Goal: Task Accomplishment & Management: Use online tool/utility

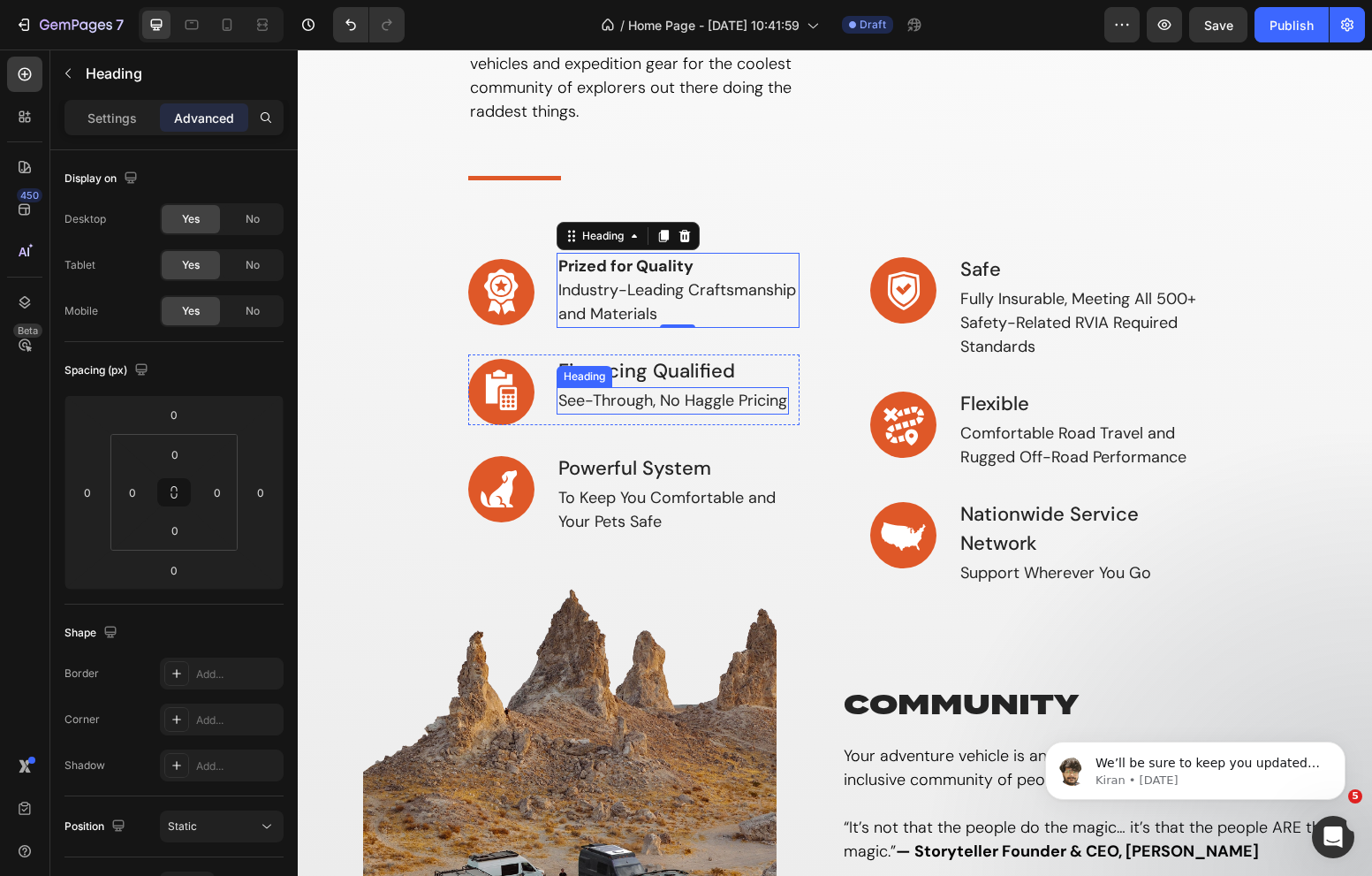
click at [659, 389] on p "See-Through, No Haggle Pricing" at bounding box center [673, 400] width 229 height 24
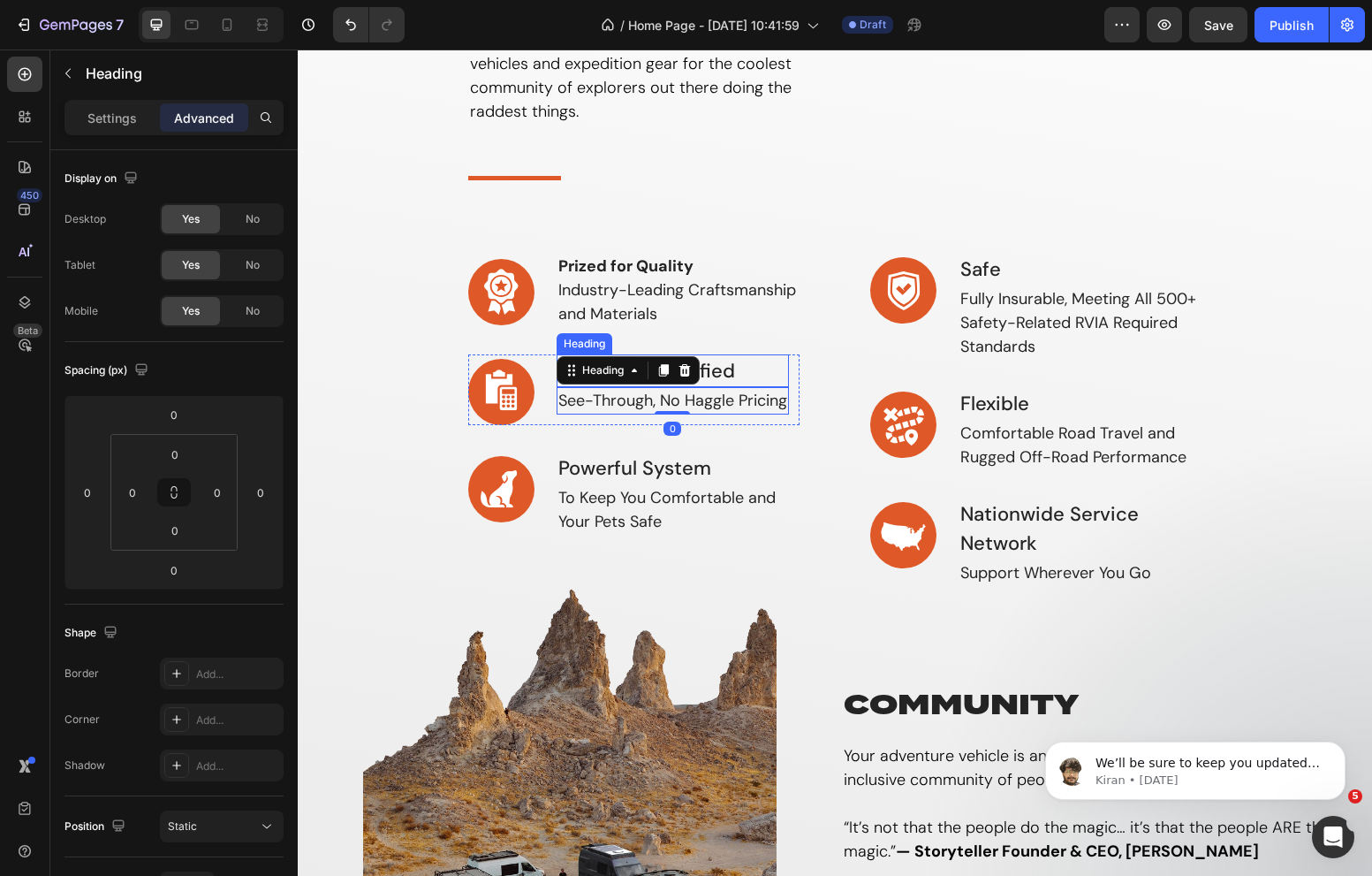
click at [718, 371] on p "Financing Qualified" at bounding box center [673, 371] width 229 height 29
click at [579, 413] on h3 "See-Through, No Haggle Pricing" at bounding box center [672, 400] width 232 height 27
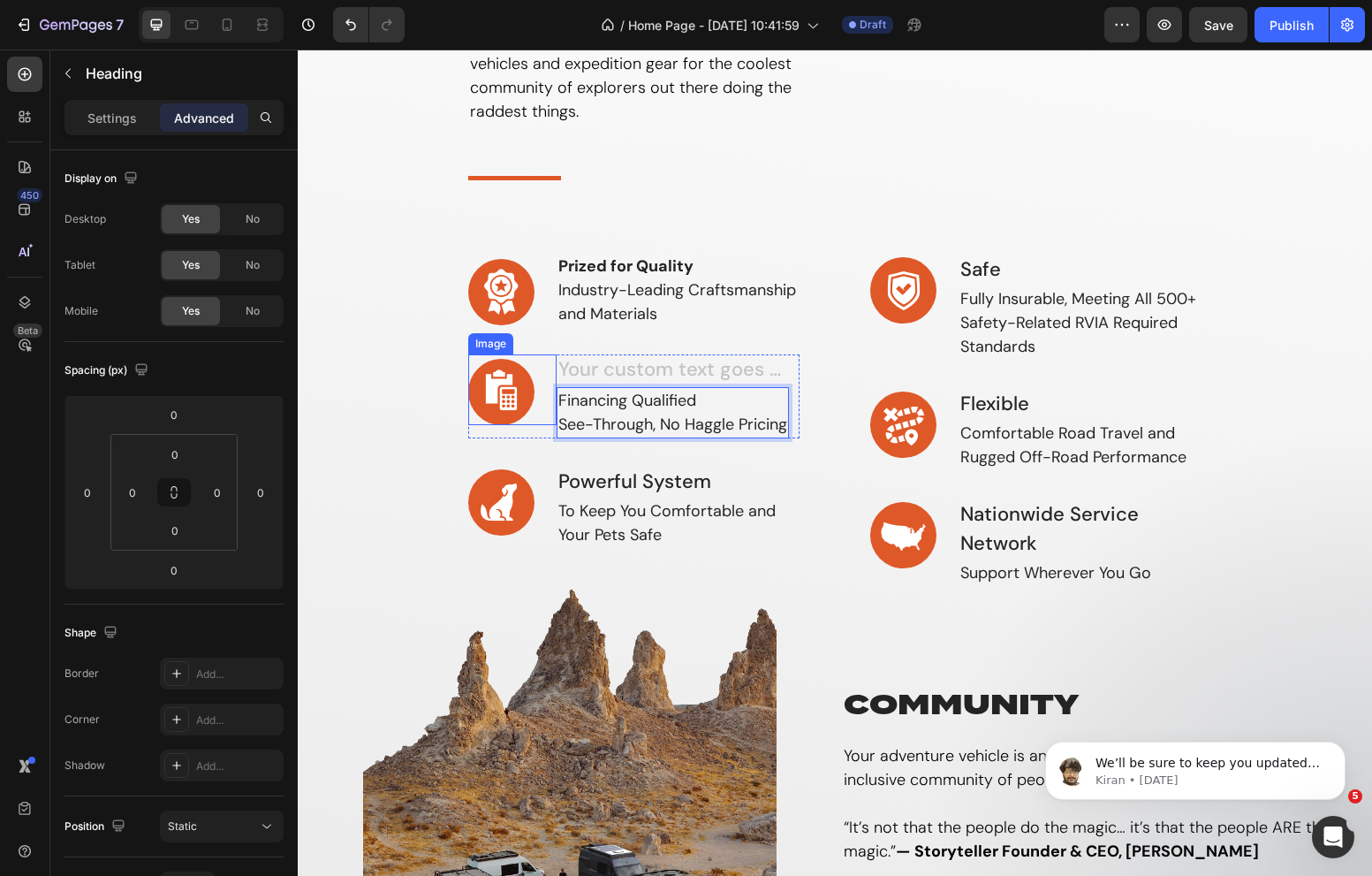
drag, startPoint x: 703, startPoint y: 401, endPoint x: 538, endPoint y: 397, distance: 165.0
click at [693, 414] on p "Financing Qualified See-Through, No Haggle Pricing" at bounding box center [673, 413] width 229 height 48
click at [710, 402] on p "Financing Qualified See-Through, No Haggle Pricing" at bounding box center [673, 413] width 229 height 48
click at [661, 415] on p "Financing Qualified See-Through, No Haggle Pricing" at bounding box center [673, 413] width 229 height 48
drag, startPoint x: 697, startPoint y: 397, endPoint x: 559, endPoint y: 399, distance: 138.0
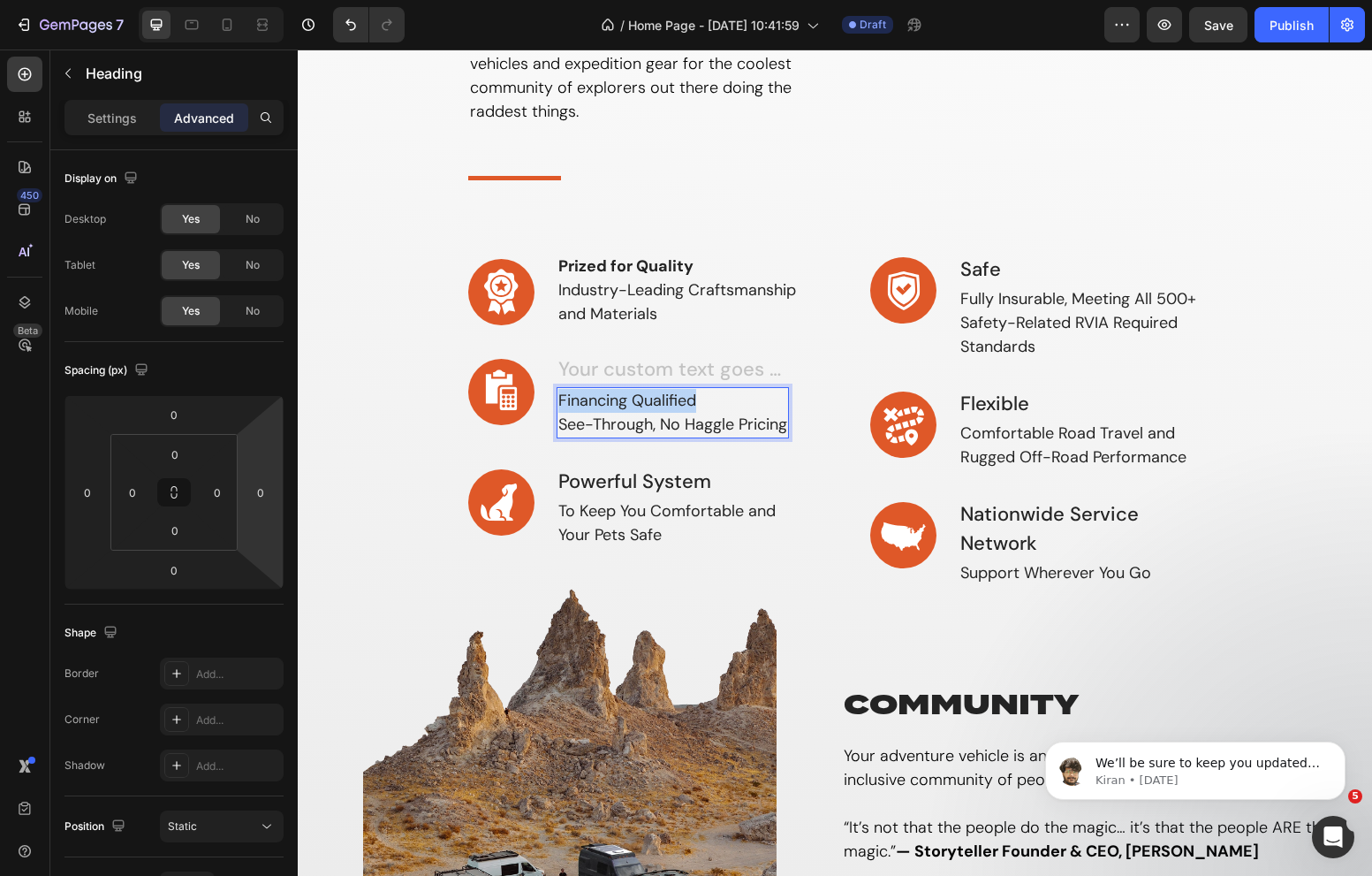
click at [559, 399] on p "Financing Qualified See-Through, No Haggle Pricing" at bounding box center [673, 413] width 229 height 48
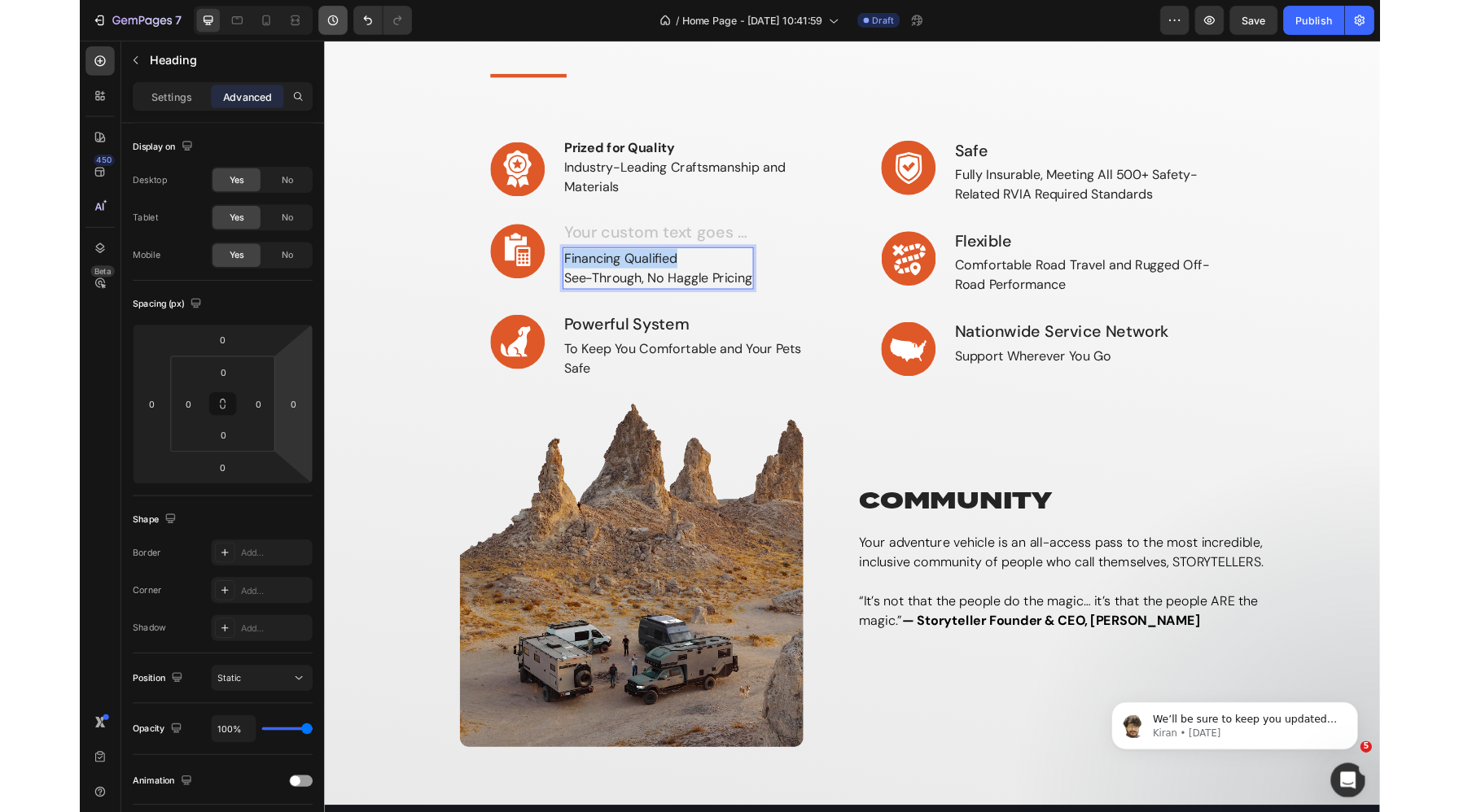
scroll to position [363, 0]
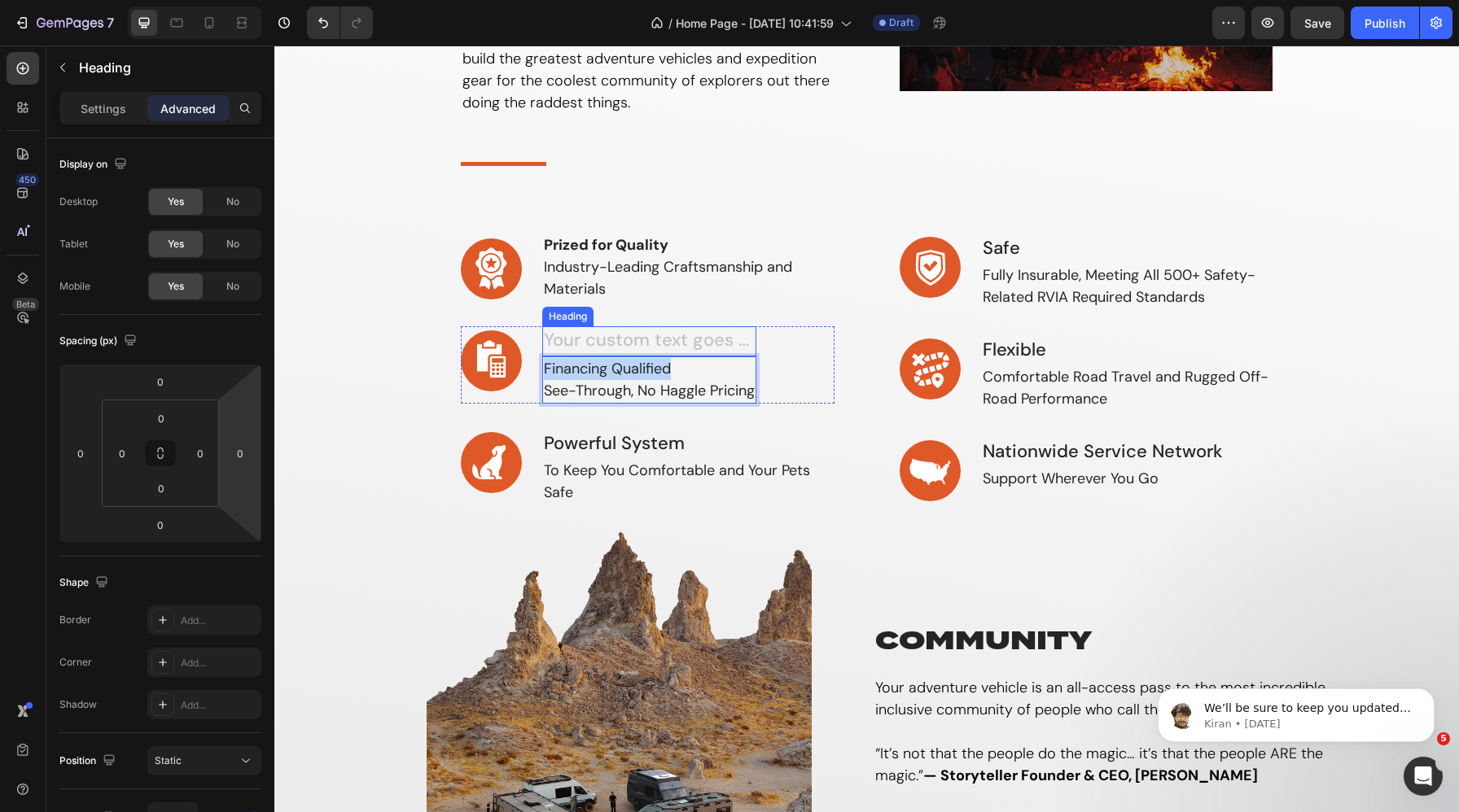
click at [675, 337] on h3 "Rich Text Editor. Editing area: main" at bounding box center [648, 341] width 214 height 30
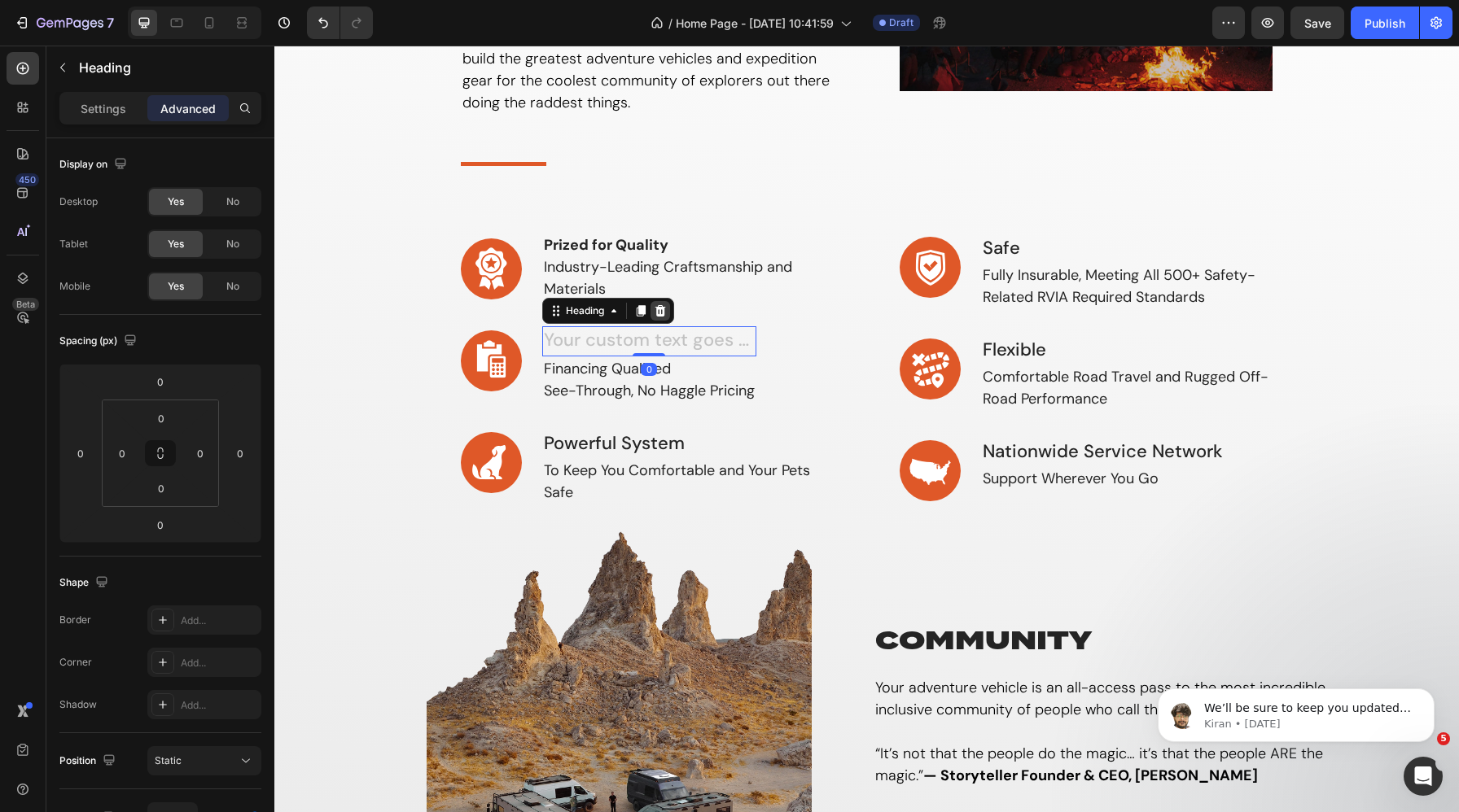
click at [661, 306] on icon at bounding box center [660, 310] width 13 height 13
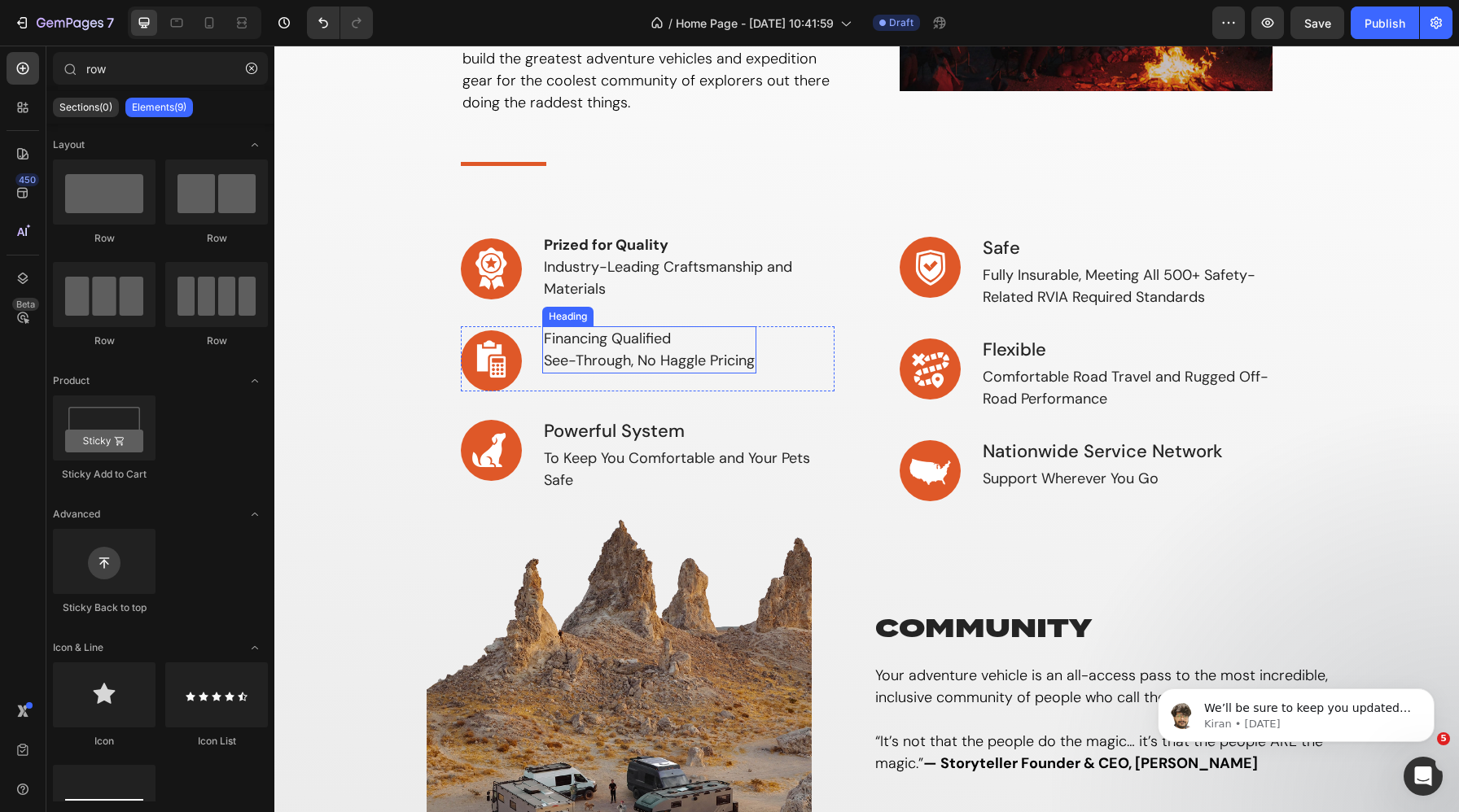
click at [603, 344] on p "Financing Qualified See-Through, No Haggle Pricing" at bounding box center [649, 350] width 211 height 44
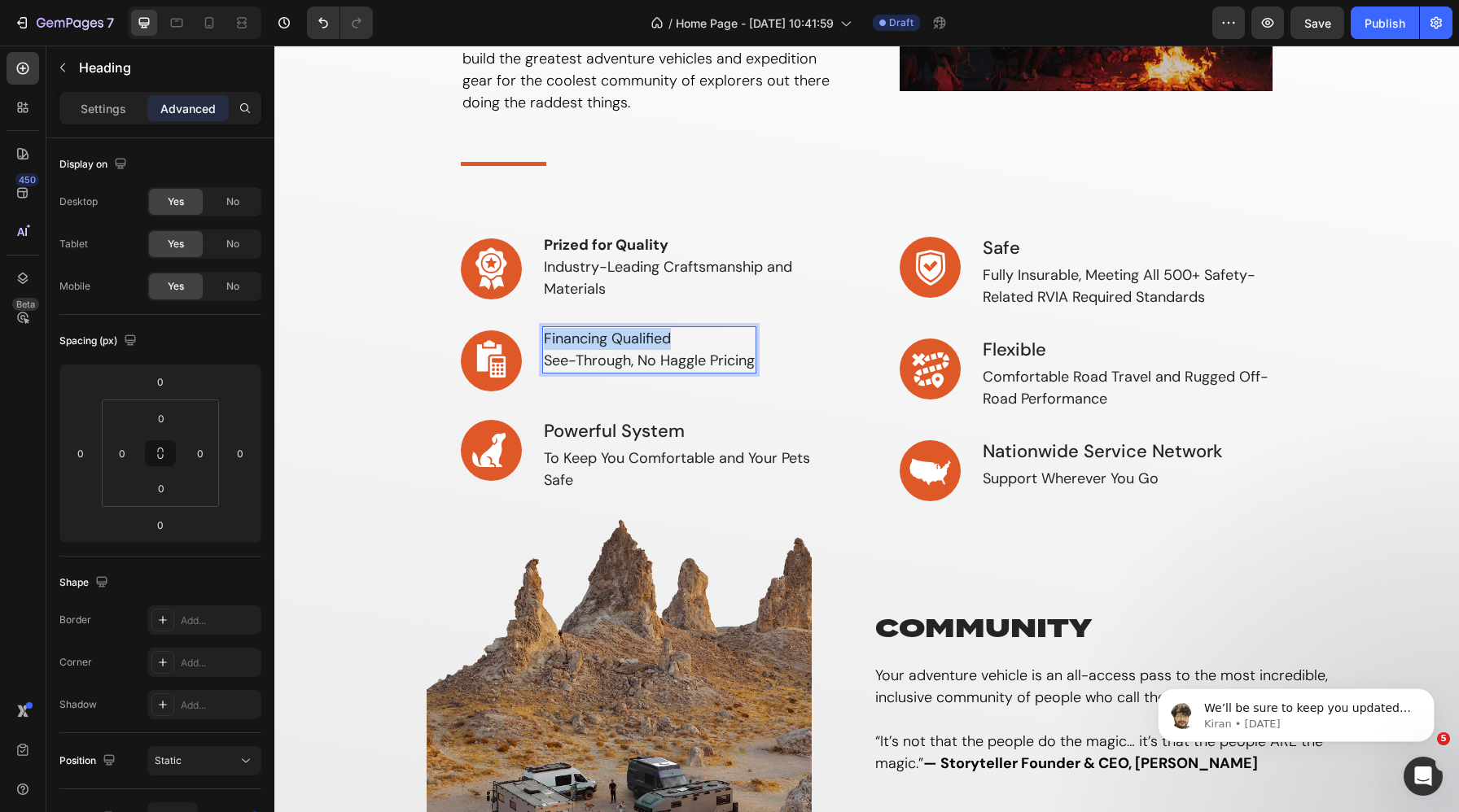
drag, startPoint x: 686, startPoint y: 341, endPoint x: 544, endPoint y: 334, distance: 142.2
click at [544, 334] on p "Financing Qualified See-Through, No Haggle Pricing" at bounding box center [649, 350] width 211 height 44
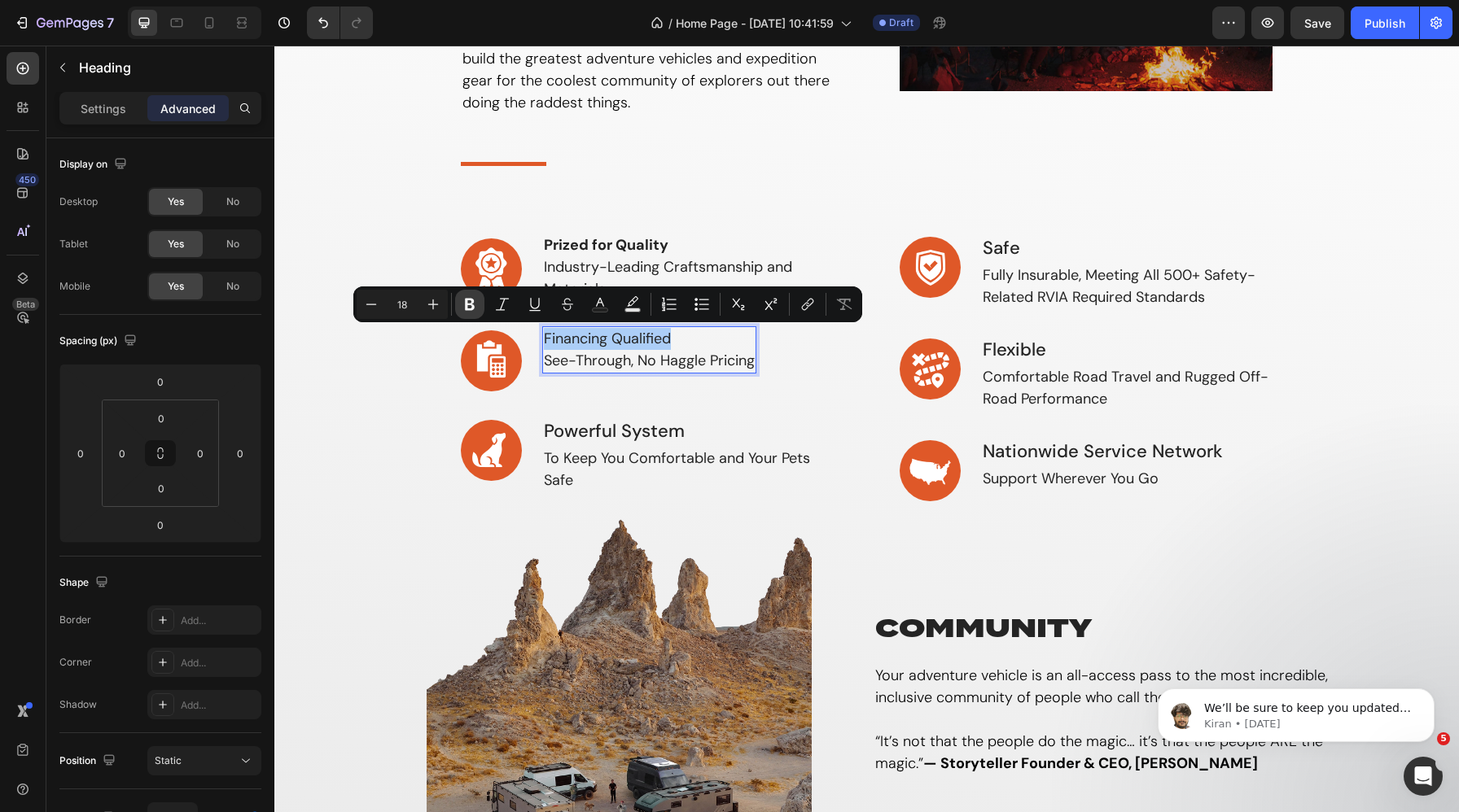
click at [481, 302] on button "Bold" at bounding box center [469, 304] width 29 height 29
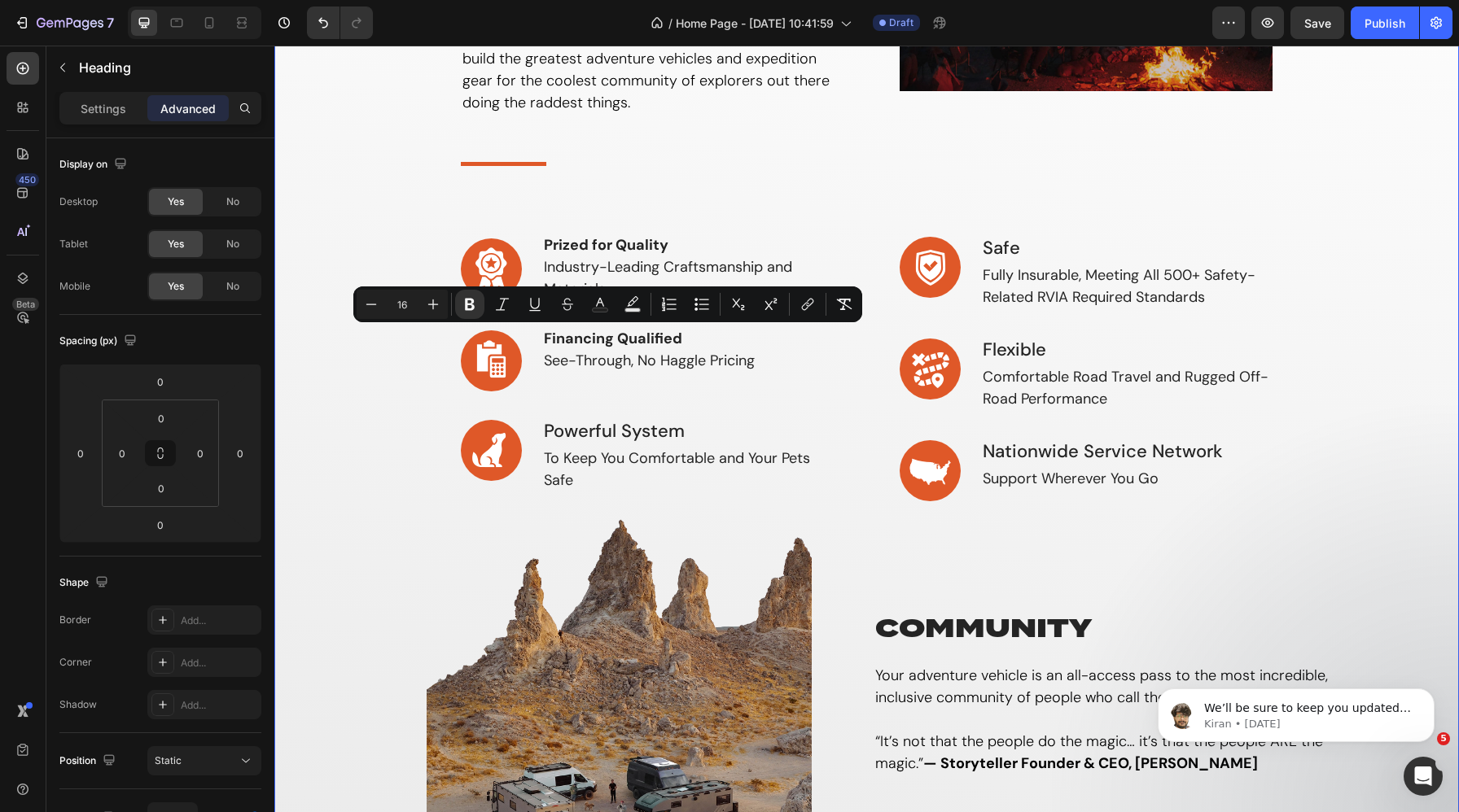
click at [446, 341] on div "why storyteller Heading If you’re looking to live free, explore endlessly & tel…" at bounding box center [867, 400] width 1160 height 1010
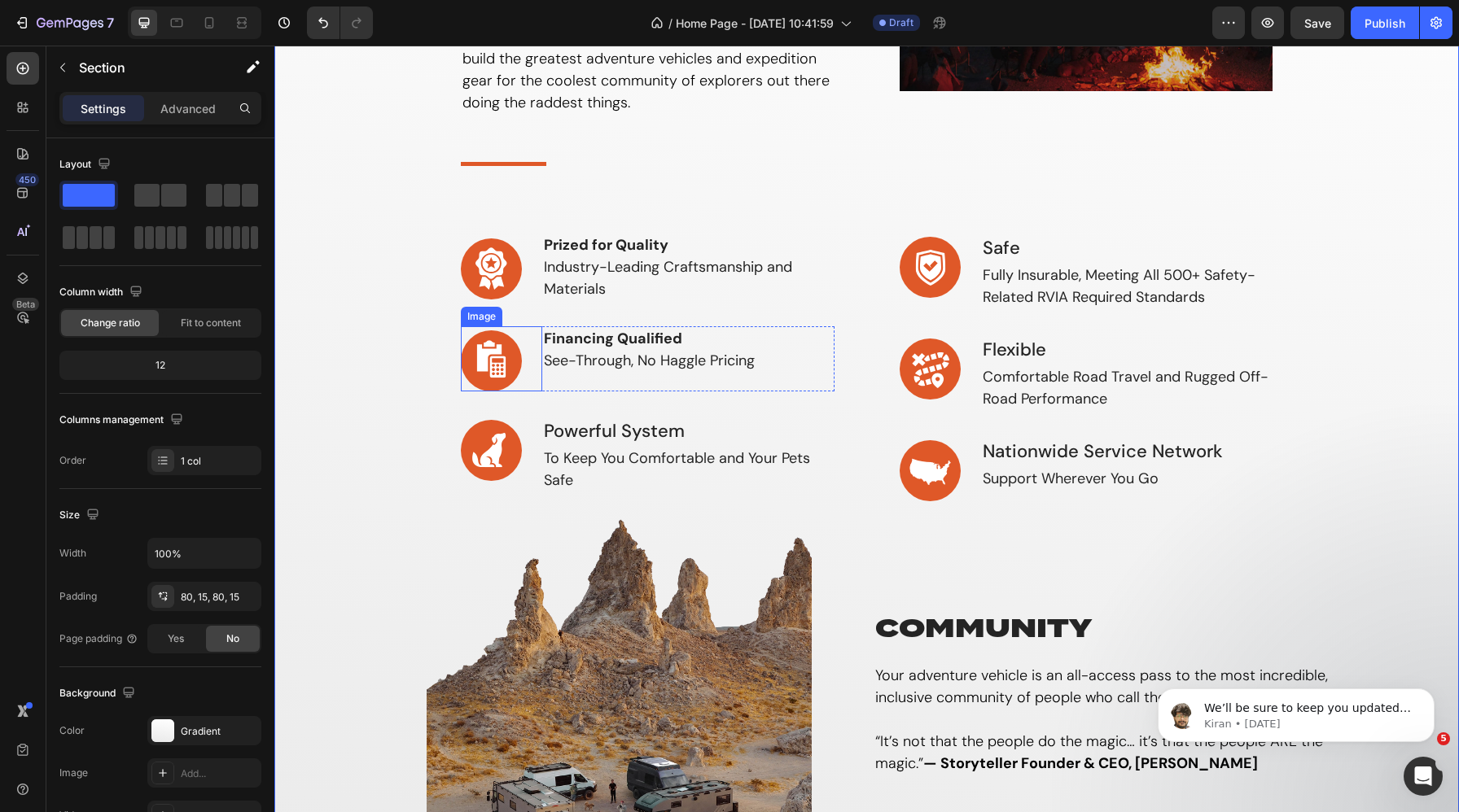
click at [490, 316] on div "Image" at bounding box center [481, 316] width 35 height 15
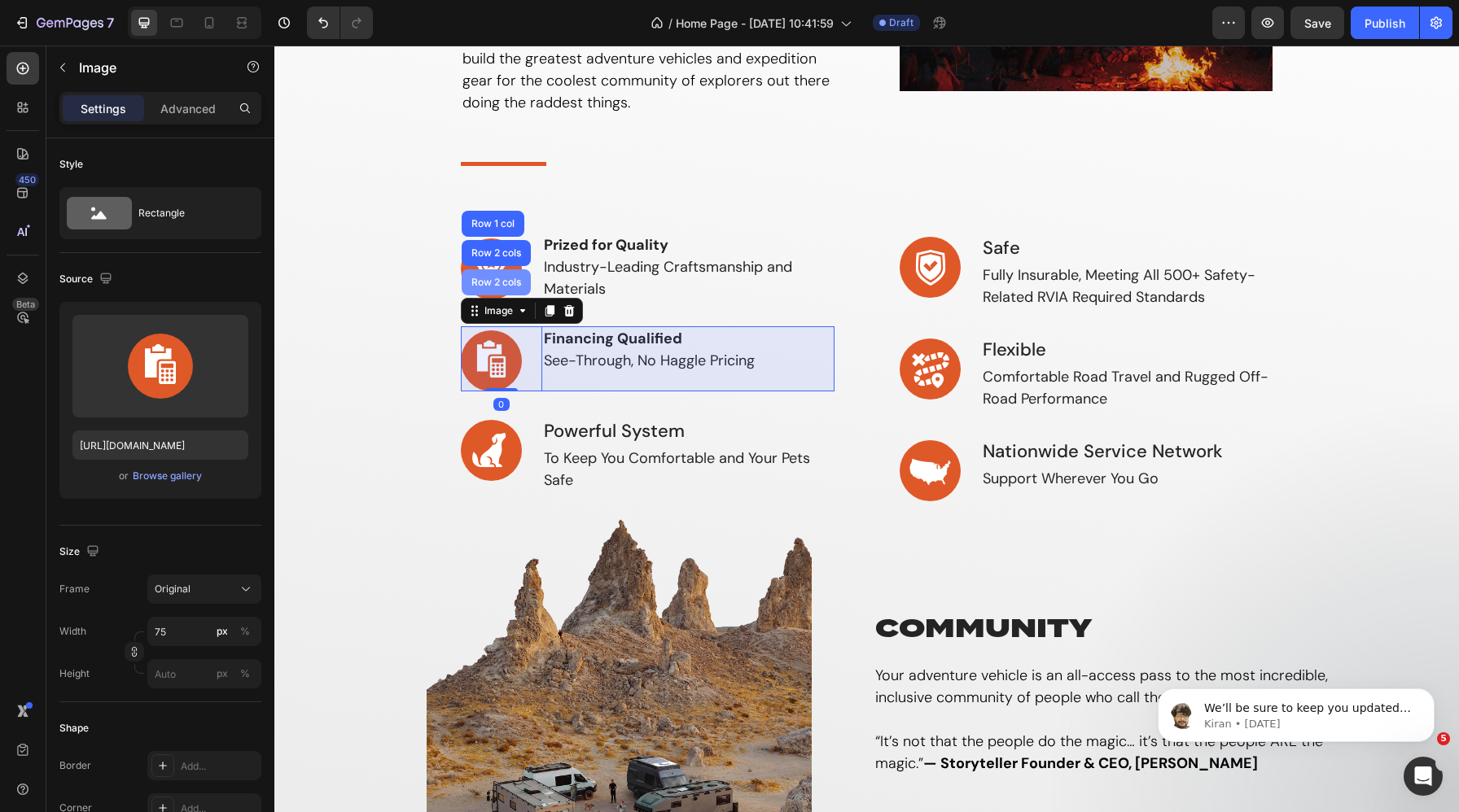
click at [500, 289] on div "Row 2 cols" at bounding box center [496, 282] width 69 height 26
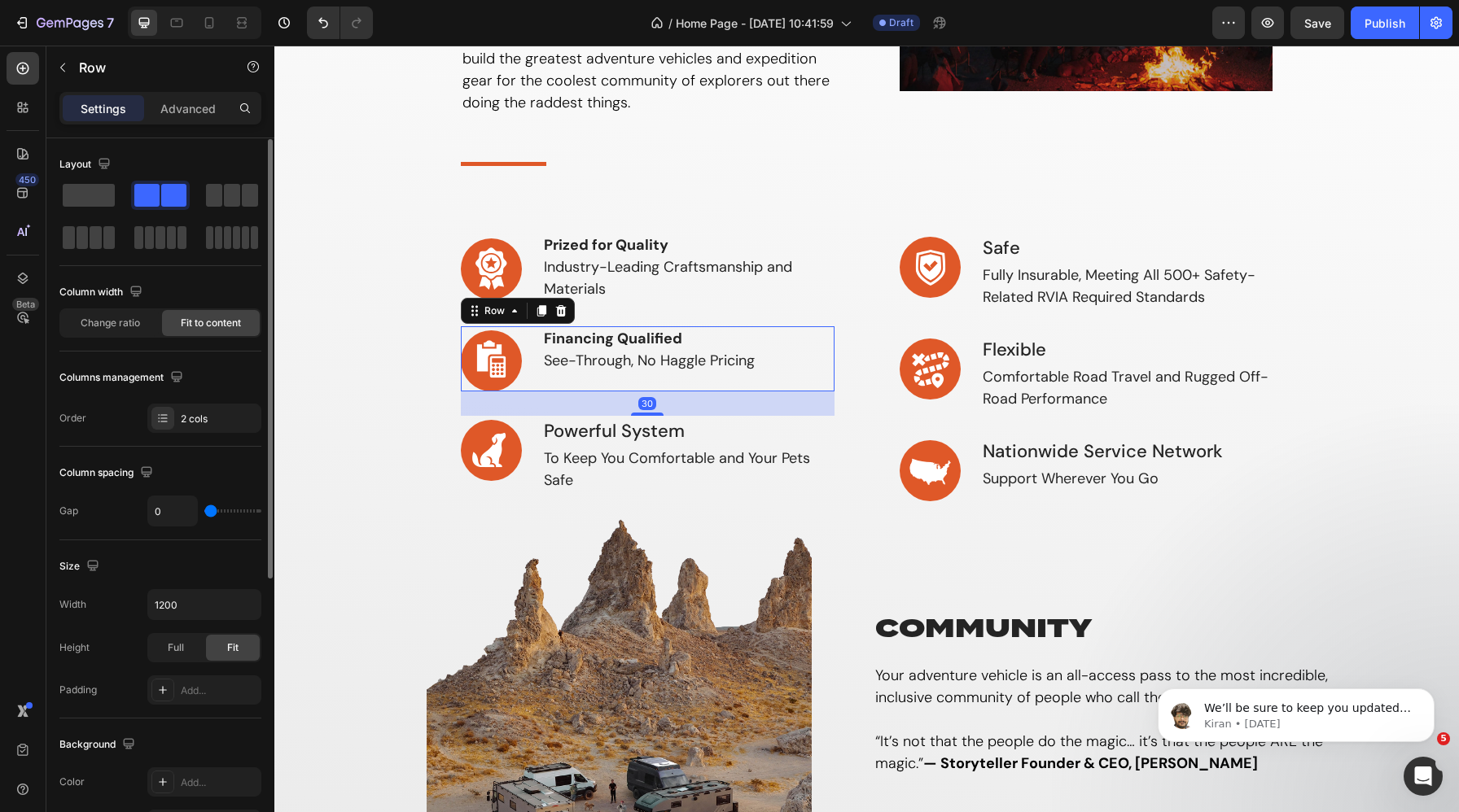
scroll to position [458, 0]
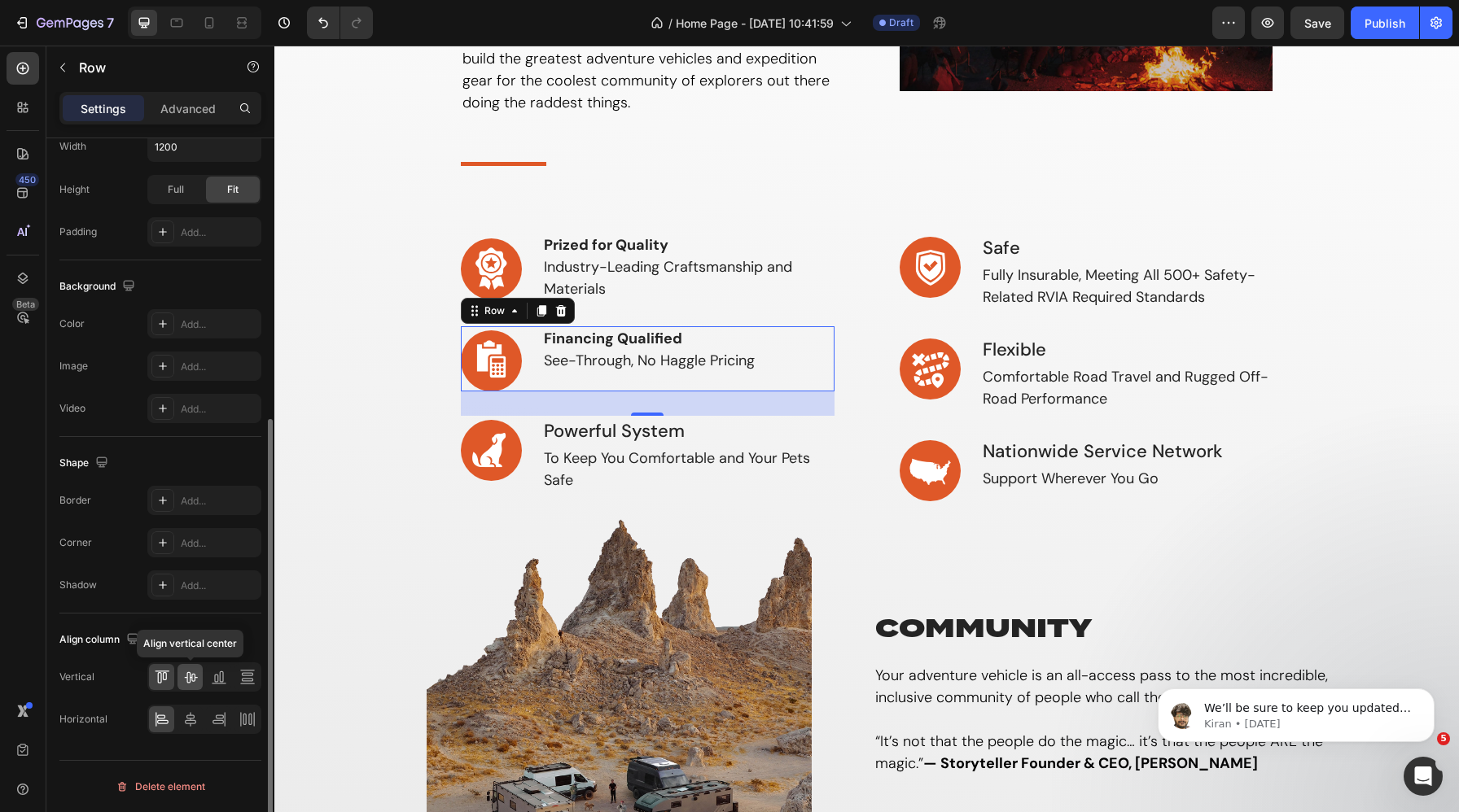
click at [186, 680] on icon at bounding box center [190, 677] width 13 height 12
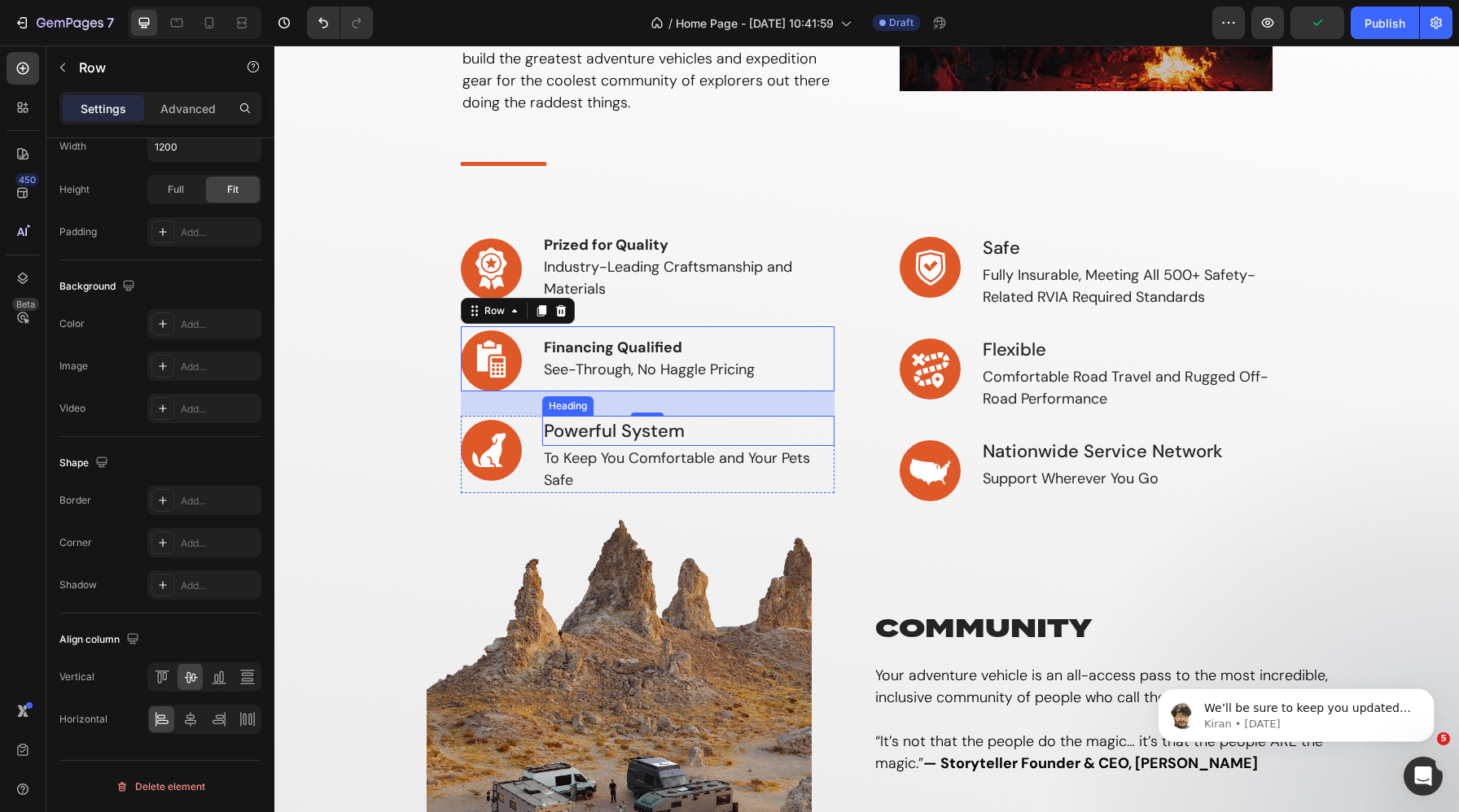
click at [632, 426] on h3 "Powerful System" at bounding box center [688, 431] width 293 height 30
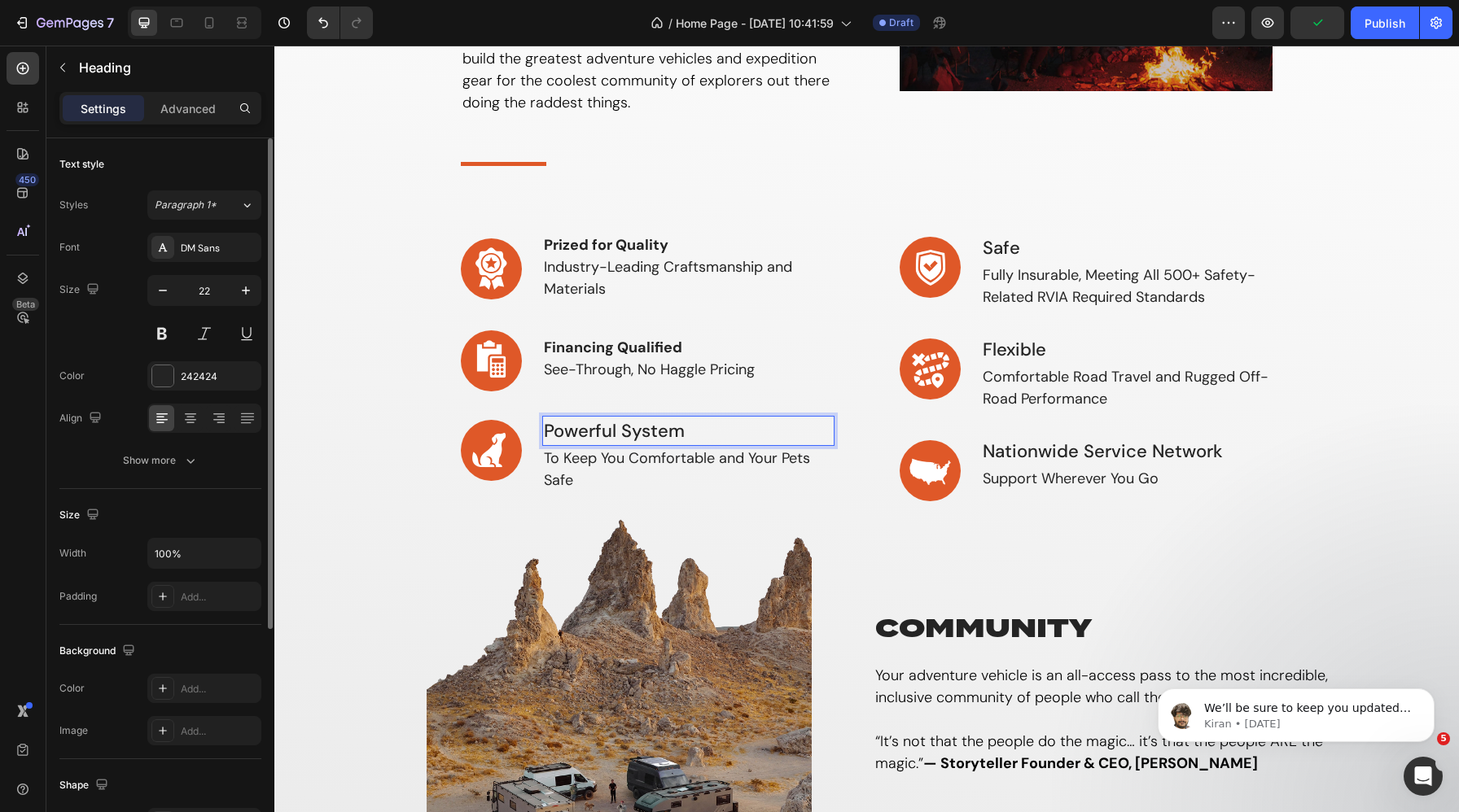
click at [660, 431] on h3 "Powerful System" at bounding box center [688, 431] width 293 height 30
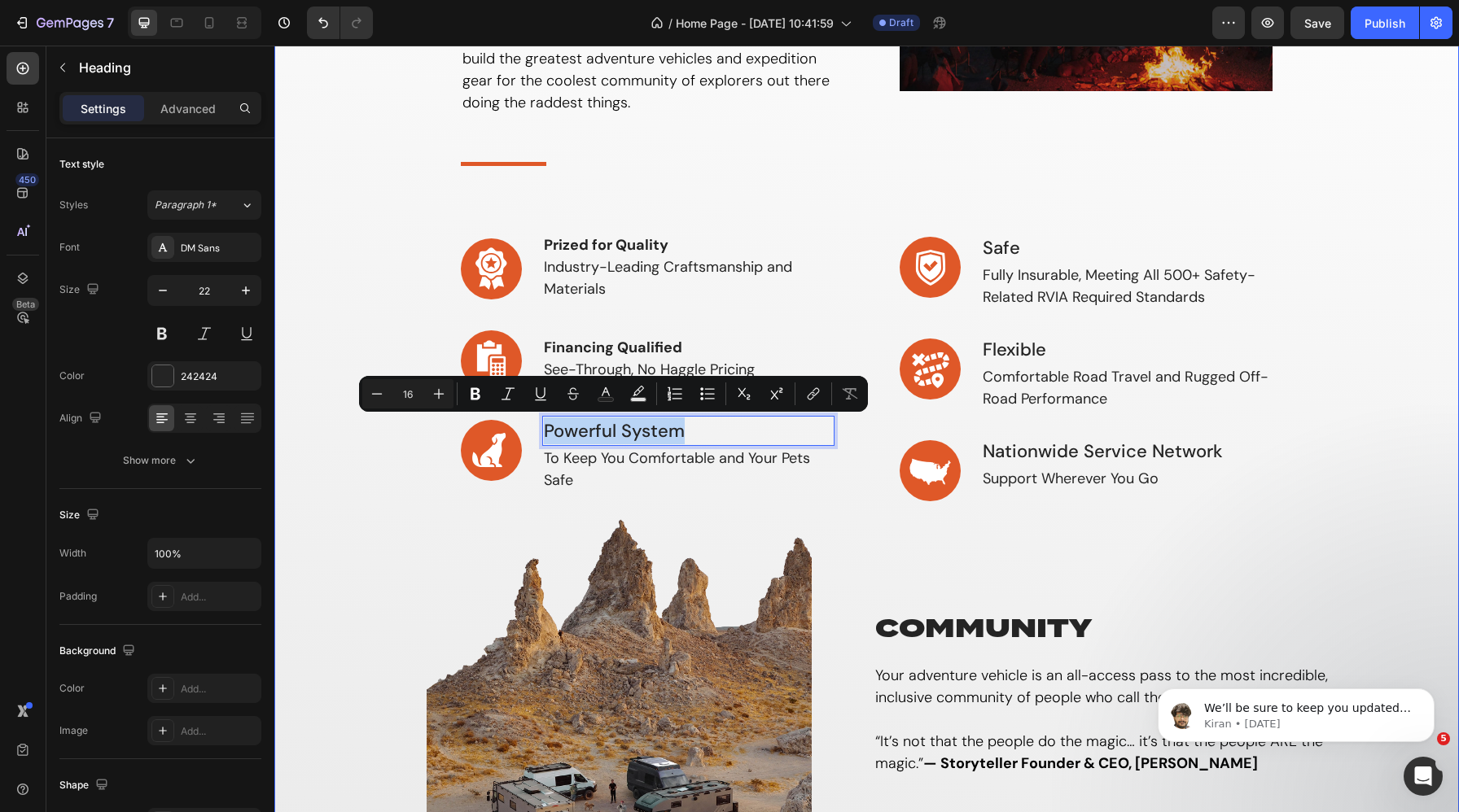
click at [421, 488] on div "why storyteller Heading If you’re looking to live free, explore endlessly & tel…" at bounding box center [867, 400] width 1160 height 1010
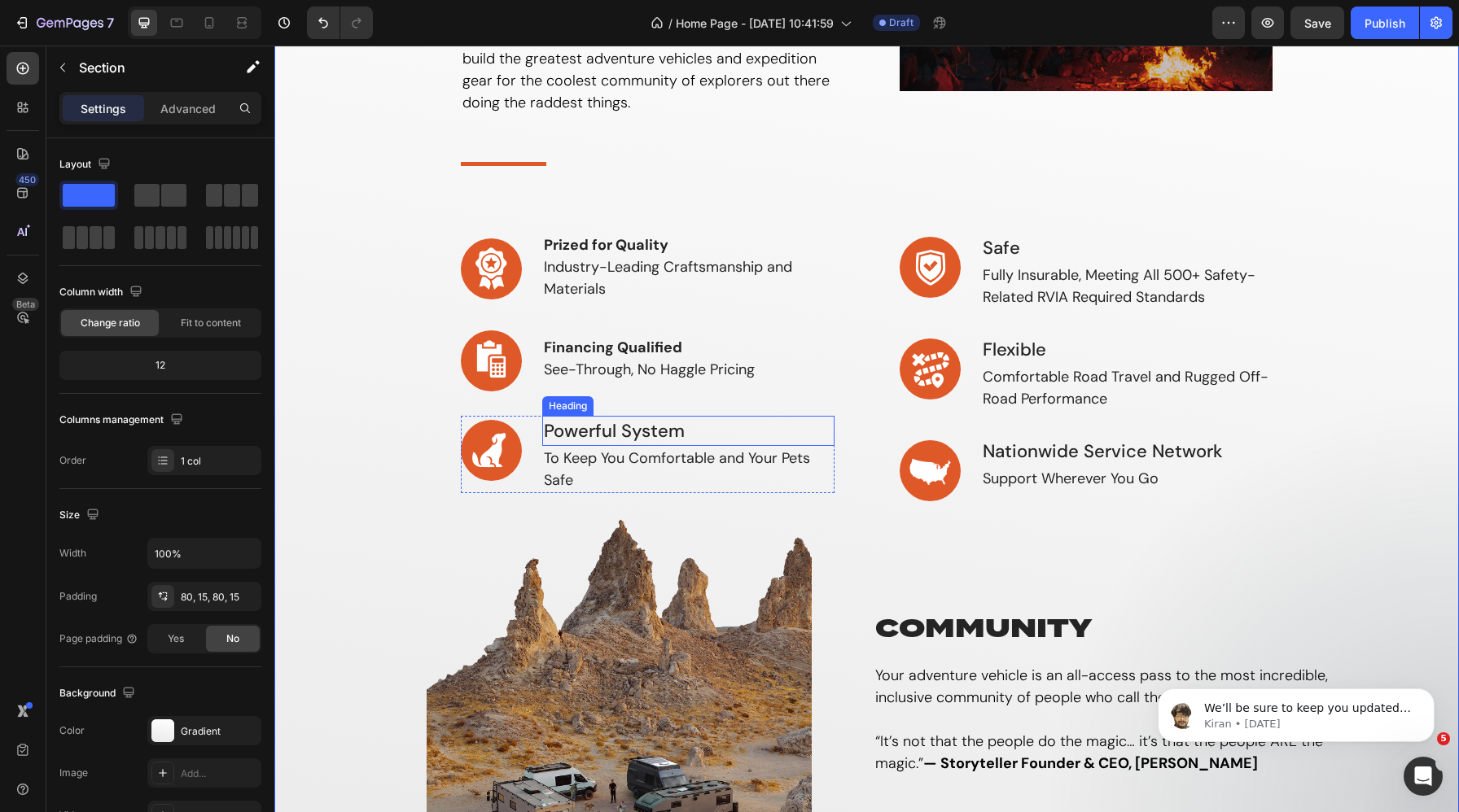
click at [703, 423] on p "Powerful System" at bounding box center [688, 431] width 289 height 27
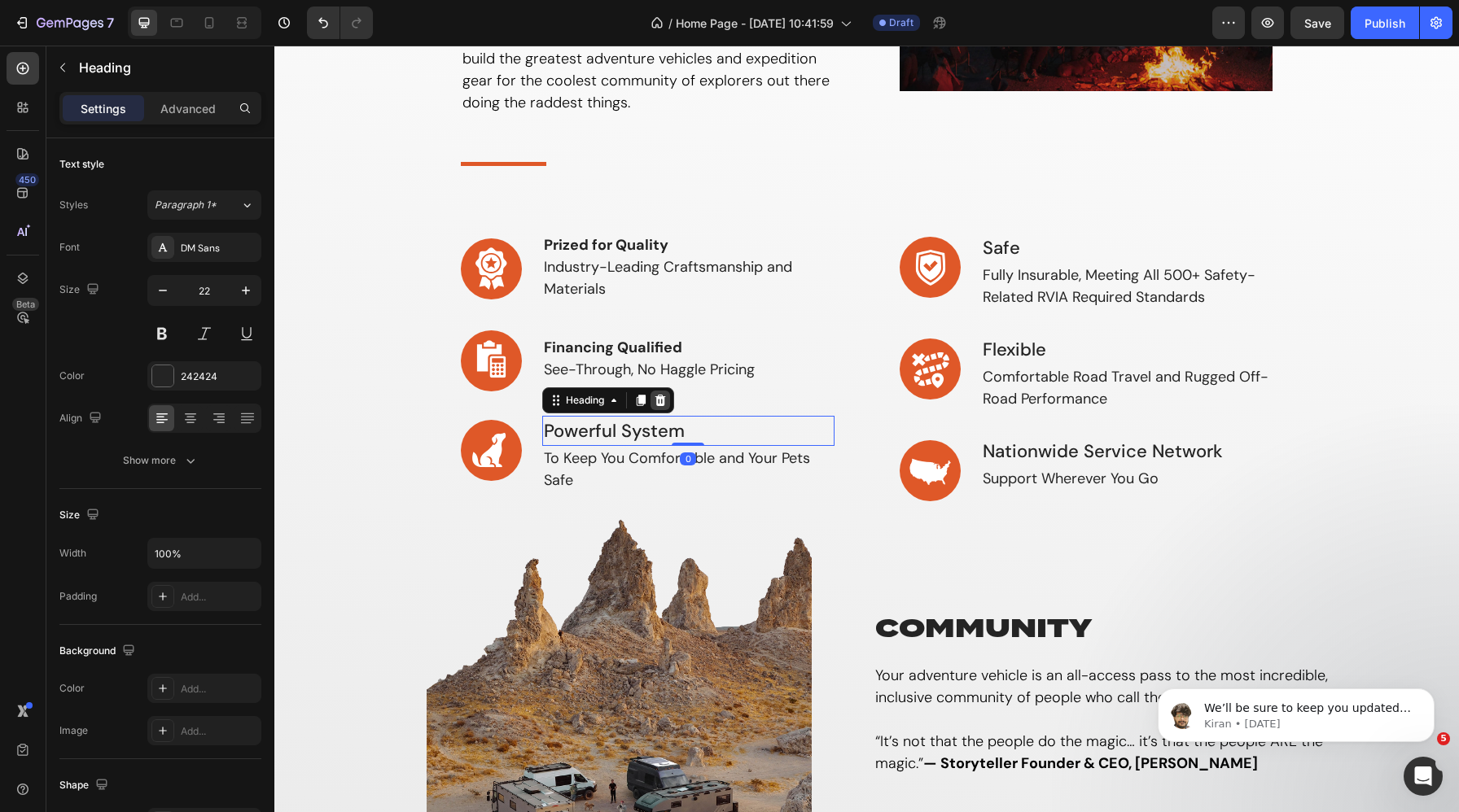
click at [655, 397] on icon at bounding box center [660, 400] width 13 height 13
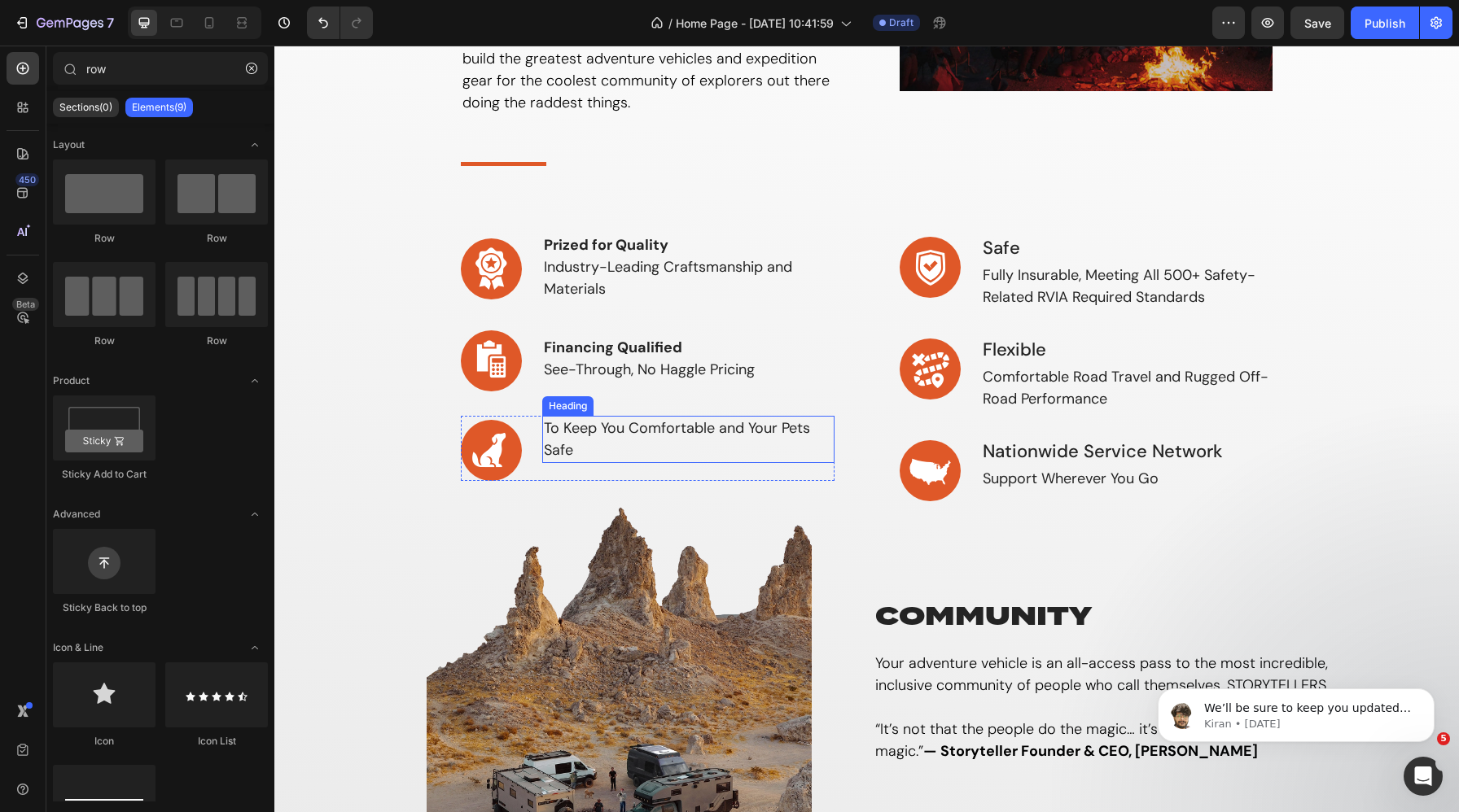
click at [571, 439] on h3 "To Keep You Comfortable and Your Pets Safe" at bounding box center [688, 439] width 293 height 47
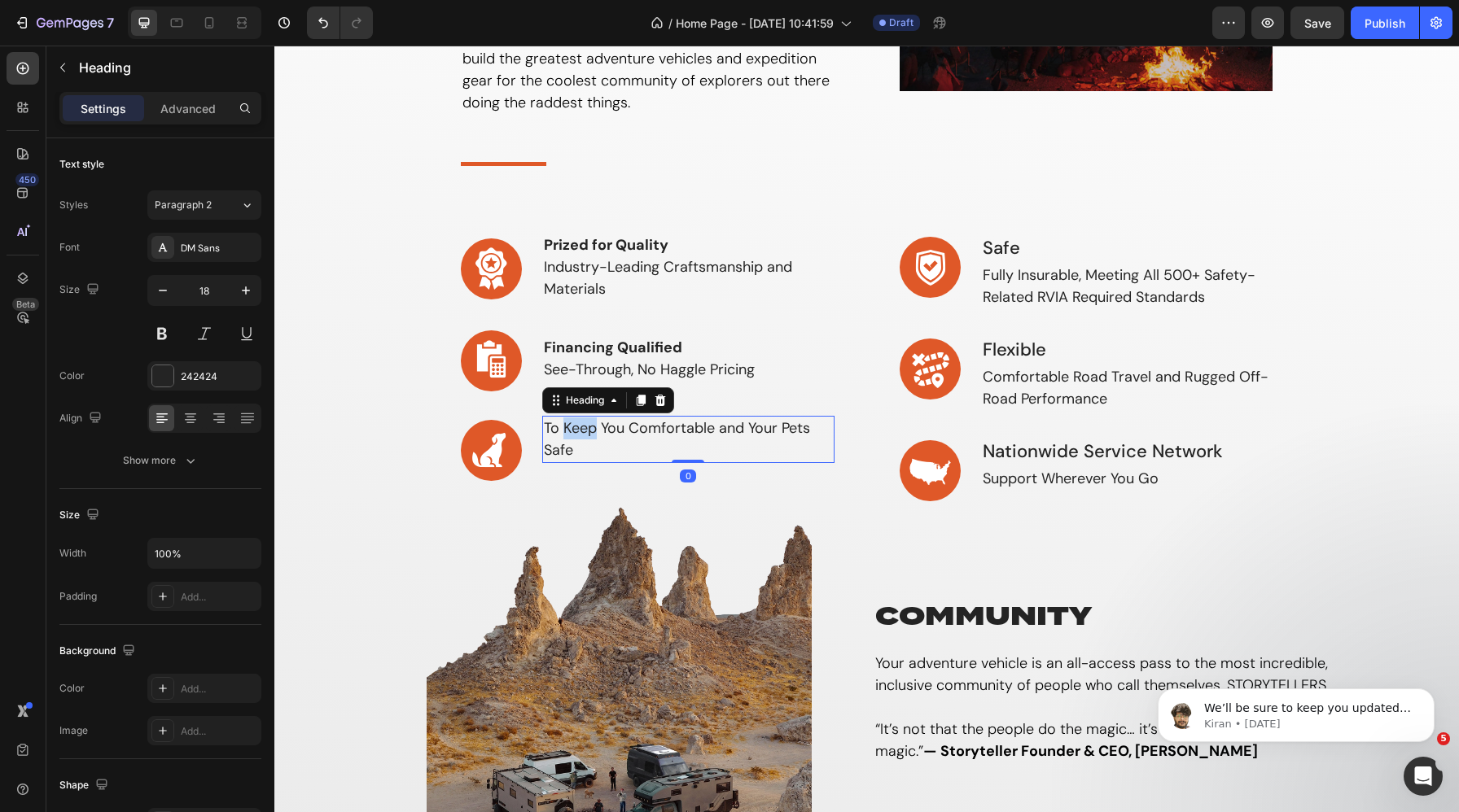
click at [571, 439] on h3 "To Keep You Comfortable and Your Pets Safe" at bounding box center [688, 439] width 293 height 47
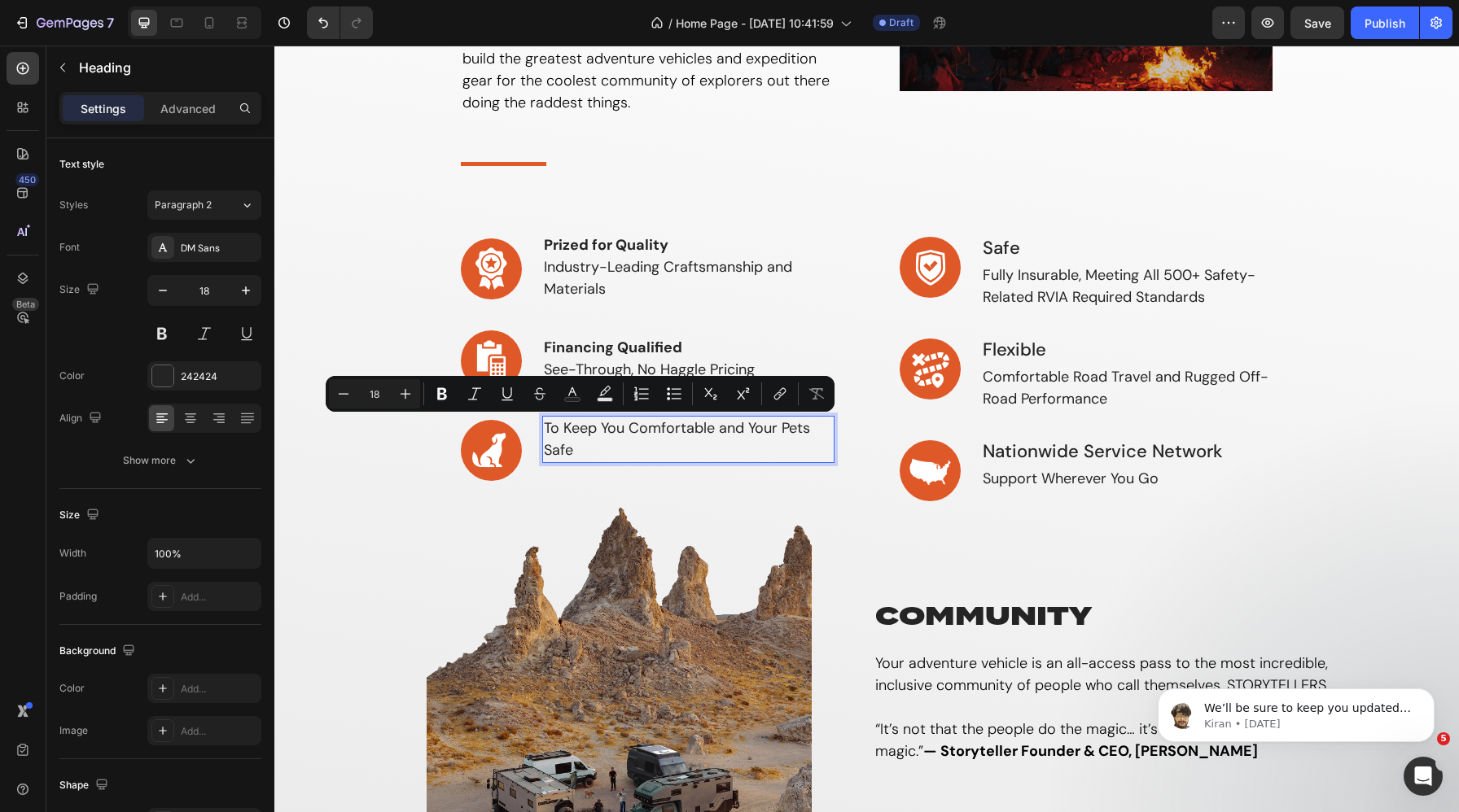
click at [546, 426] on p "To Keep You Comfortable and Your Pets Safe" at bounding box center [688, 440] width 289 height 44
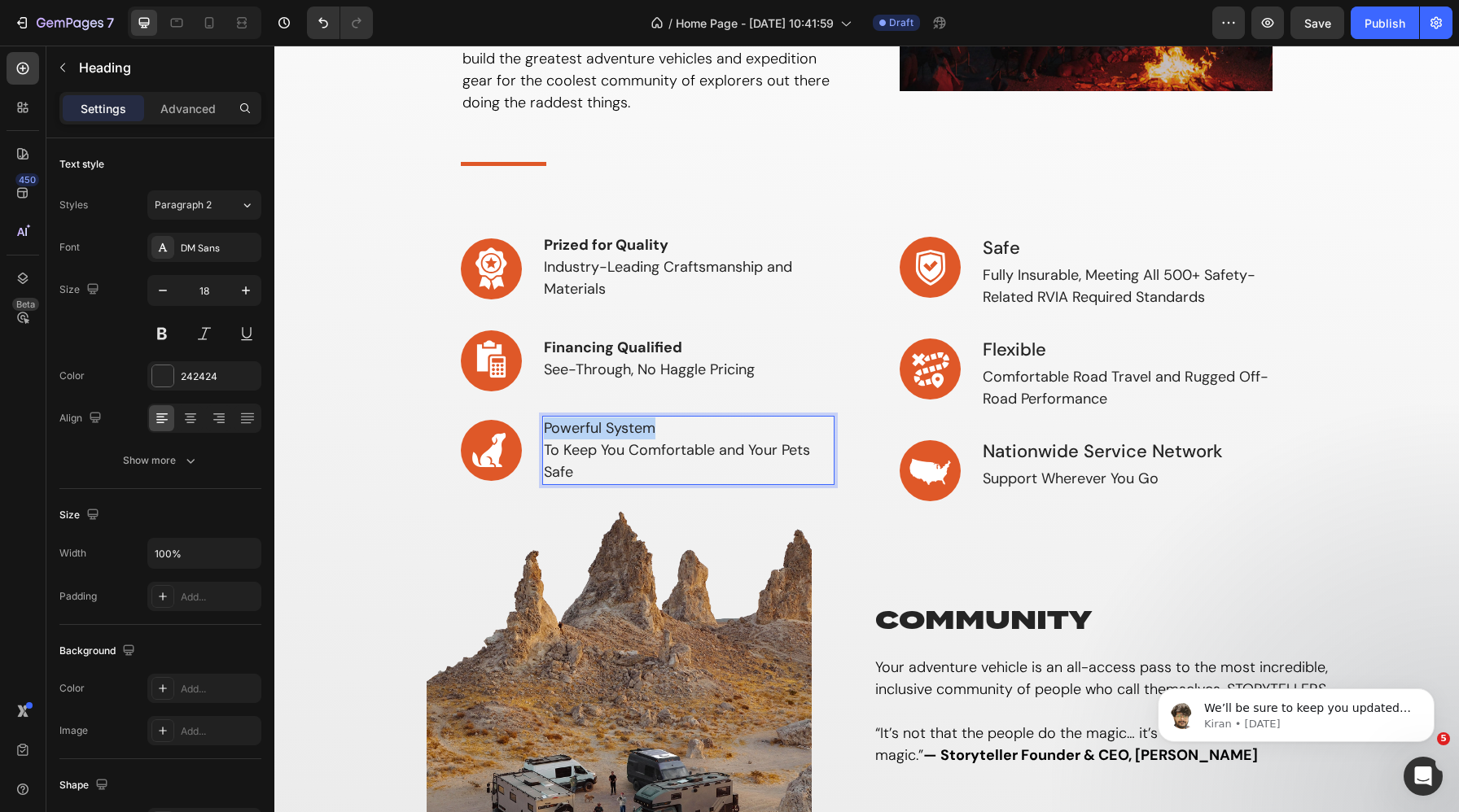
drag, startPoint x: 670, startPoint y: 435, endPoint x: 545, endPoint y: 434, distance: 125.0
click at [545, 434] on p "Powerful System To Keep You Comfortable and Your Pets Safe" at bounding box center [688, 450] width 289 height 66
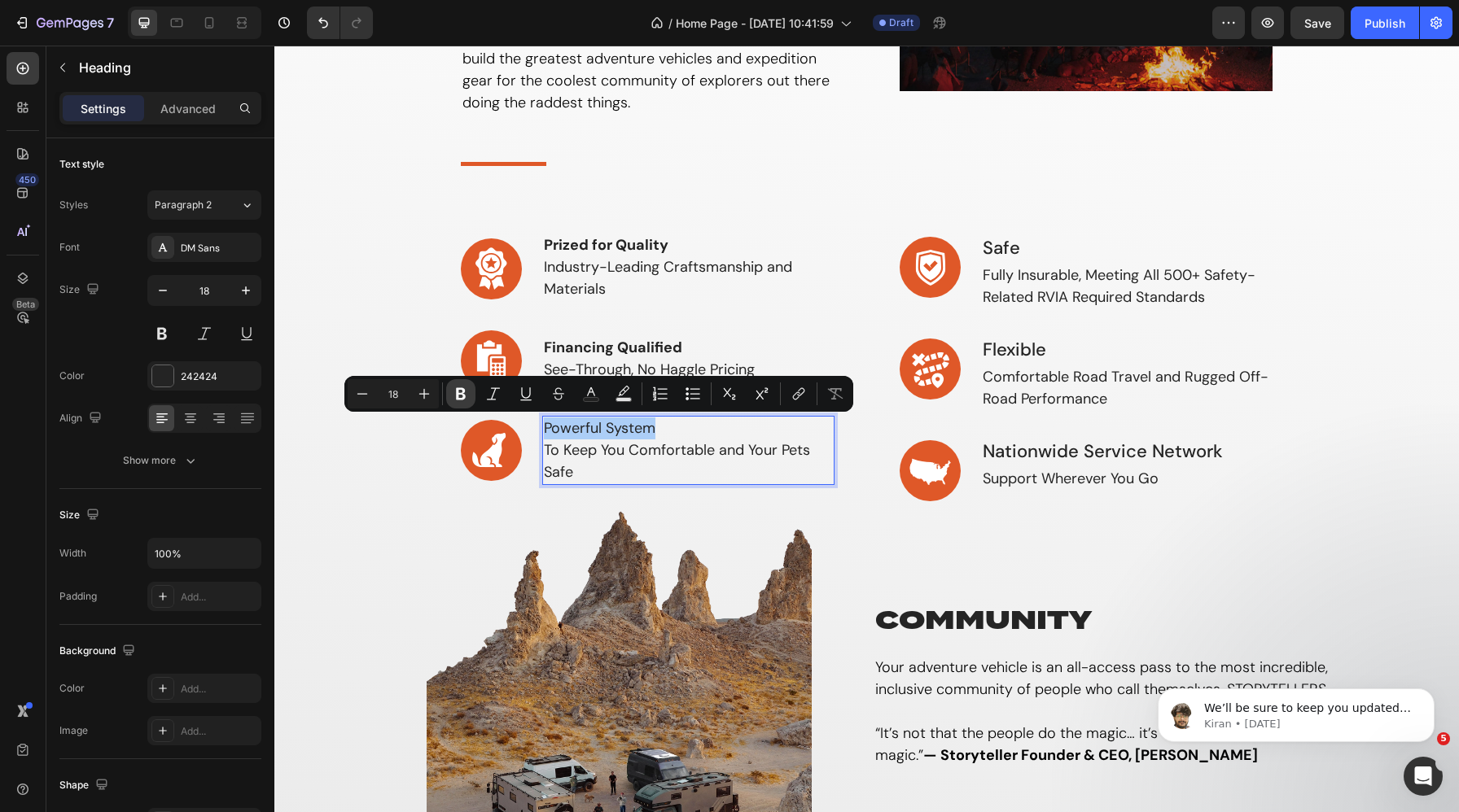
click at [459, 392] on icon "Editor contextual toolbar" at bounding box center [460, 394] width 16 height 16
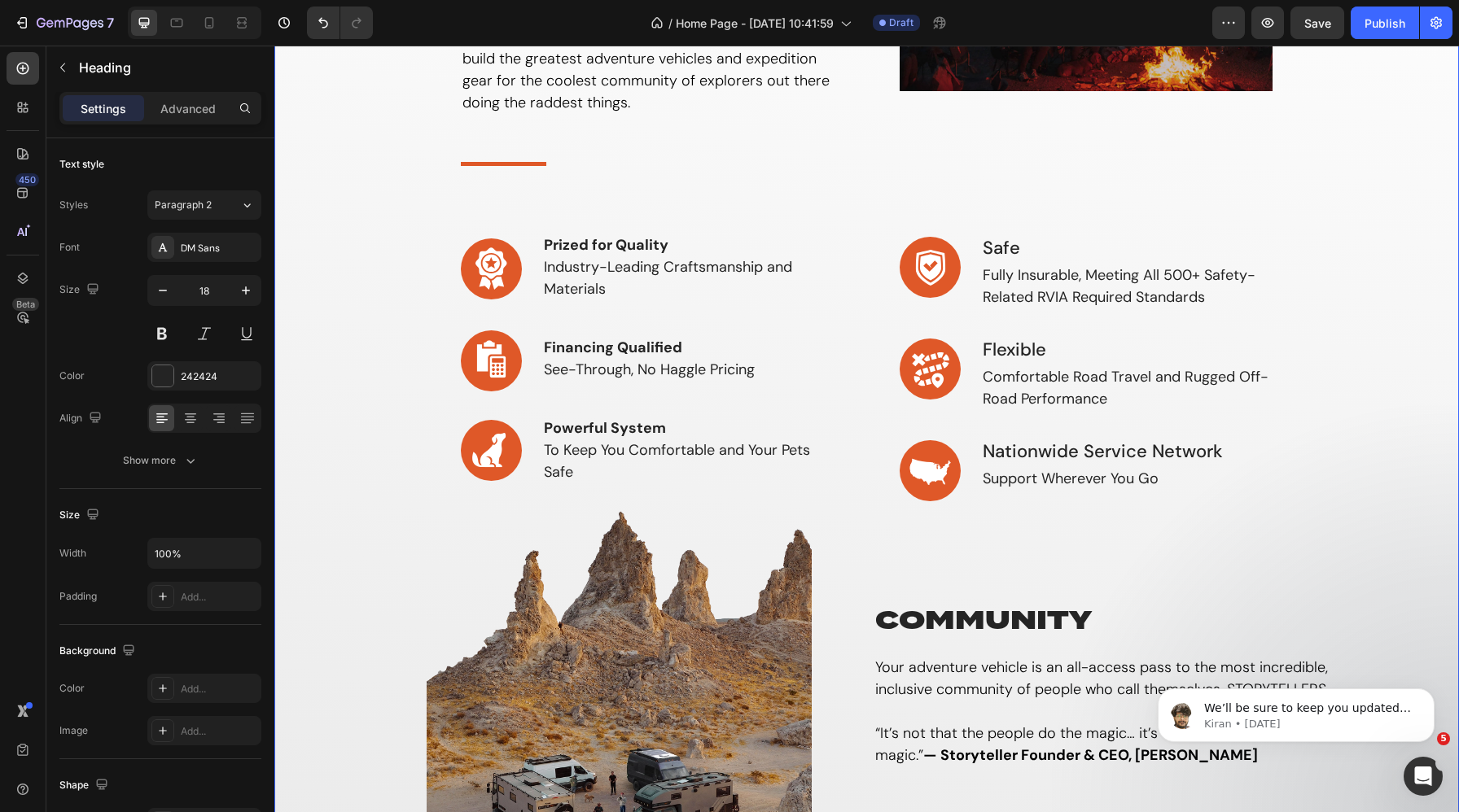
click at [437, 446] on div "why storyteller Heading If you’re looking to live free, explore endlessly & tel…" at bounding box center [867, 396] width 1160 height 1002
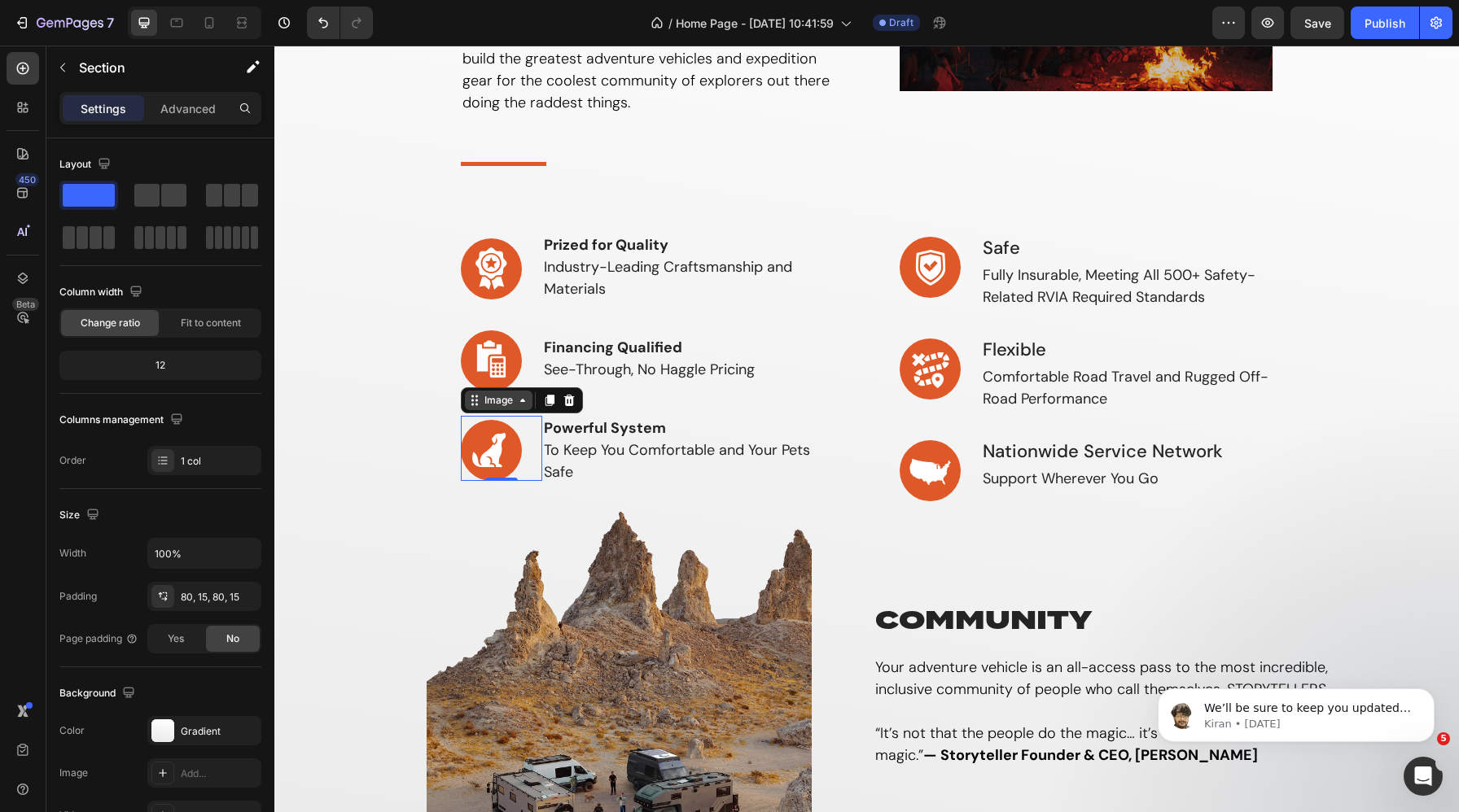
click at [485, 408] on div "Image" at bounding box center [498, 401] width 67 height 20
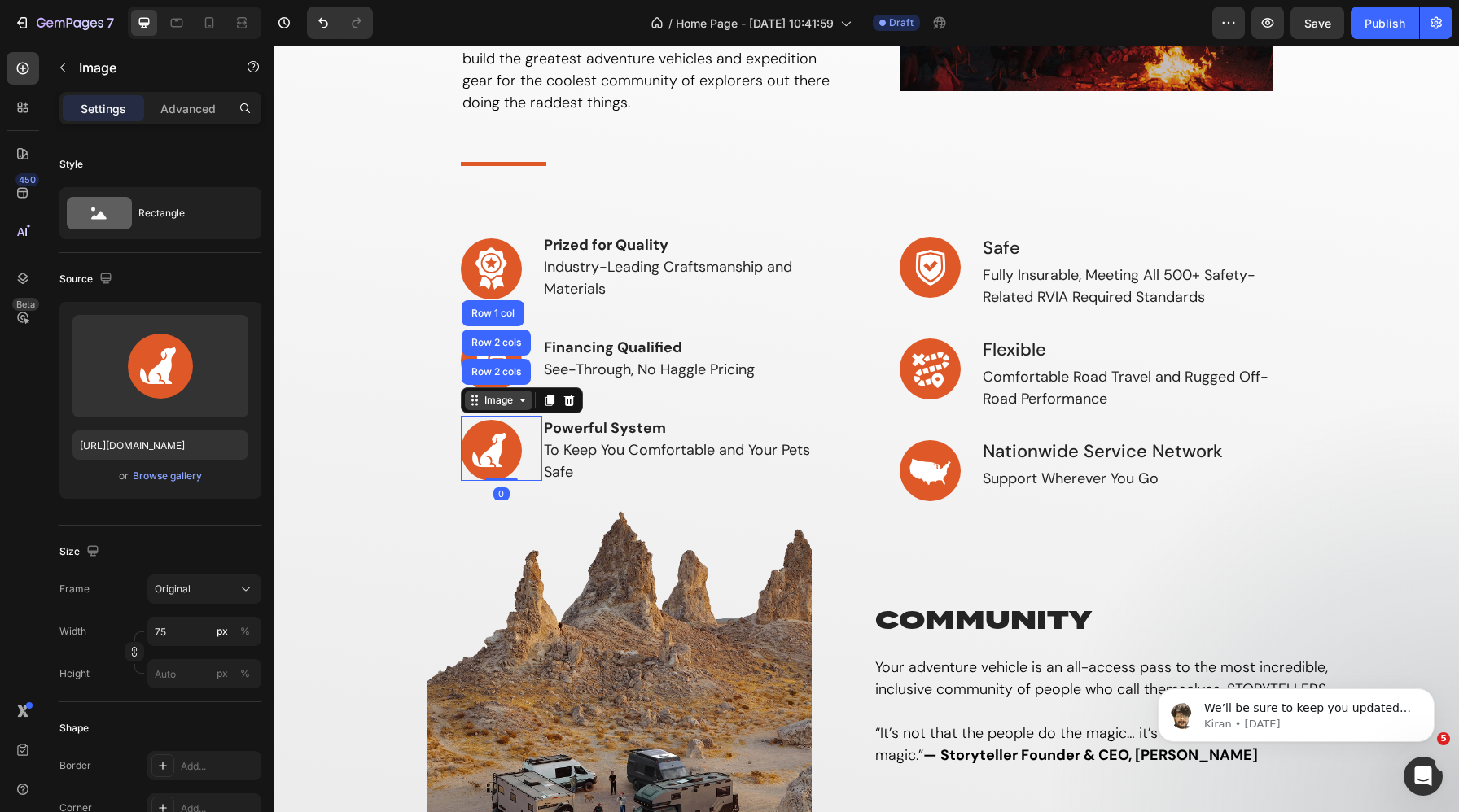
click at [516, 399] on icon at bounding box center [522, 400] width 13 height 13
click at [502, 398] on div "Image" at bounding box center [498, 400] width 35 height 15
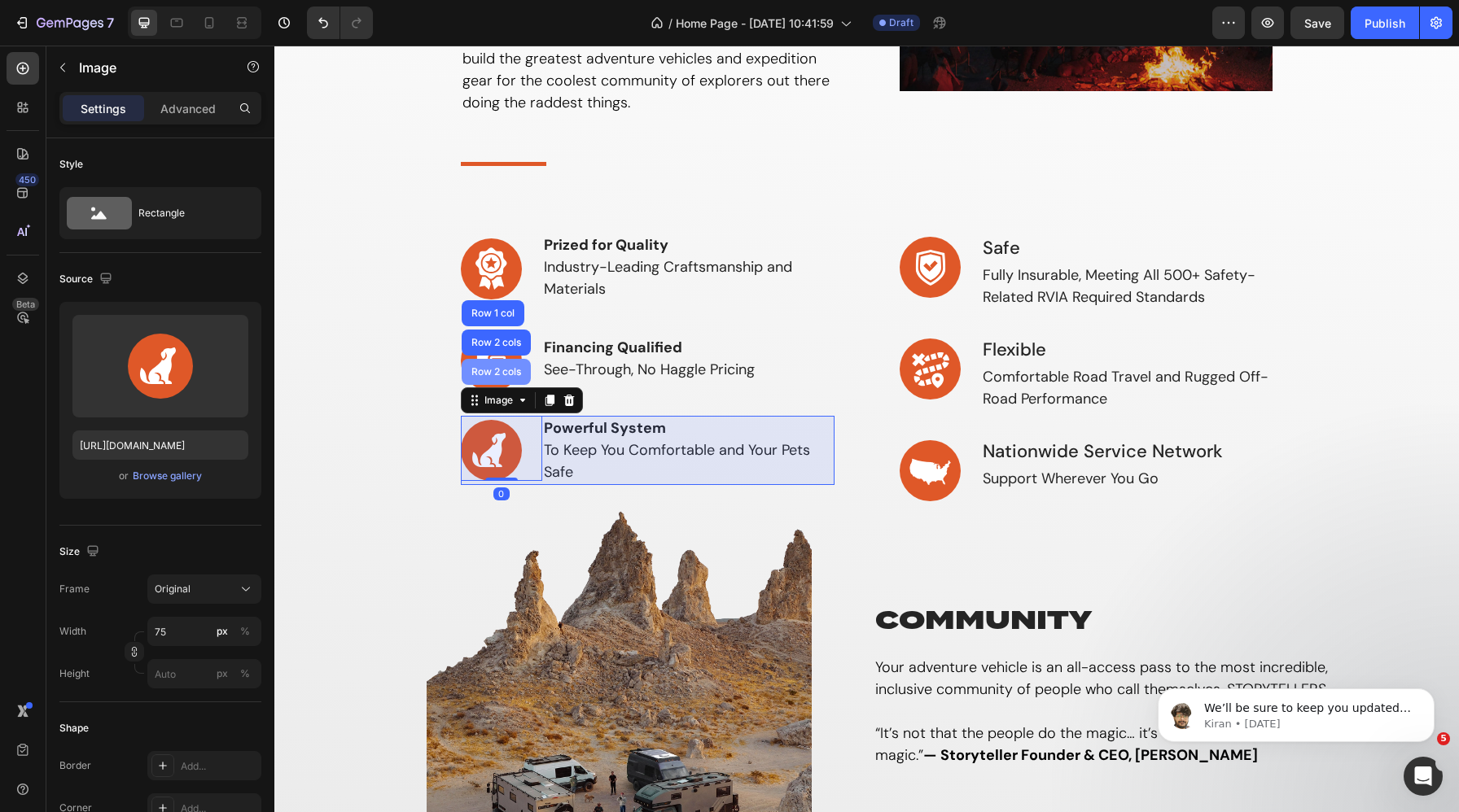
click at [504, 376] on div "Row 2 cols" at bounding box center [496, 371] width 56 height 10
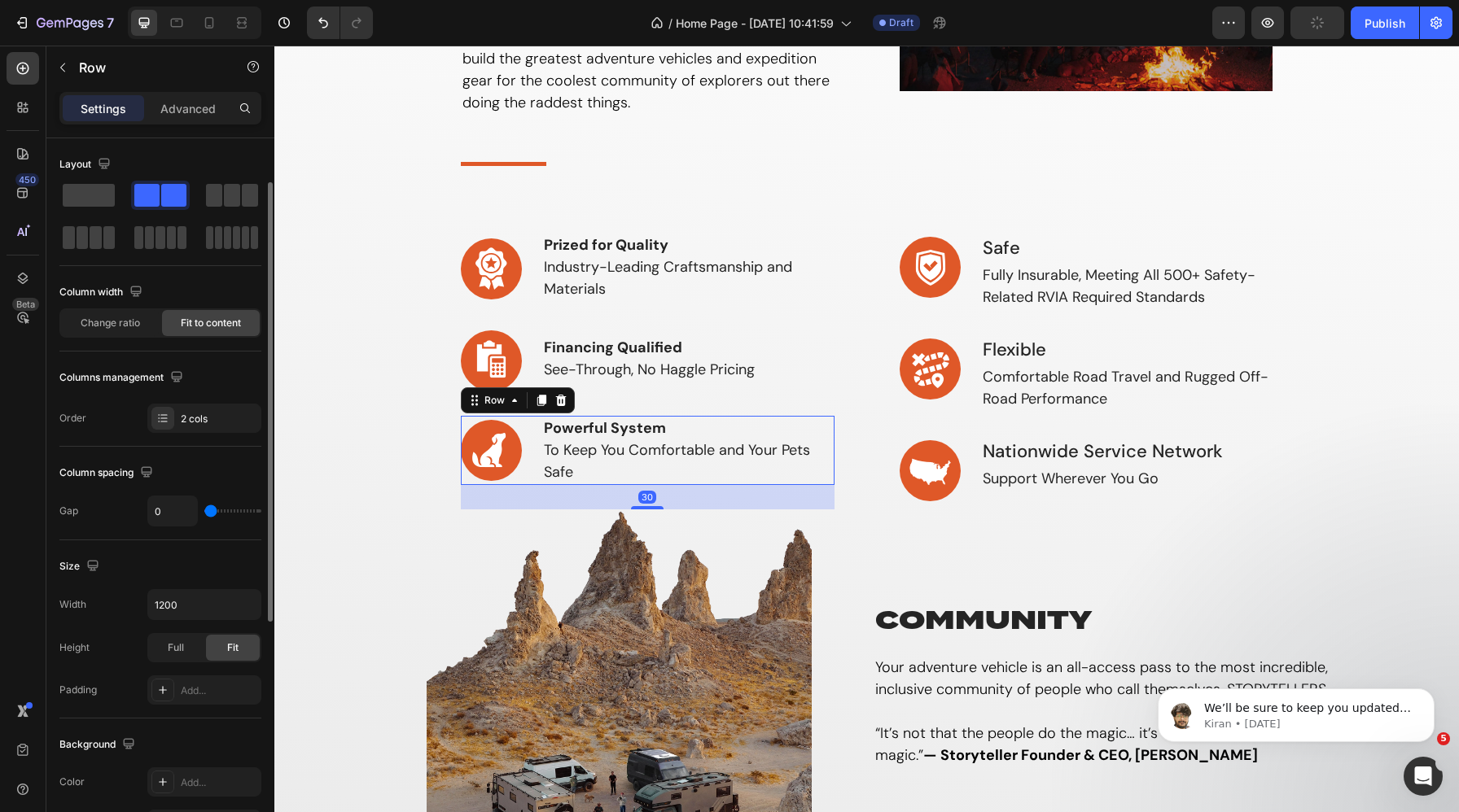
scroll to position [458, 0]
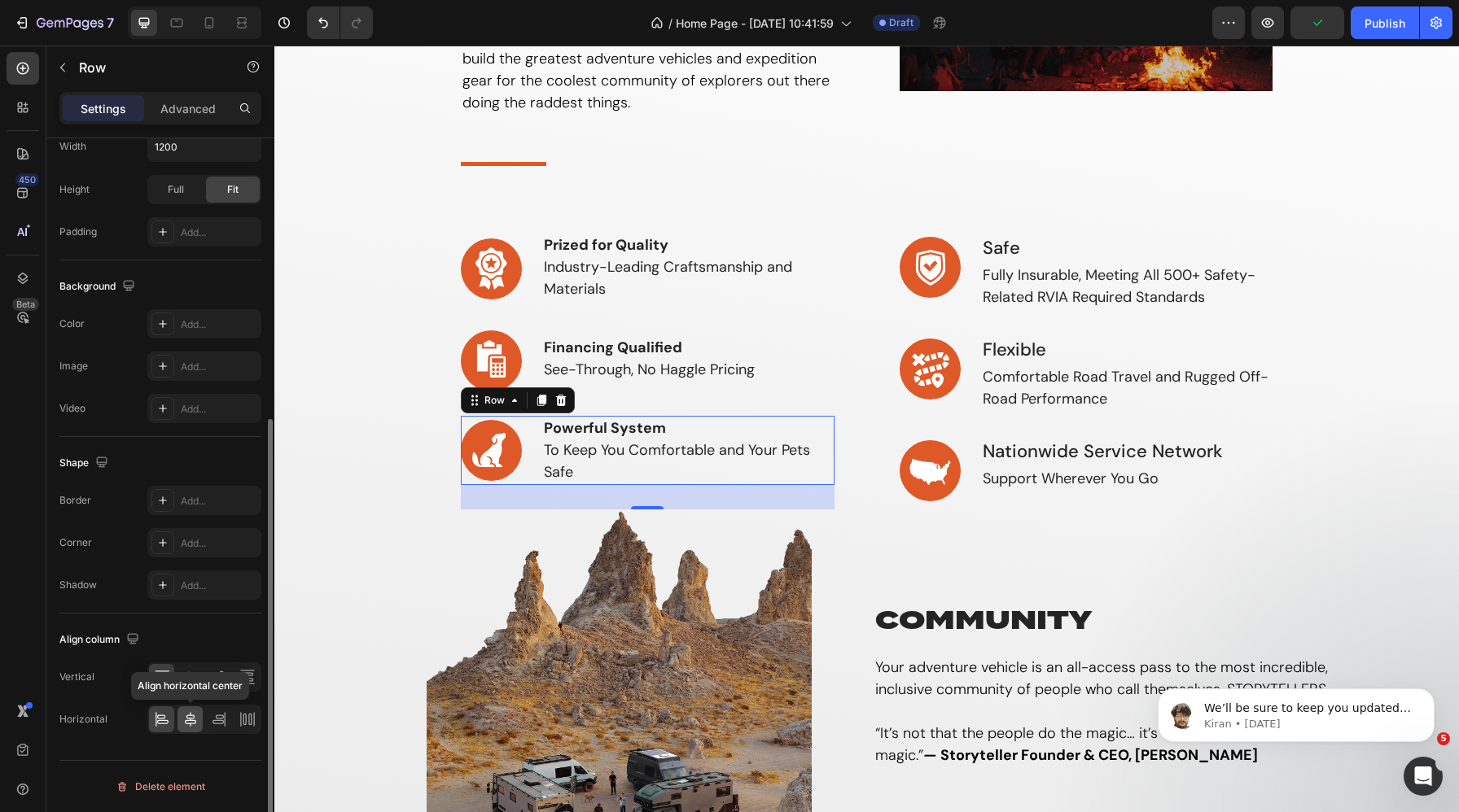
click at [186, 672] on div "Vertical Horizontal Align horizontal center" at bounding box center [161, 698] width 202 height 72
click at [189, 675] on icon at bounding box center [191, 676] width 16 height 16
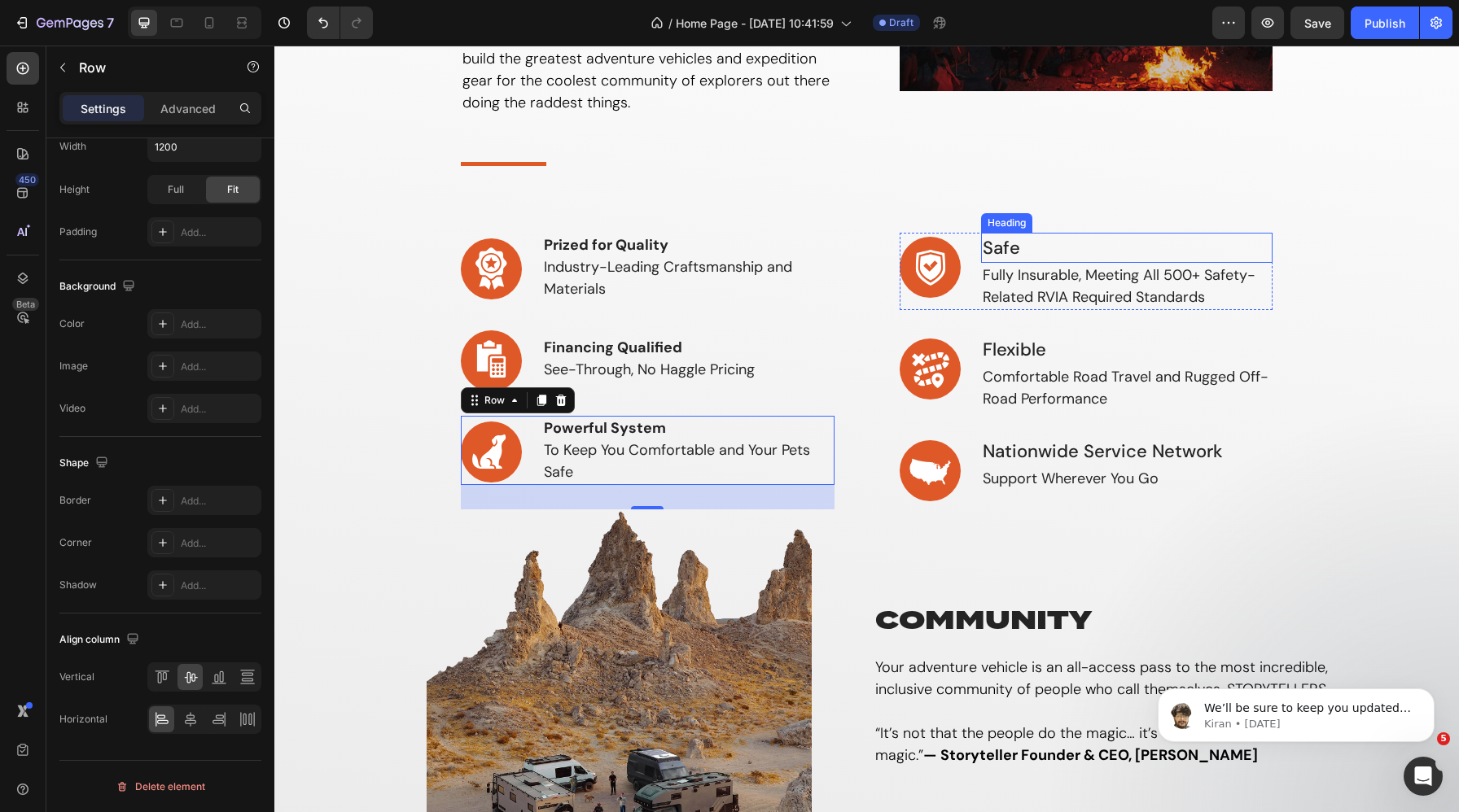
click at [1015, 244] on h3 "Safe" at bounding box center [1127, 247] width 293 height 30
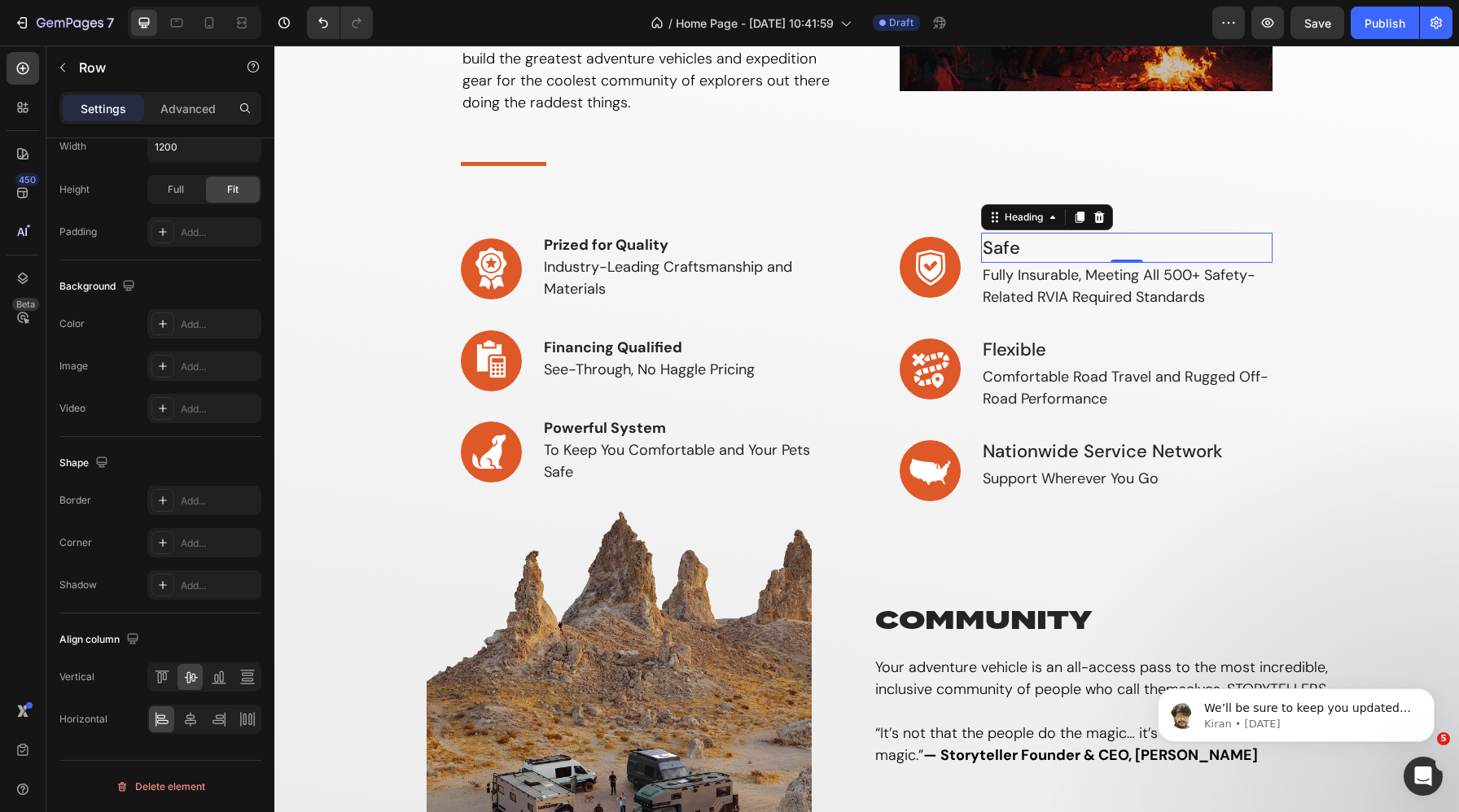
scroll to position [0, 0]
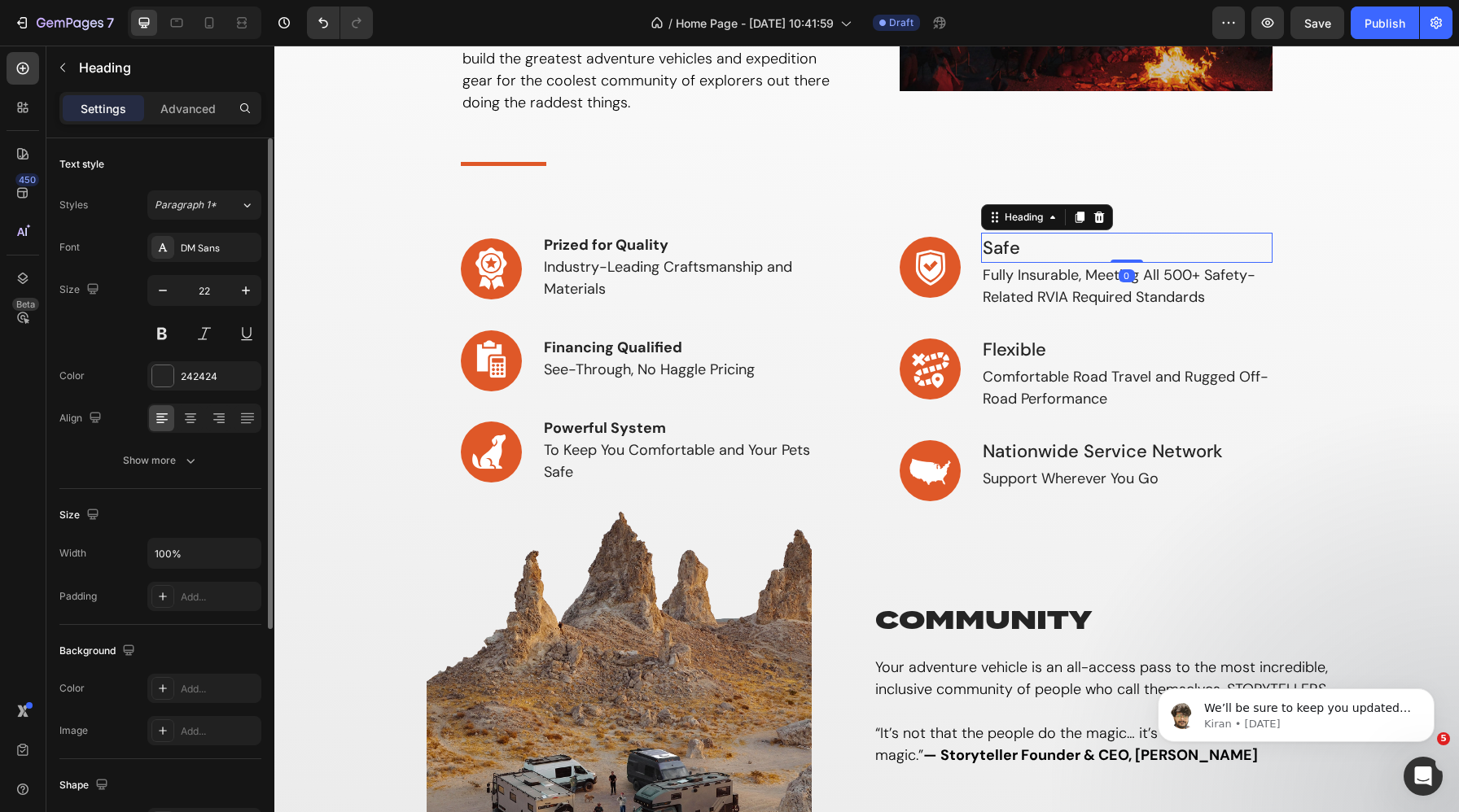
click at [1041, 251] on h3 "Safe" at bounding box center [1127, 247] width 293 height 30
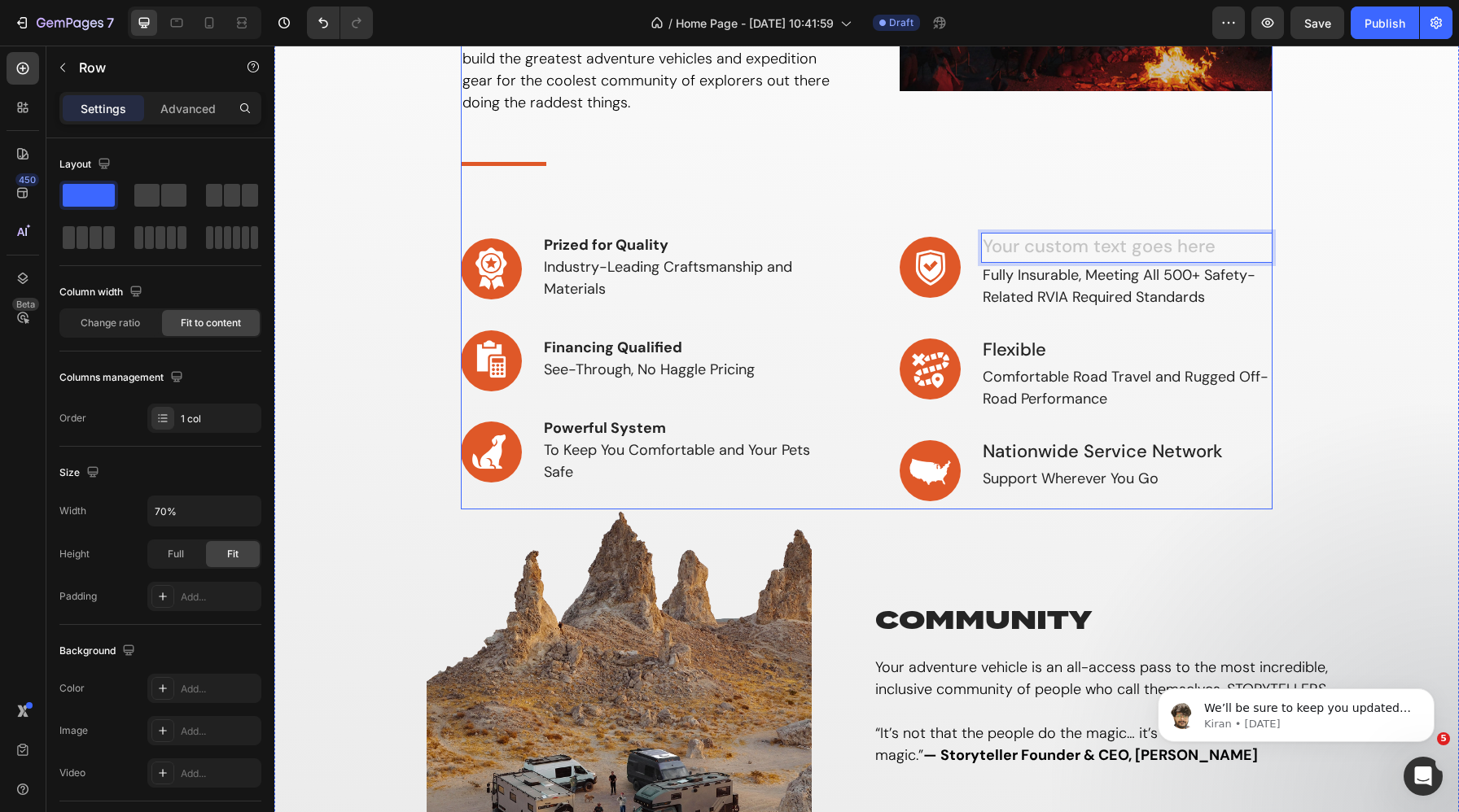
click at [1018, 199] on div "why storyteller Heading If you’re looking to live free, explore endlessly & tel…" at bounding box center [867, 202] width 812 height 614
click at [1050, 244] on h3 "Rich Text Editor. Editing area: main" at bounding box center [1127, 247] width 293 height 30
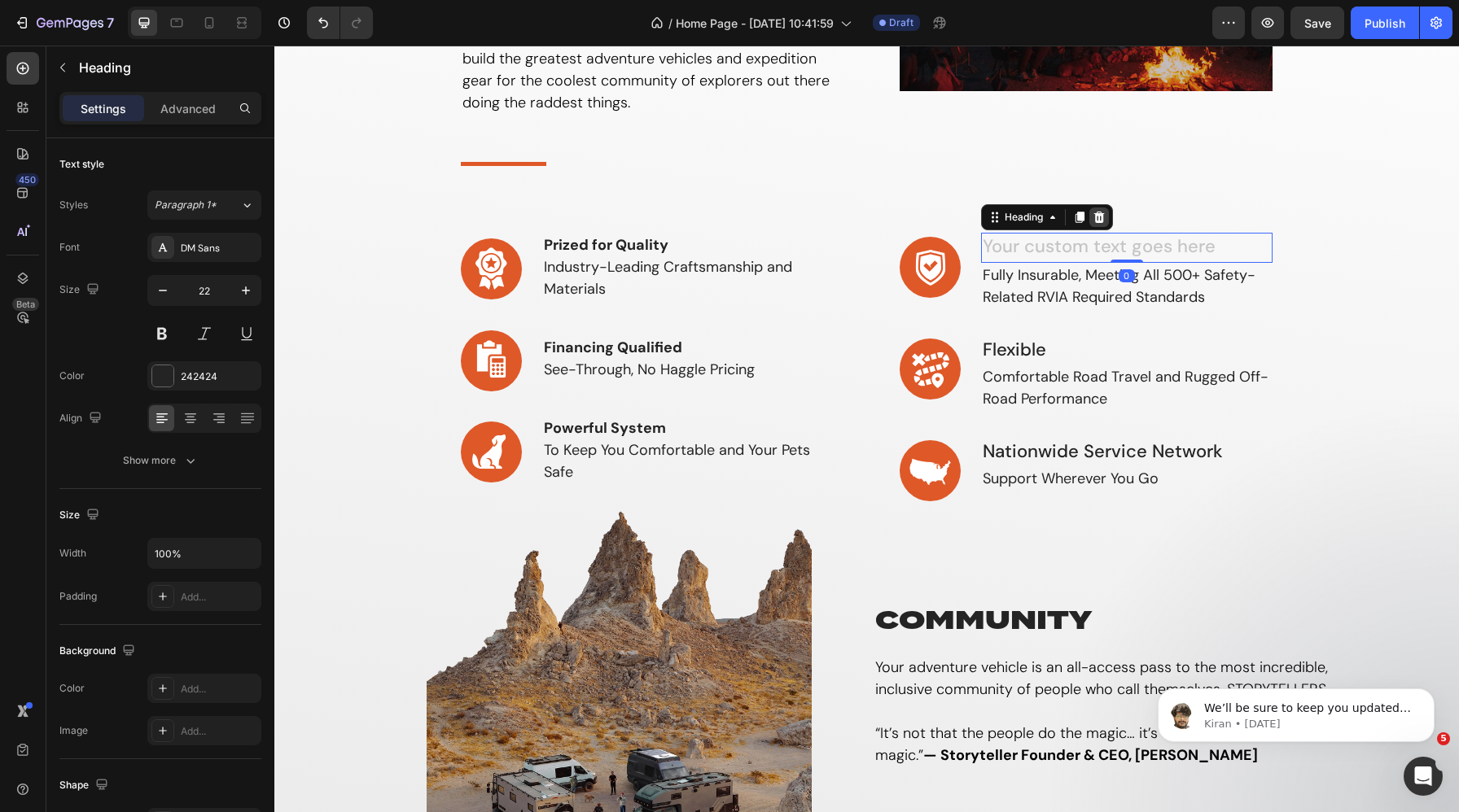
click at [1098, 215] on icon at bounding box center [1099, 216] width 11 height 12
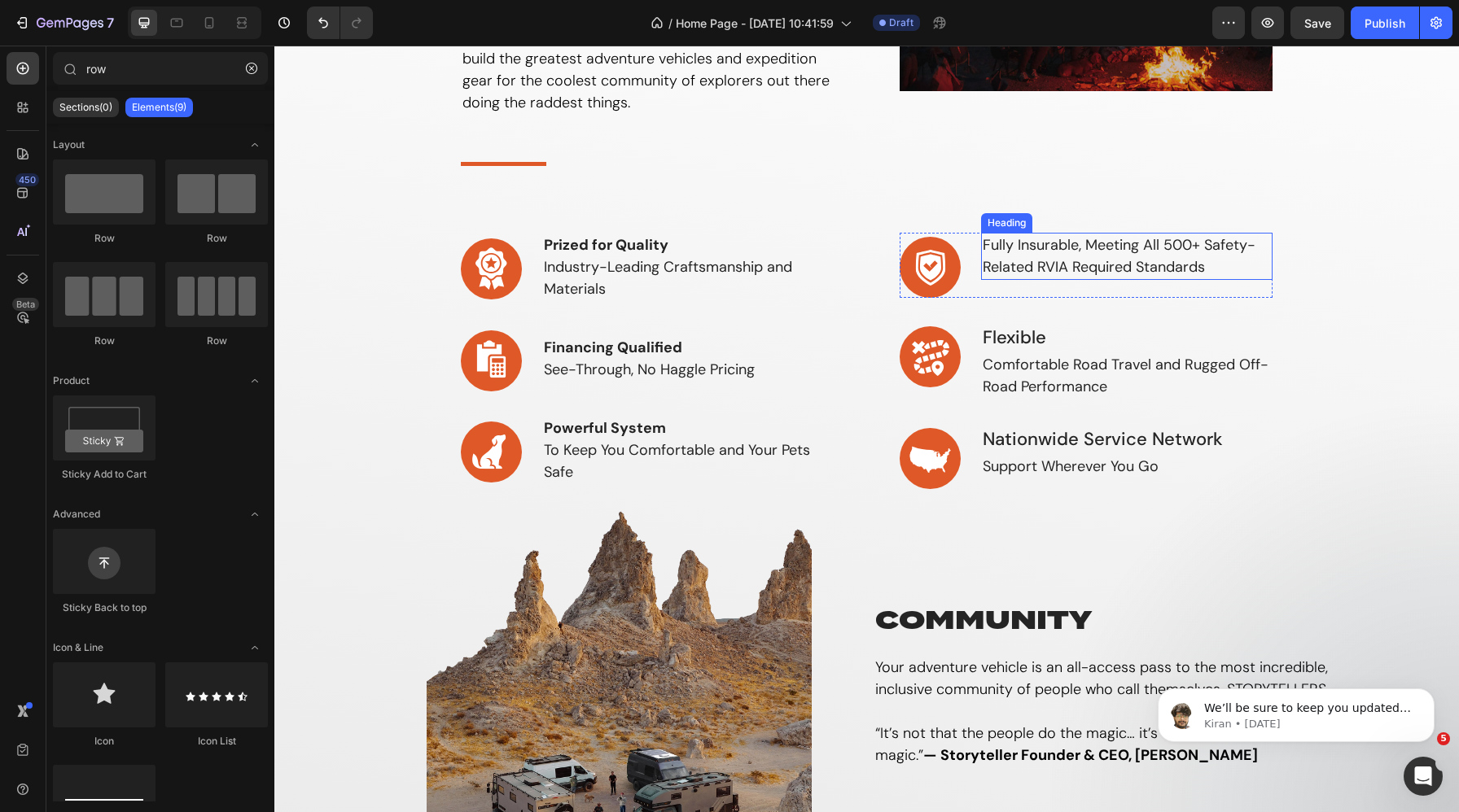
click at [1000, 243] on h3 "Fully Insurable, Meeting All 500+ Safety-Related RVIA Required Standards" at bounding box center [1127, 255] width 293 height 47
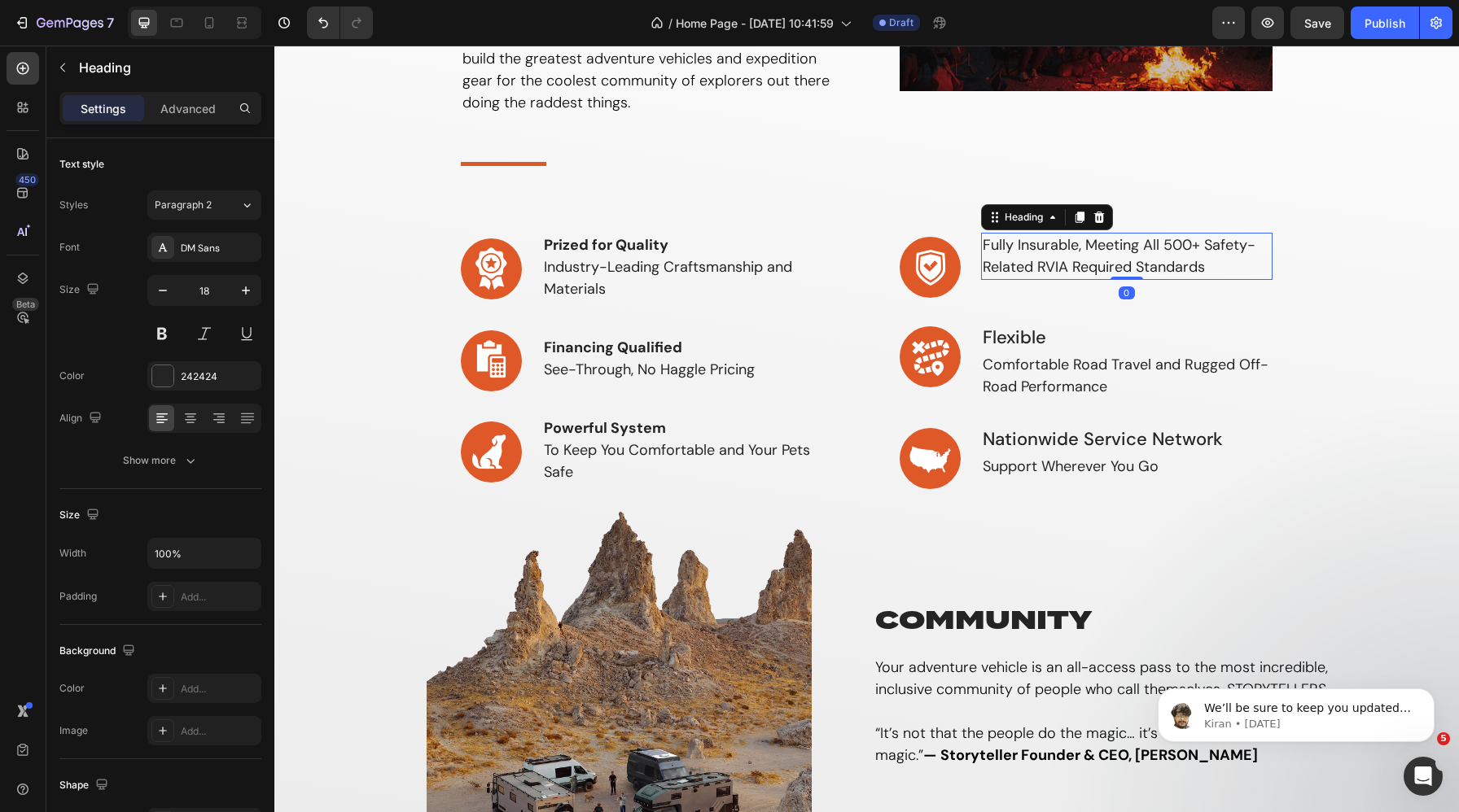
click at [983, 243] on h3 "Fully Insurable, Meeting All 500+ Safety-Related RVIA Required Standards" at bounding box center [1127, 255] width 293 height 47
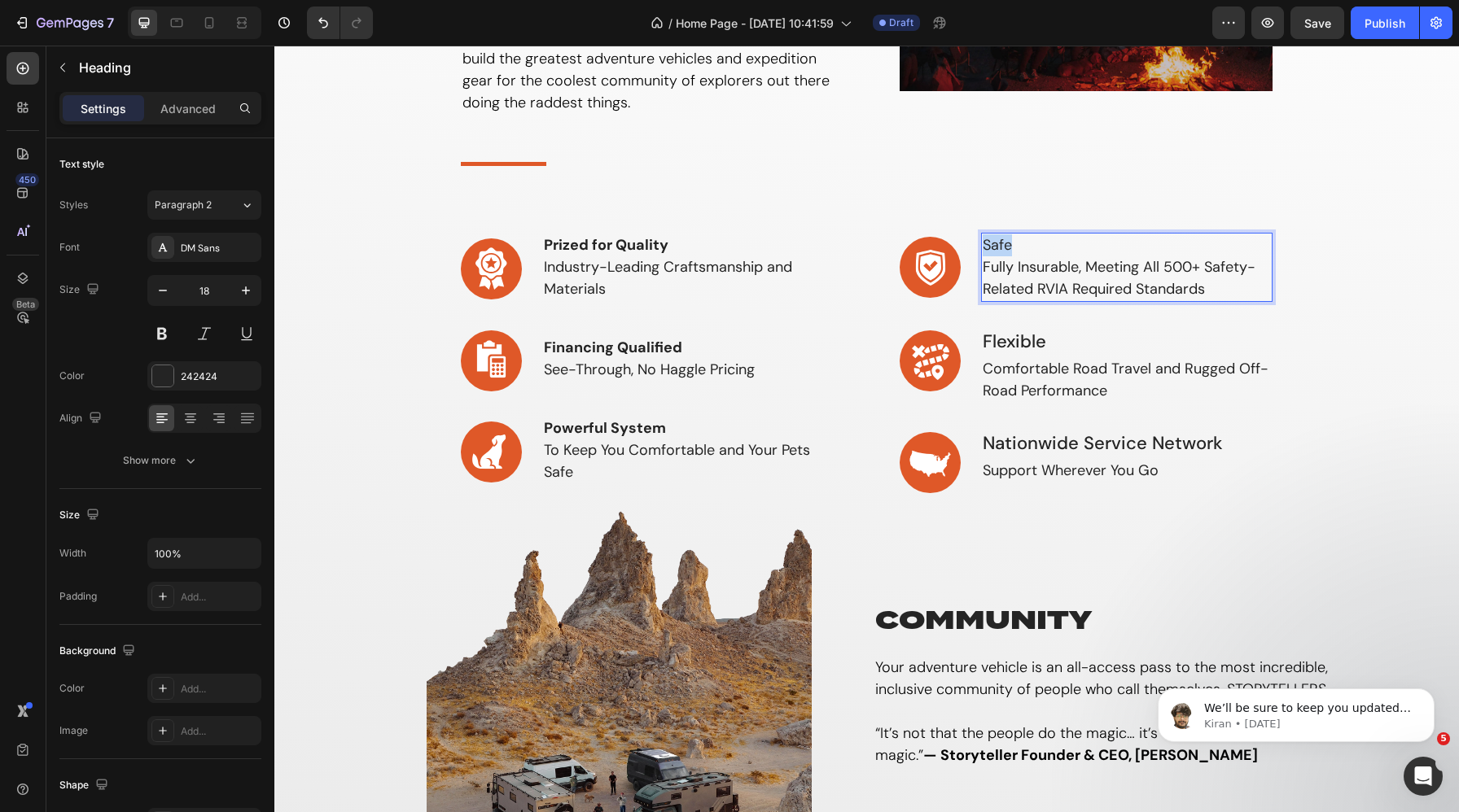
drag, startPoint x: 1023, startPoint y: 242, endPoint x: 983, endPoint y: 242, distance: 40.0
click at [983, 242] on p "Safe Fully Insurable, Meeting All 500+ Safety-Related RVIA Required Standards" at bounding box center [1127, 267] width 289 height 66
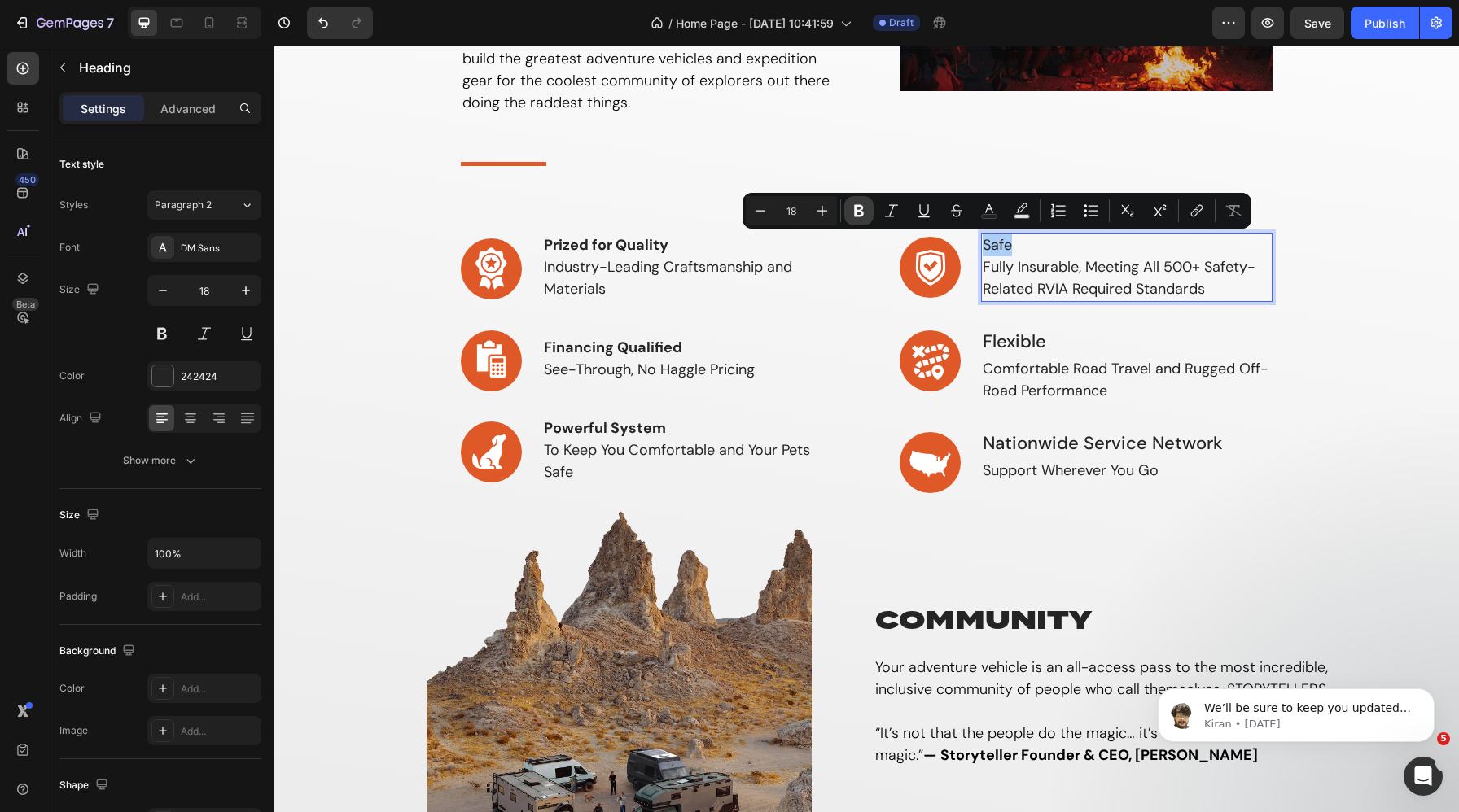
click at [860, 207] on icon "Editor contextual toolbar" at bounding box center [859, 211] width 10 height 12
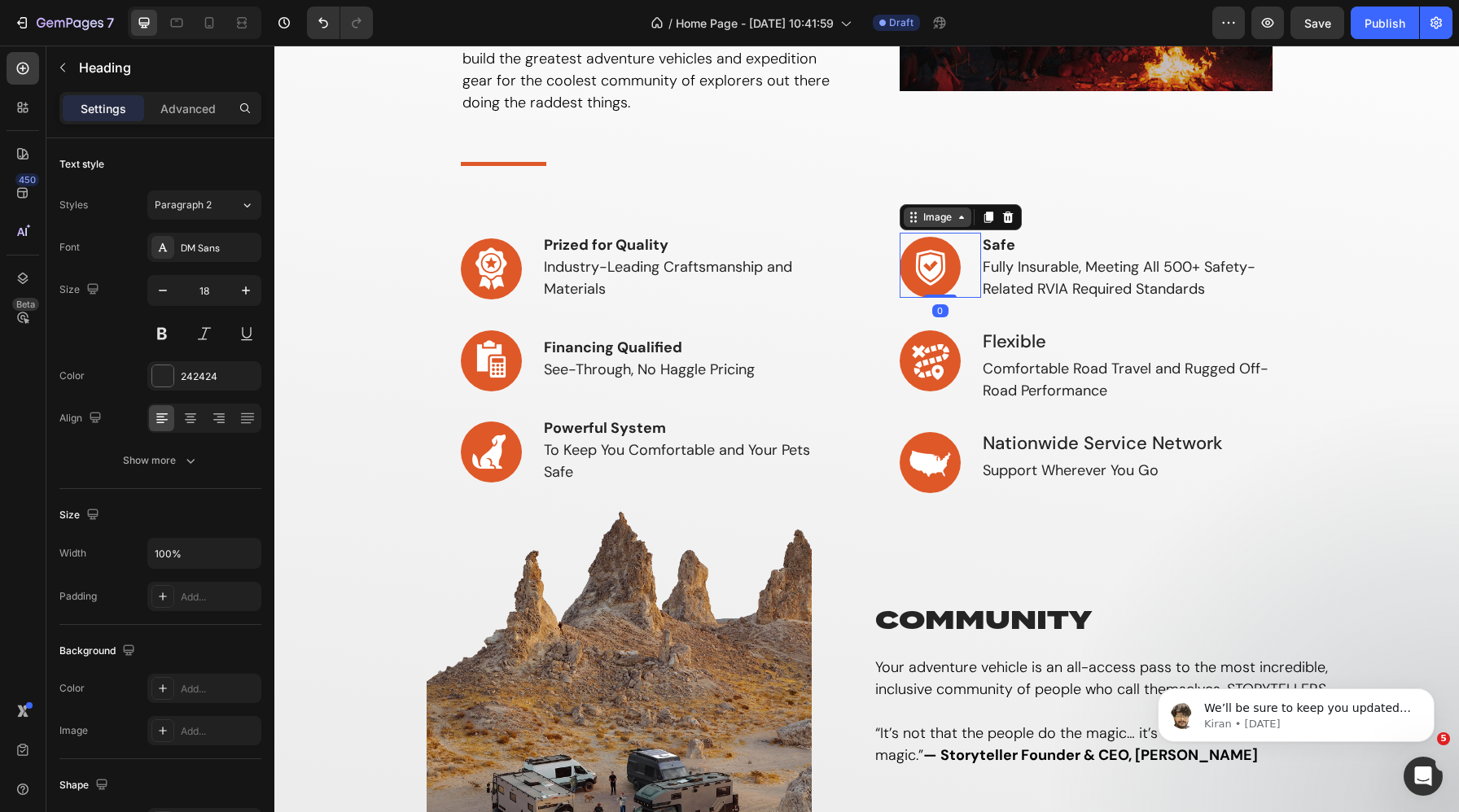
click at [924, 223] on div "Image" at bounding box center [937, 217] width 67 height 20
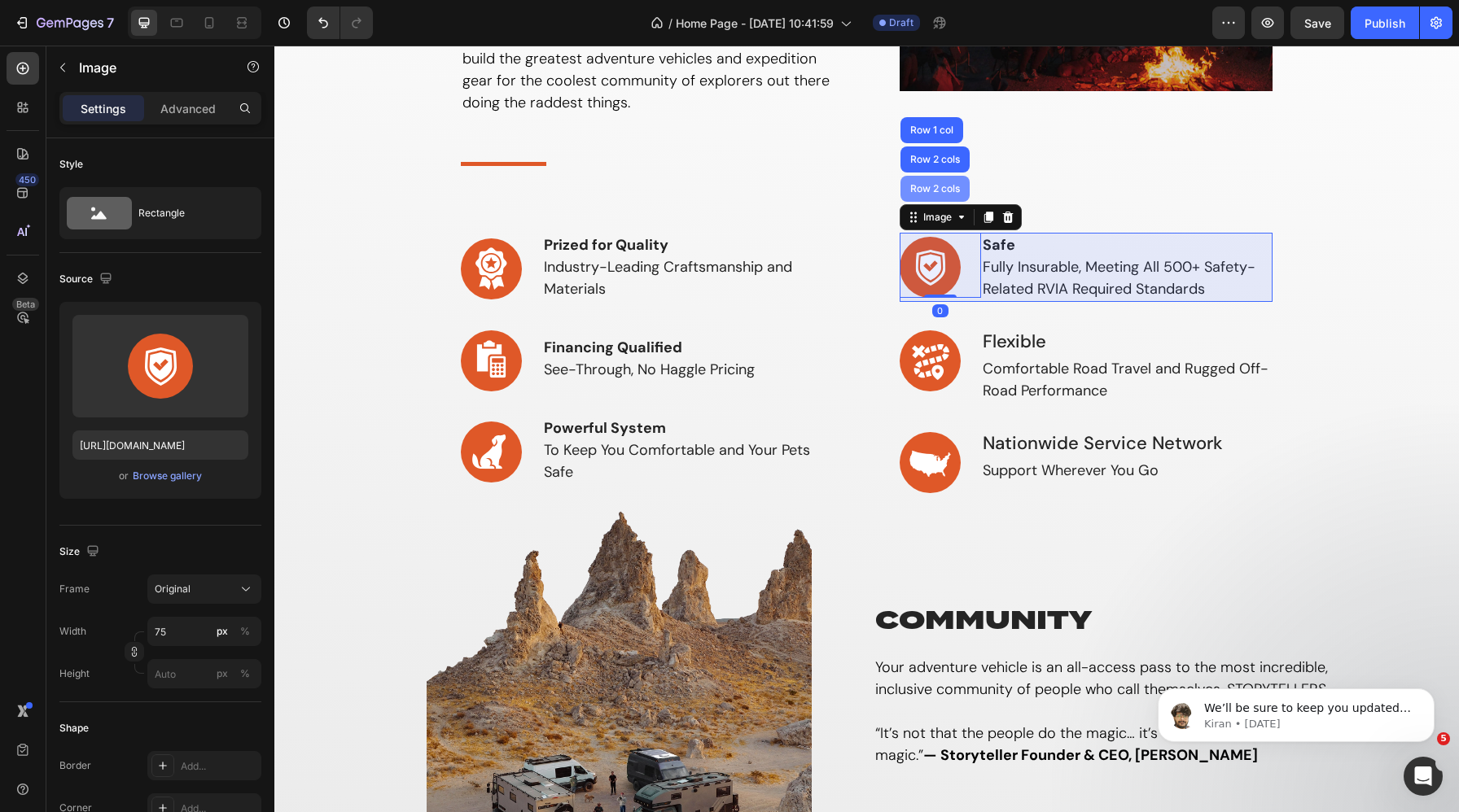
click at [922, 191] on div "Row 2 cols" at bounding box center [934, 188] width 56 height 10
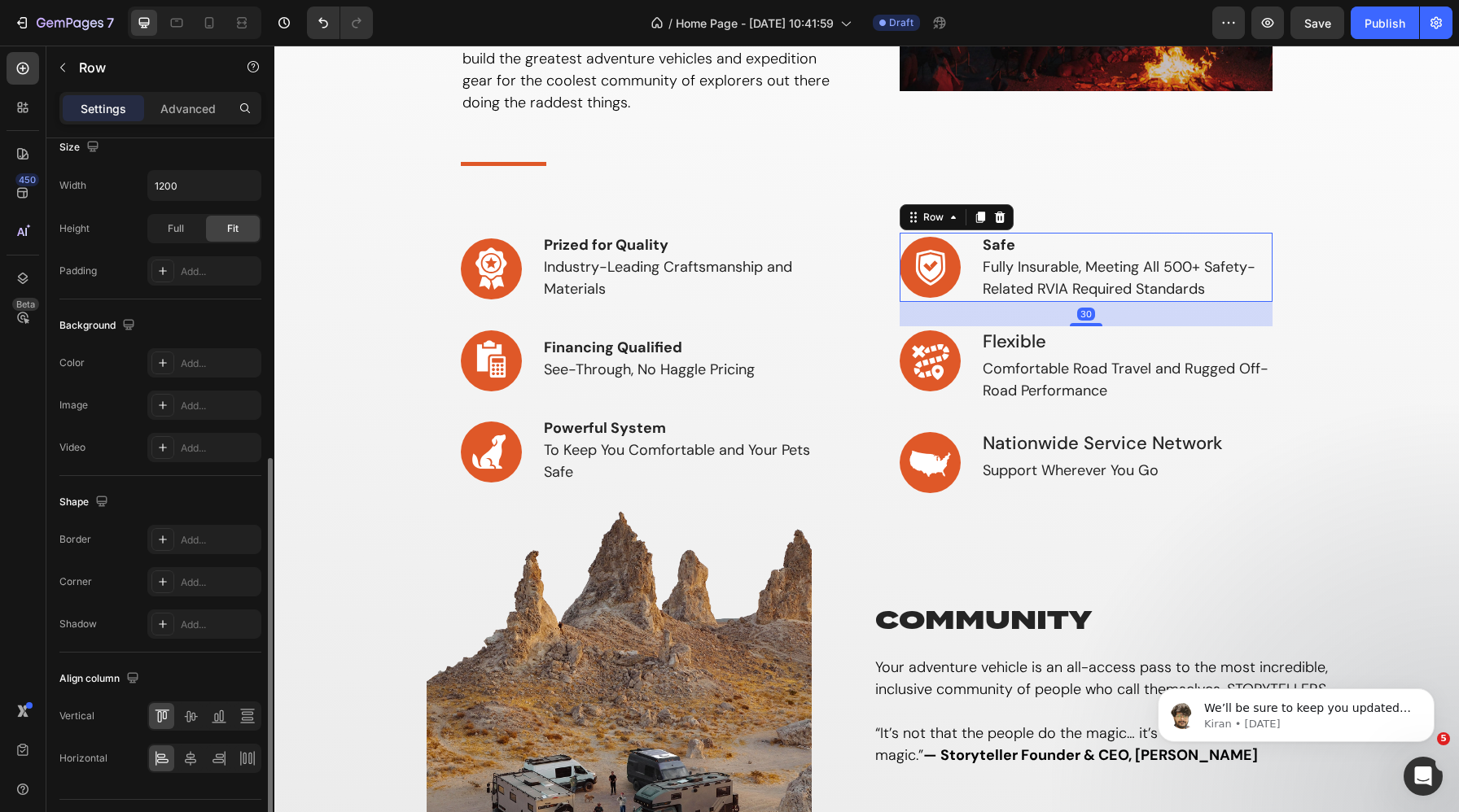
scroll to position [458, 0]
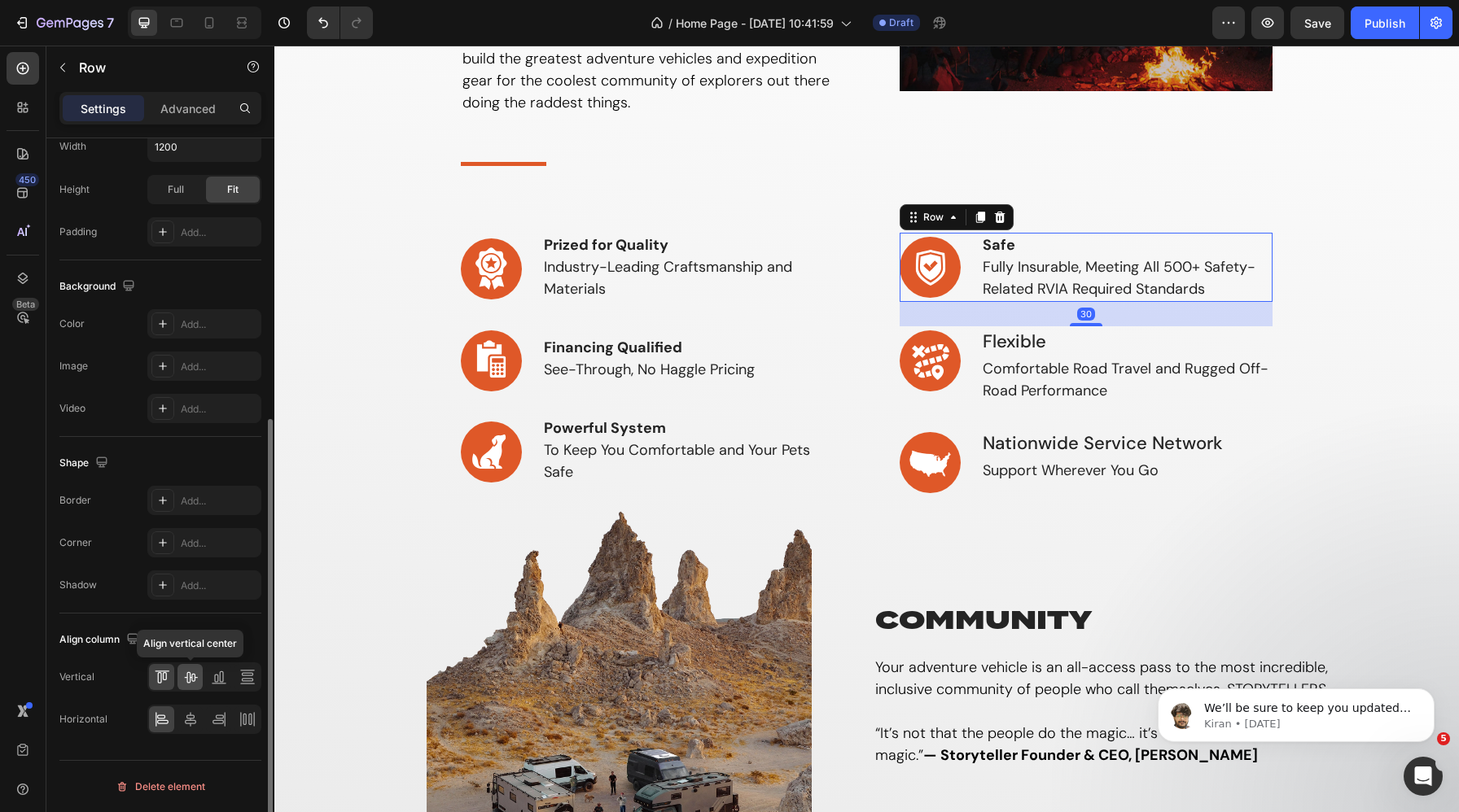
click at [185, 680] on icon at bounding box center [191, 676] width 16 height 16
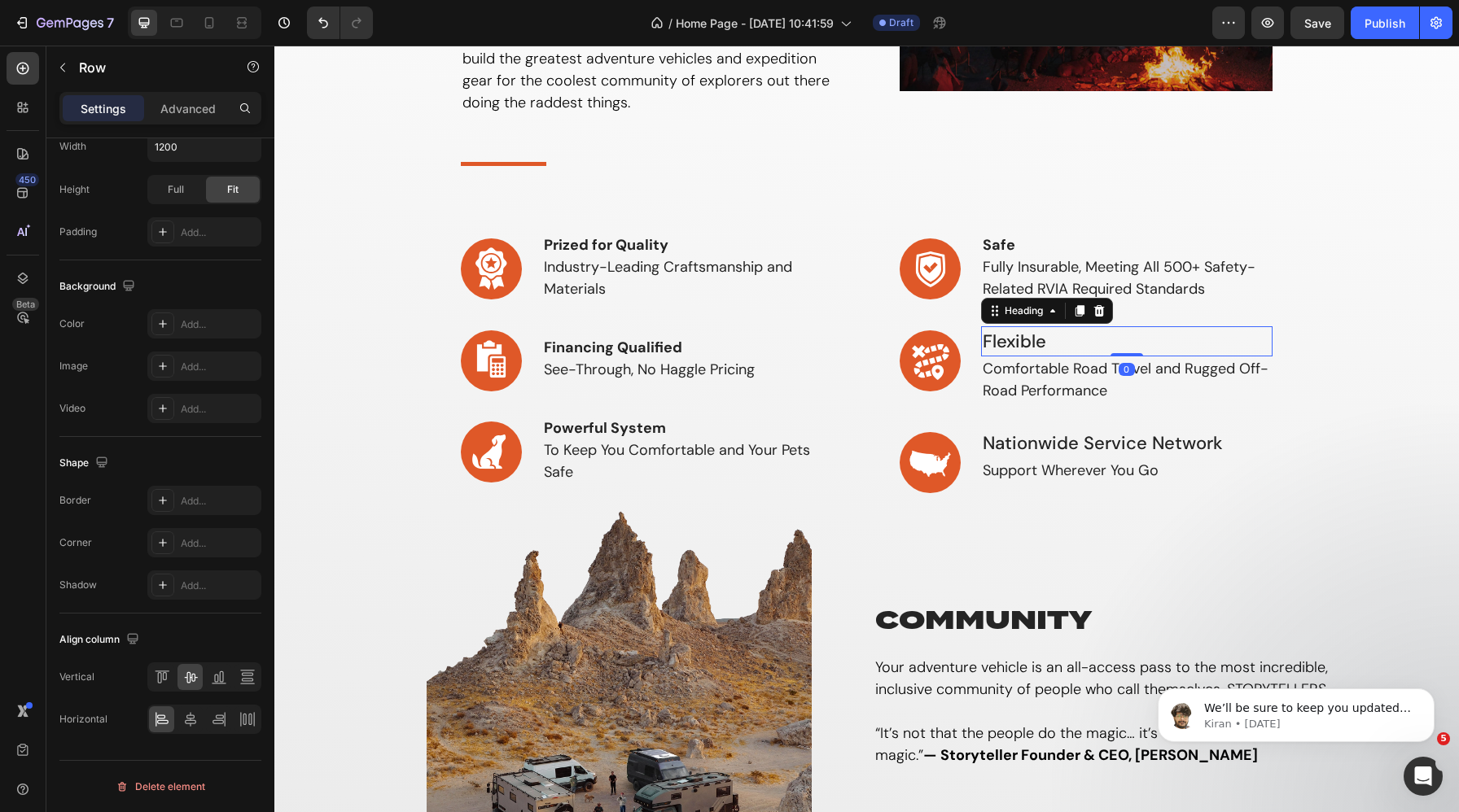
click at [1017, 342] on p "Flexible" at bounding box center [1127, 341] width 289 height 27
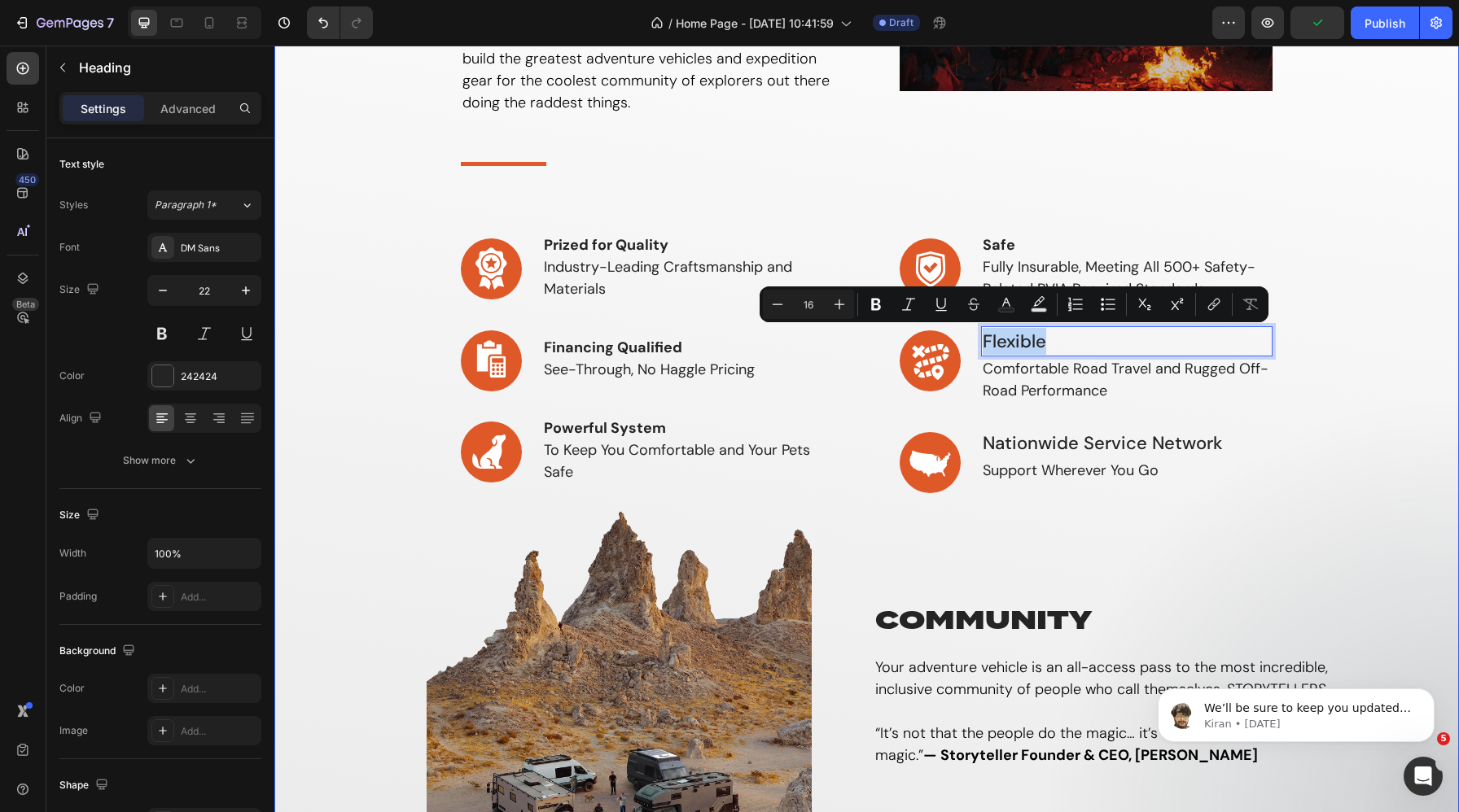
click at [1263, 395] on div "why storyteller Heading If you’re looking to live free, explore endlessly & tel…" at bounding box center [867, 396] width 1160 height 1002
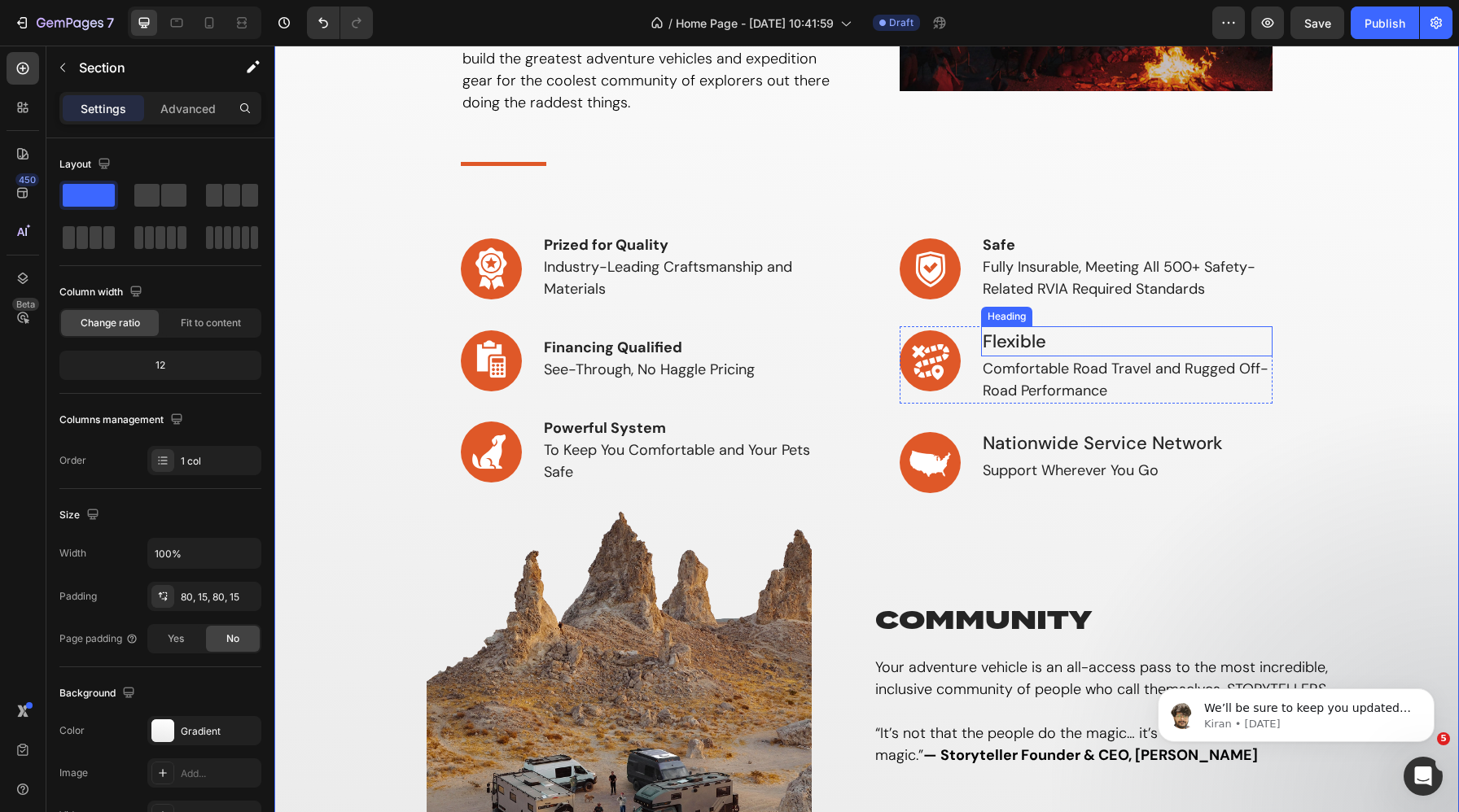
click at [1095, 338] on p "Flexible" at bounding box center [1127, 341] width 289 height 27
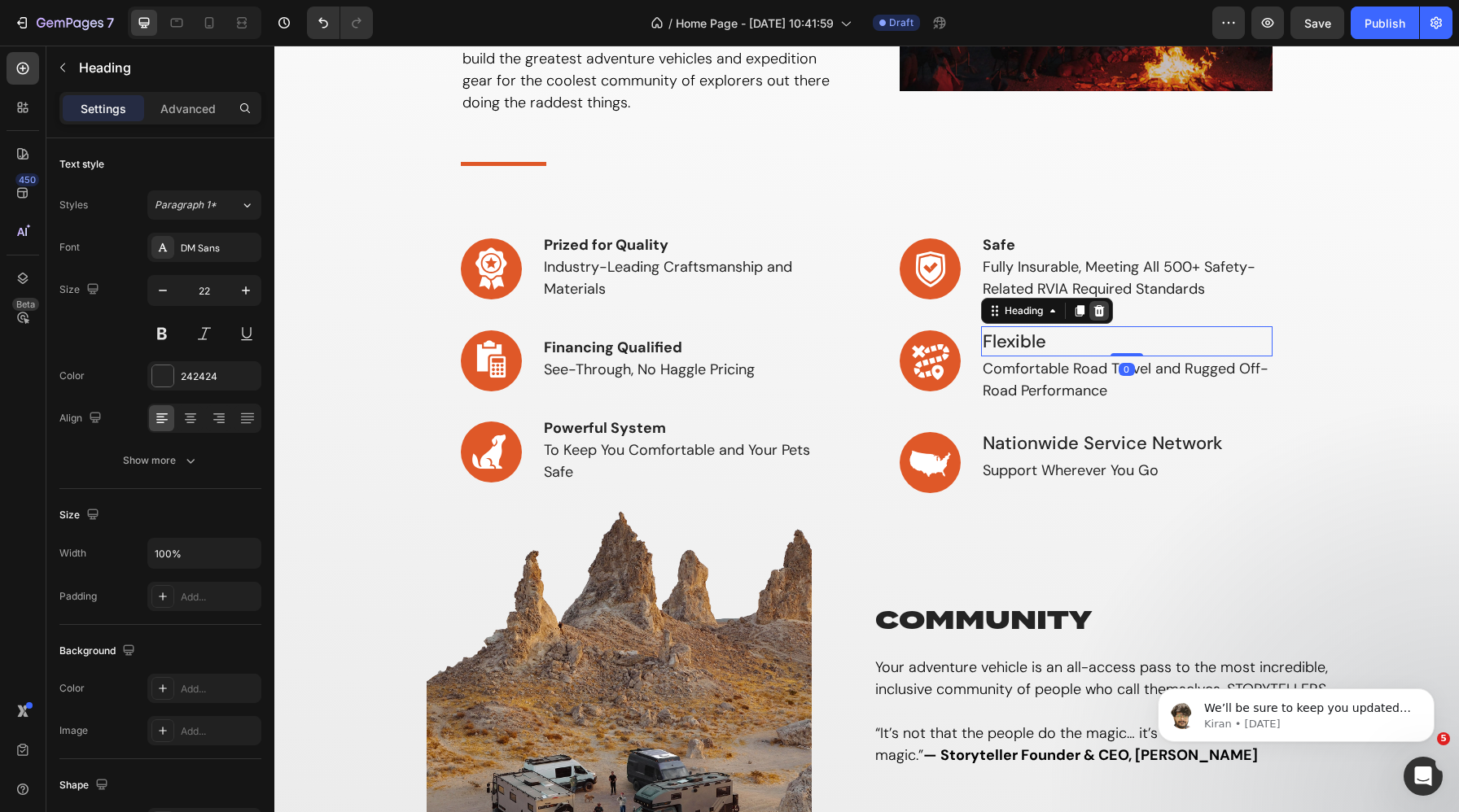
click at [1101, 312] on icon at bounding box center [1099, 310] width 13 height 13
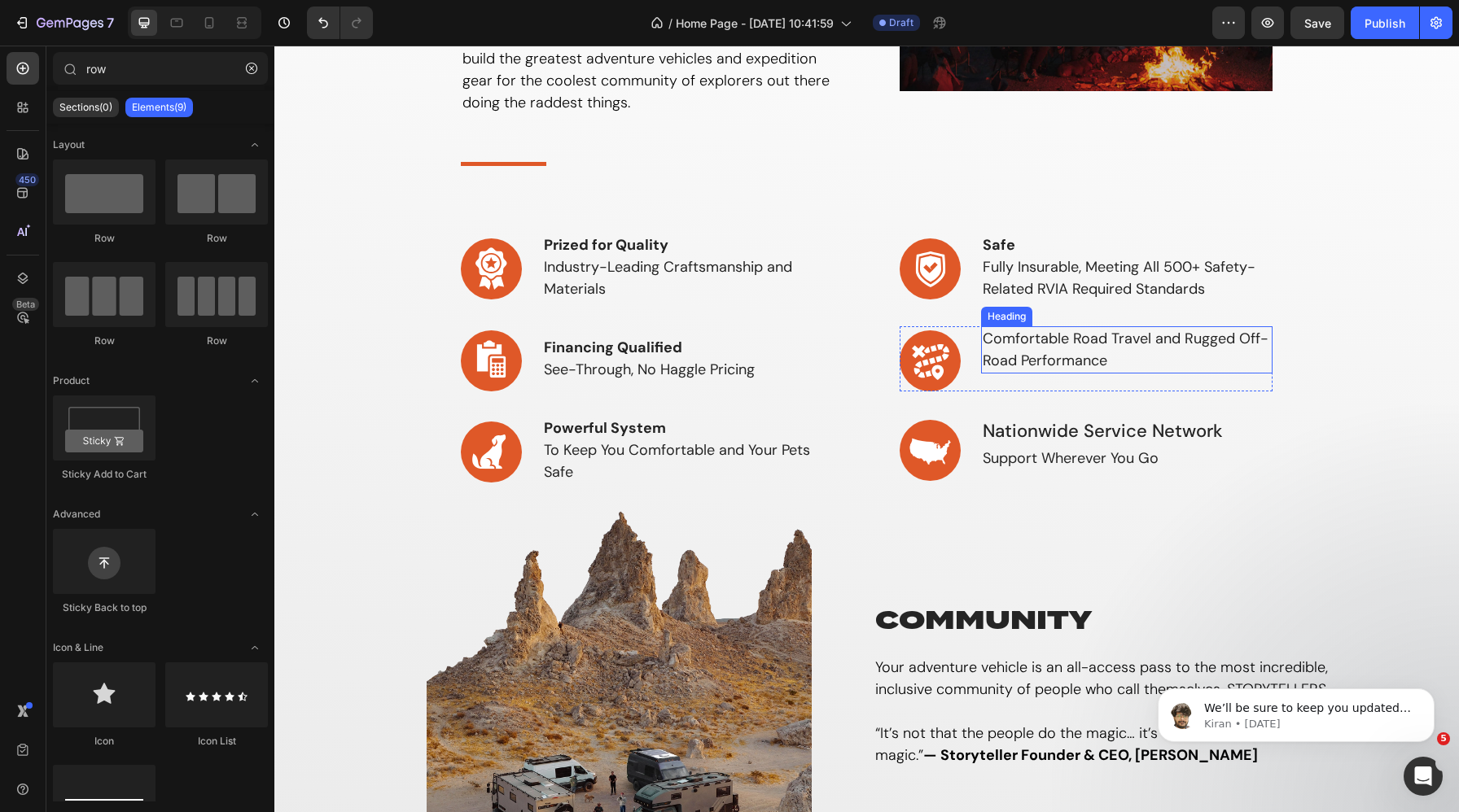
click at [1032, 358] on p "Comfortable Road Travel and Rugged Off-Road Performance" at bounding box center [1127, 350] width 289 height 44
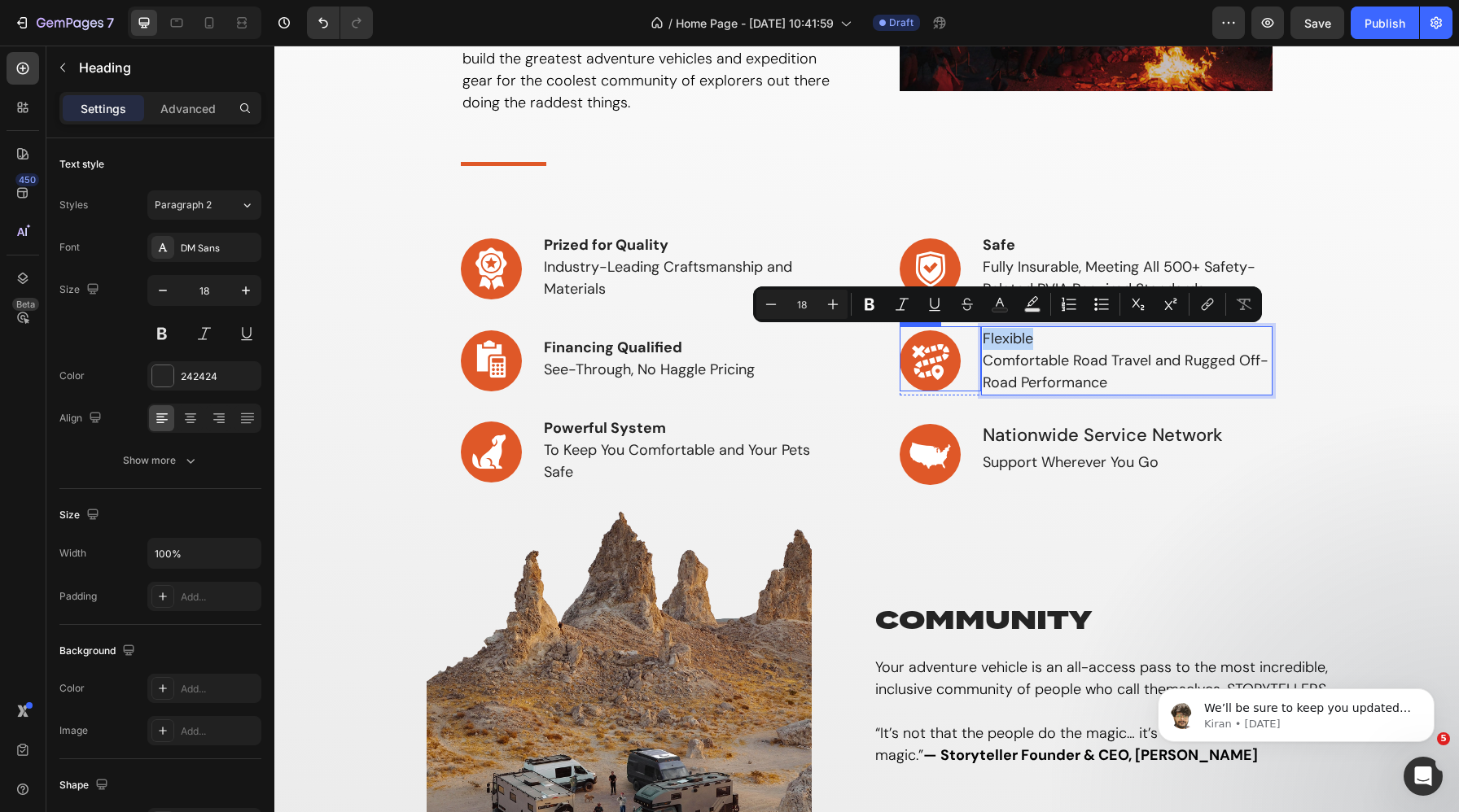
drag, startPoint x: 1047, startPoint y: 334, endPoint x: 978, endPoint y: 336, distance: 69.0
click at [978, 336] on div "Image Flexible Comfortable Road Travel and Rugged Off-Road Performance Heading …" at bounding box center [1086, 361] width 373 height 69
click at [876, 302] on icon "Editor contextual toolbar" at bounding box center [869, 304] width 16 height 16
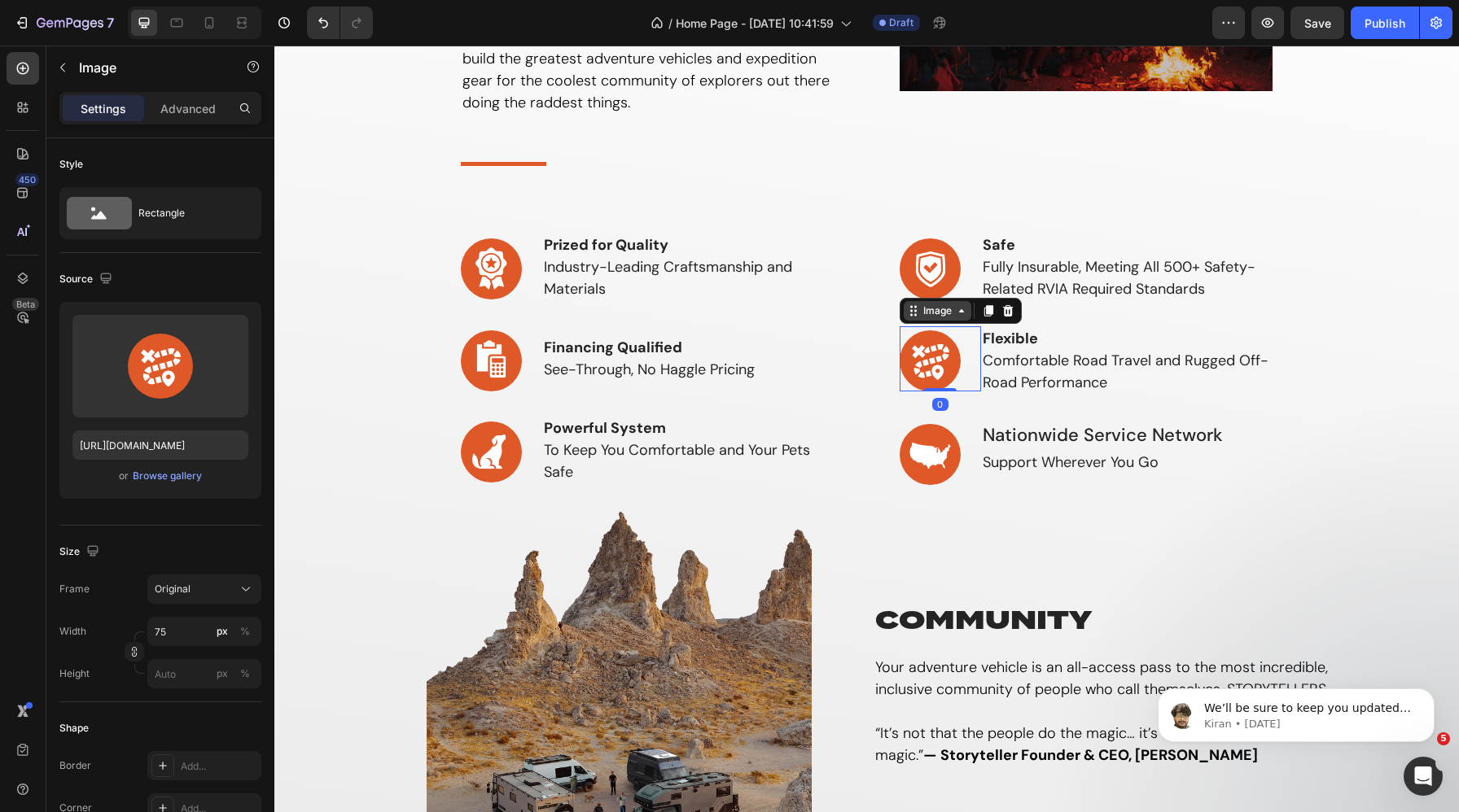
click at [925, 315] on div "Image" at bounding box center [937, 310] width 35 height 15
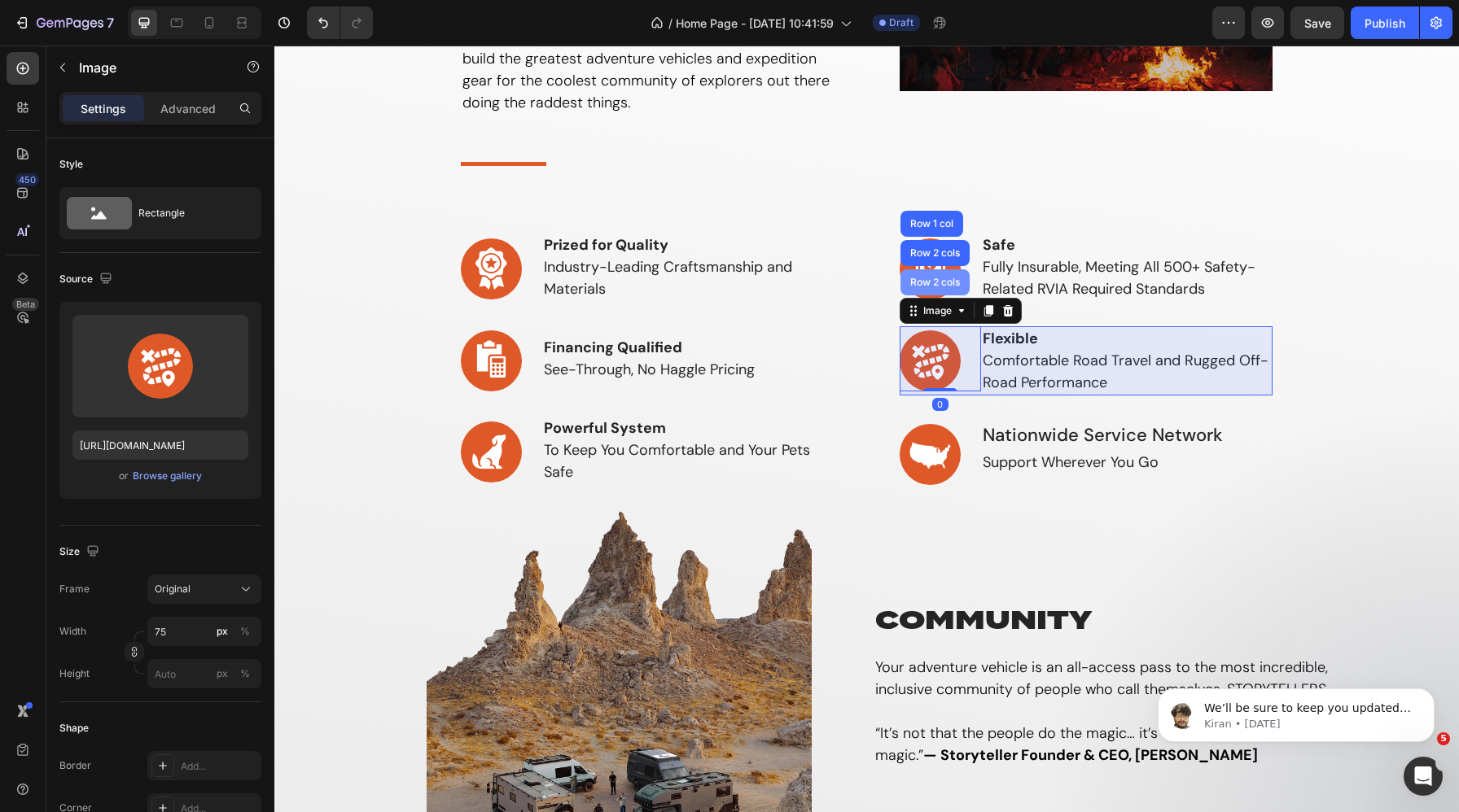
click at [930, 283] on div "Row 2 cols" at bounding box center [934, 282] width 56 height 10
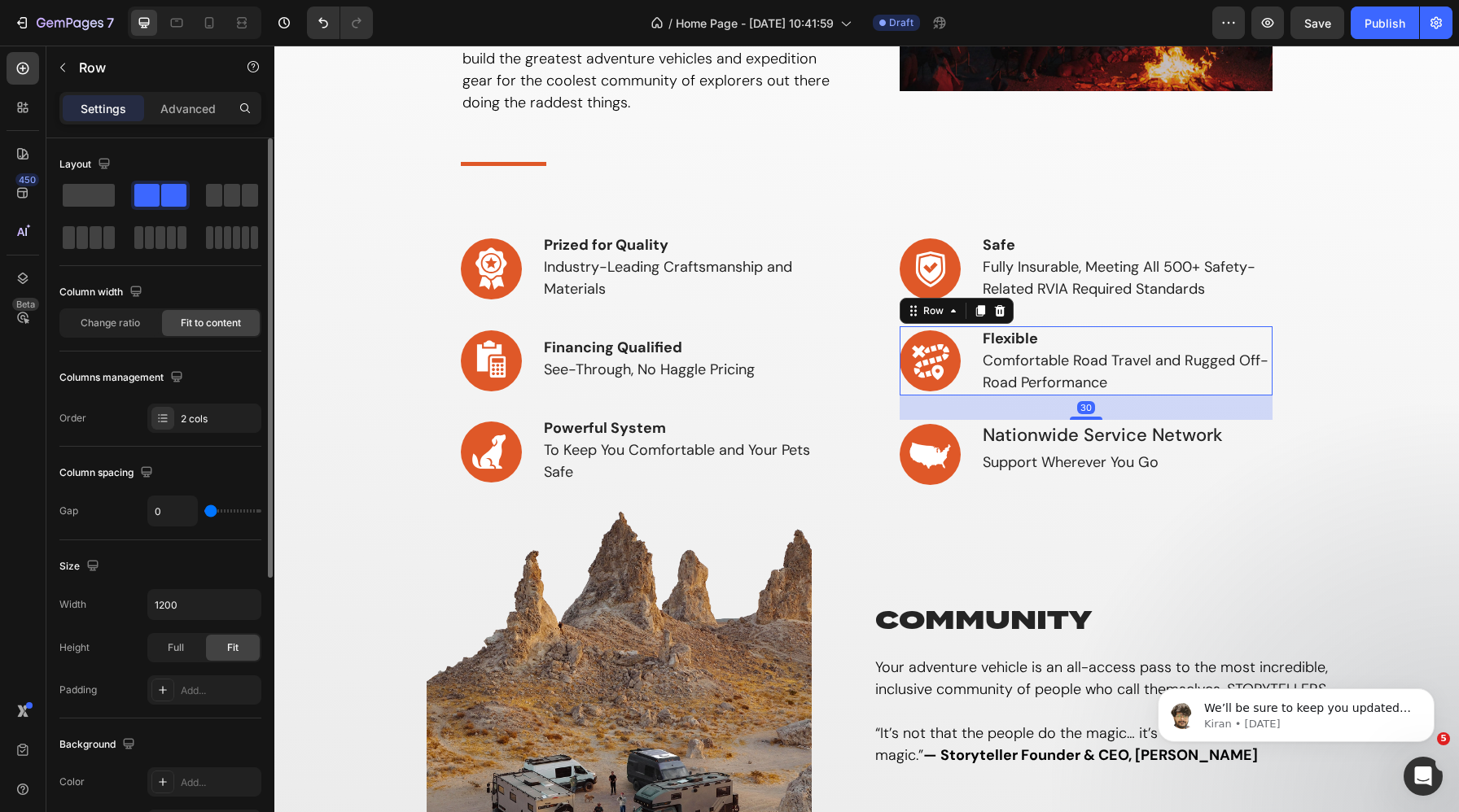
scroll to position [458, 0]
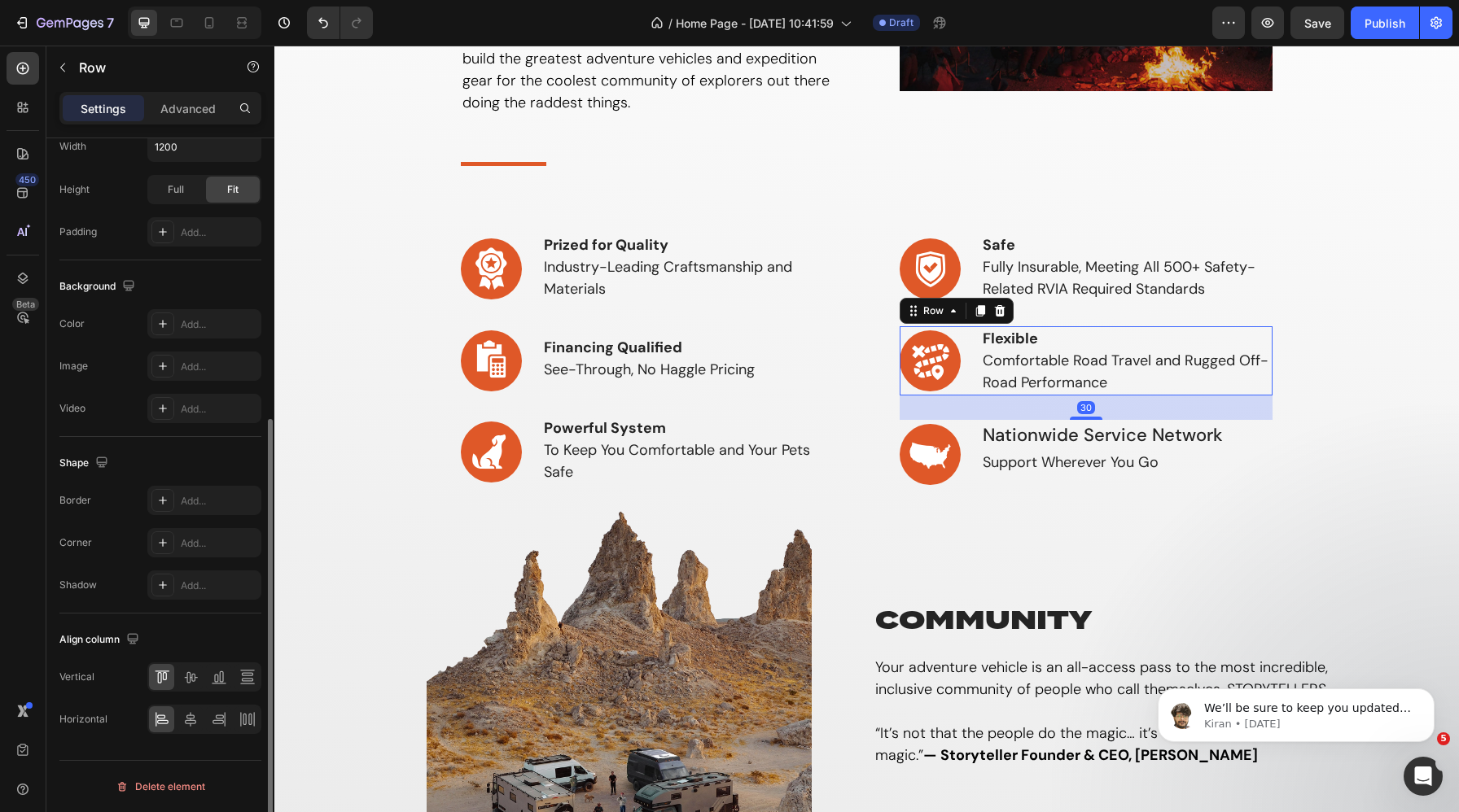
click at [184, 690] on div at bounding box center [204, 676] width 114 height 29
click at [192, 680] on icon at bounding box center [191, 676] width 16 height 16
click at [1055, 451] on p "Support Wherever You Go" at bounding box center [1102, 462] width 240 height 22
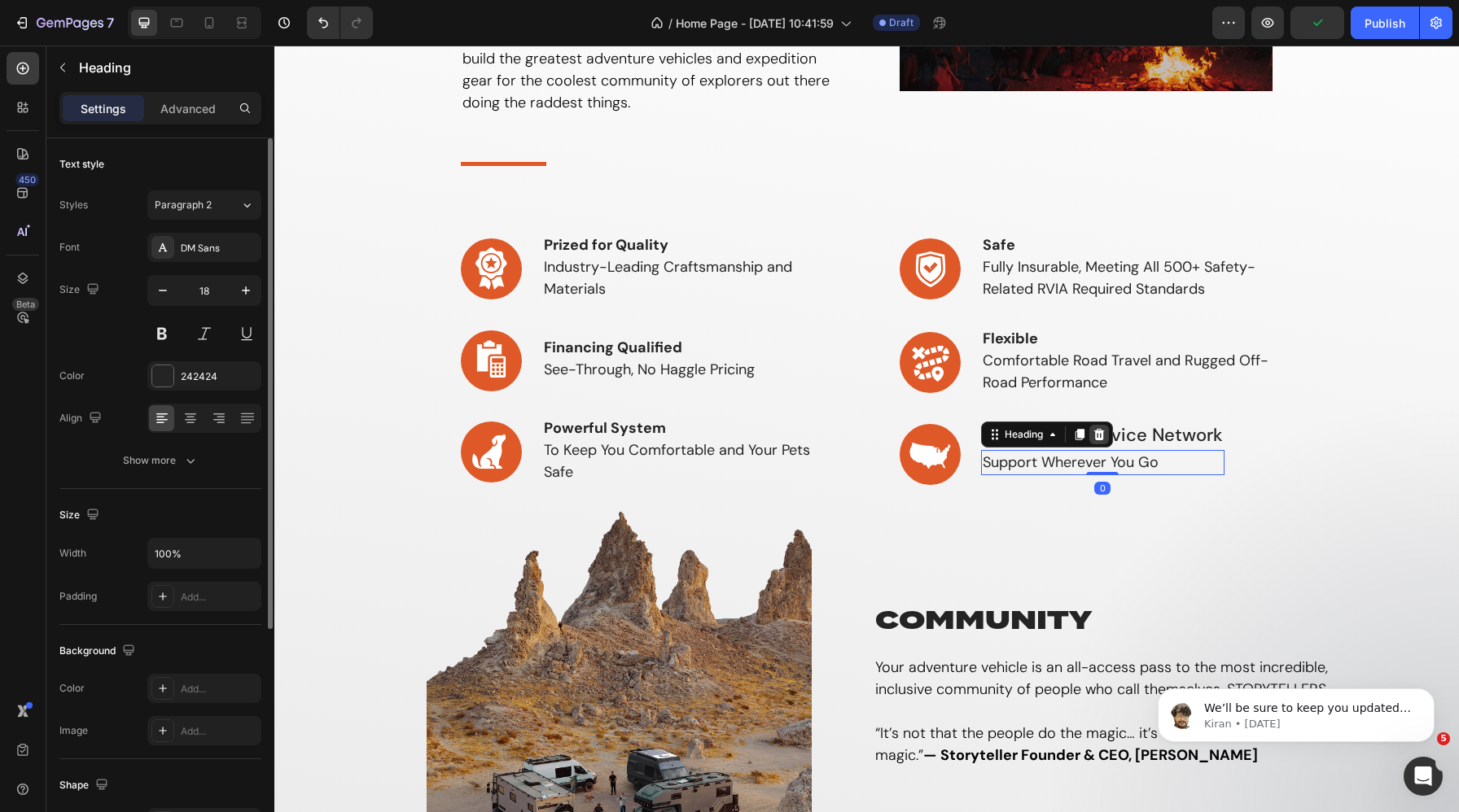
click at [1094, 434] on icon at bounding box center [1099, 433] width 11 height 12
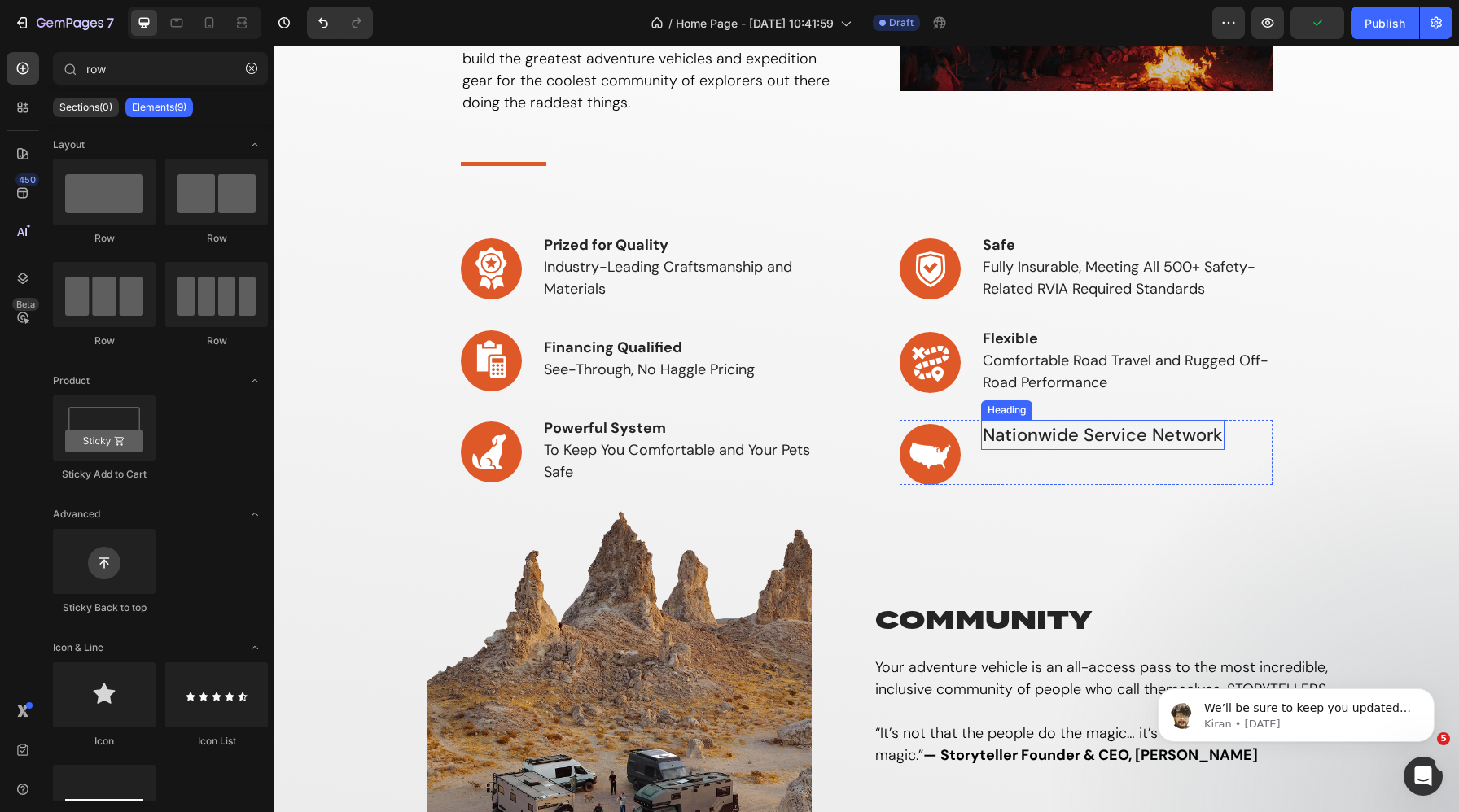
click at [1147, 420] on h3 "Nationwide Service Network" at bounding box center [1102, 435] width 243 height 30
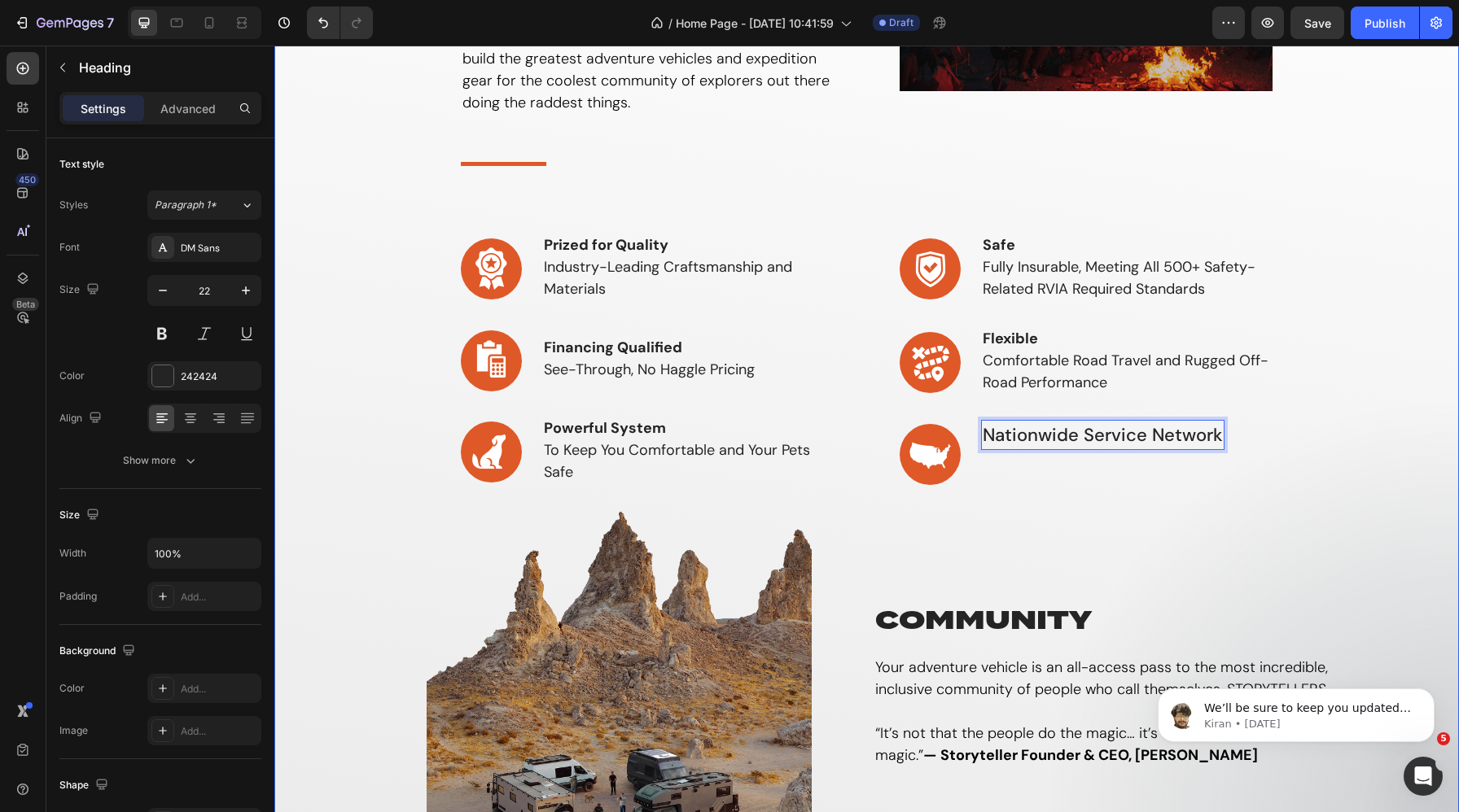
click at [1263, 441] on div "why storyteller Heading If you’re looking to live free, explore endlessly & tel…" at bounding box center [867, 396] width 1160 height 1002
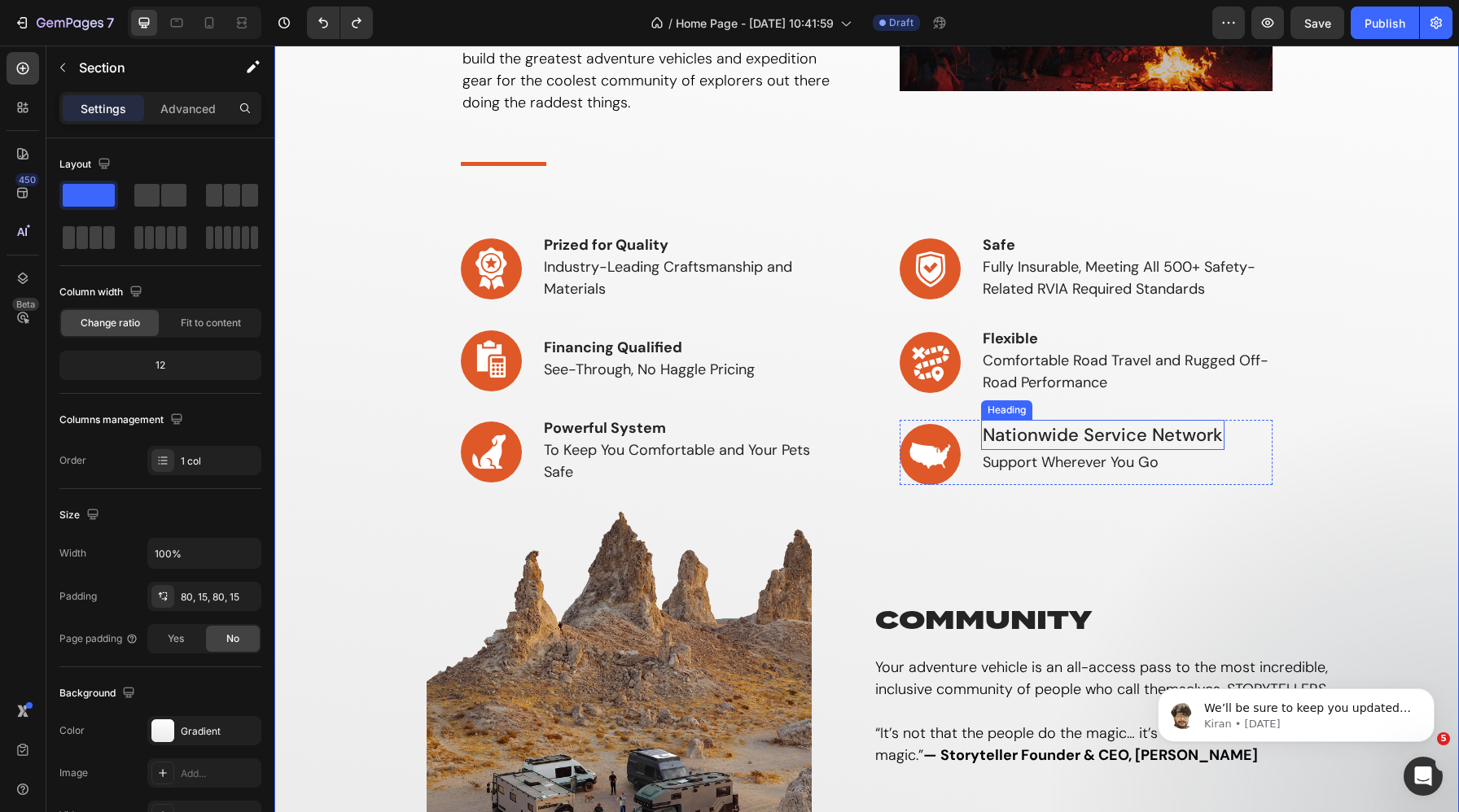
click at [1140, 441] on p "Nationwide Service Network" at bounding box center [1102, 434] width 240 height 27
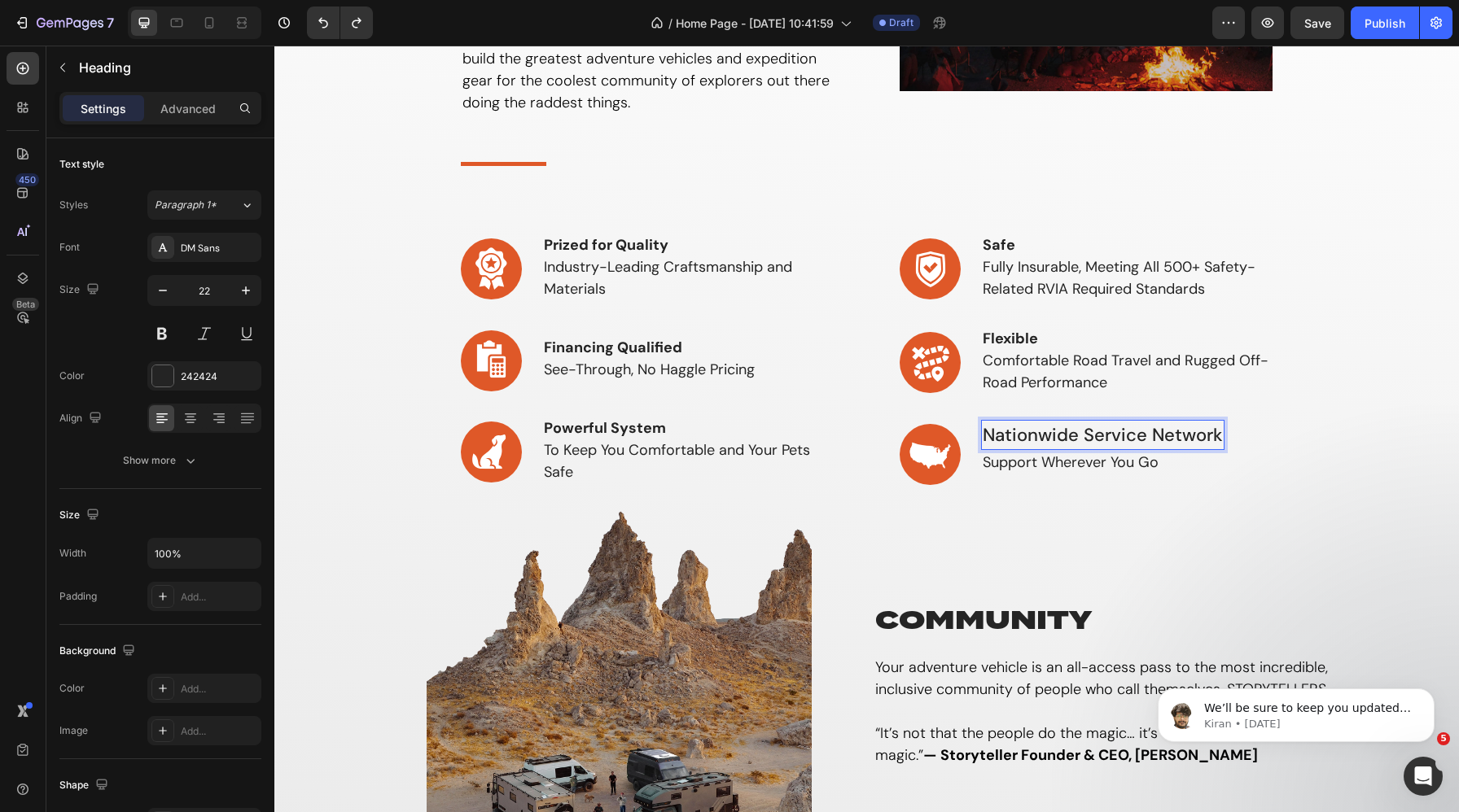
click at [1158, 438] on p "Nationwide Service Network" at bounding box center [1102, 434] width 240 height 27
copy p "Nationwide Service Network"
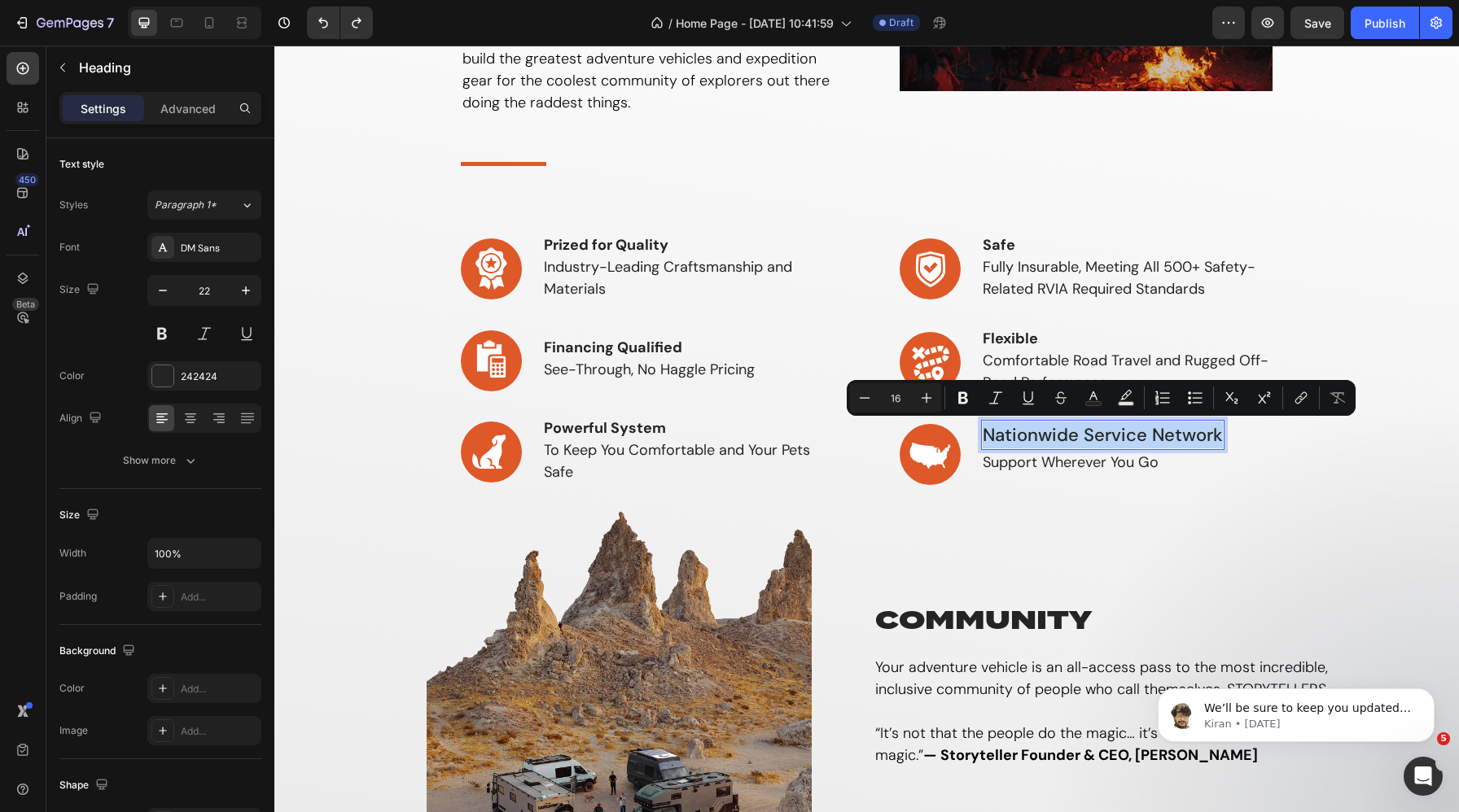
click at [1263, 443] on div "Image Nationwide Service Network Heading 0 Support Wherever You Go Heading Row" at bounding box center [1086, 452] width 373 height 65
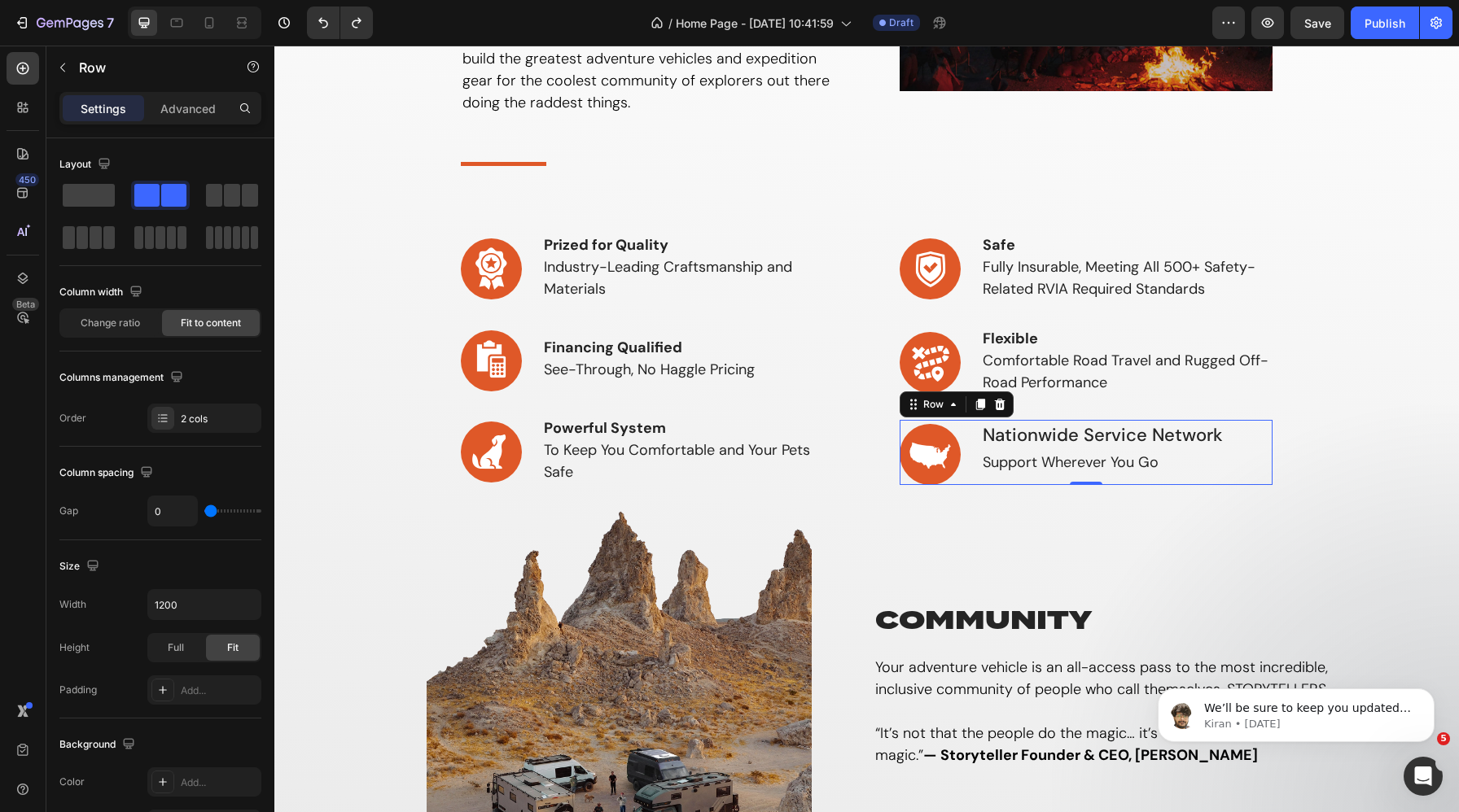
click at [1201, 437] on p "Nationwide Service Network" at bounding box center [1102, 434] width 240 height 27
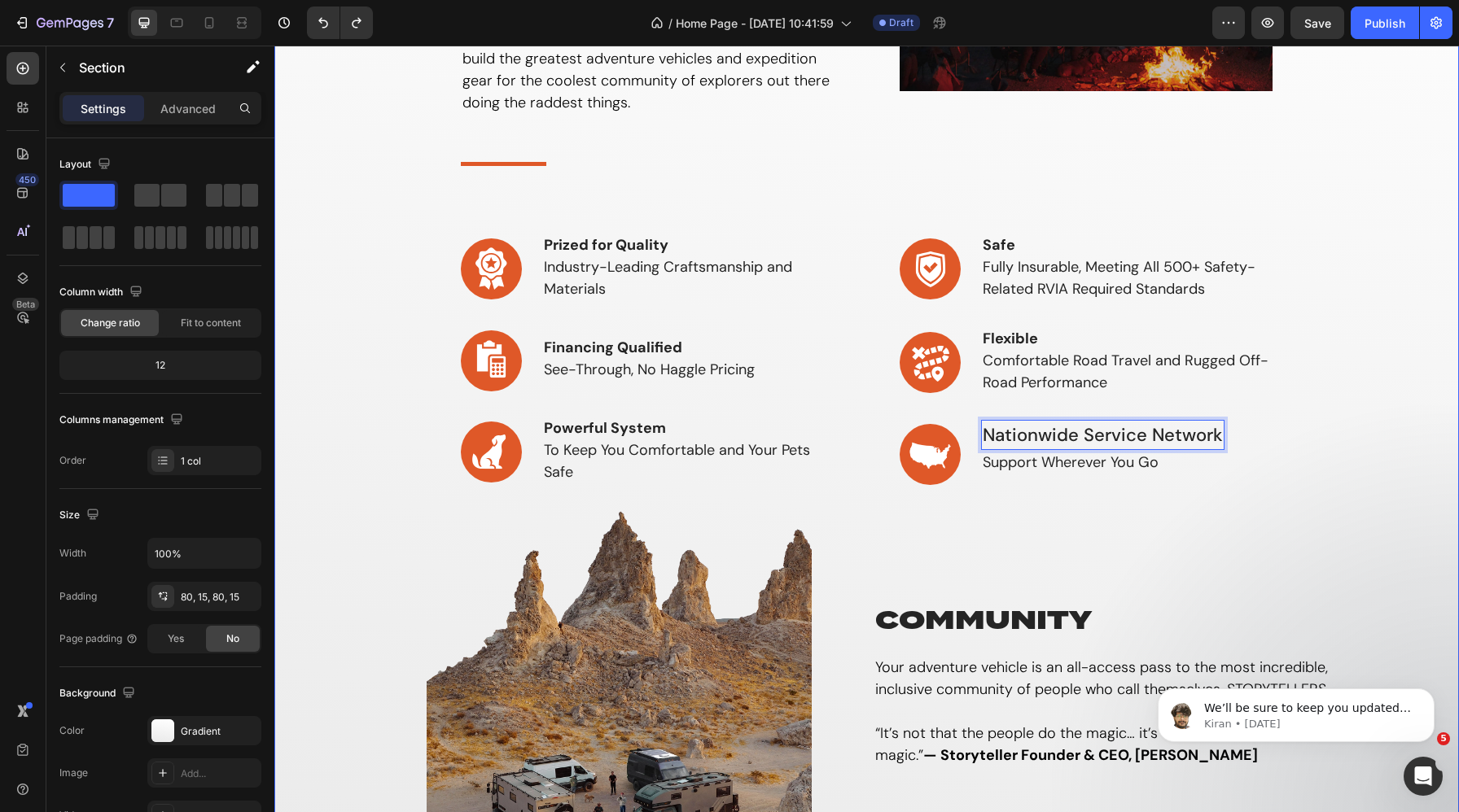
click at [1263, 428] on div "why storyteller Heading If you’re looking to live free, explore endlessly & tel…" at bounding box center [867, 396] width 1160 height 1002
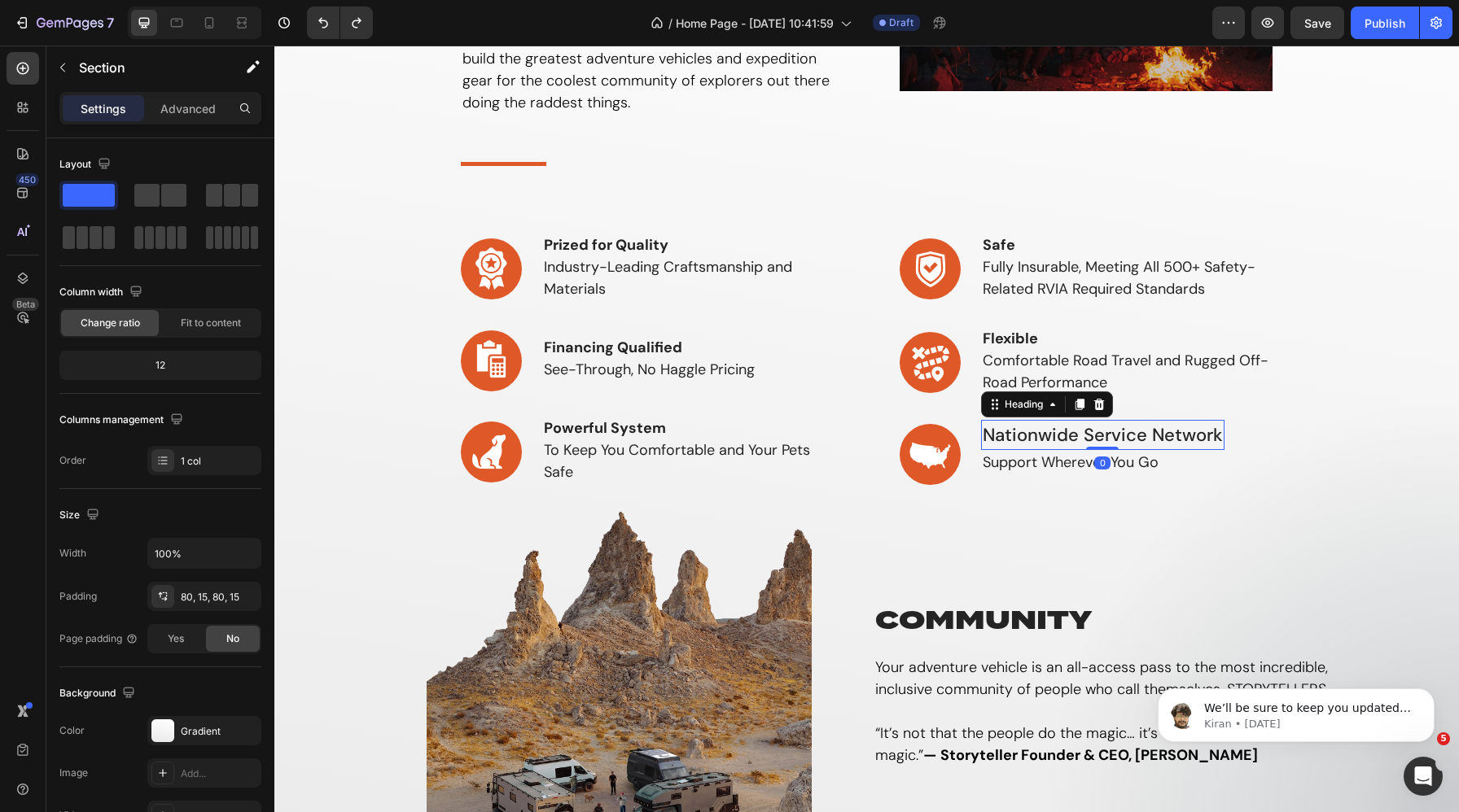
click at [1185, 429] on p "Nationwide Service Network" at bounding box center [1102, 434] width 240 height 27
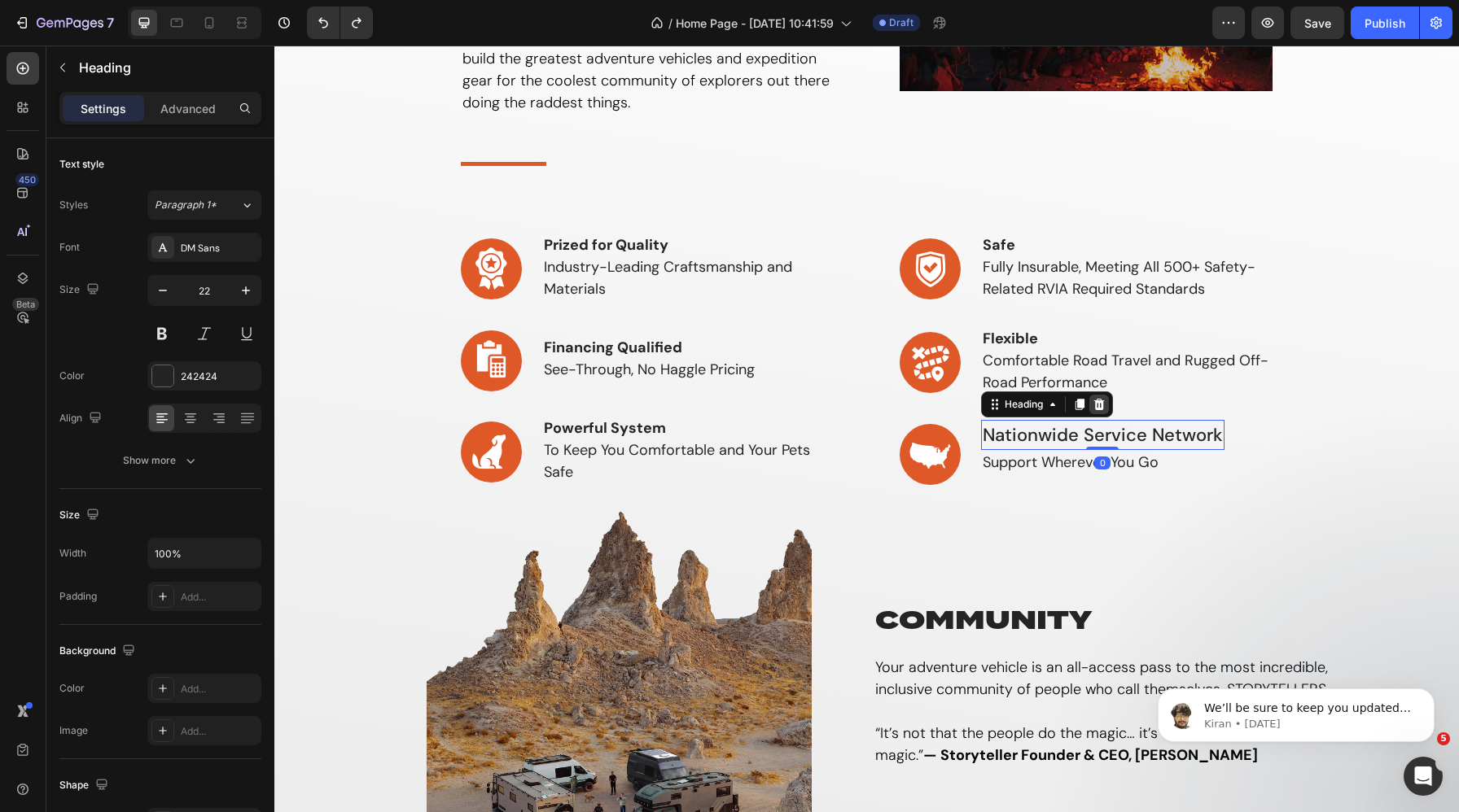
click at [1097, 402] on icon at bounding box center [1099, 403] width 11 height 12
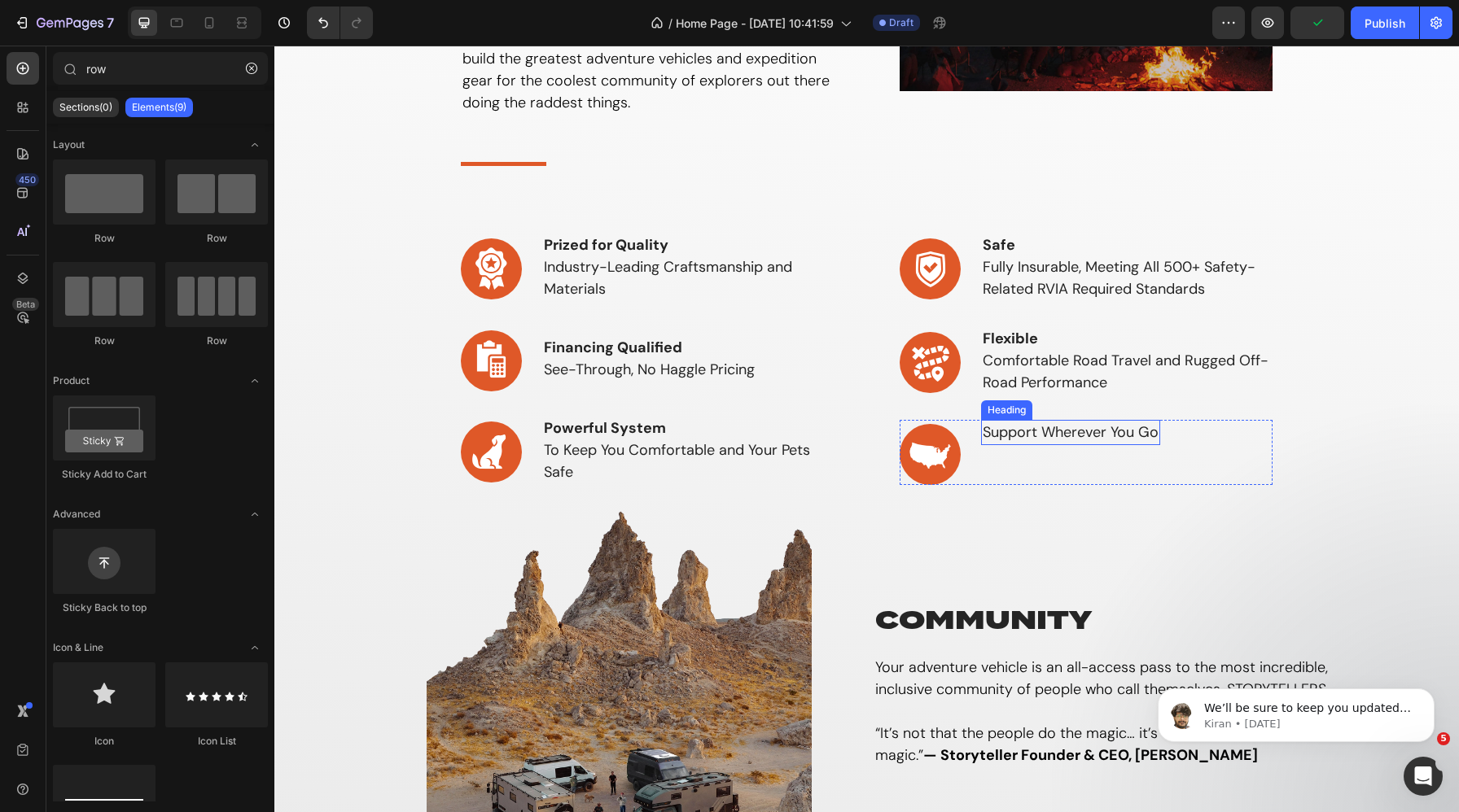
click at [1019, 431] on h3 "Support Wherever You Go" at bounding box center [1071, 433] width 179 height 25
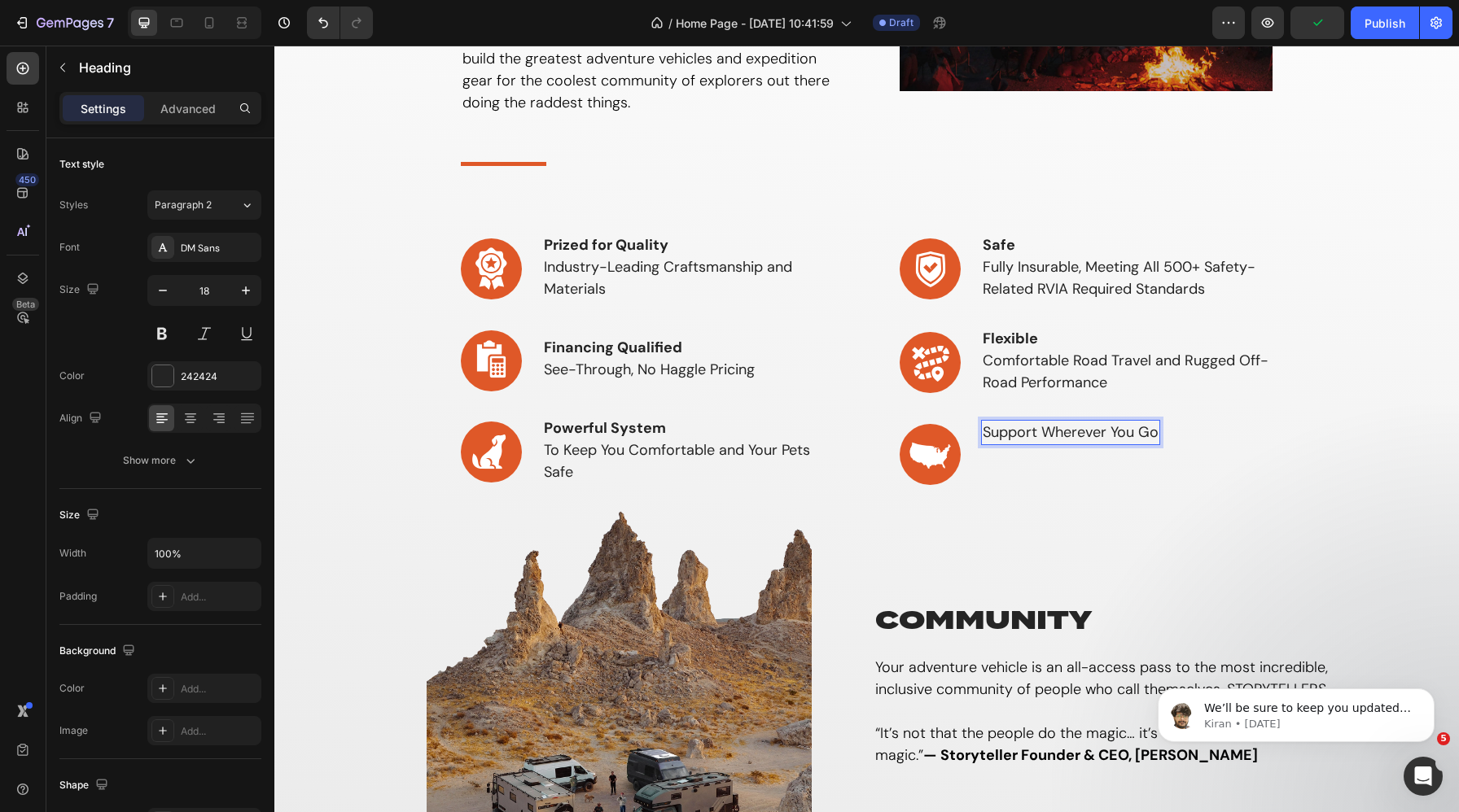
click at [988, 433] on h3 "Support Wherever You Go" at bounding box center [1071, 433] width 179 height 25
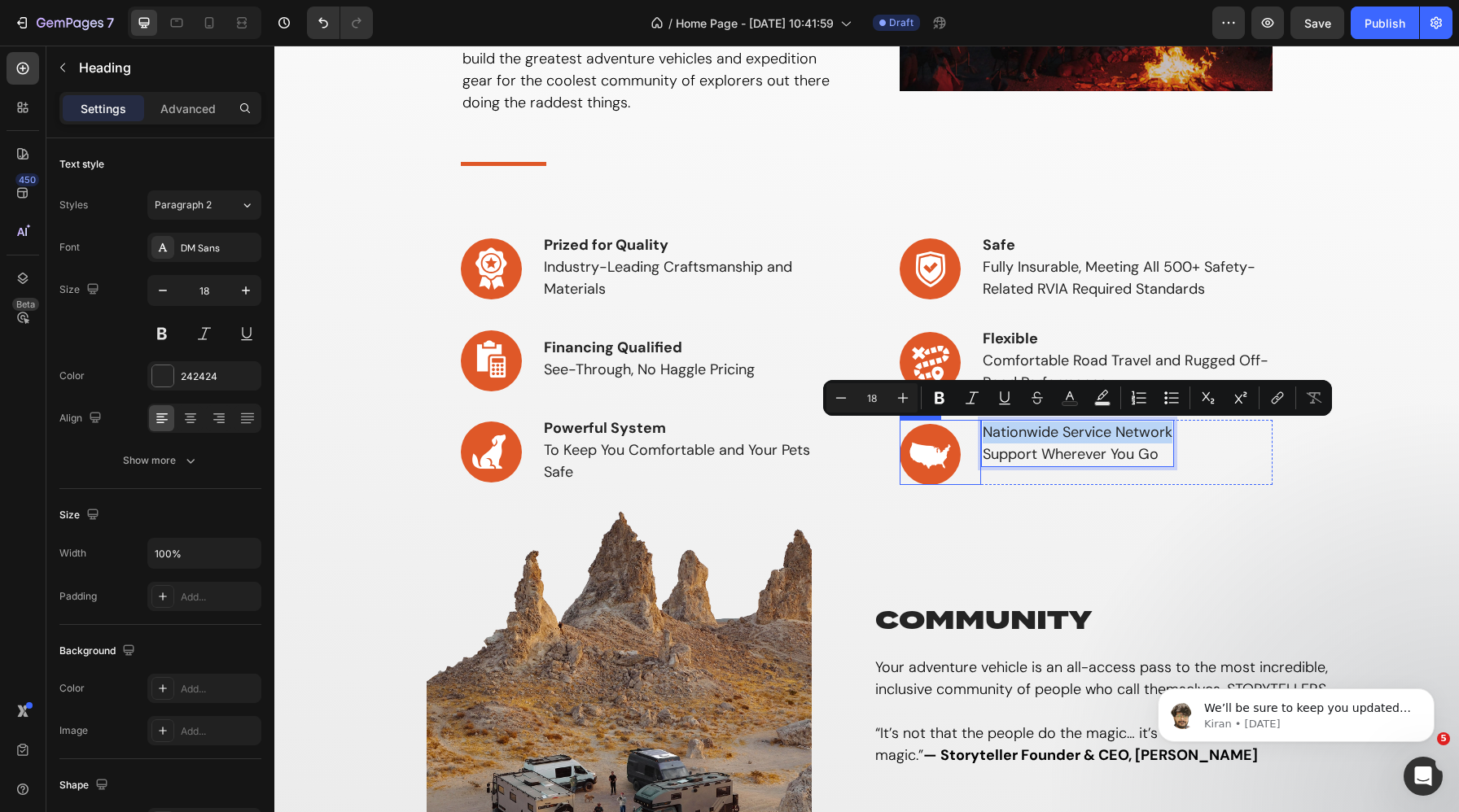
drag, startPoint x: 1172, startPoint y: 430, endPoint x: 953, endPoint y: 428, distance: 219.0
click at [953, 428] on div "Image ⁠⁠⁠⁠⁠⁠⁠Nationwide Service Network Support Wherever You Go Heading 0 Row" at bounding box center [1086, 452] width 373 height 65
click at [943, 392] on icon "Editor contextual toolbar" at bounding box center [939, 398] width 16 height 16
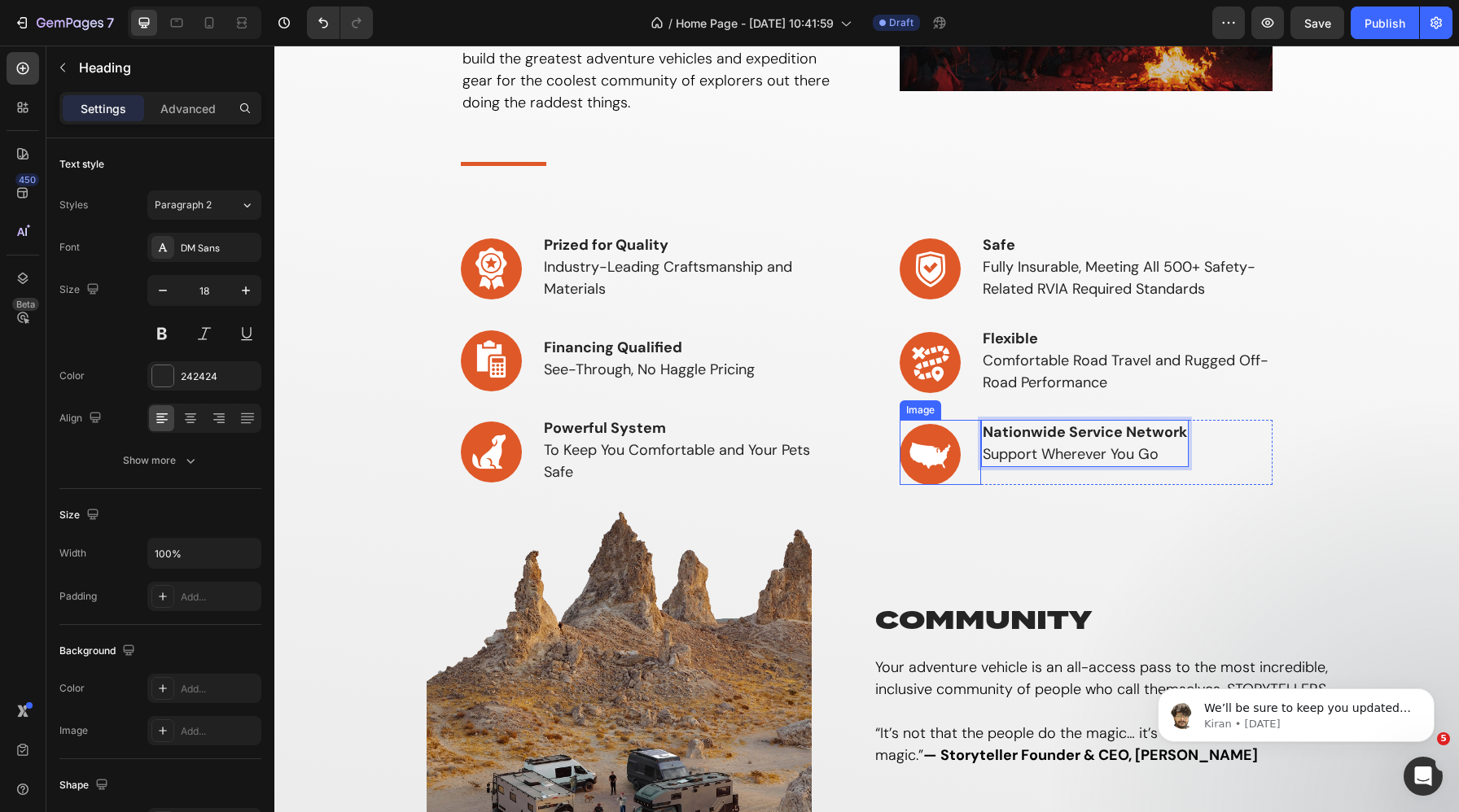
click at [920, 411] on div "Image" at bounding box center [920, 410] width 35 height 15
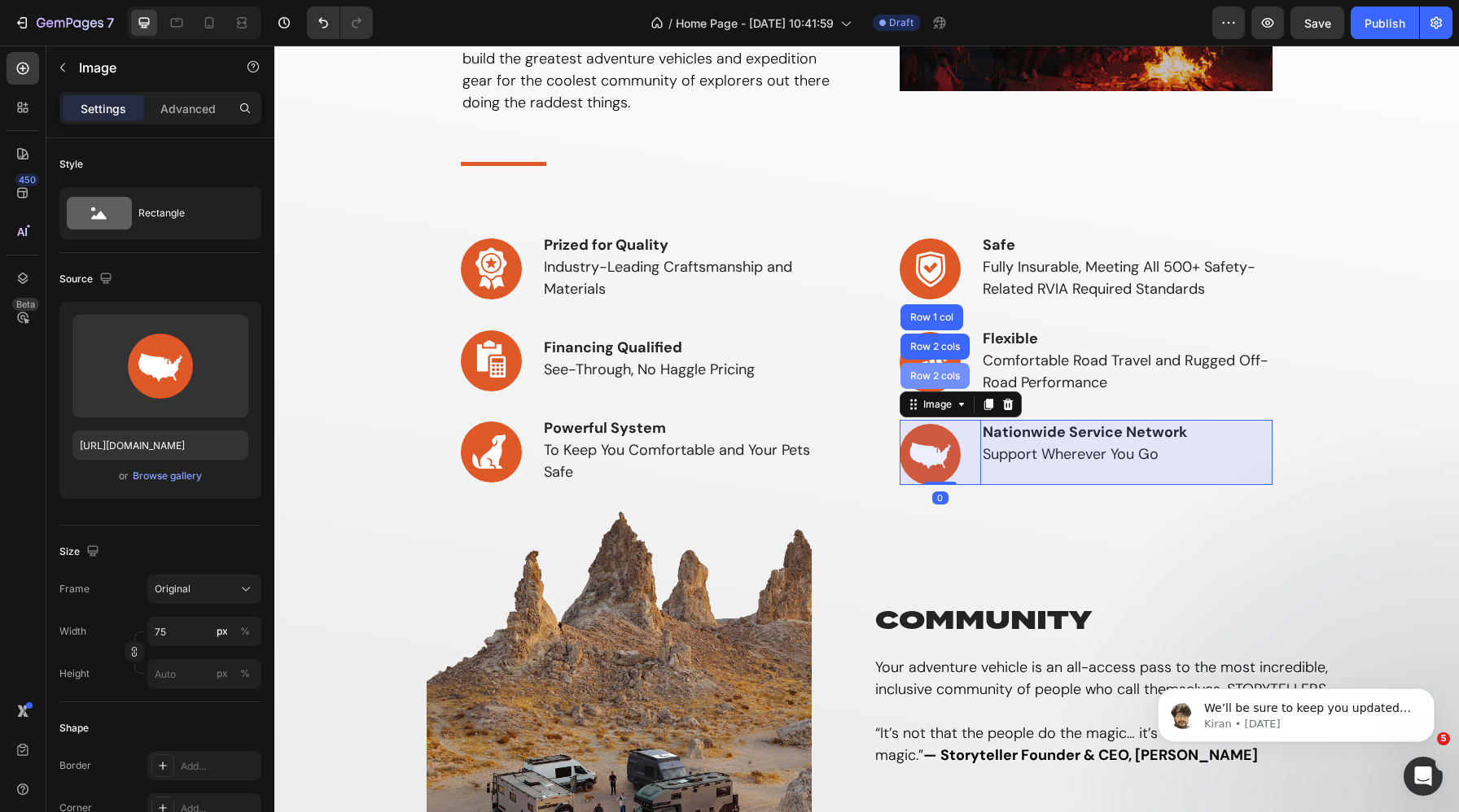
click at [934, 381] on div "Row 2 cols" at bounding box center [935, 375] width 69 height 26
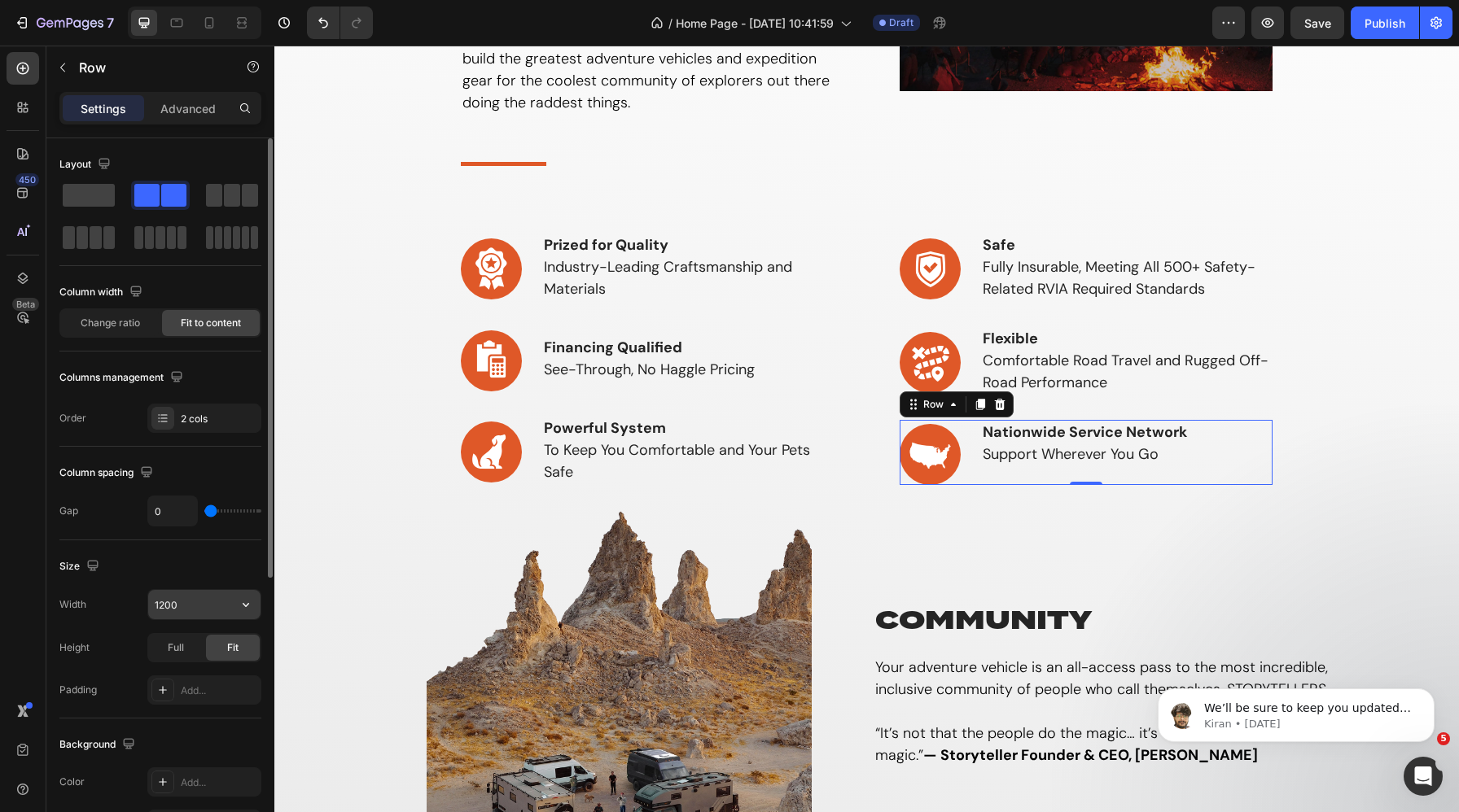
scroll to position [458, 0]
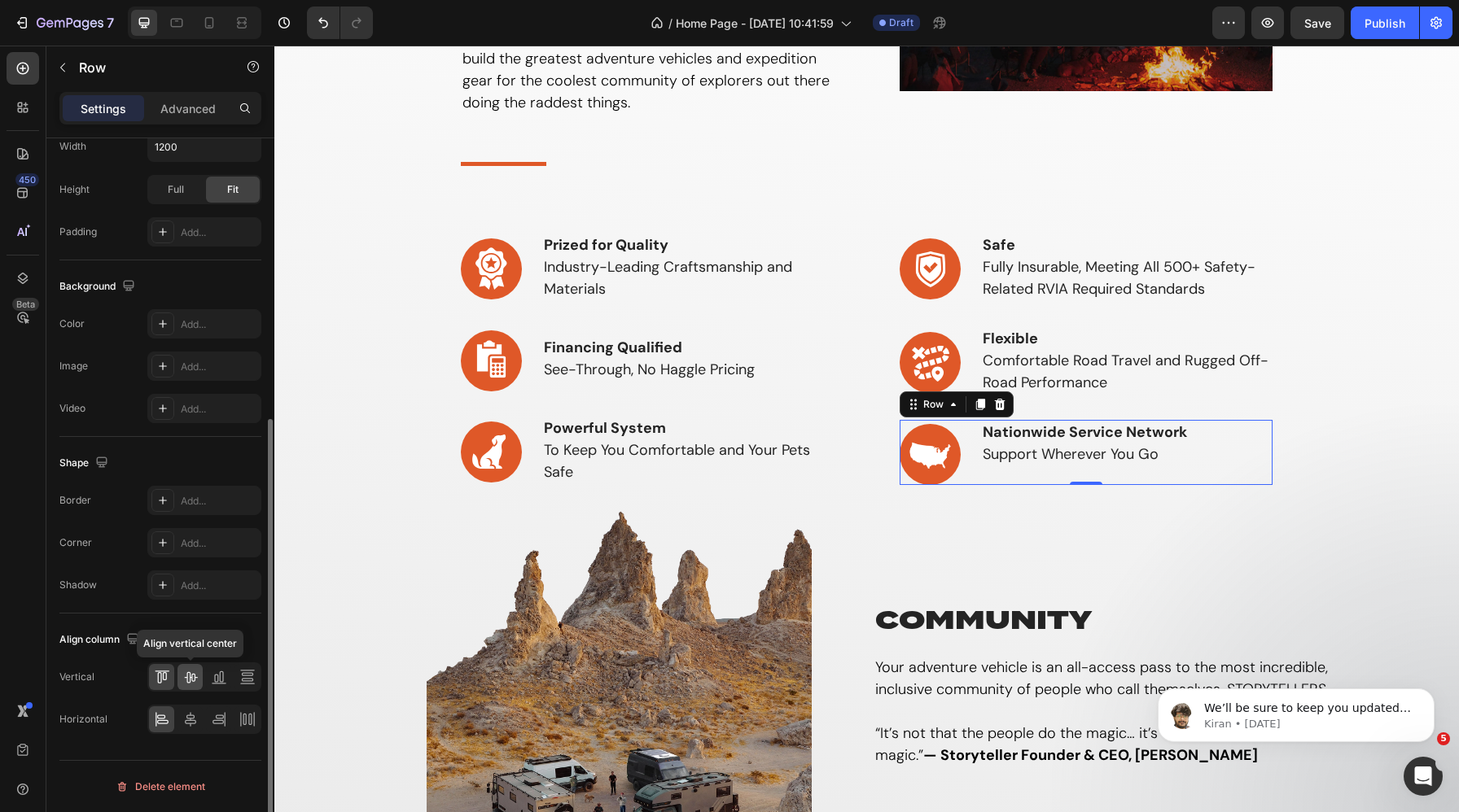
click at [190, 680] on icon at bounding box center [190, 677] width 13 height 12
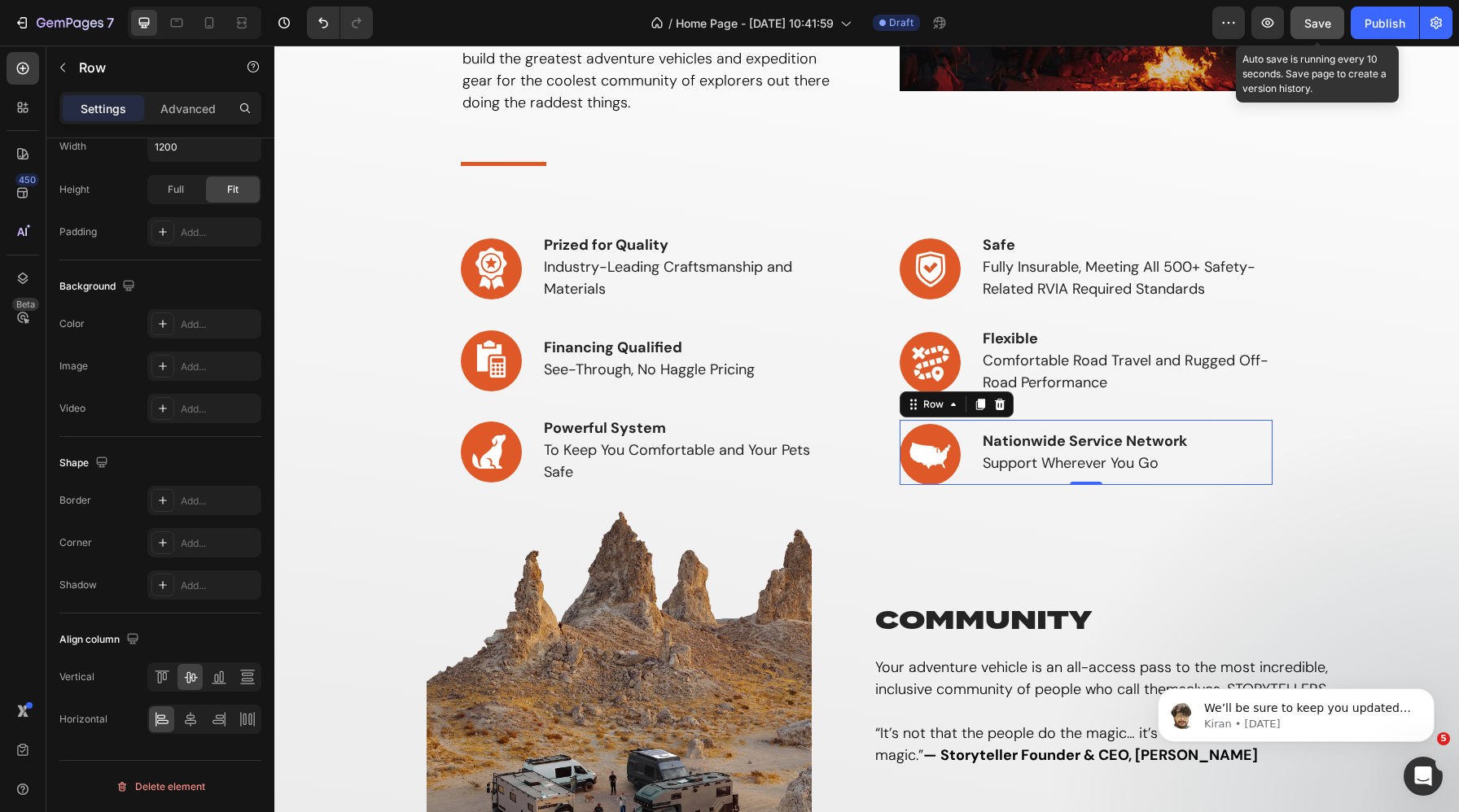
click at [1263, 32] on button "Save" at bounding box center [1317, 22] width 54 height 33
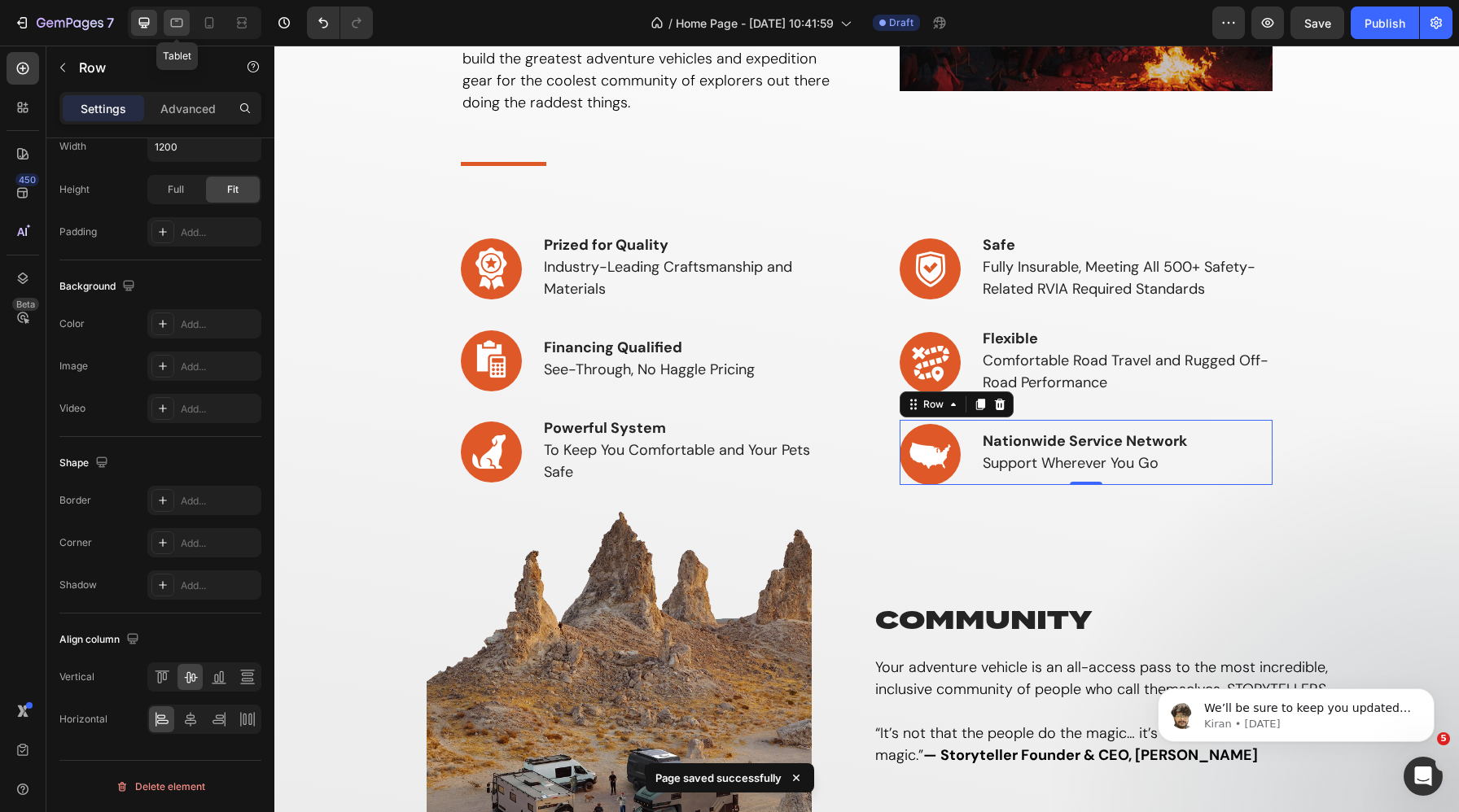
click at [172, 25] on icon at bounding box center [176, 23] width 16 height 16
type input "100%"
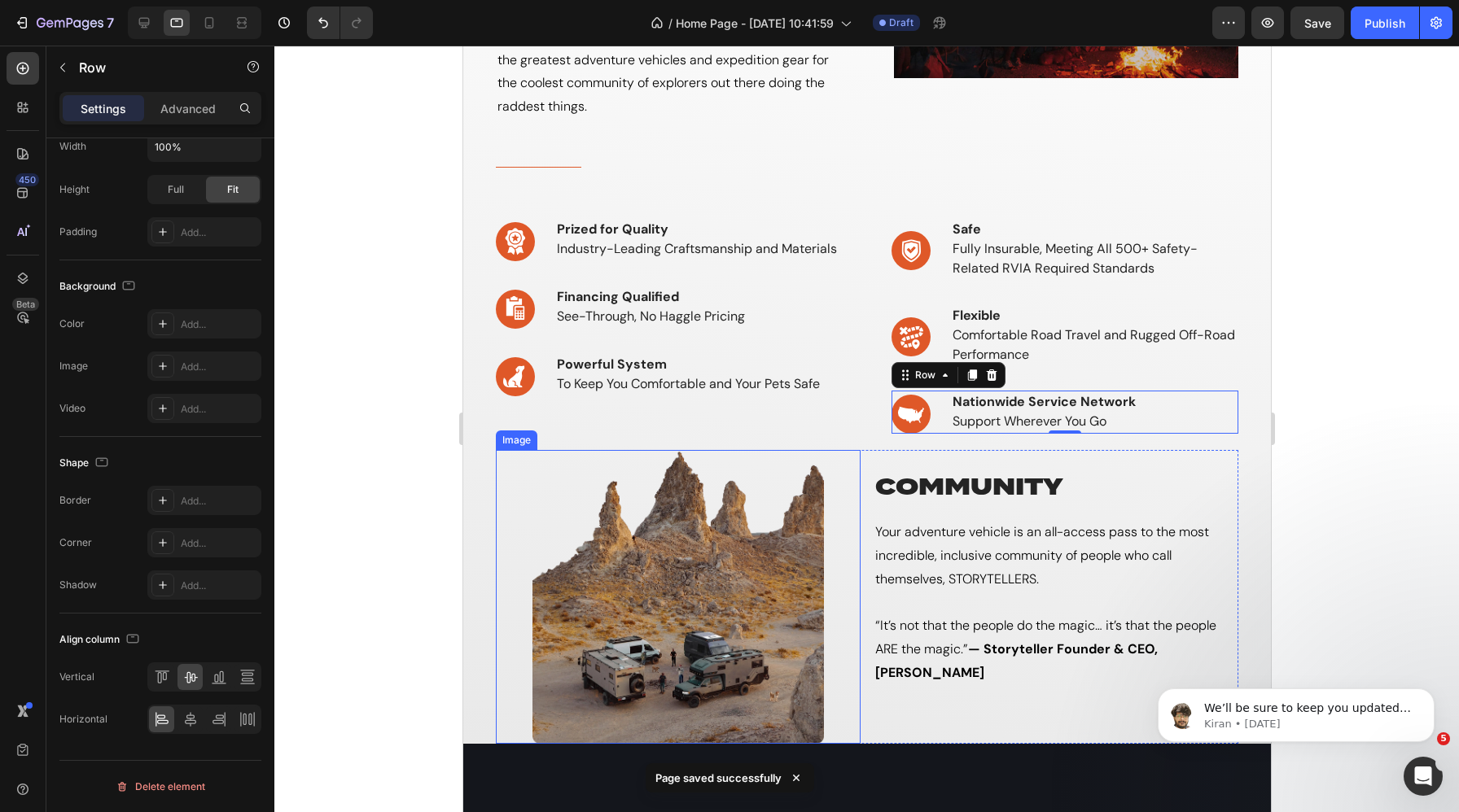
scroll to position [340, 0]
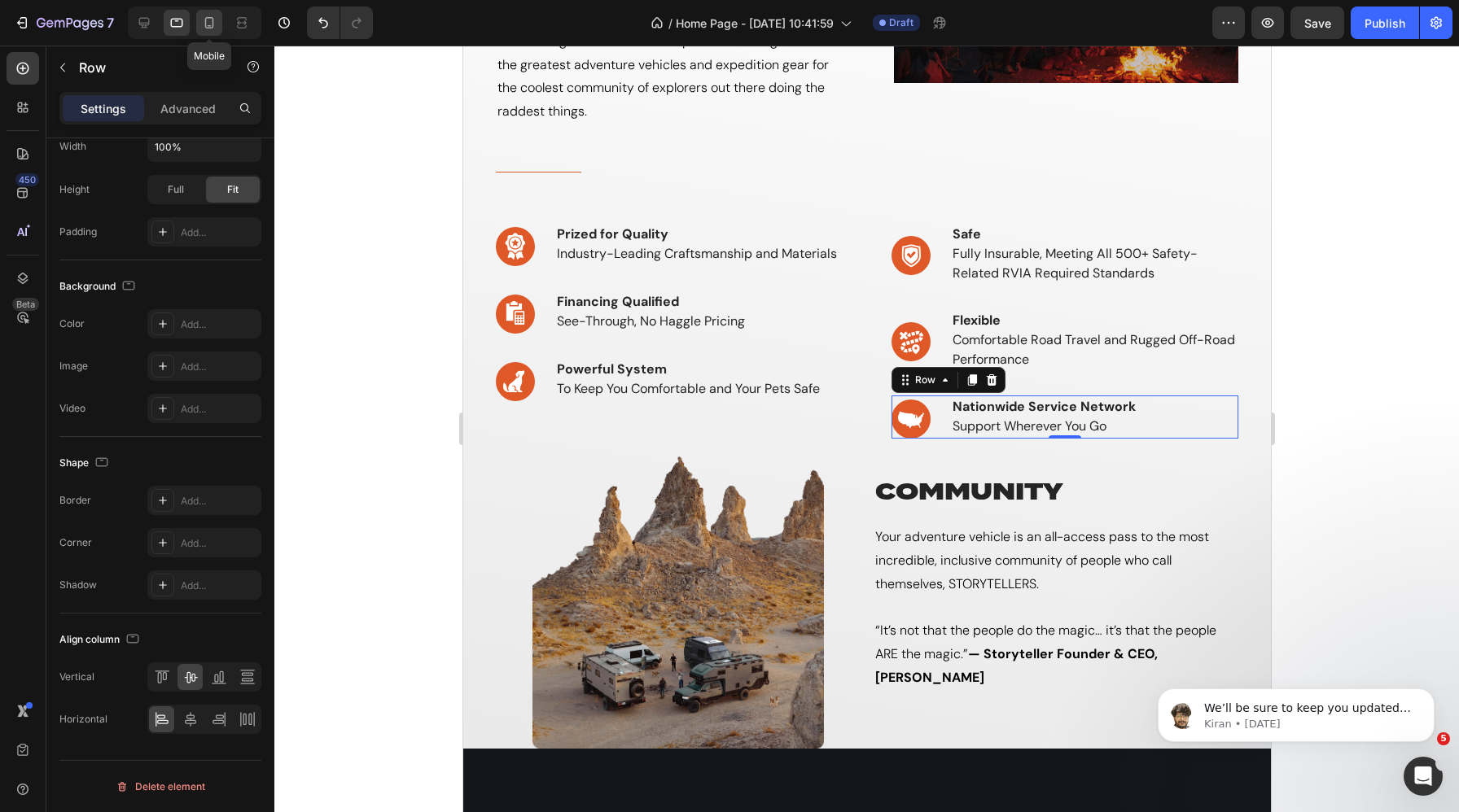
click at [206, 24] on icon at bounding box center [209, 23] width 16 height 16
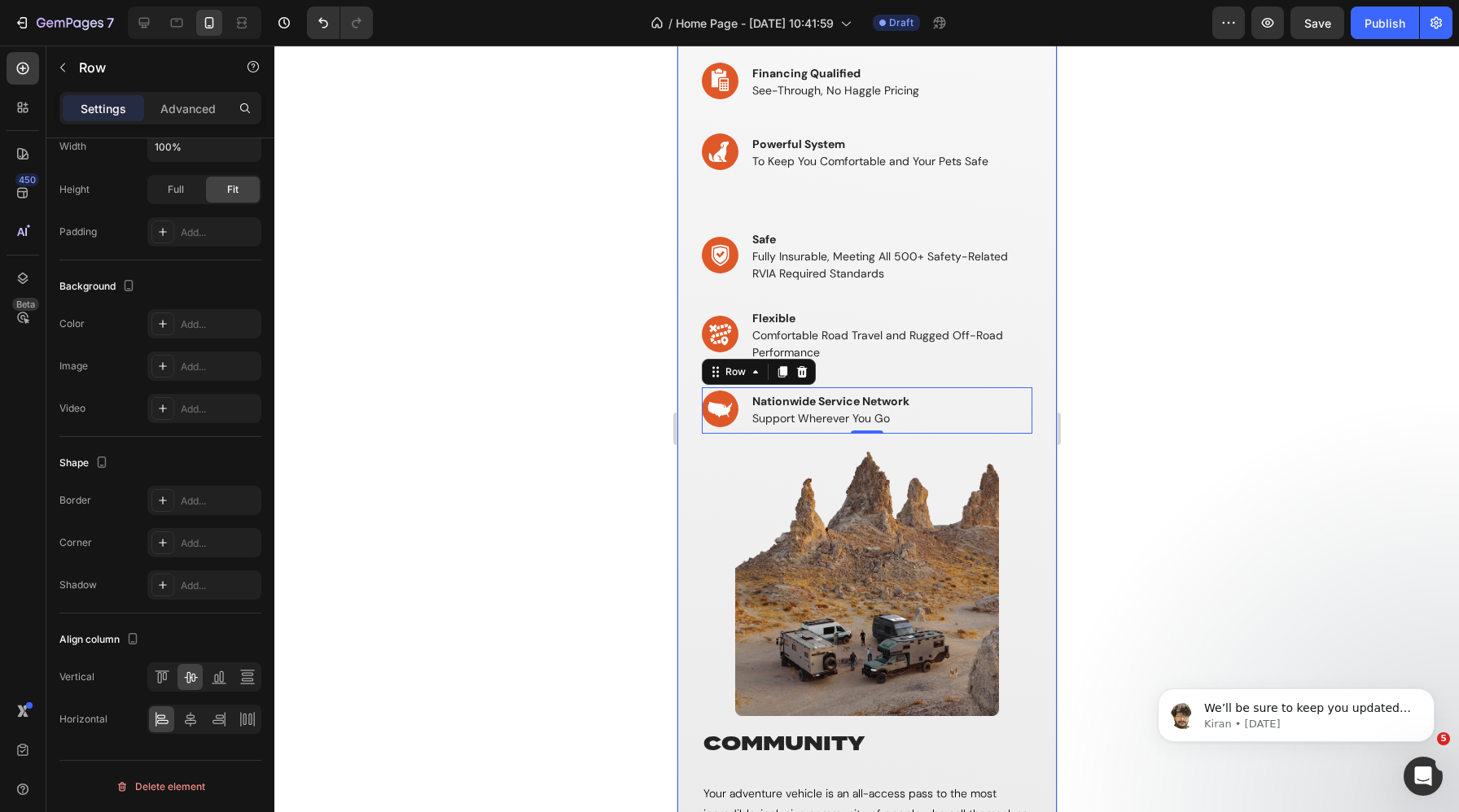
scroll to position [506, 0]
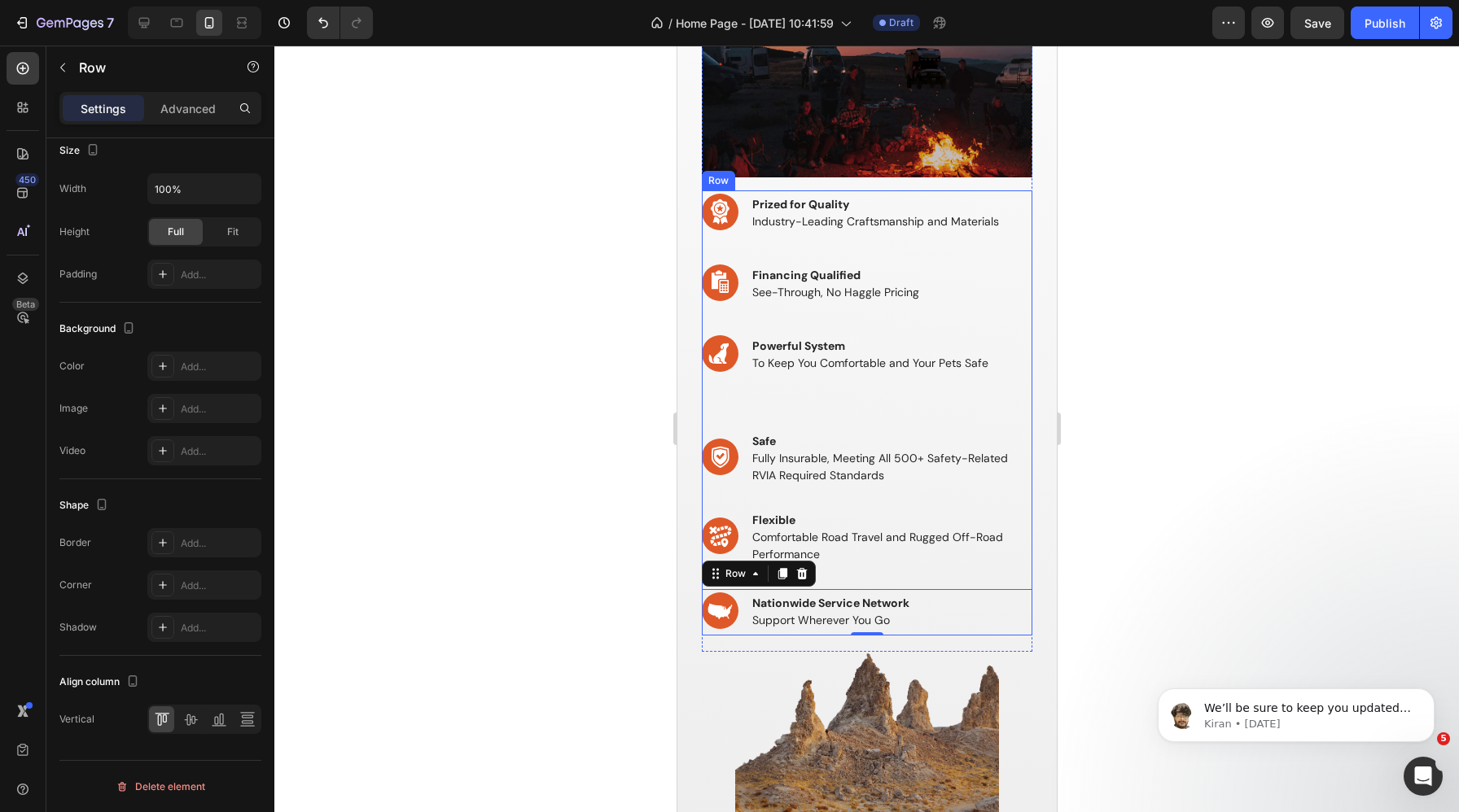
click at [744, 402] on div "Image ⁠⁠⁠⁠⁠⁠⁠ Prized for Quality Industry-Leading Craftsmanship and Materials H…" at bounding box center [866, 413] width 331 height 445
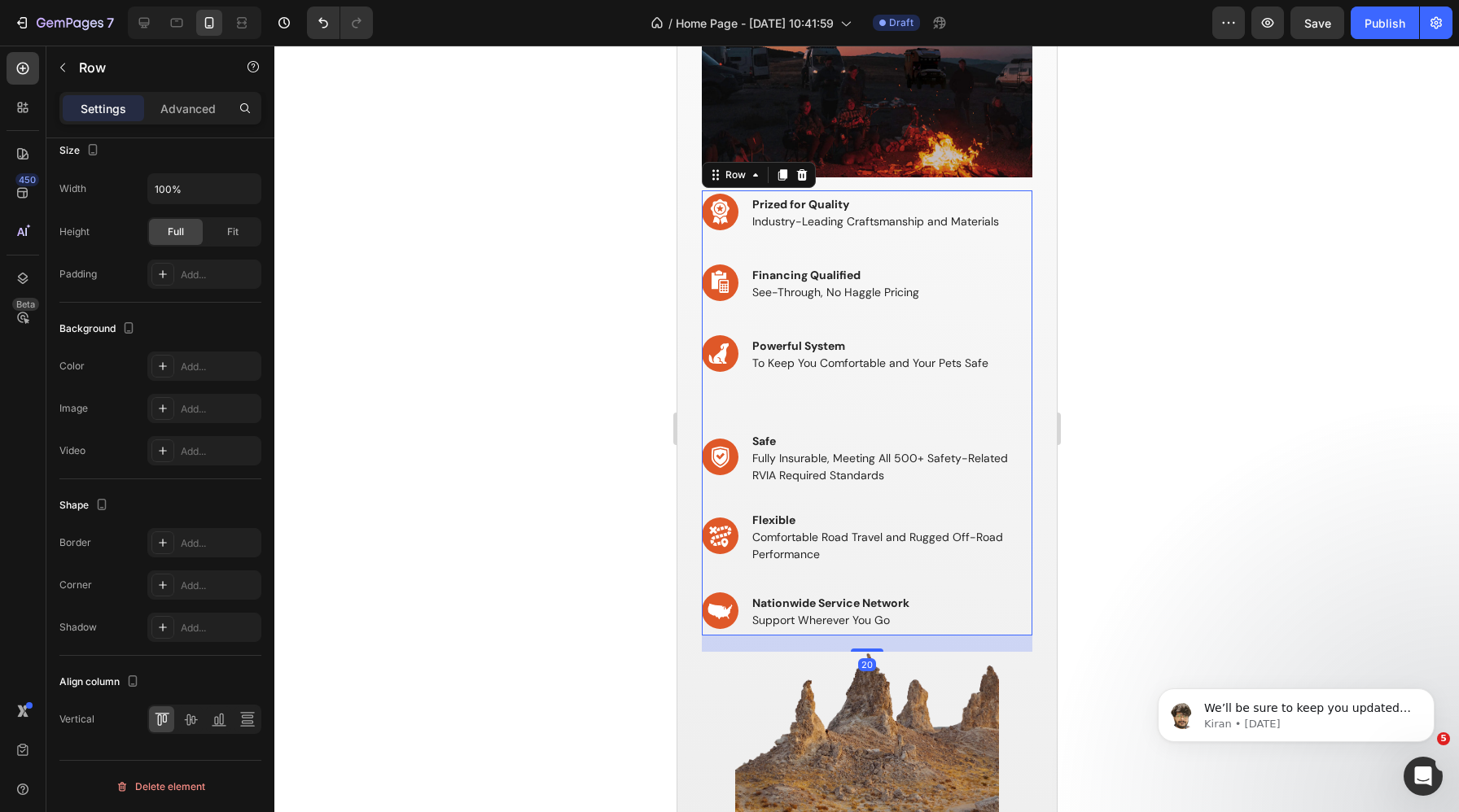
click at [720, 404] on div "Image ⁠⁠⁠⁠⁠⁠⁠ Prized for Quality Industry-Leading Craftsmanship and Materials H…" at bounding box center [866, 413] width 331 height 445
click at [713, 425] on div "Image" at bounding box center [721, 426] width 35 height 15
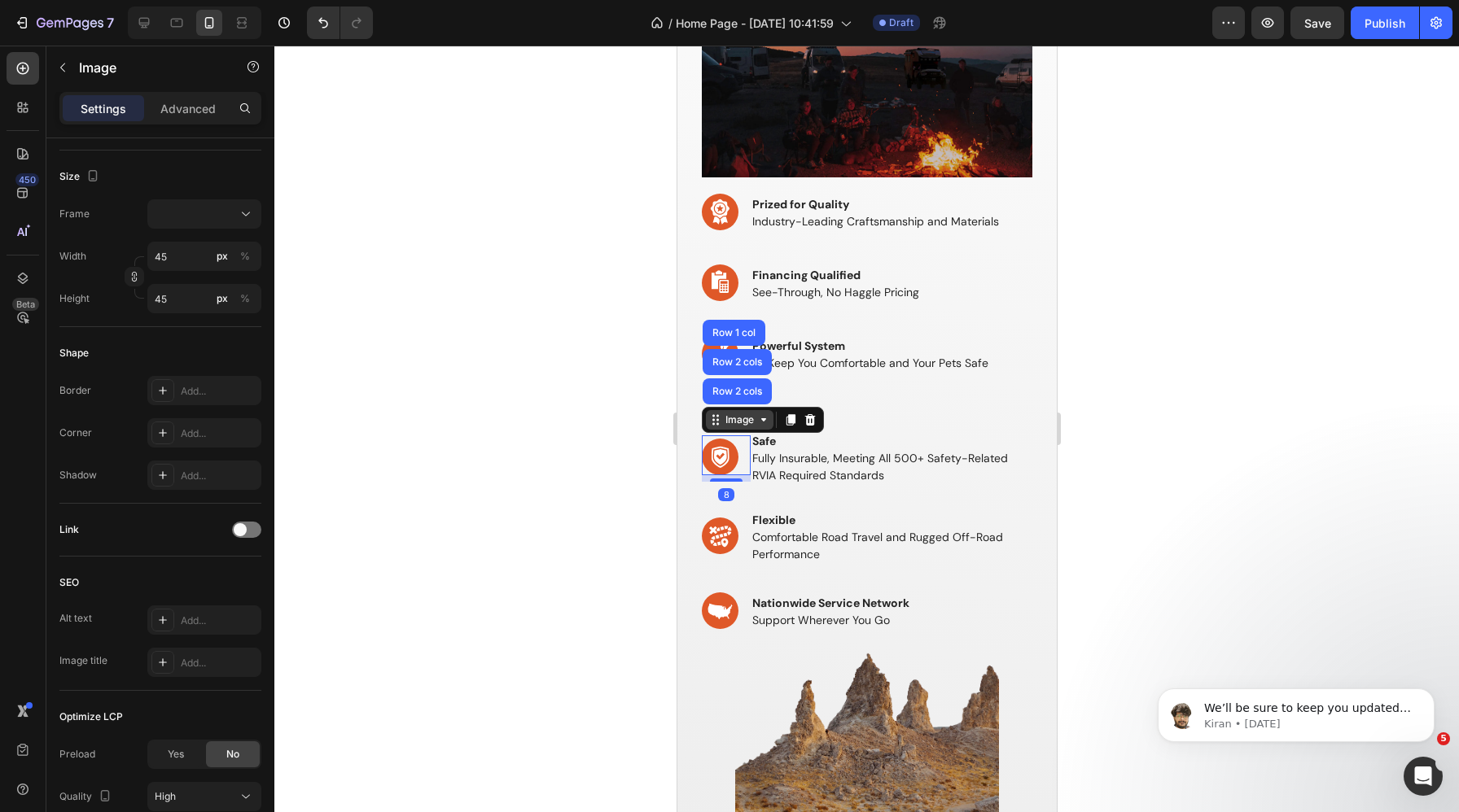
scroll to position [0, 0]
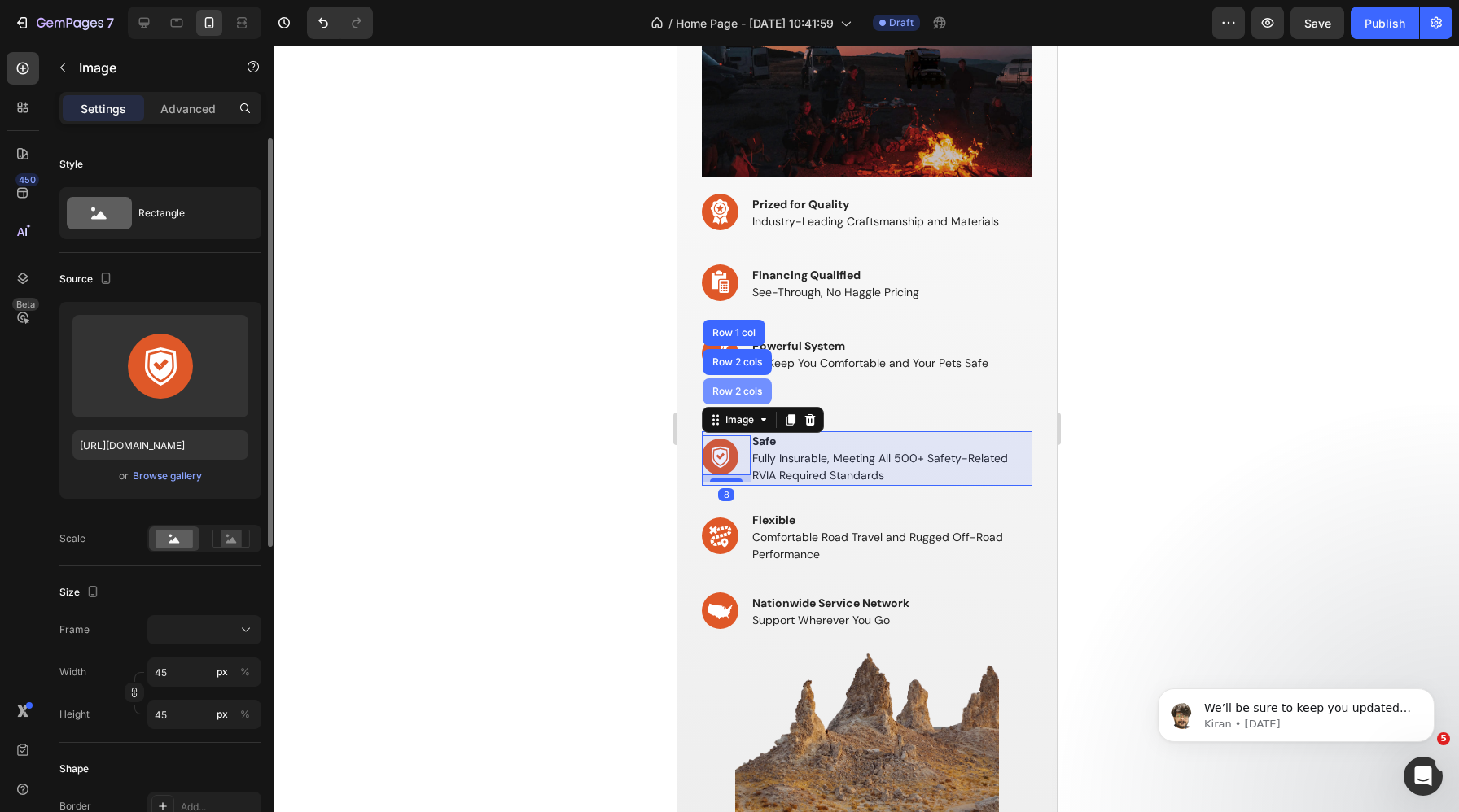
click at [725, 391] on div "Row 2 cols" at bounding box center [736, 391] width 56 height 10
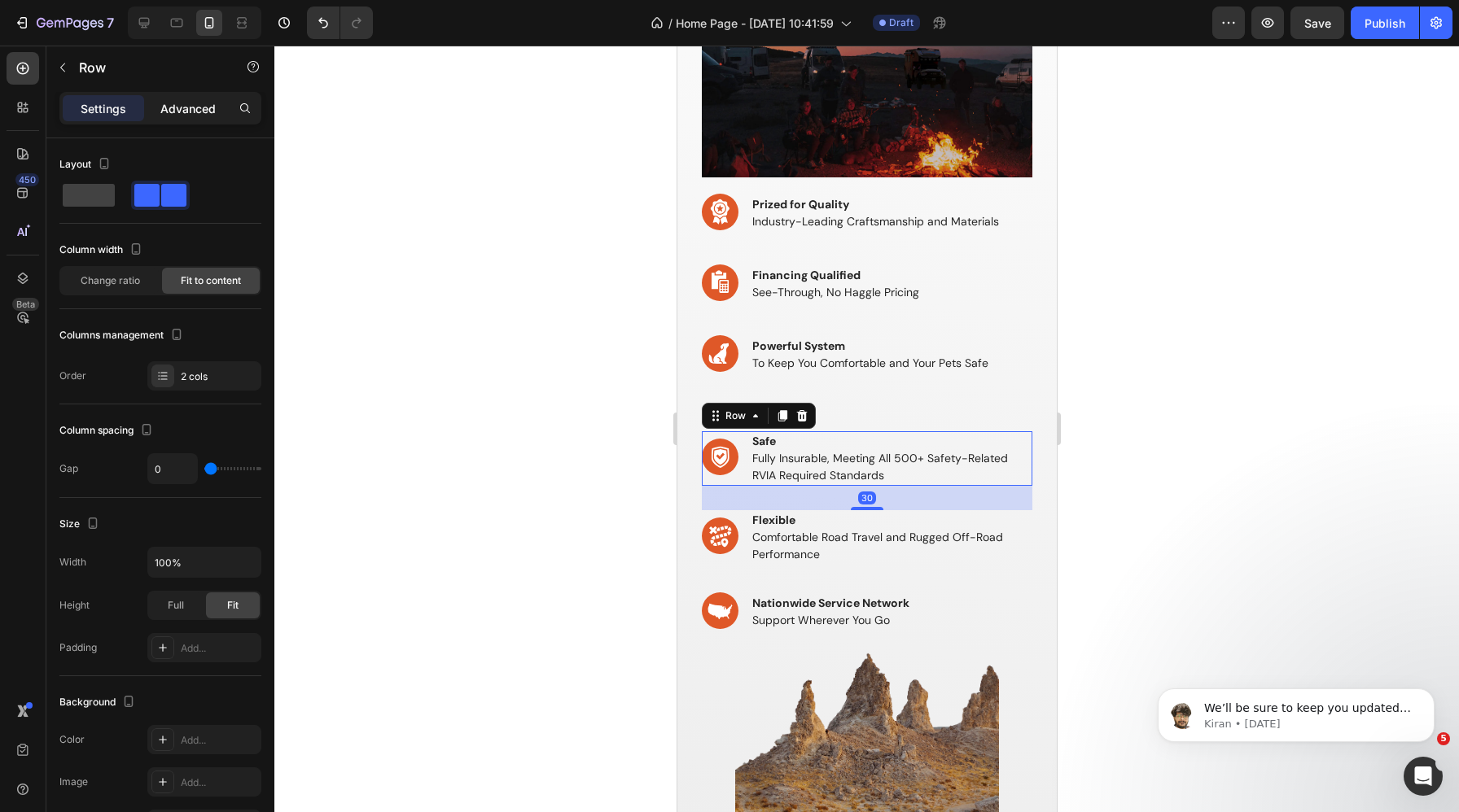
click at [193, 114] on p "Advanced" at bounding box center [188, 108] width 55 height 17
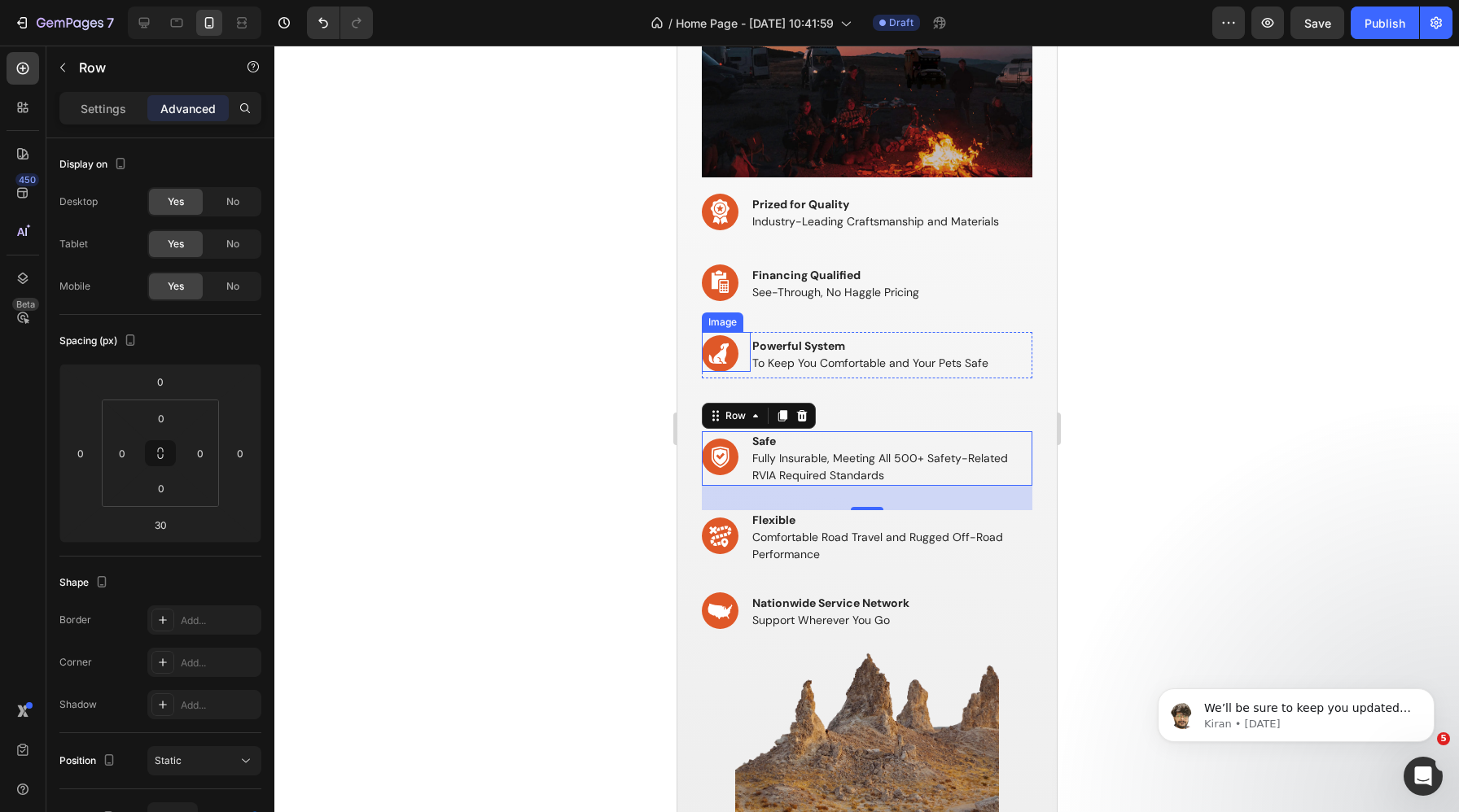
click at [713, 324] on div "Image" at bounding box center [721, 322] width 35 height 15
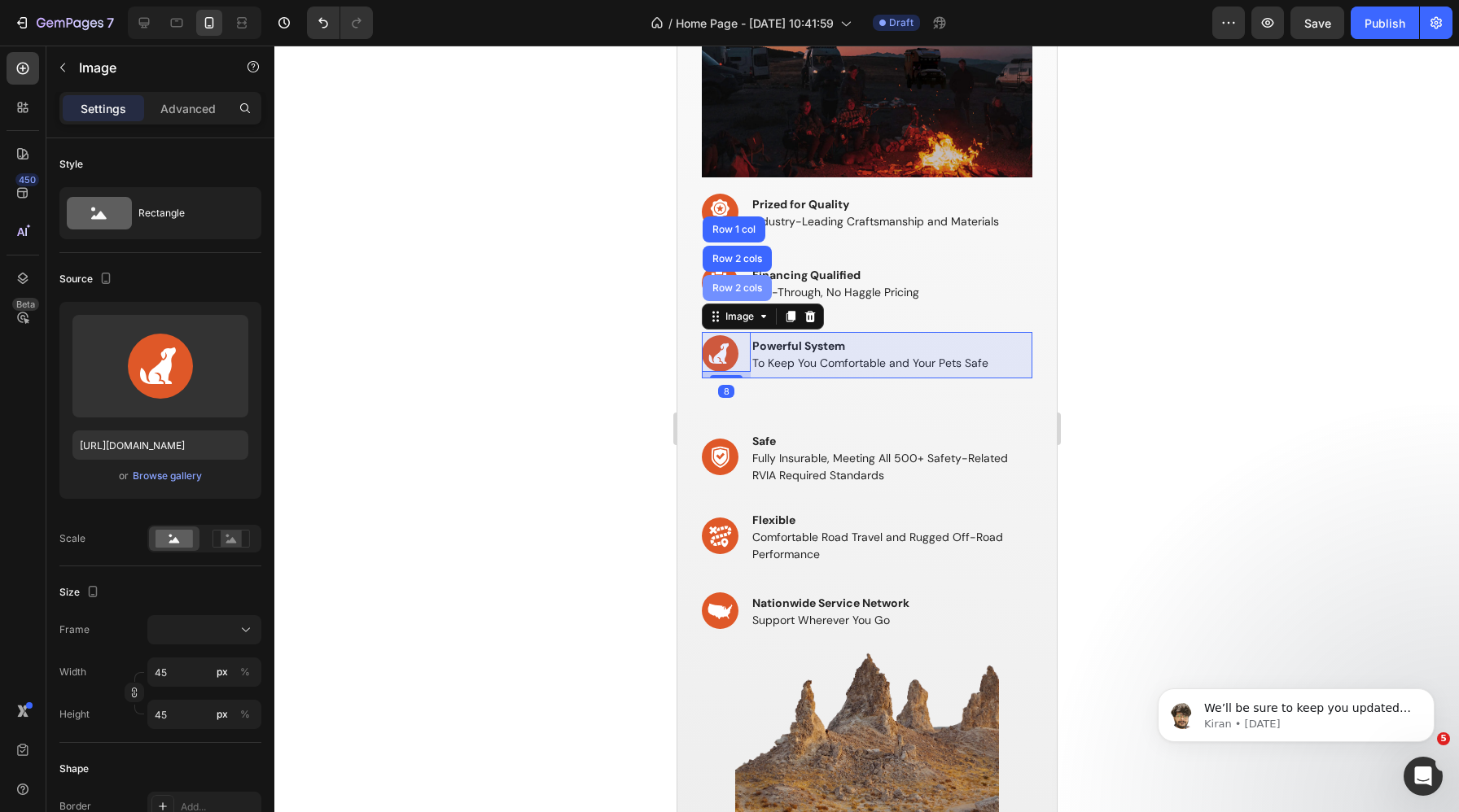
click at [721, 288] on div "Row 2 cols" at bounding box center [736, 287] width 56 height 10
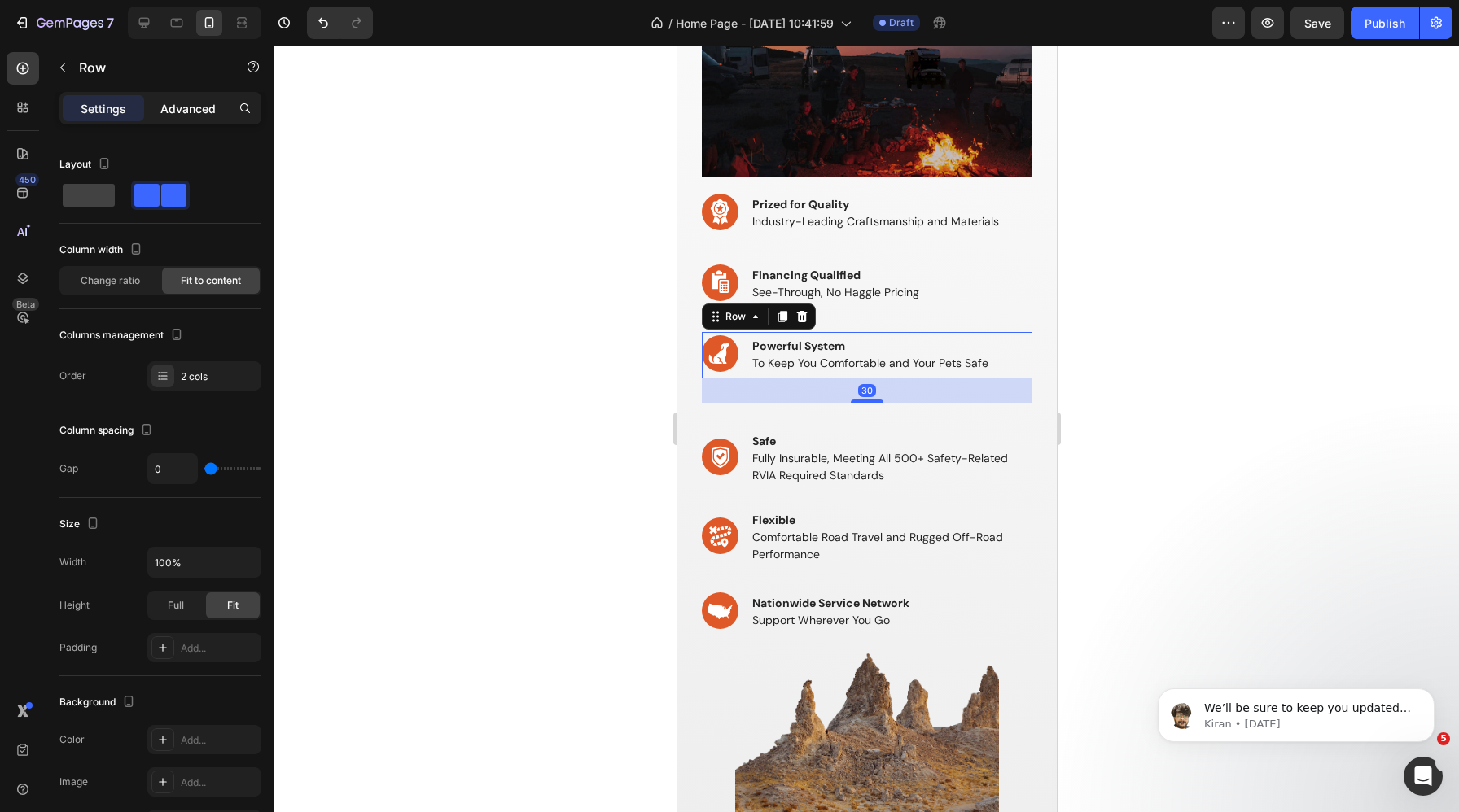
click at [191, 96] on div "Advanced" at bounding box center [188, 107] width 82 height 26
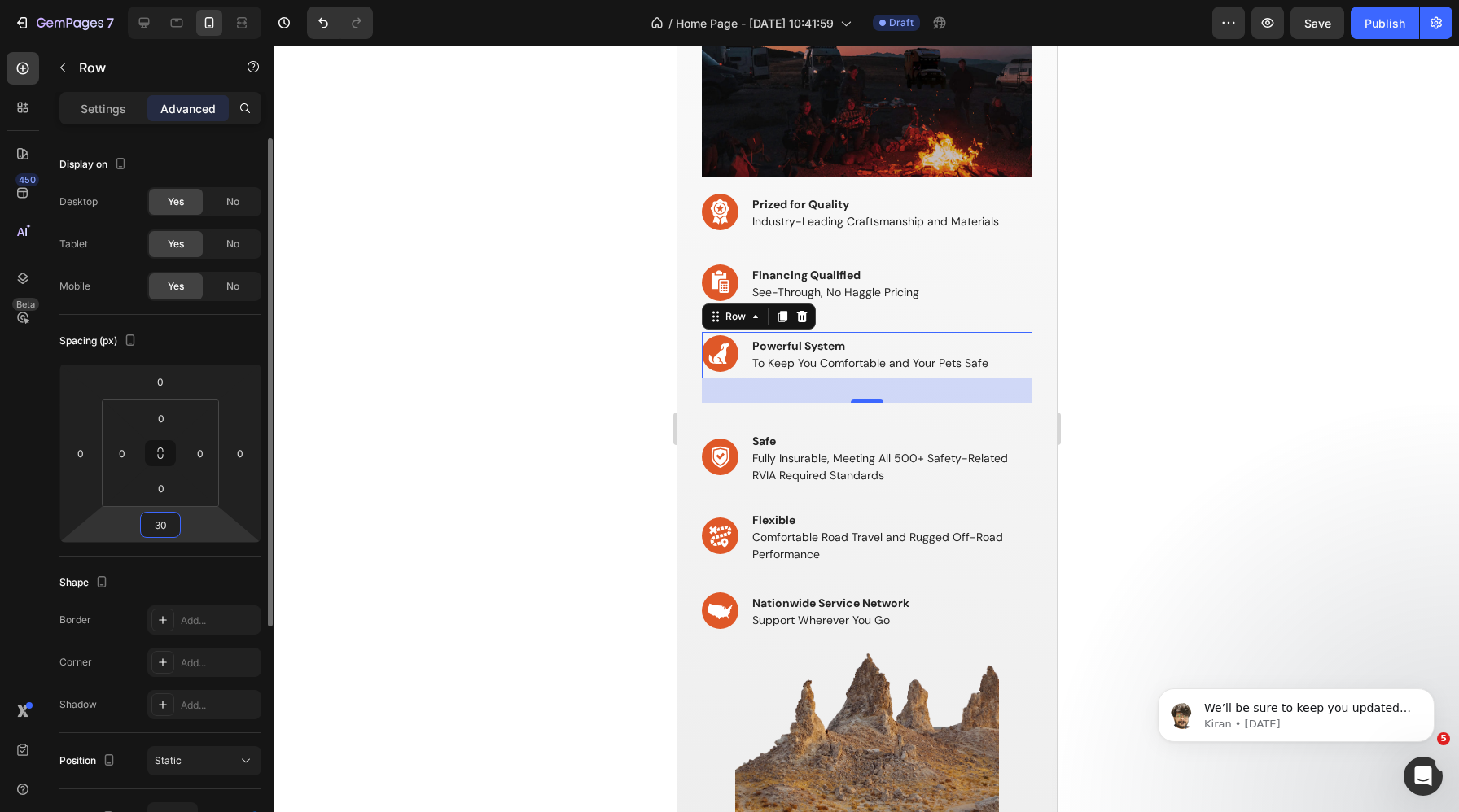
click at [156, 526] on input "30" at bounding box center [160, 525] width 33 height 25
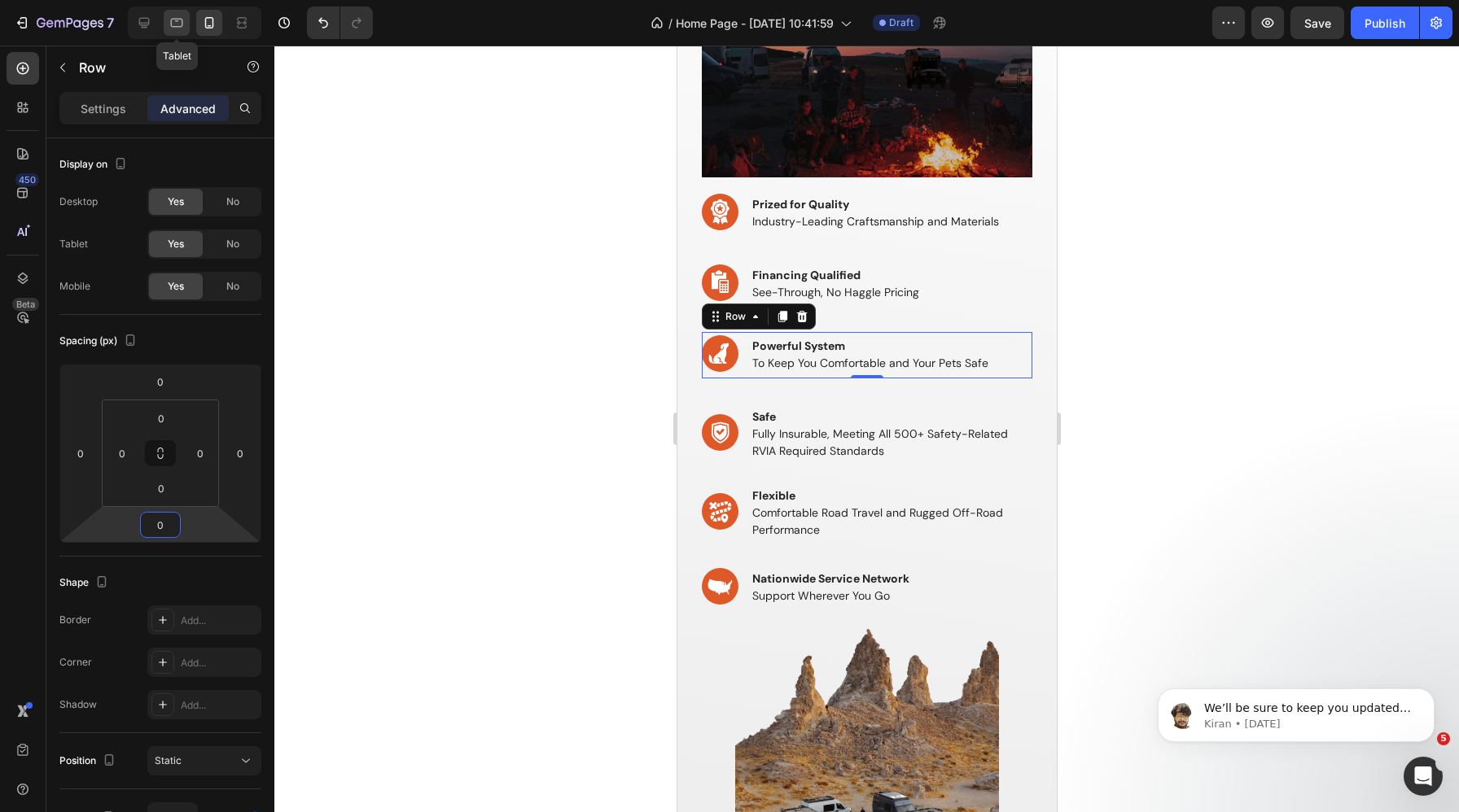
click at [171, 25] on icon at bounding box center [177, 23] width 12 height 9
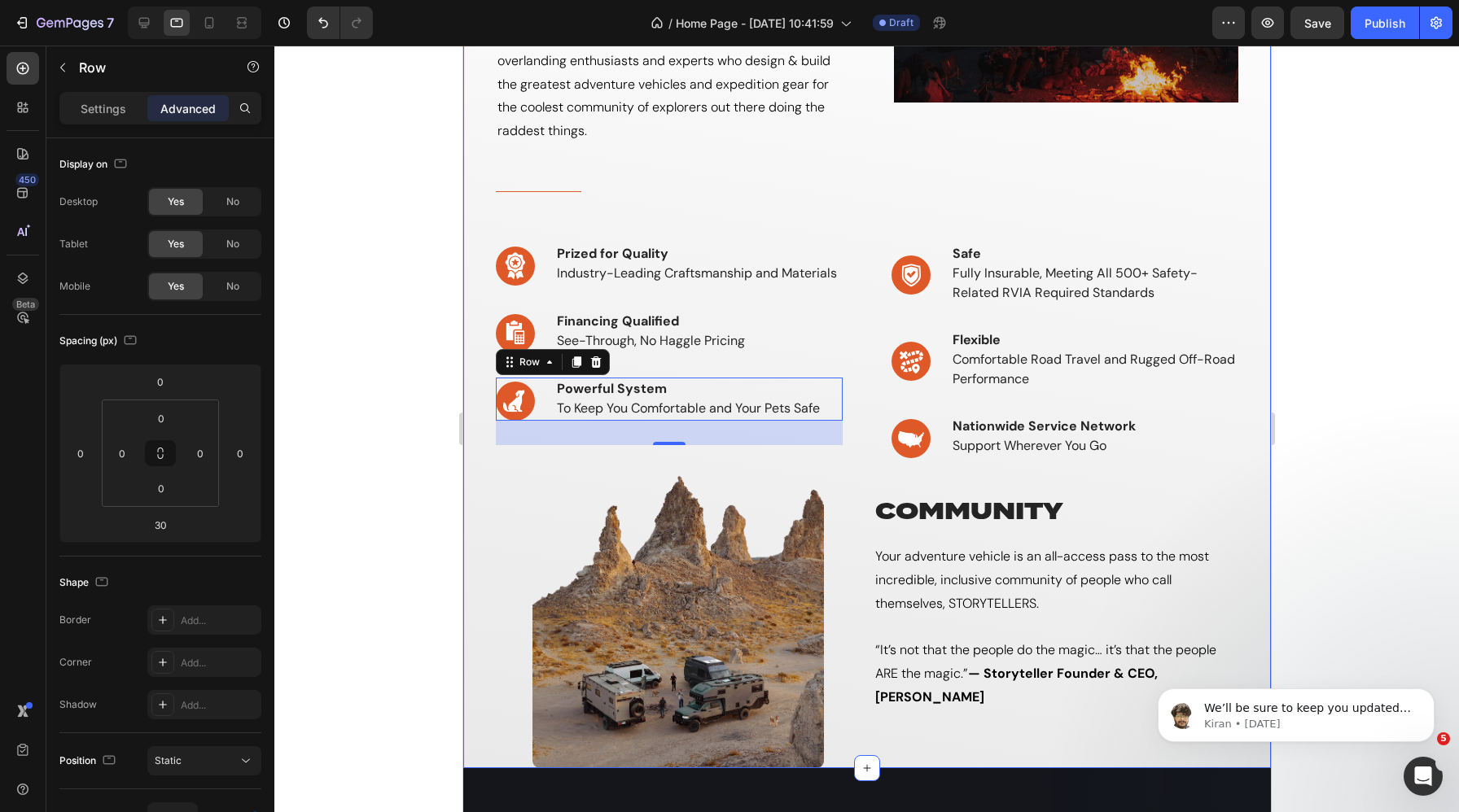
scroll to position [320, 0]
click at [136, 32] on div at bounding box center [144, 22] width 26 height 26
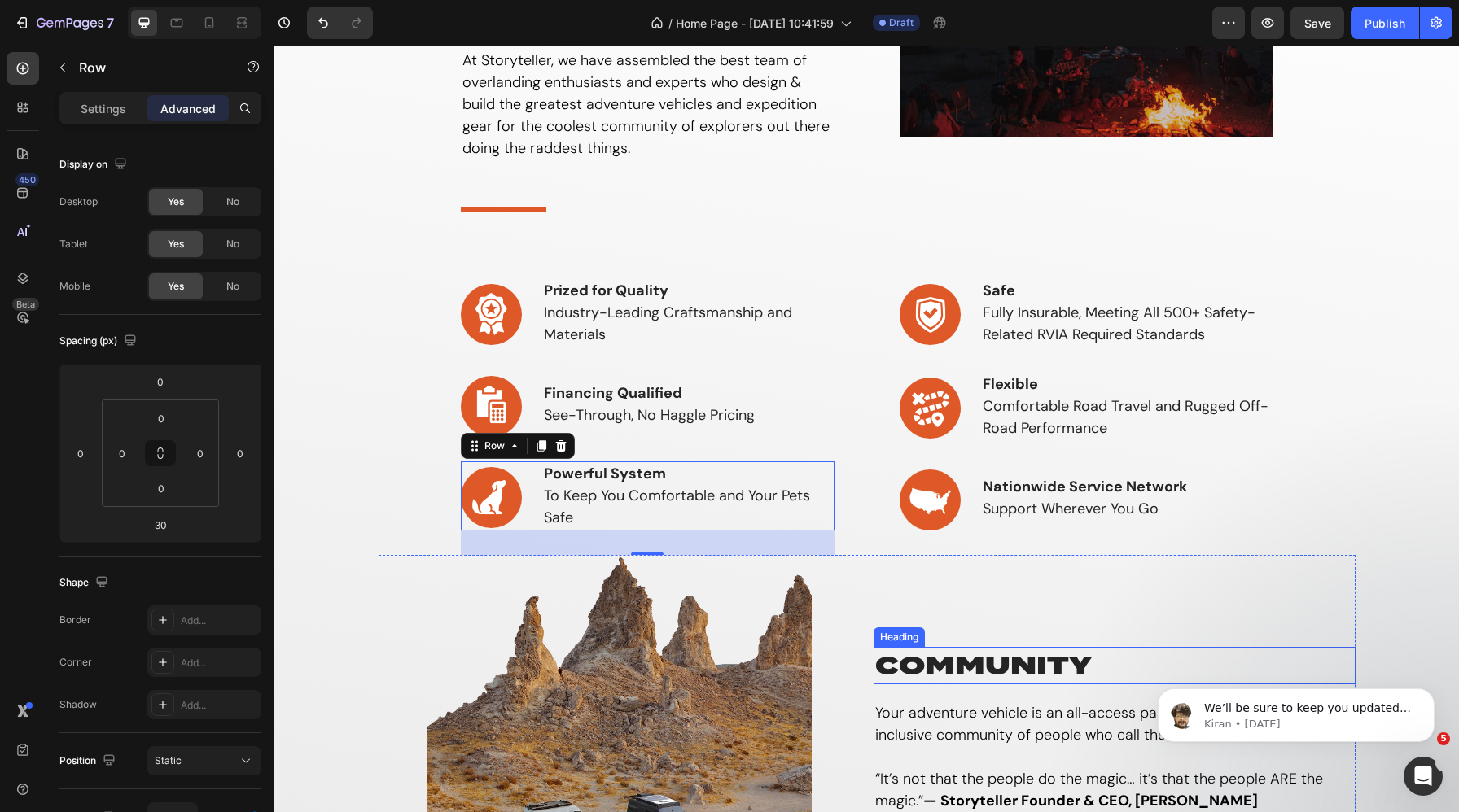
scroll to position [124, 0]
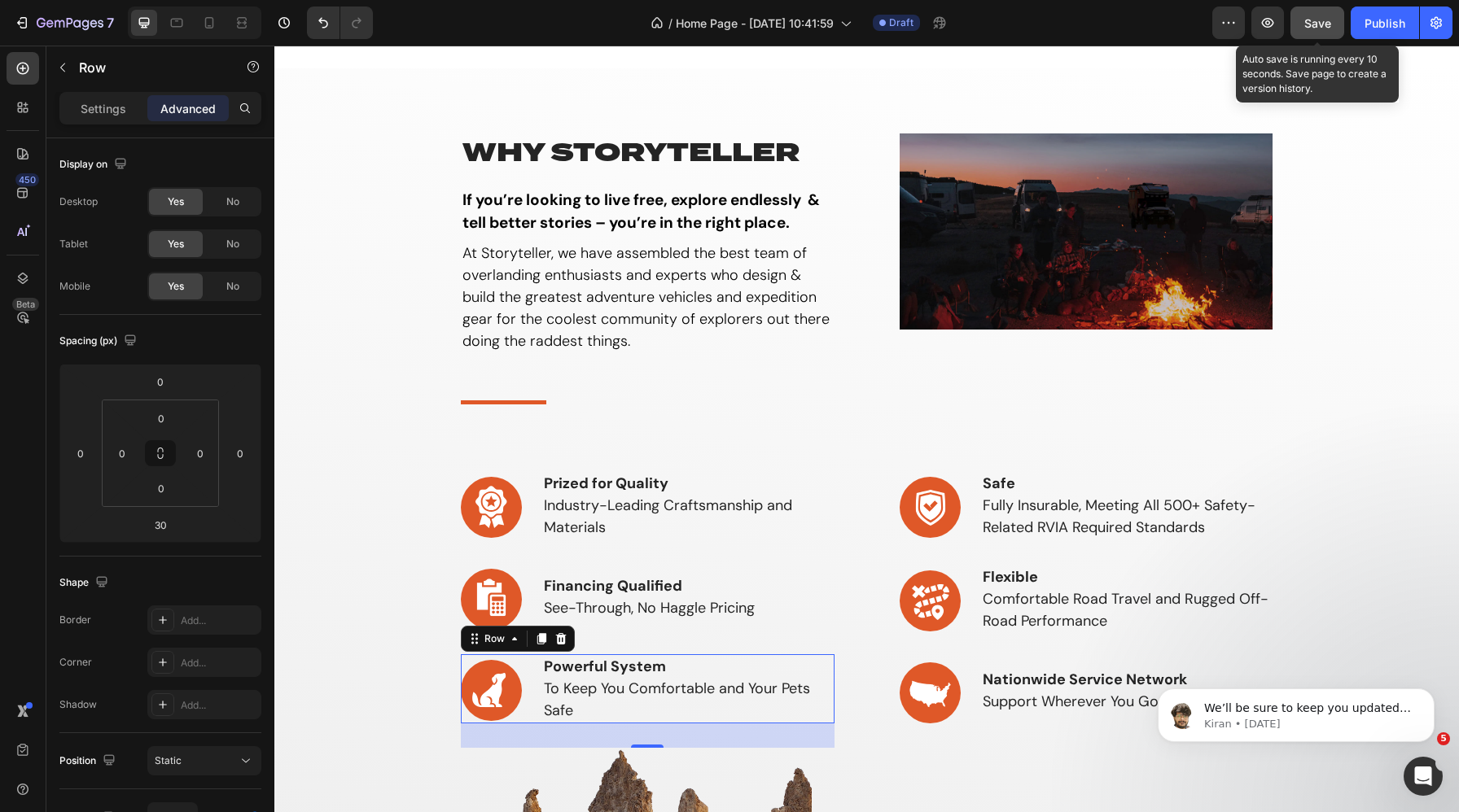
click at [1263, 35] on button "Save" at bounding box center [1317, 22] width 54 height 33
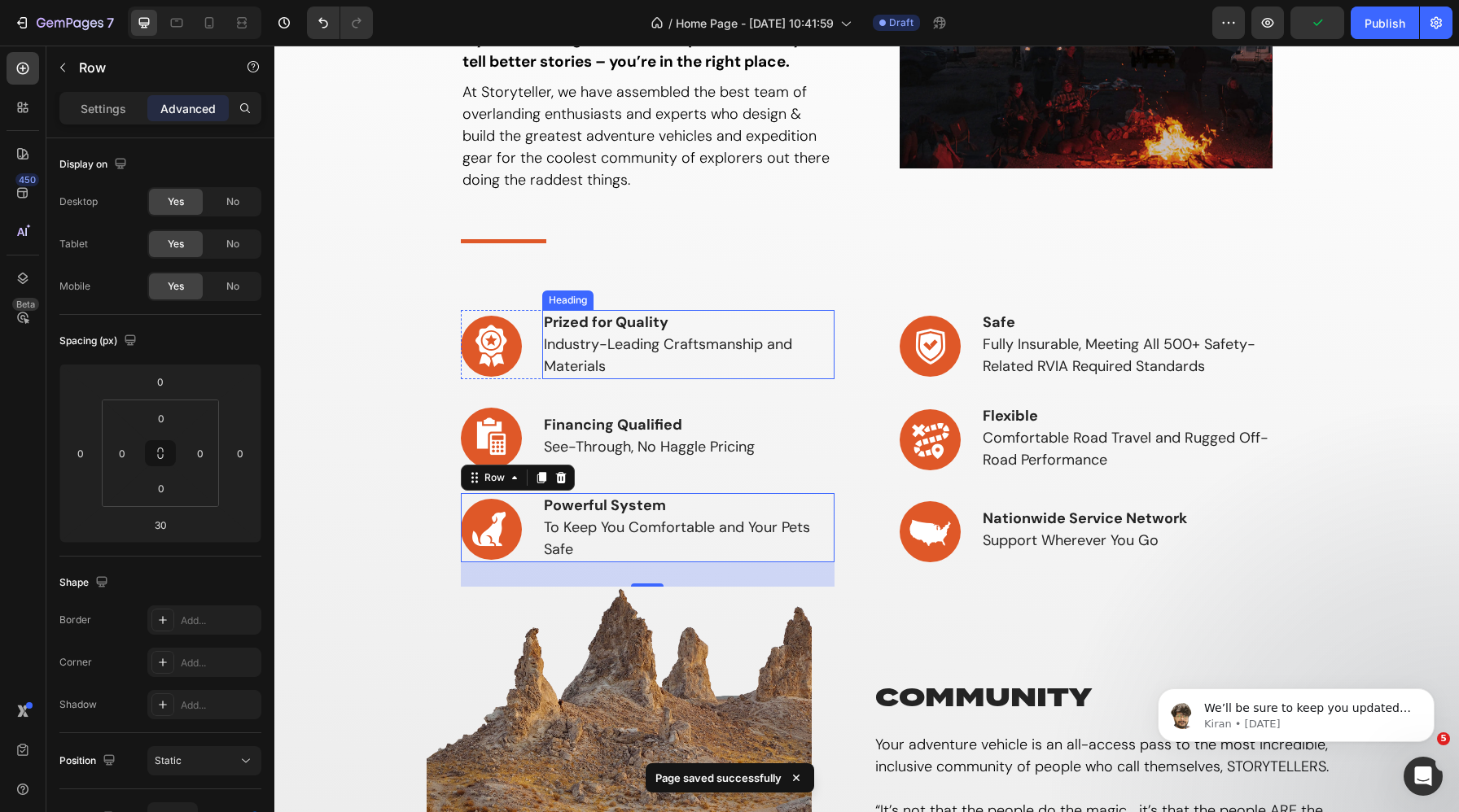
scroll to position [254, 0]
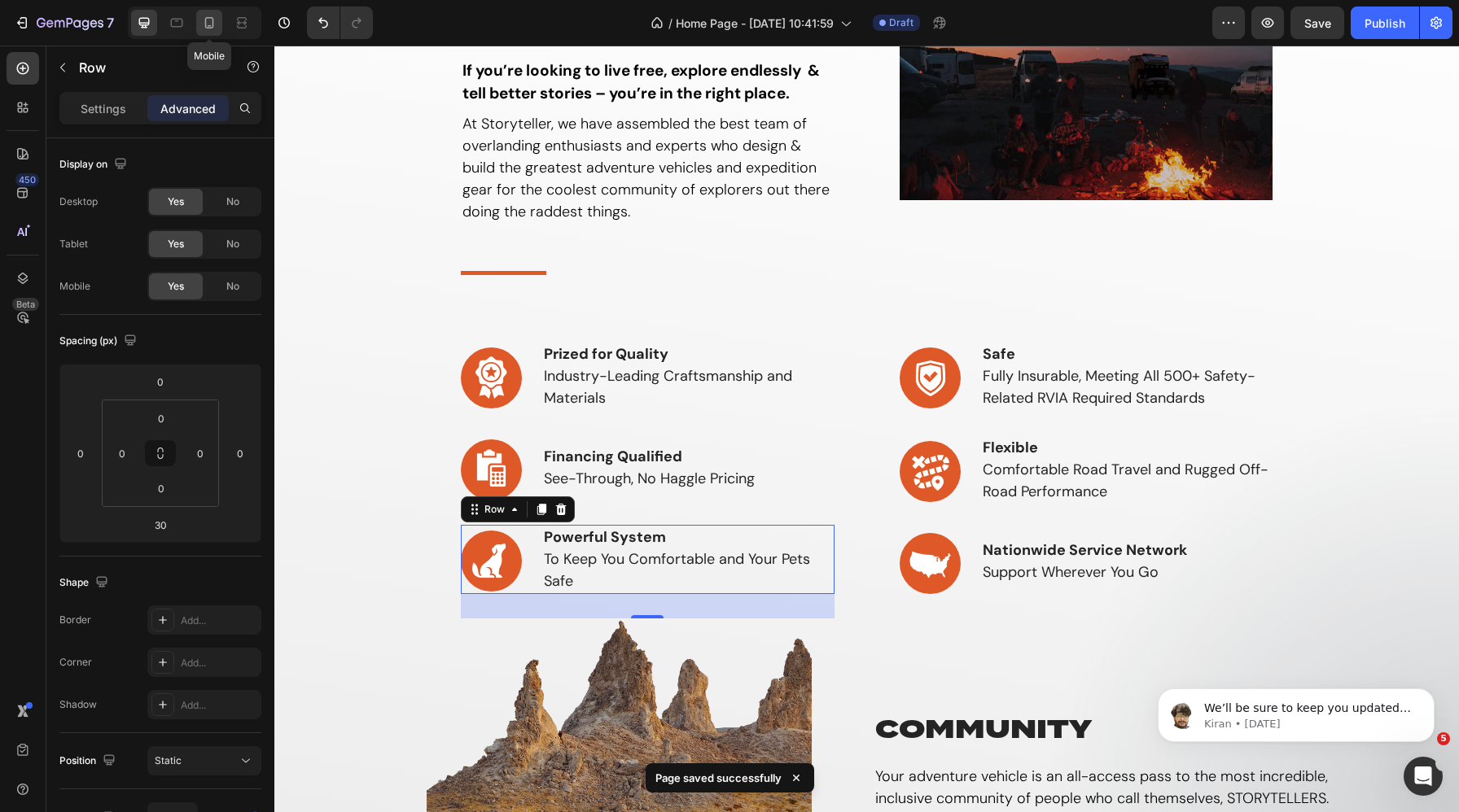
click at [202, 35] on div at bounding box center [208, 22] width 26 height 26
type input "0"
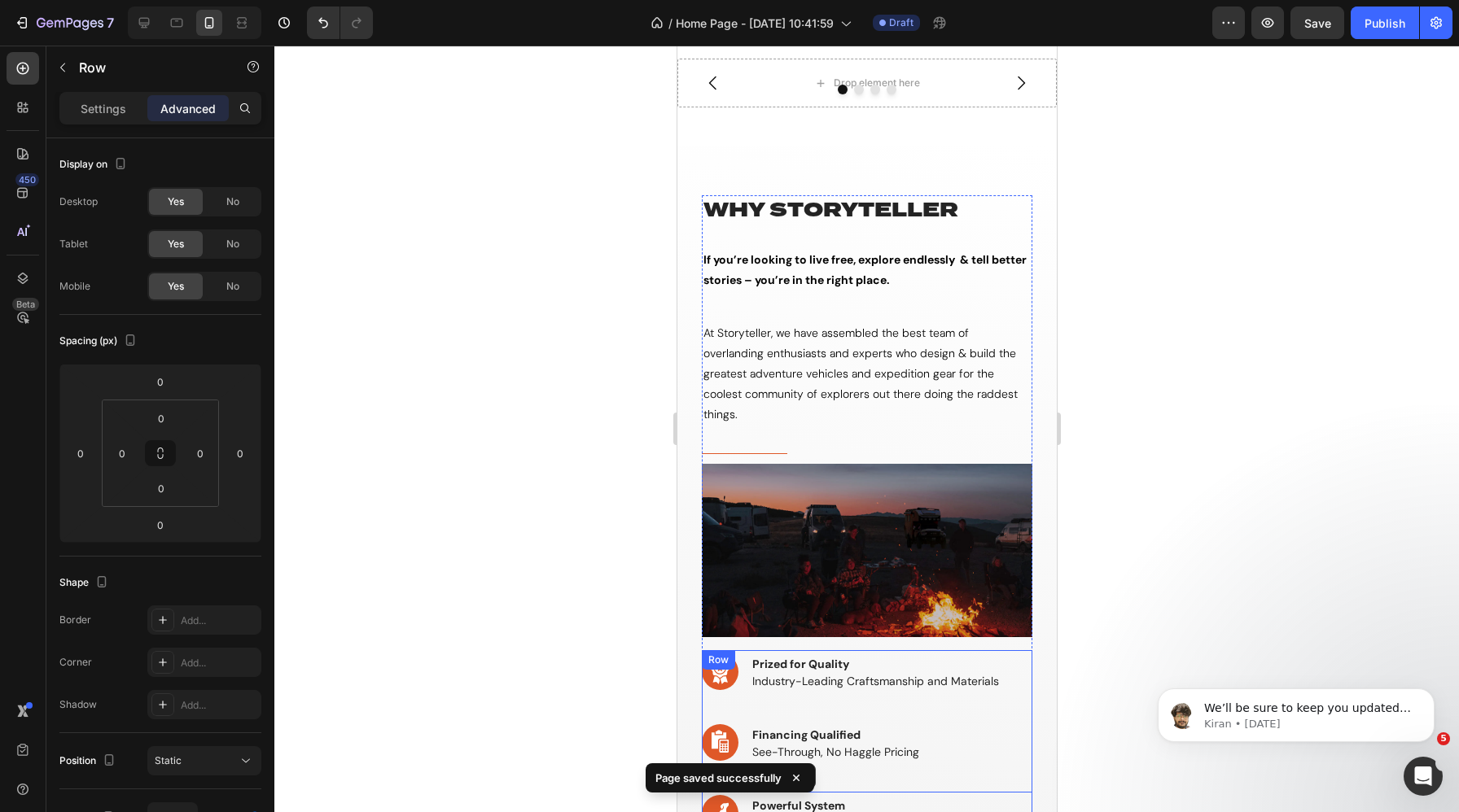
scroll to position [3, 0]
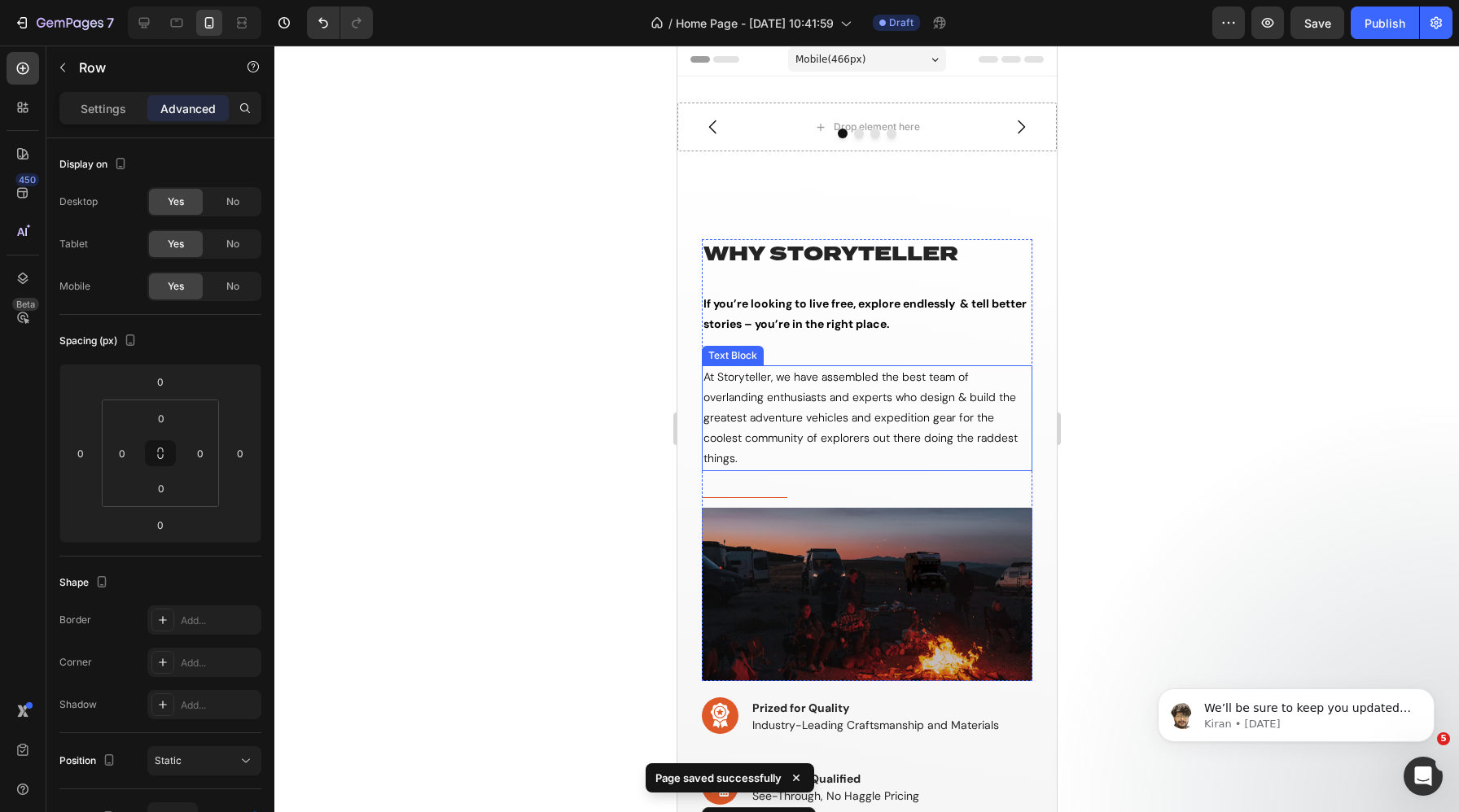
click at [770, 365] on div "At Storyteller, we have assembled the best team of overlanding enthusiasts and …" at bounding box center [866, 418] width 331 height 105
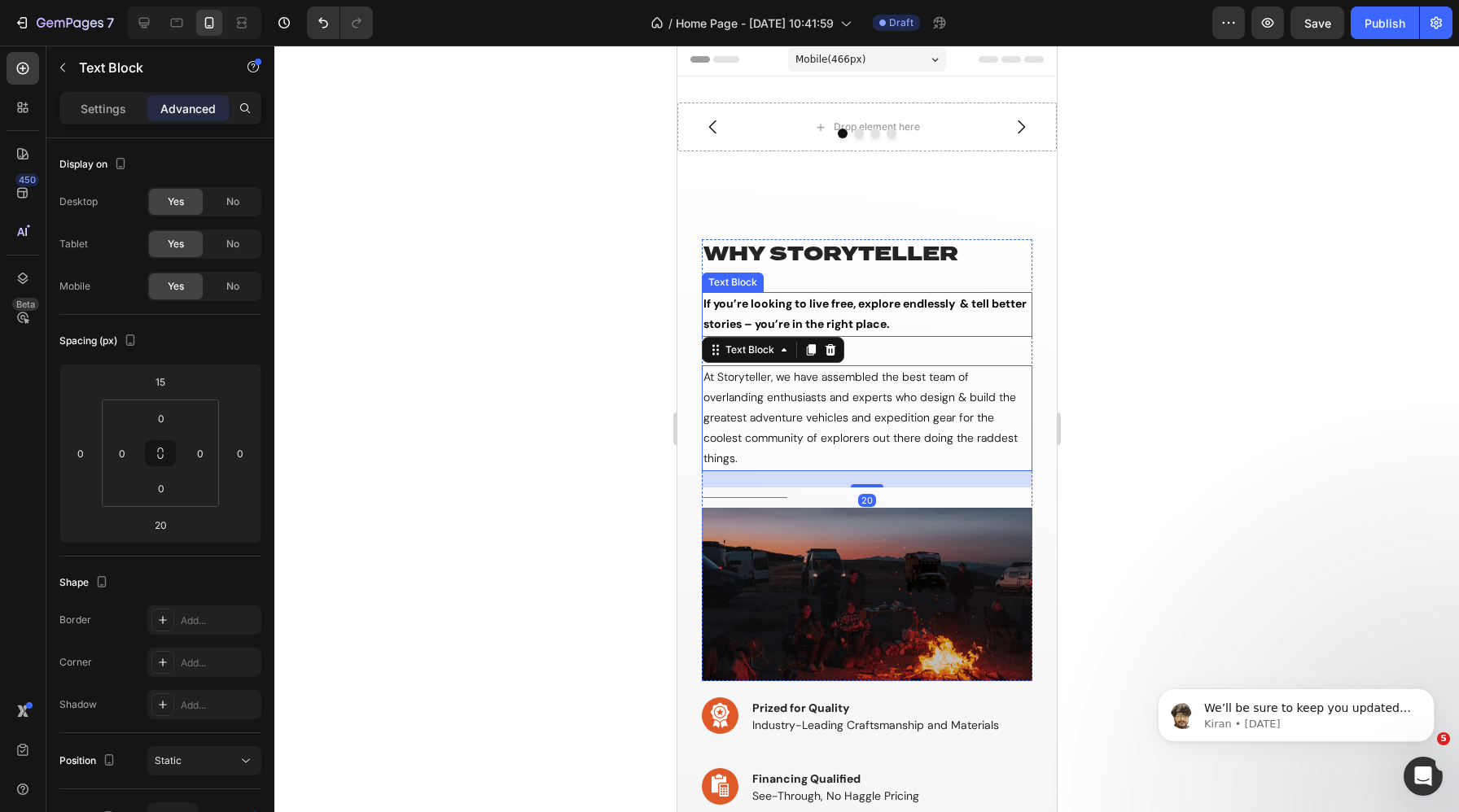
click at [778, 306] on p "If you’re looking to live free, explore endlessly & tell better stories – you’r…" at bounding box center [866, 314] width 327 height 41
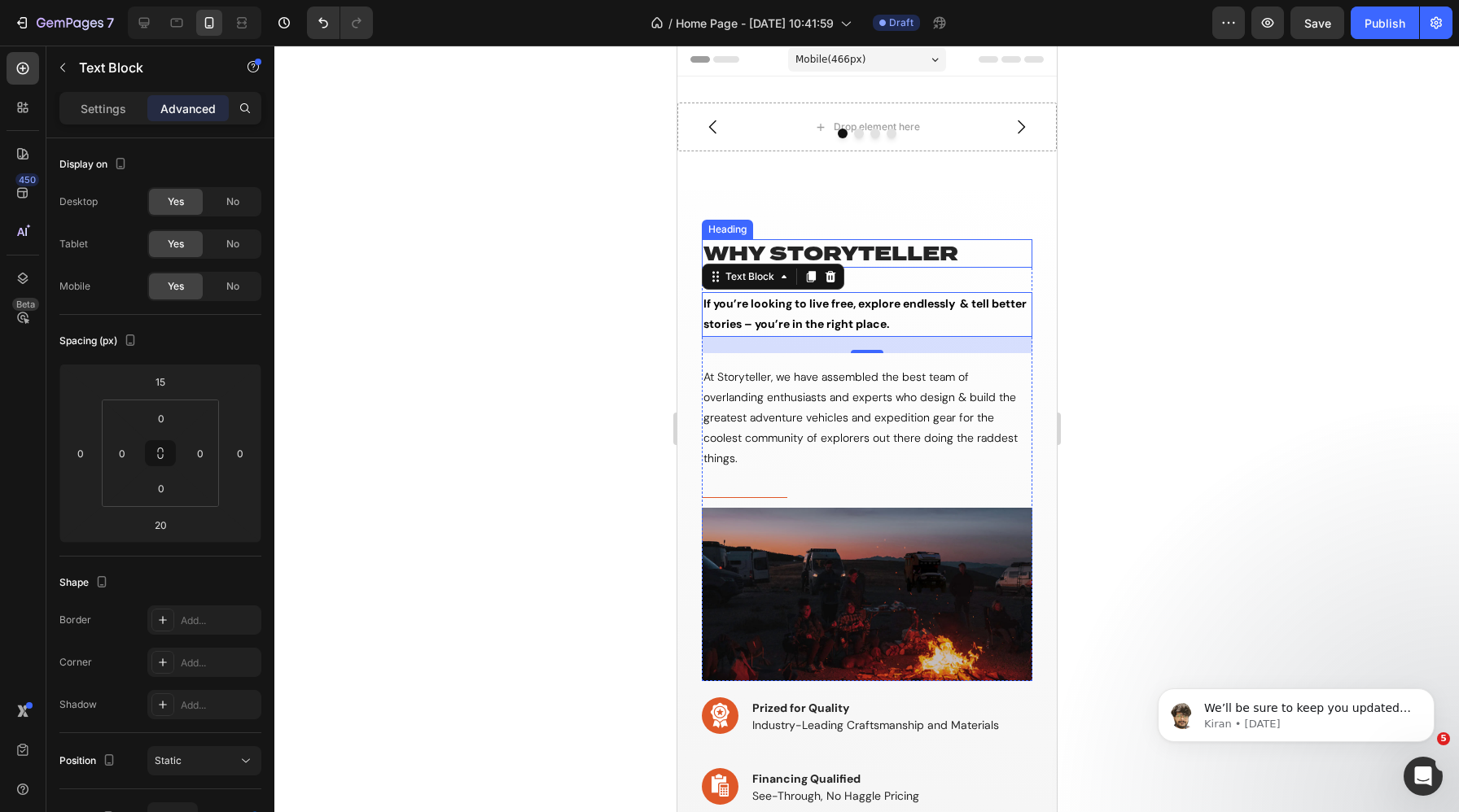
click at [738, 253] on p "why storyteller" at bounding box center [866, 254] width 327 height 25
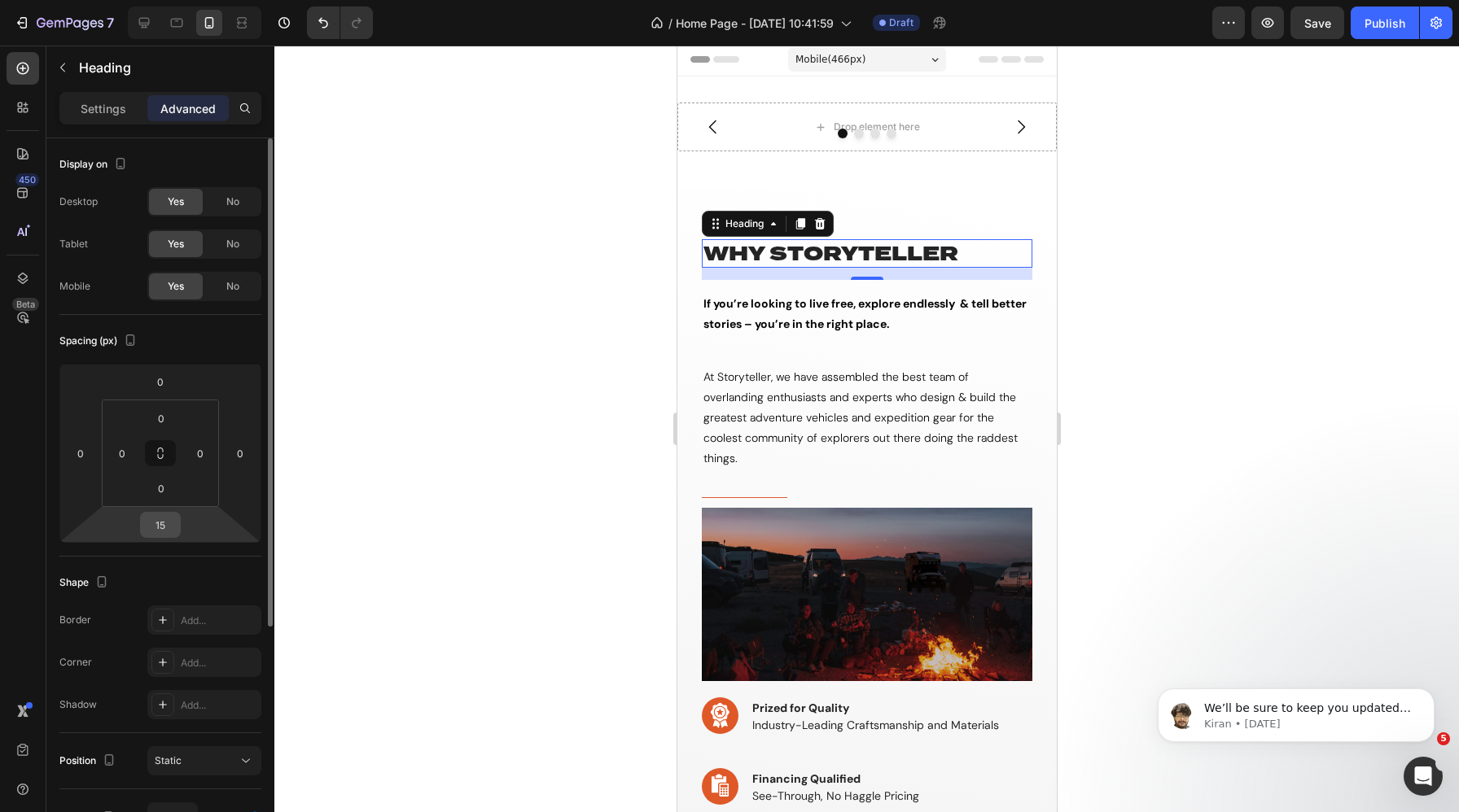
click at [160, 517] on input "15" at bounding box center [160, 525] width 33 height 25
type input "0"
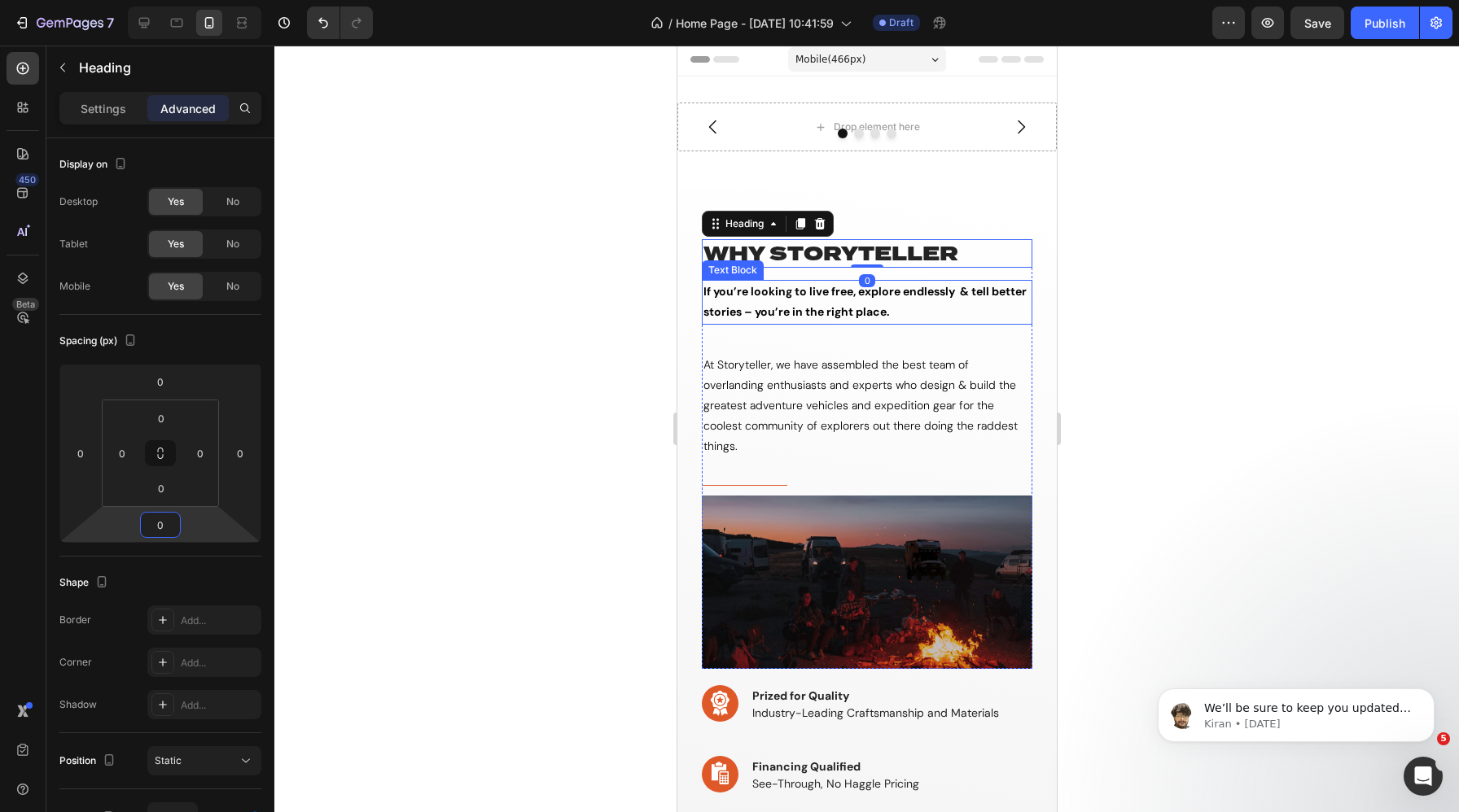
click at [745, 309] on p "If you’re looking to live free, explore endlessly & tell better stories – you’r…" at bounding box center [866, 302] width 327 height 41
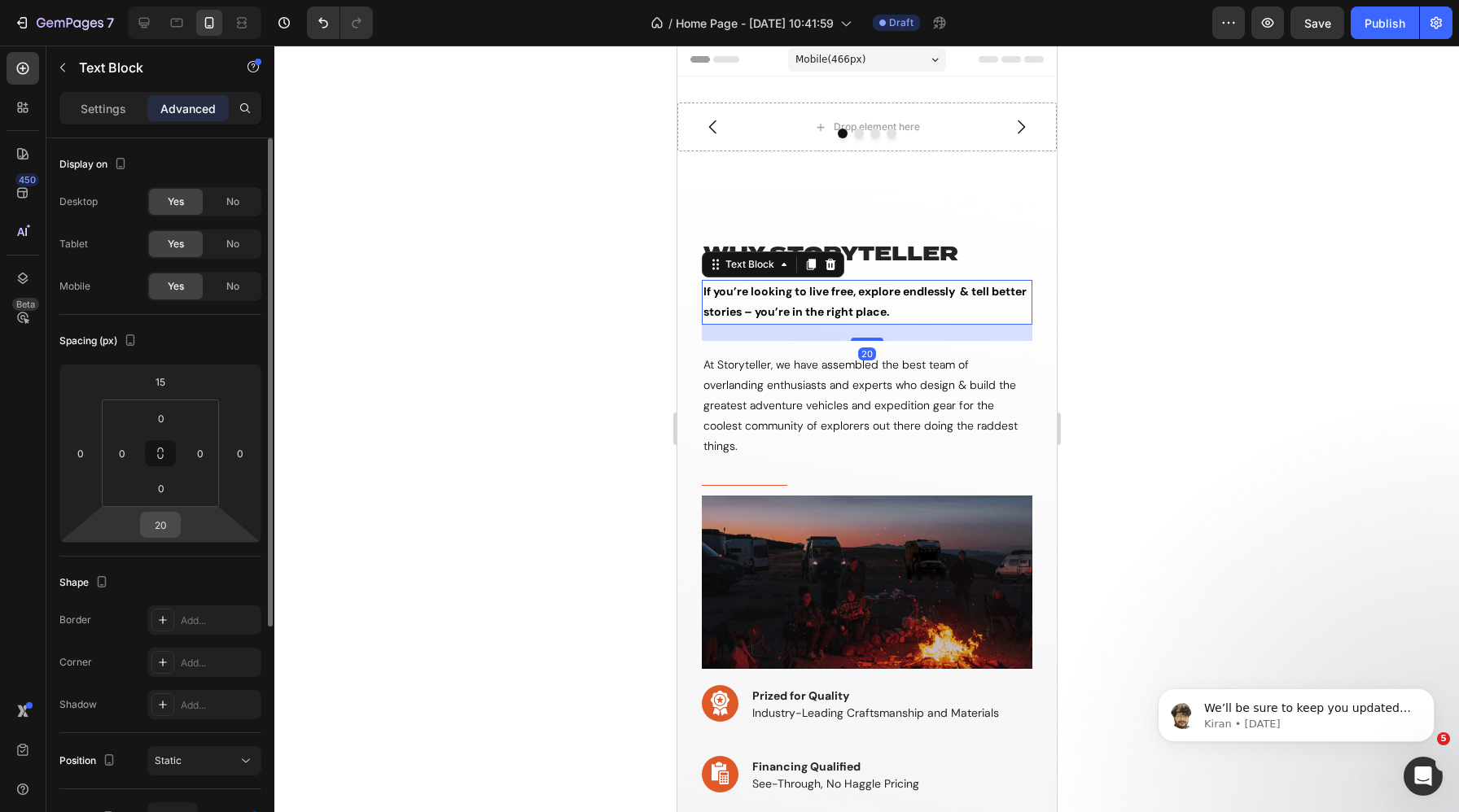
click at [161, 527] on input "20" at bounding box center [160, 525] width 33 height 25
type input "0"
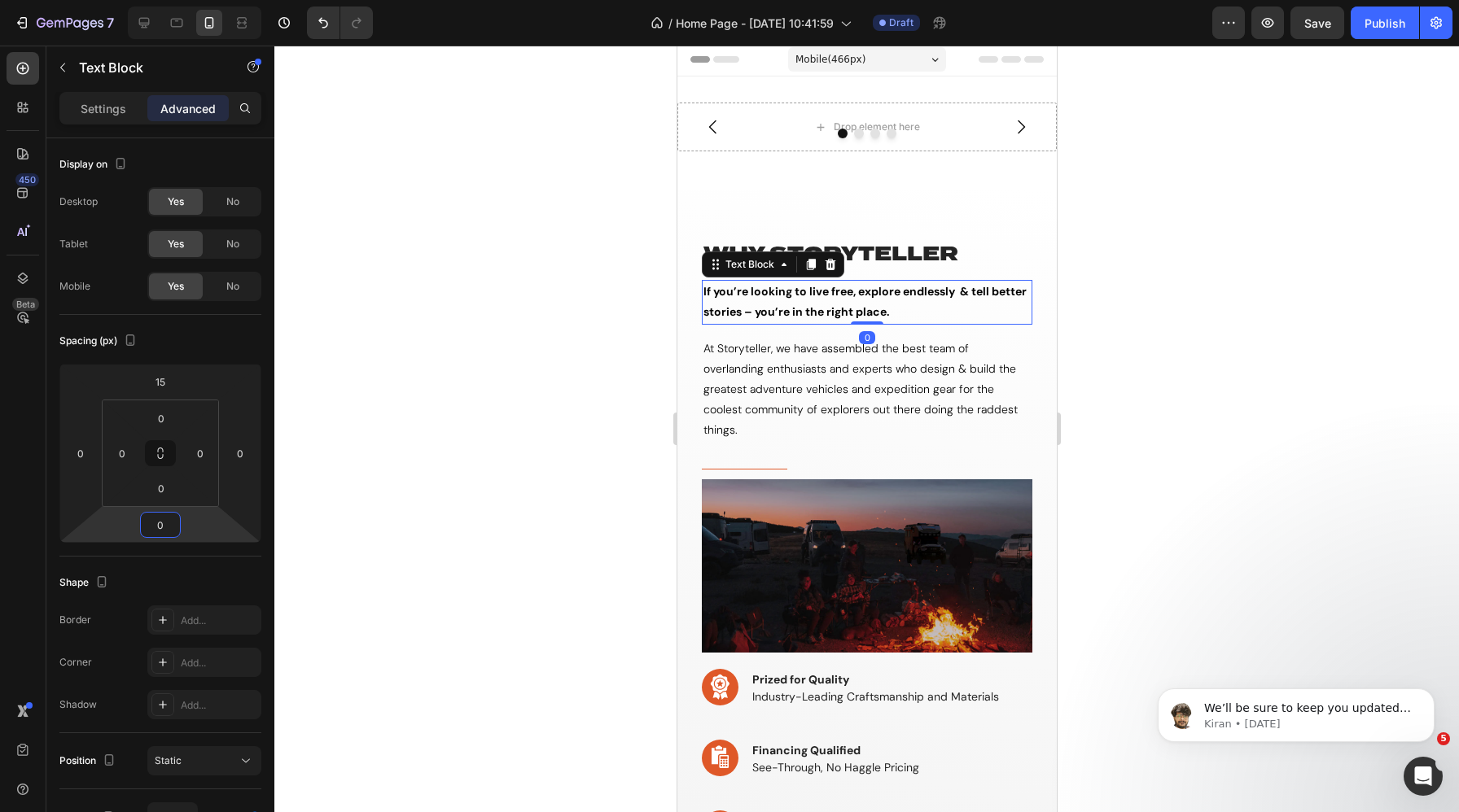
click at [557, 368] on div at bounding box center [866, 428] width 1184 height 767
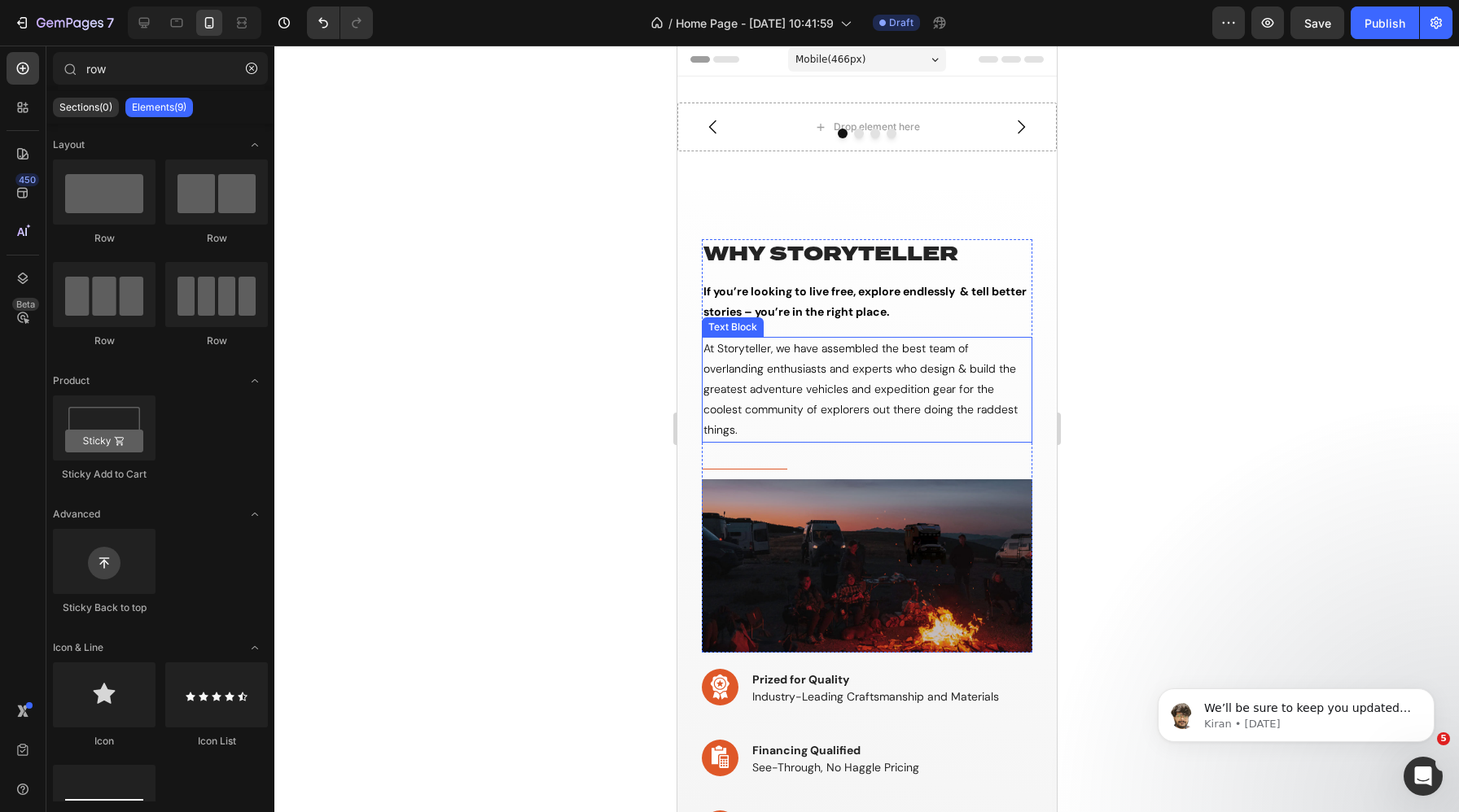
click at [805, 341] on p "At Storyteller, we have assembled the best team of overlanding enthusiasts and …" at bounding box center [866, 390] width 327 height 103
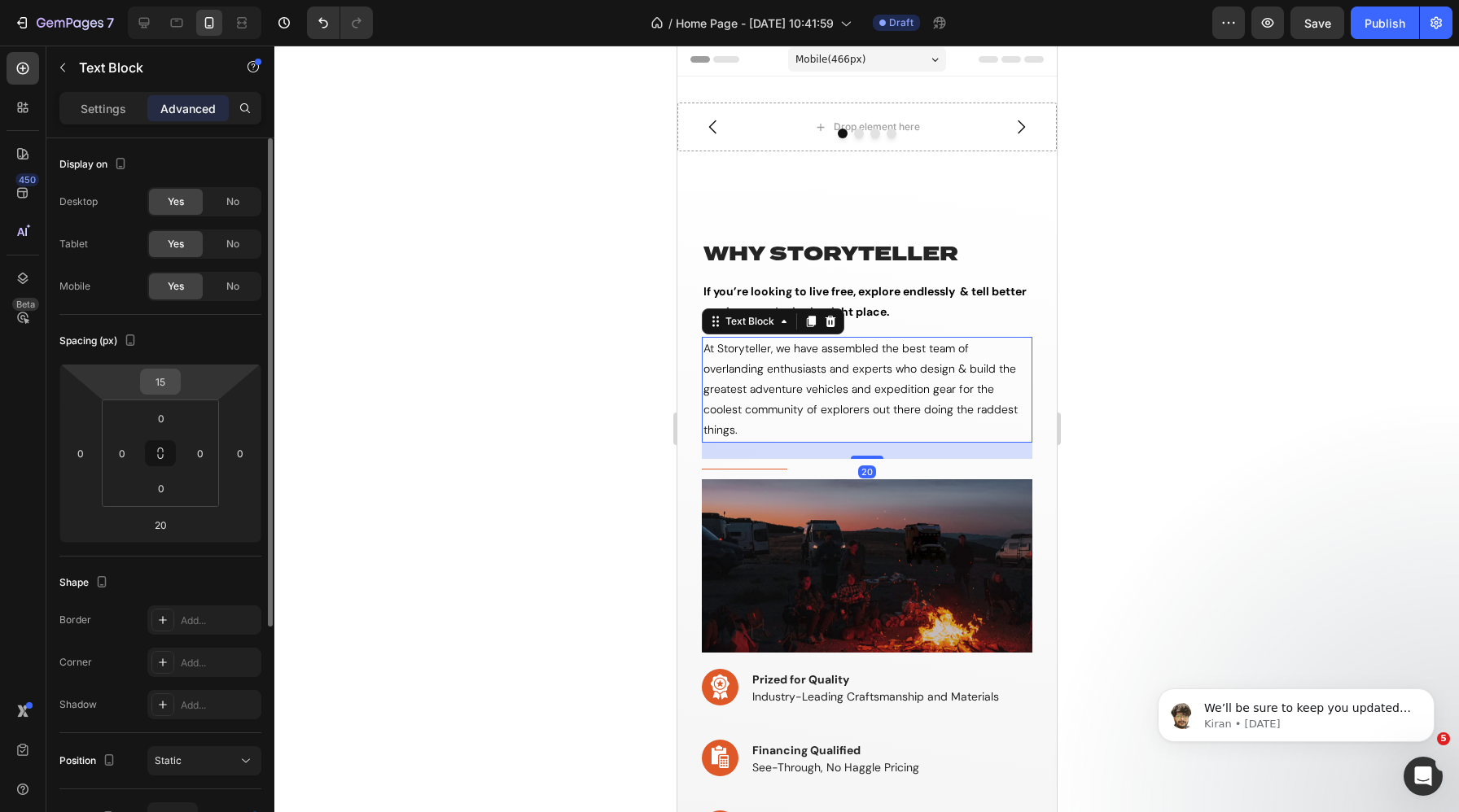
click at [161, 385] on input "15" at bounding box center [160, 382] width 33 height 25
type input "0"
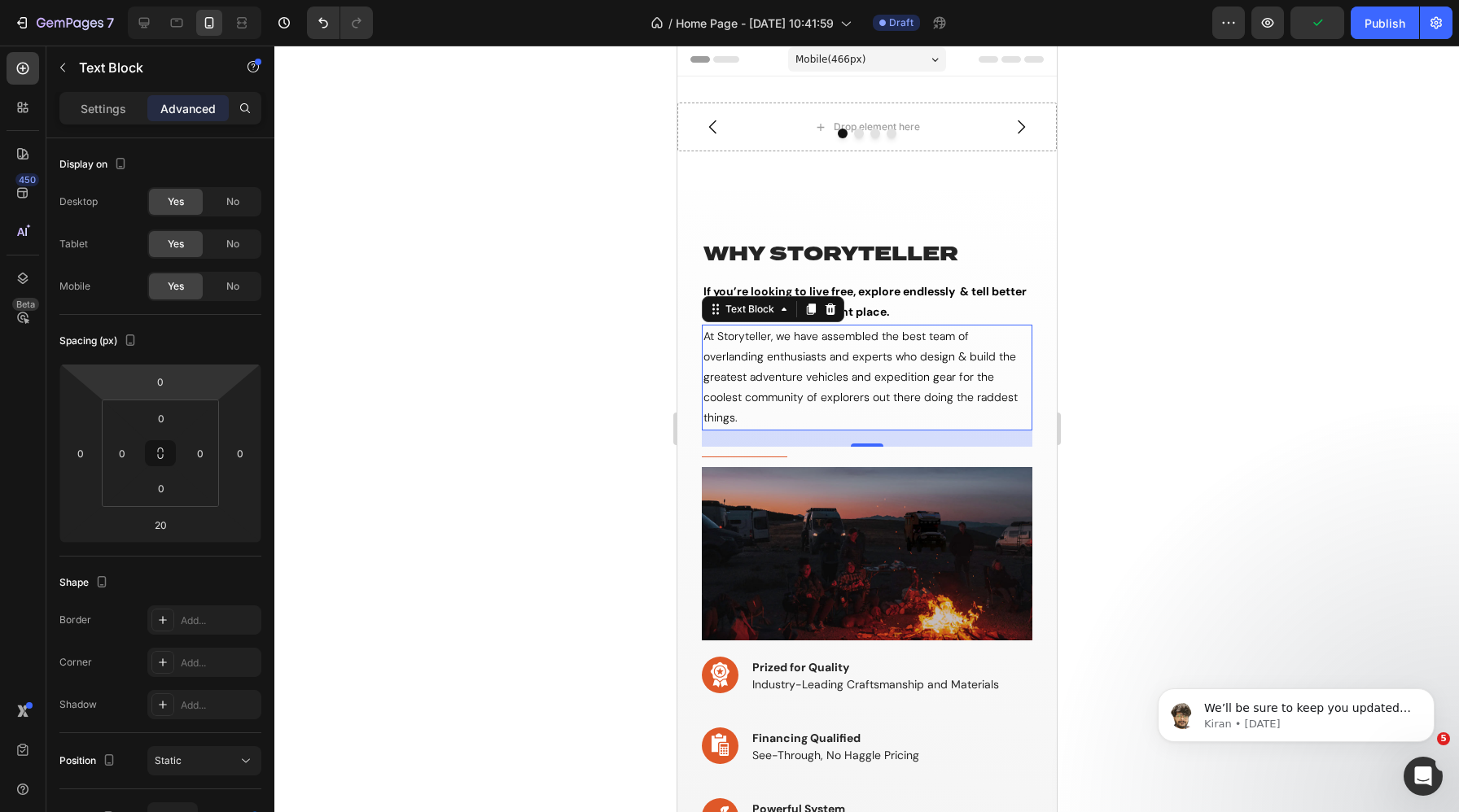
click at [489, 402] on div at bounding box center [866, 428] width 1184 height 767
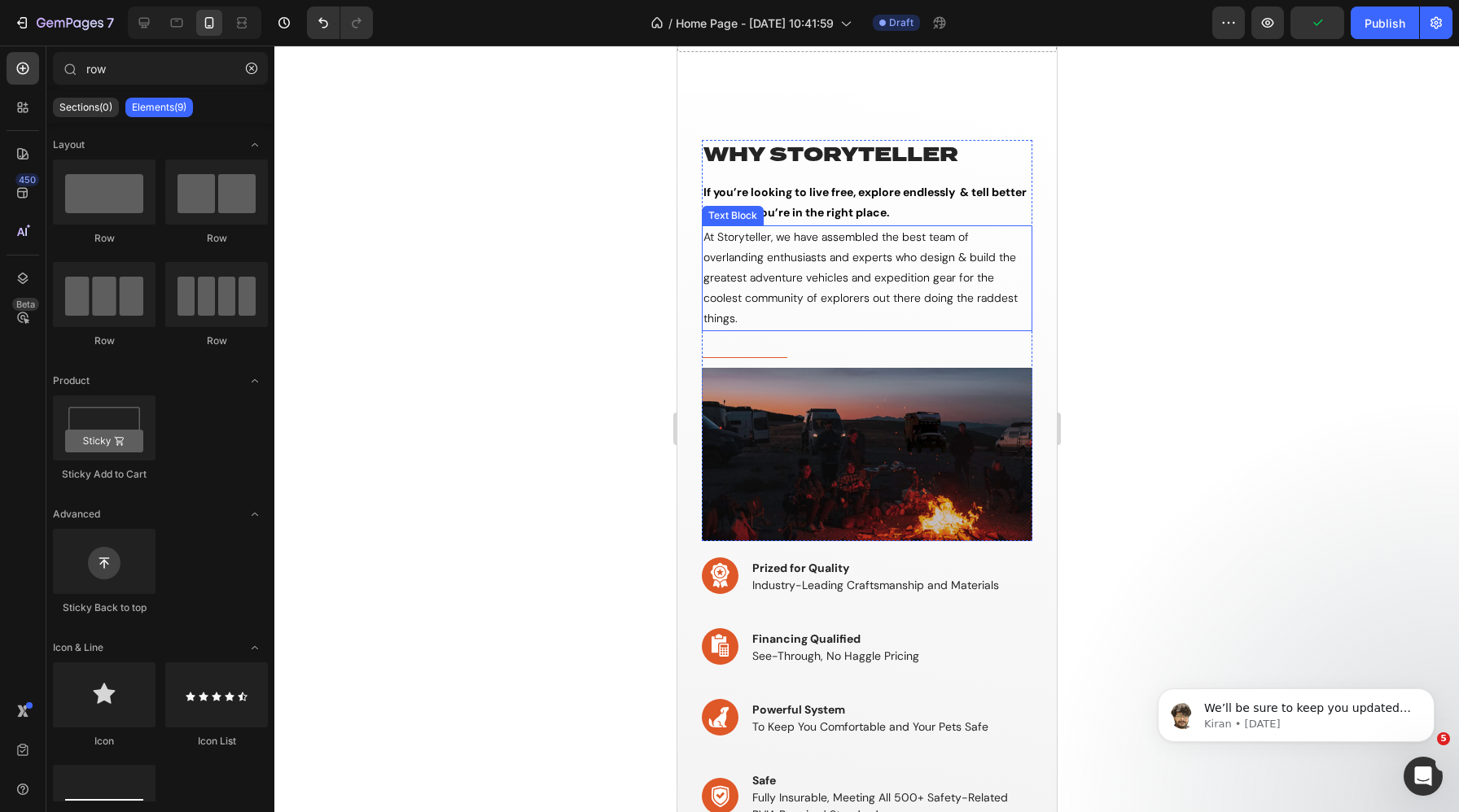
scroll to position [105, 0]
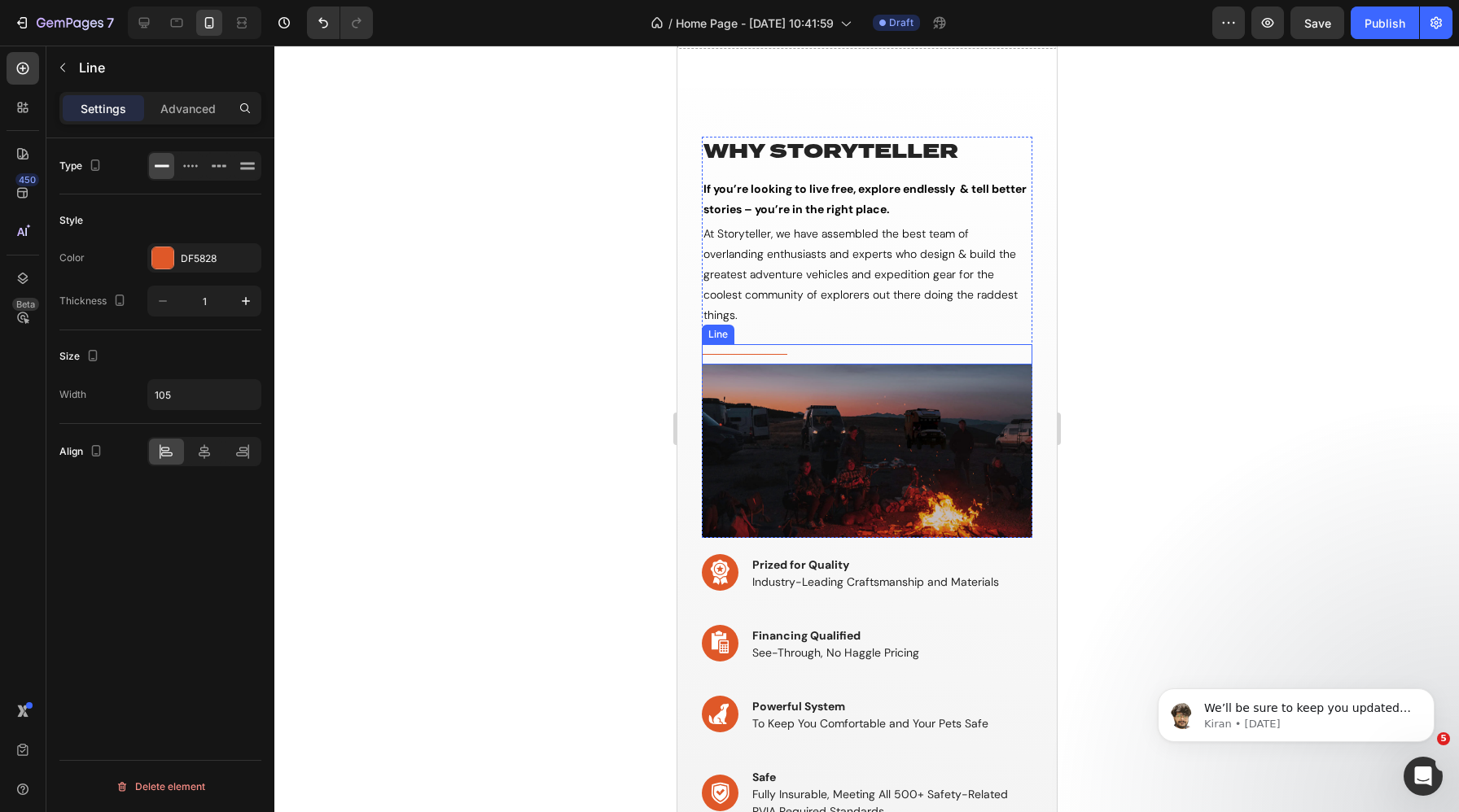
click at [758, 351] on div "Title Line" at bounding box center [866, 354] width 331 height 20
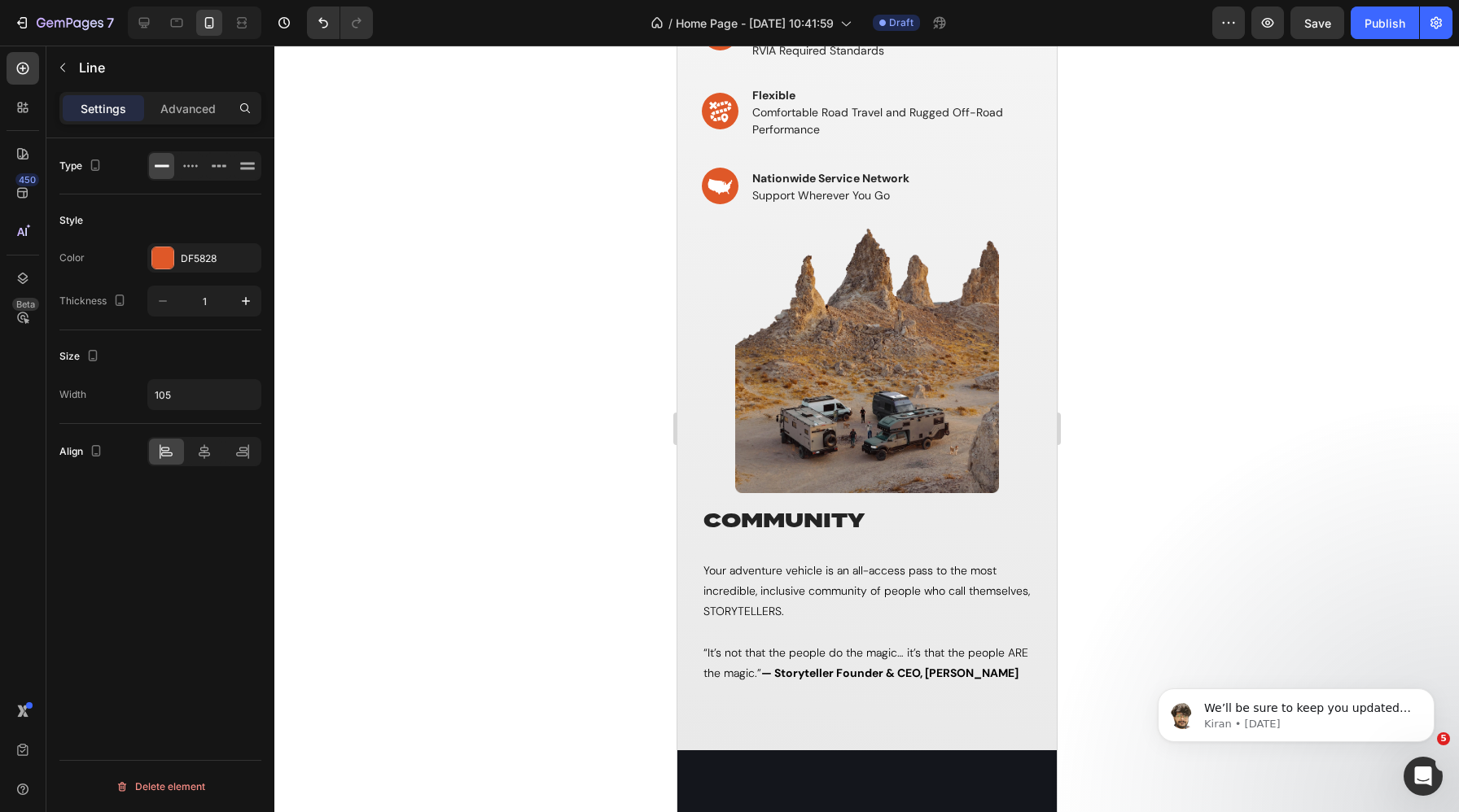
scroll to position [884, 0]
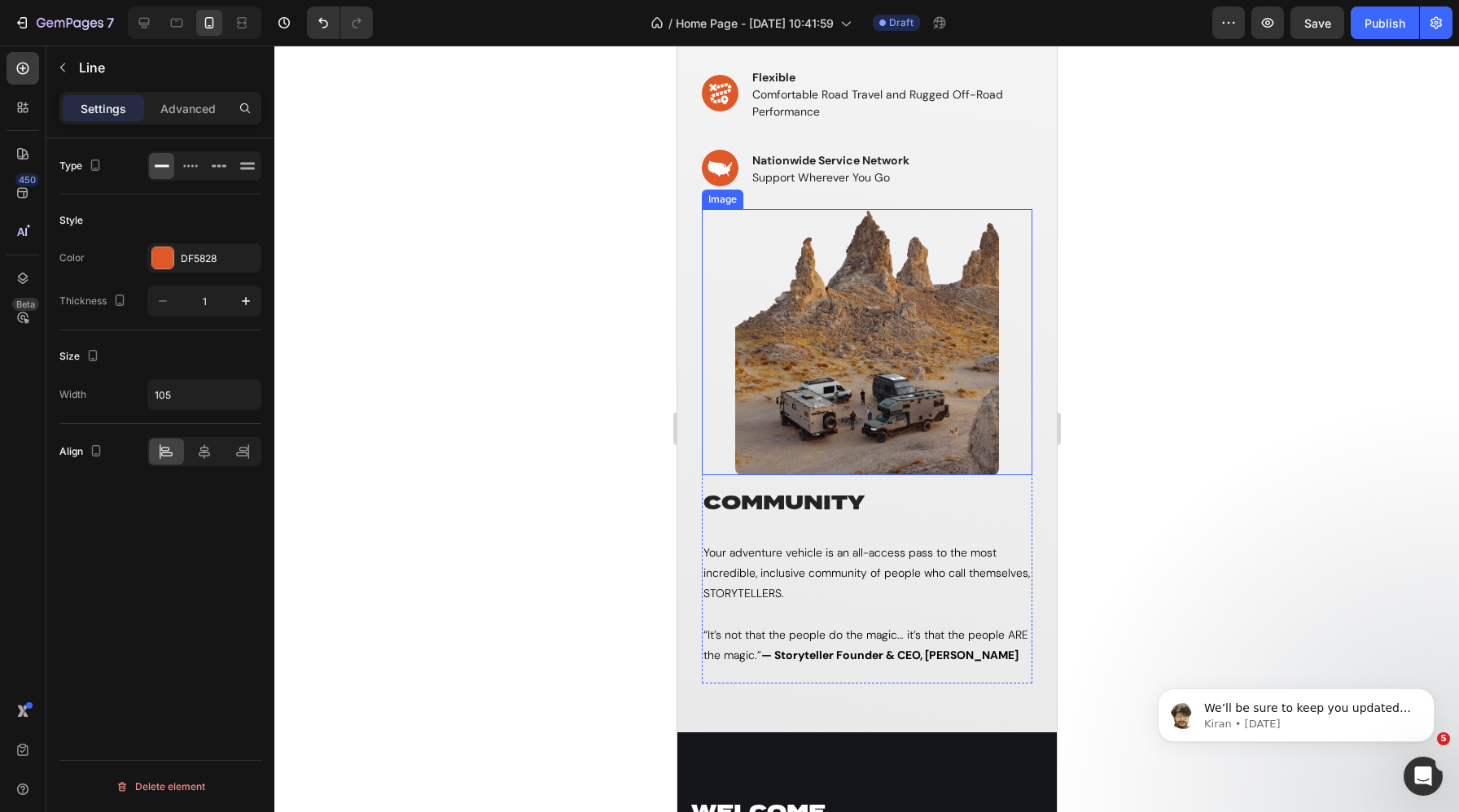
click at [830, 411] on img at bounding box center [867, 342] width 264 height 266
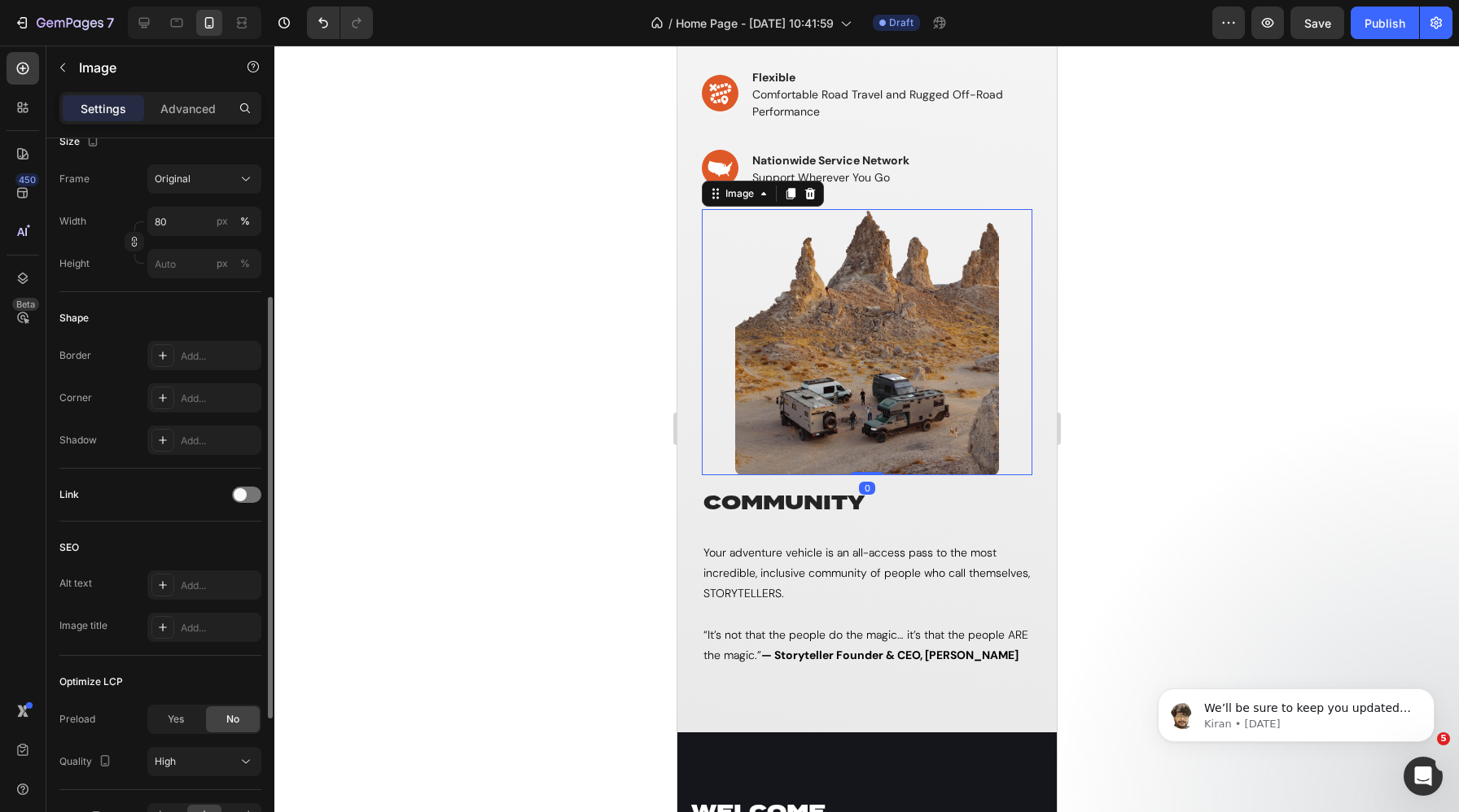
scroll to position [509, 0]
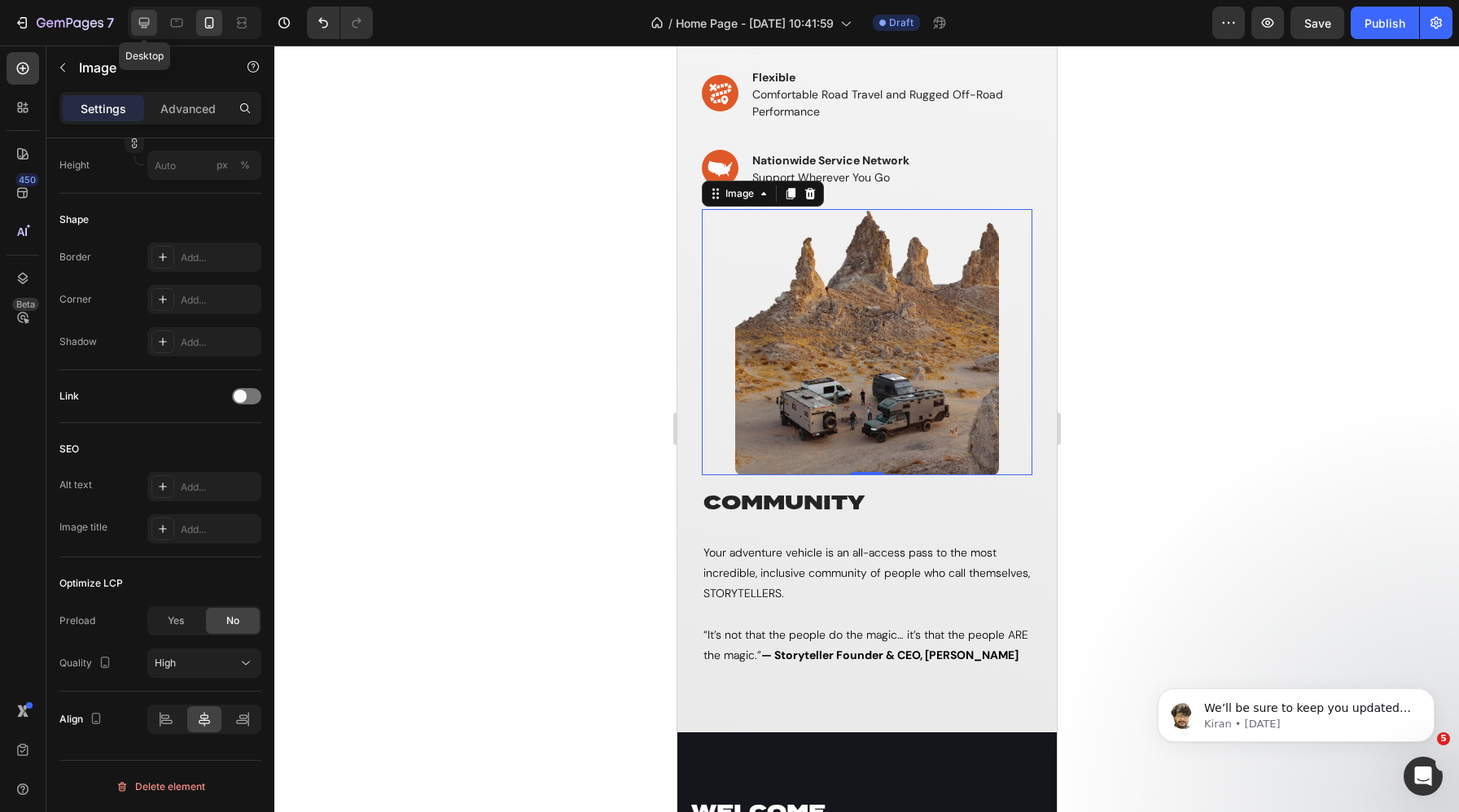
click at [154, 25] on div at bounding box center [144, 22] width 26 height 26
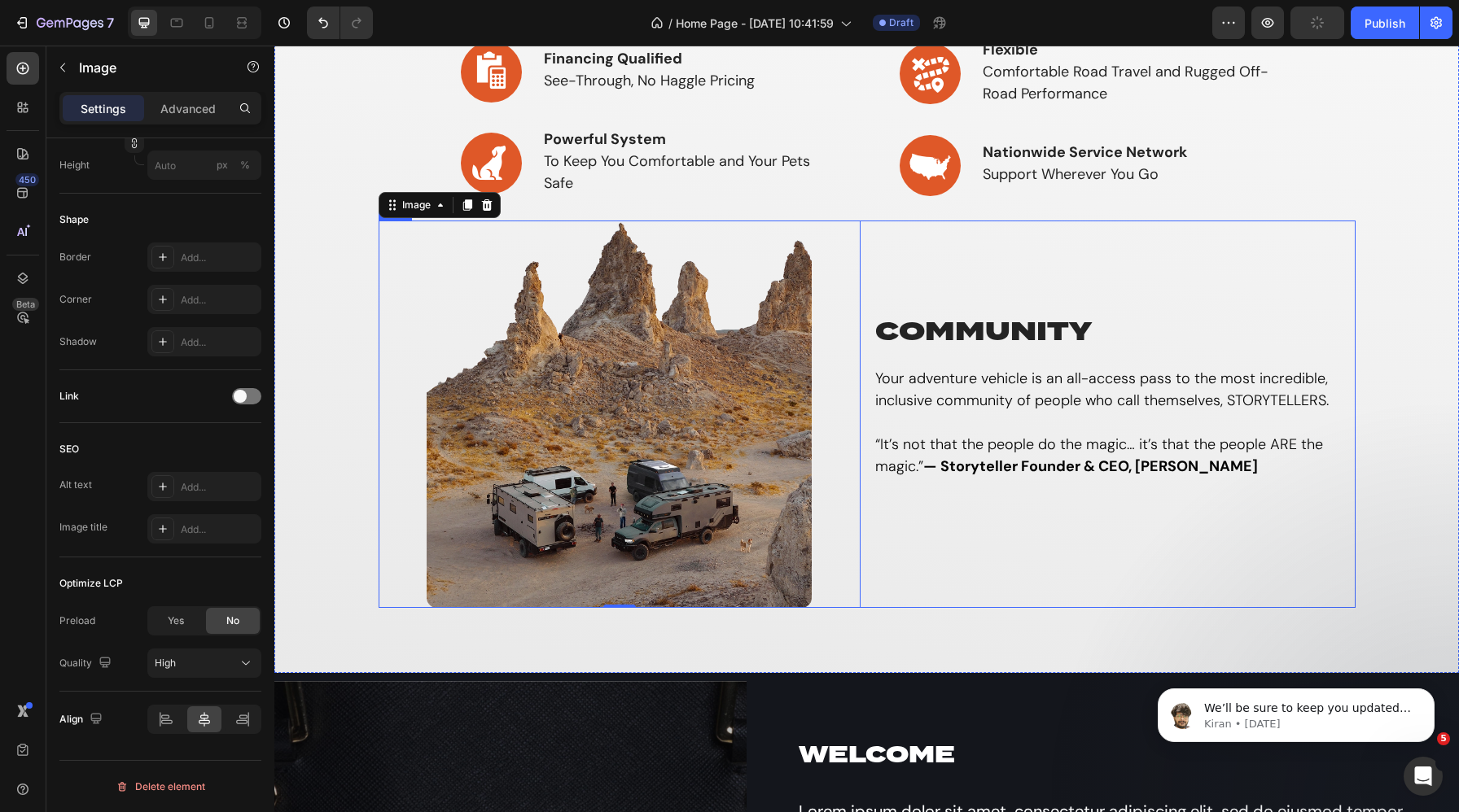
scroll to position [605, 0]
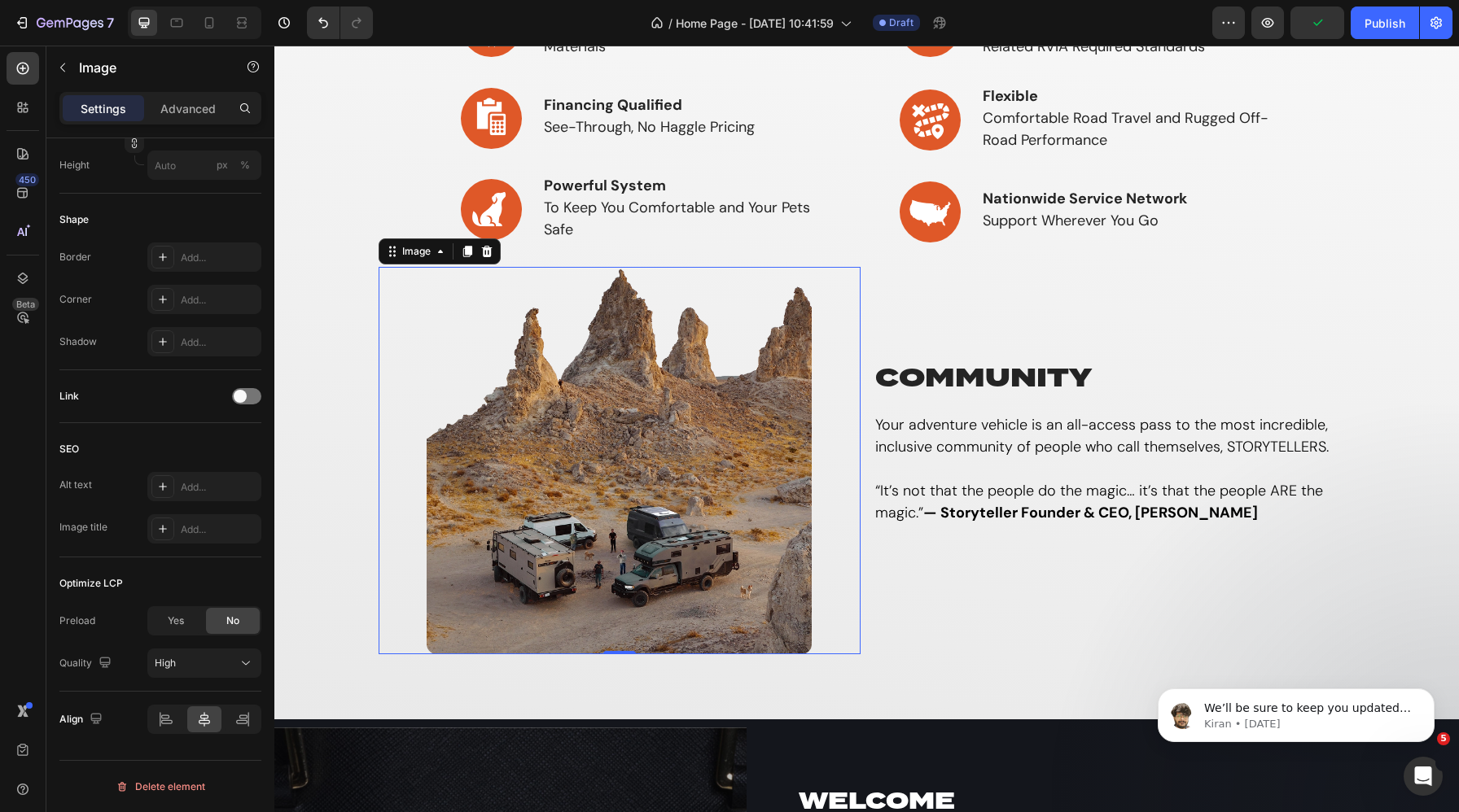
click at [636, 384] on img at bounding box center [619, 461] width 386 height 388
click at [161, 718] on icon at bounding box center [161, 719] width 1 height 15
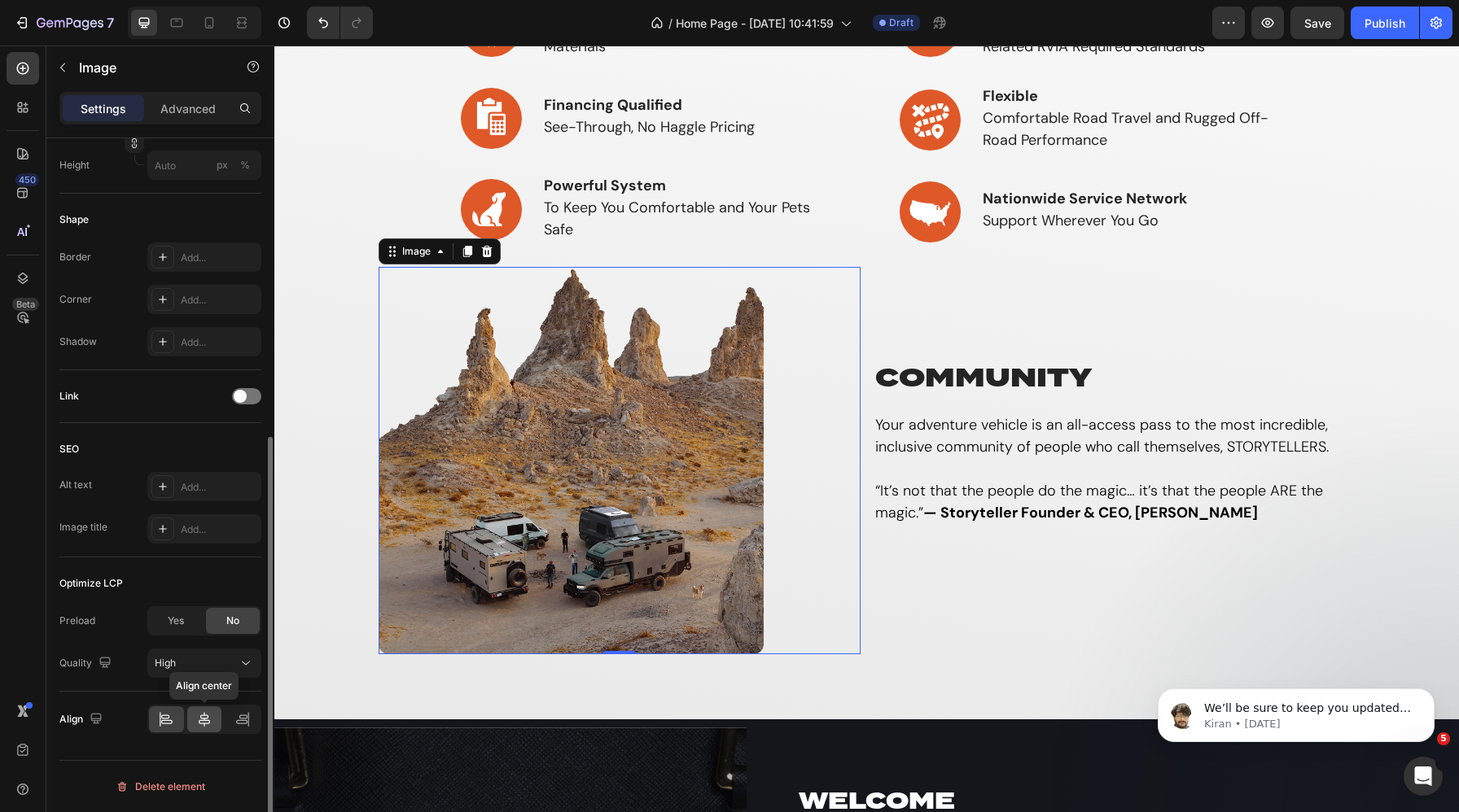
click at [196, 711] on icon at bounding box center [204, 719] width 16 height 16
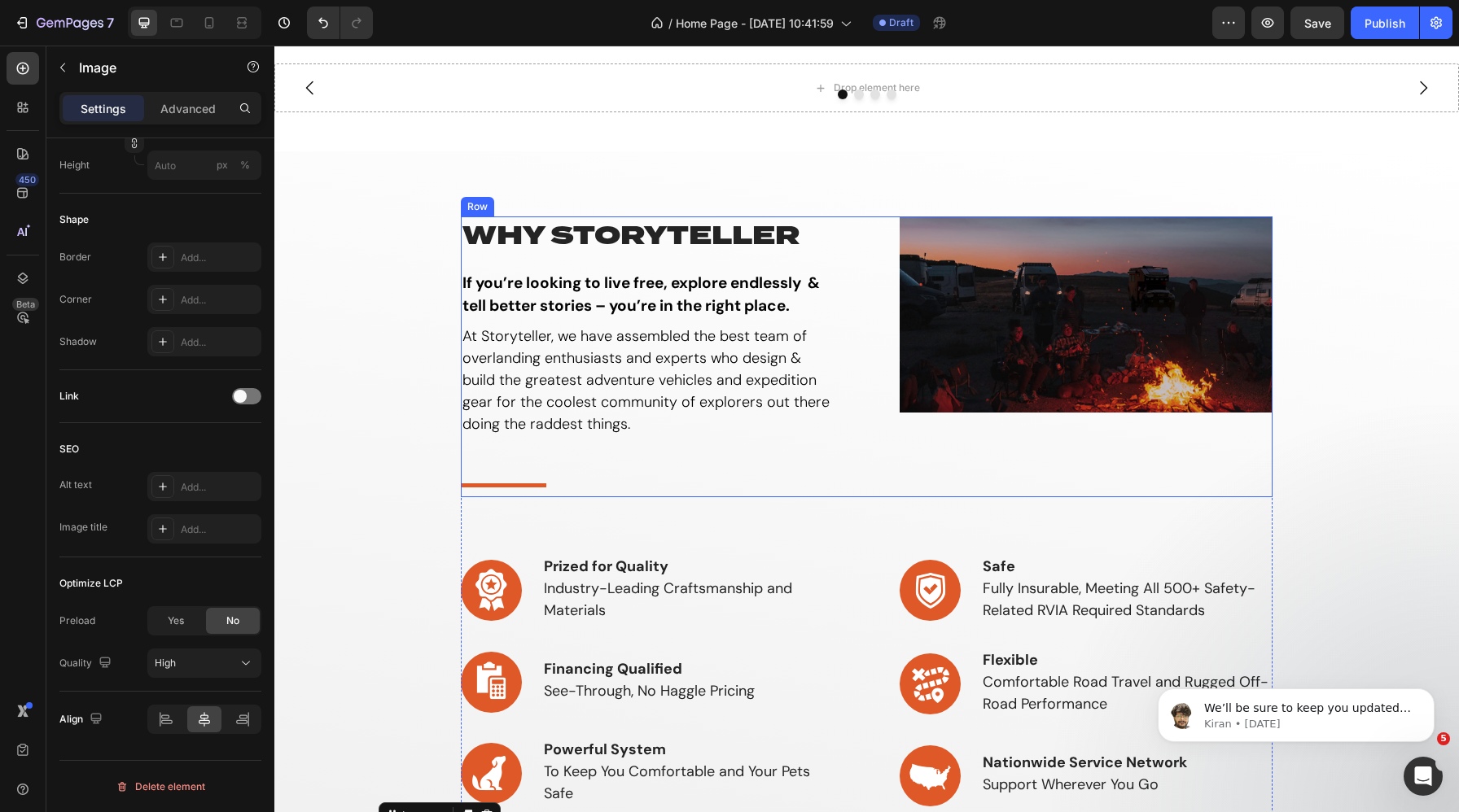
scroll to position [0, 0]
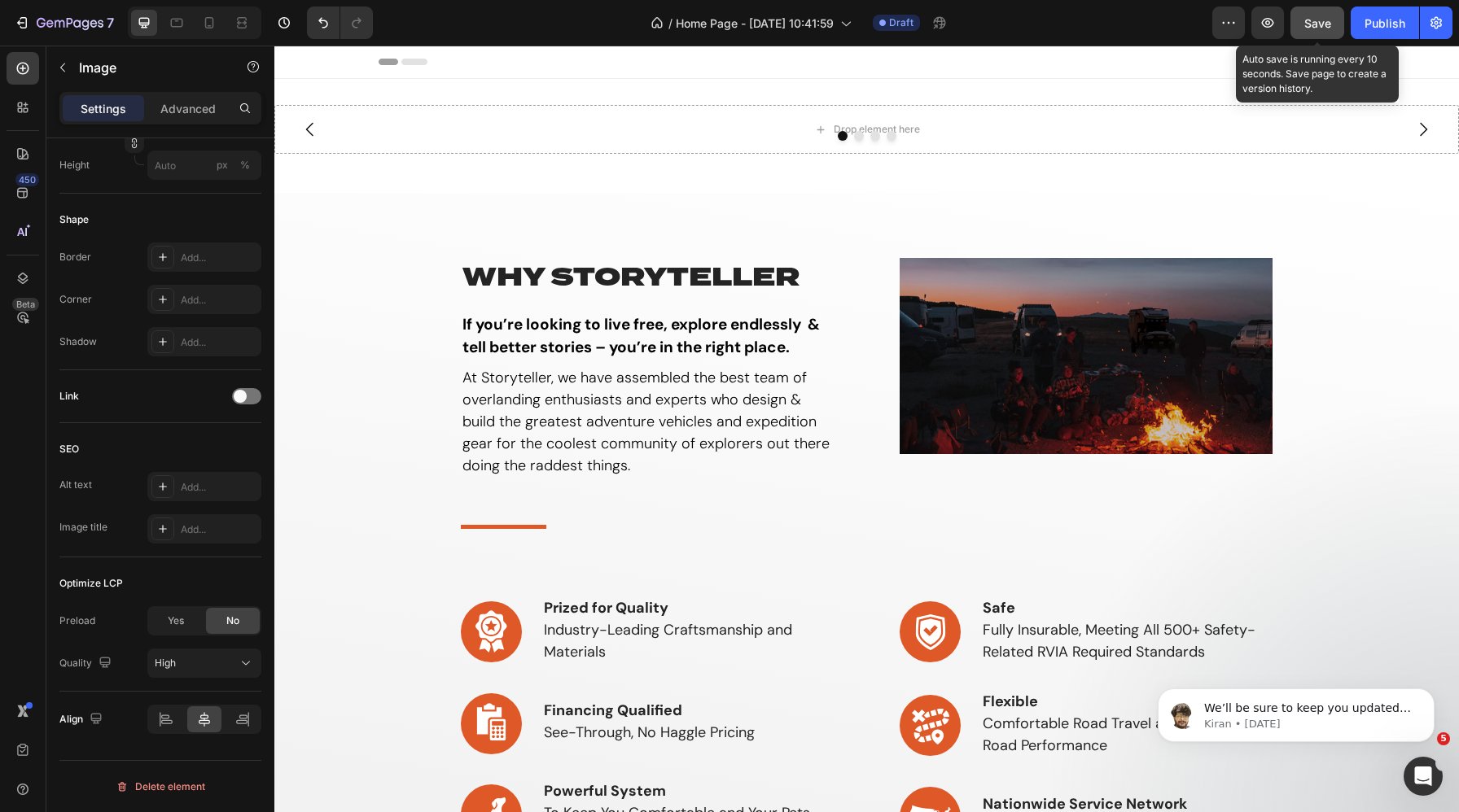
click at [1263, 16] on span "Save" at bounding box center [1317, 23] width 27 height 14
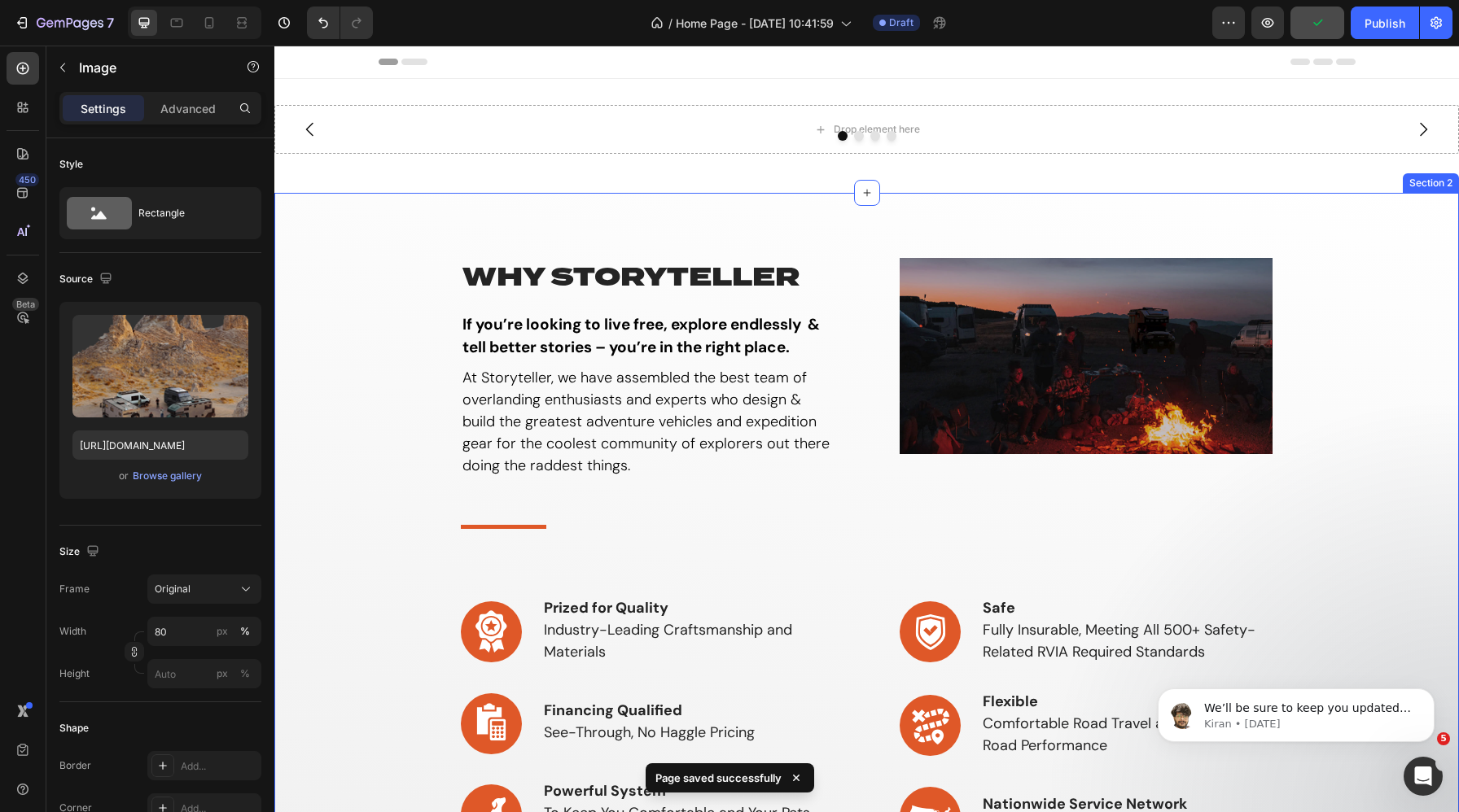
click at [420, 208] on div "why storyteller Heading If you’re looking to live free, explore endlessly & tel…" at bounding box center [866, 759] width 1184 height 1132
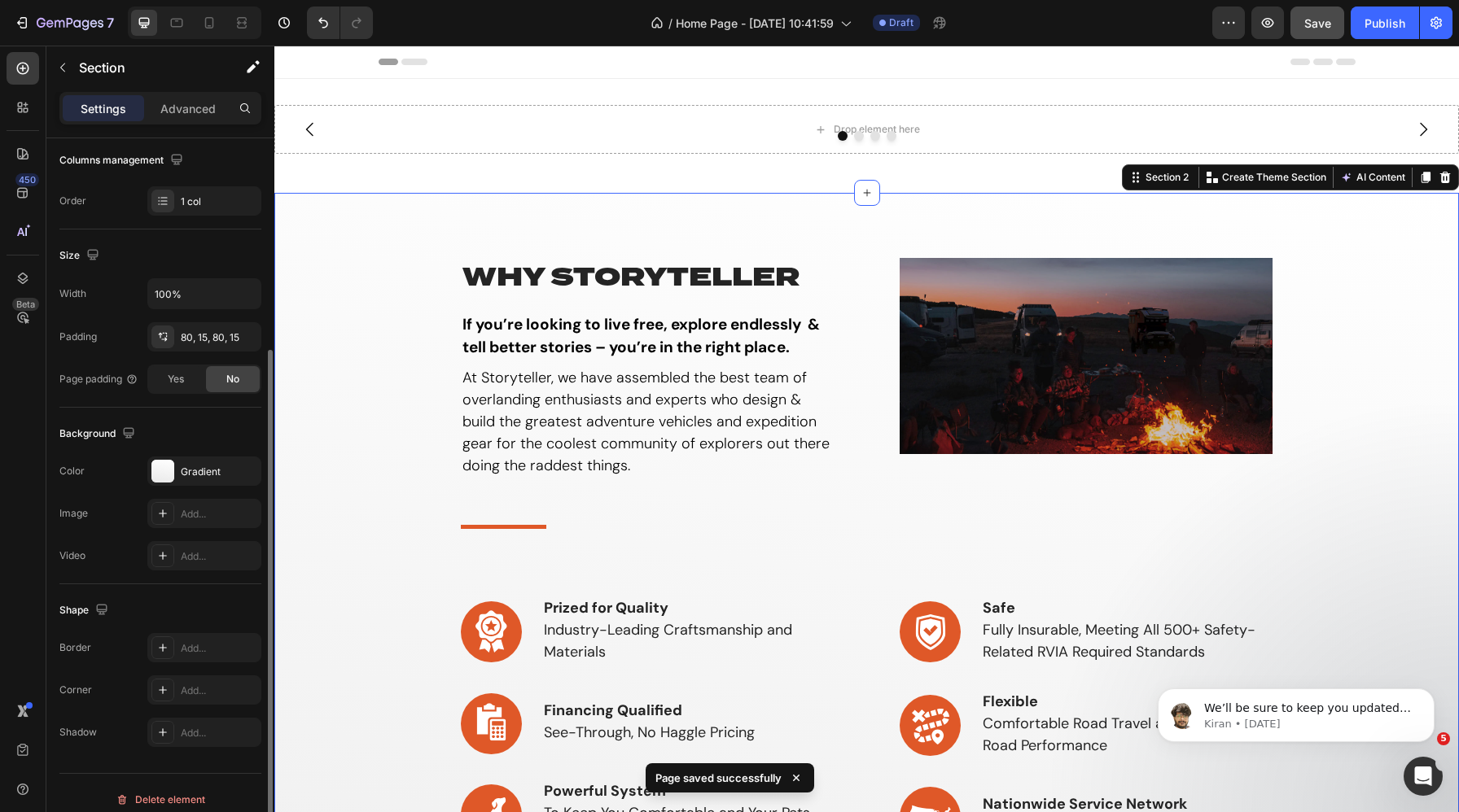
scroll to position [272, 0]
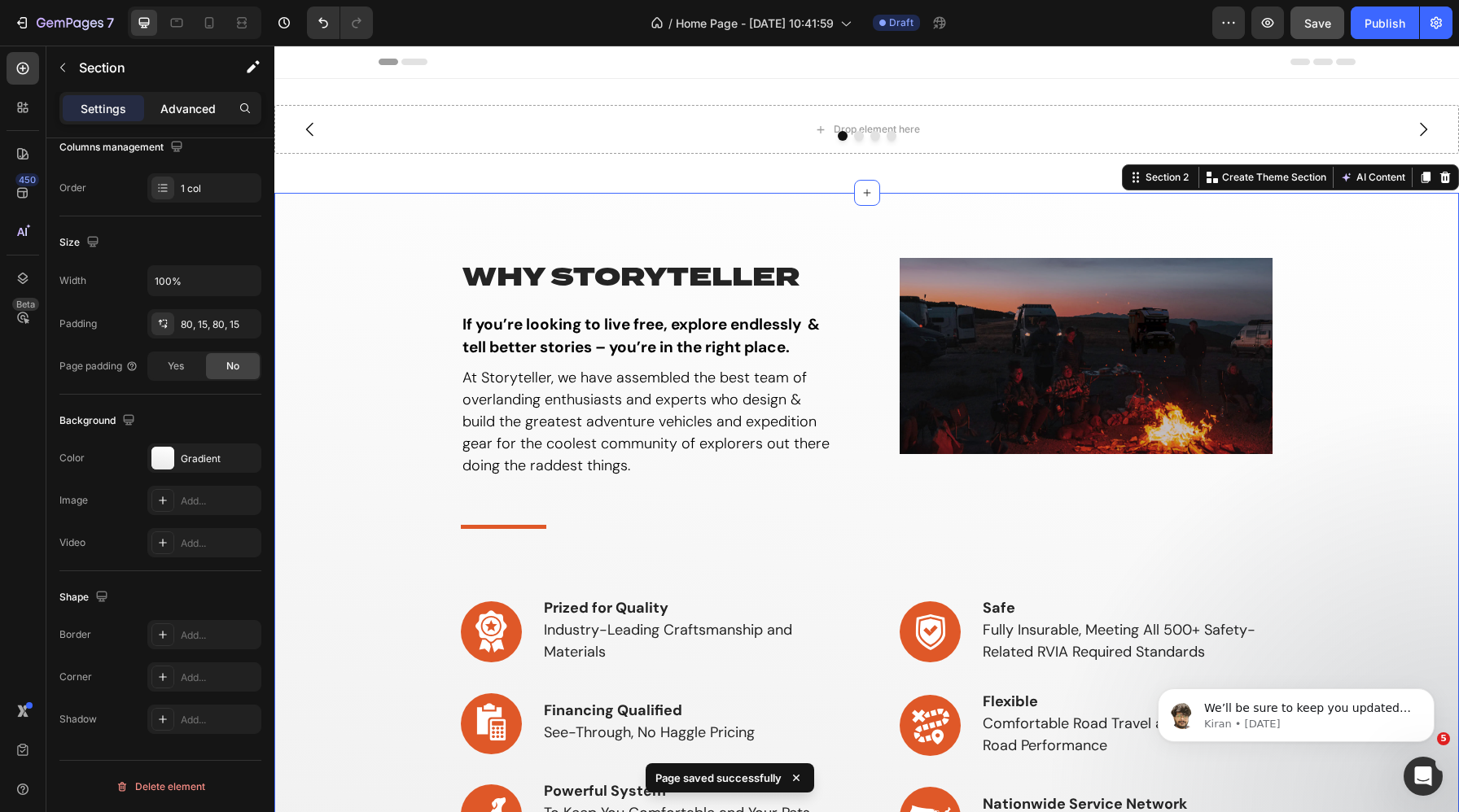
click at [190, 104] on p "Advanced" at bounding box center [188, 108] width 55 height 17
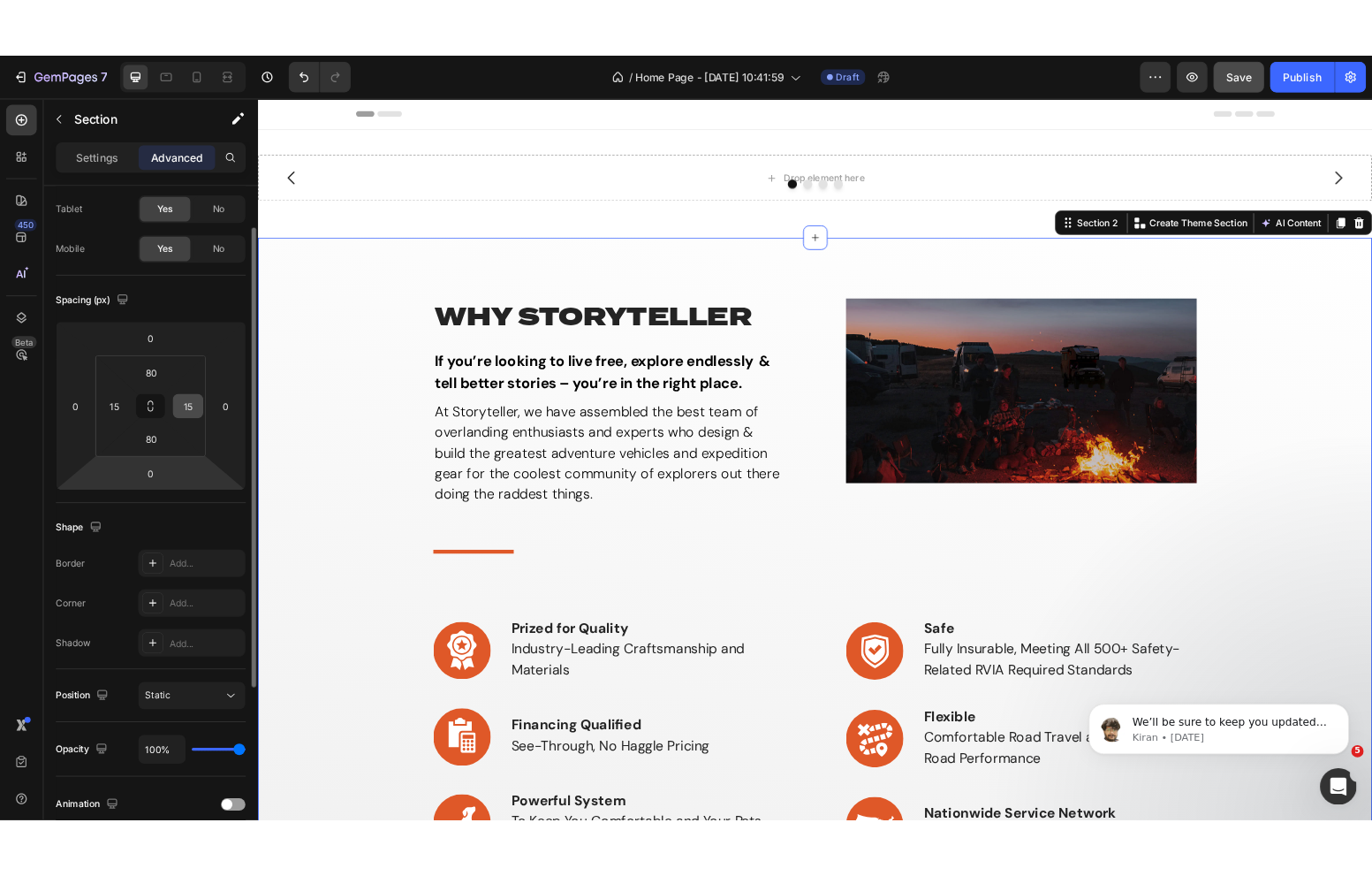
scroll to position [116, 0]
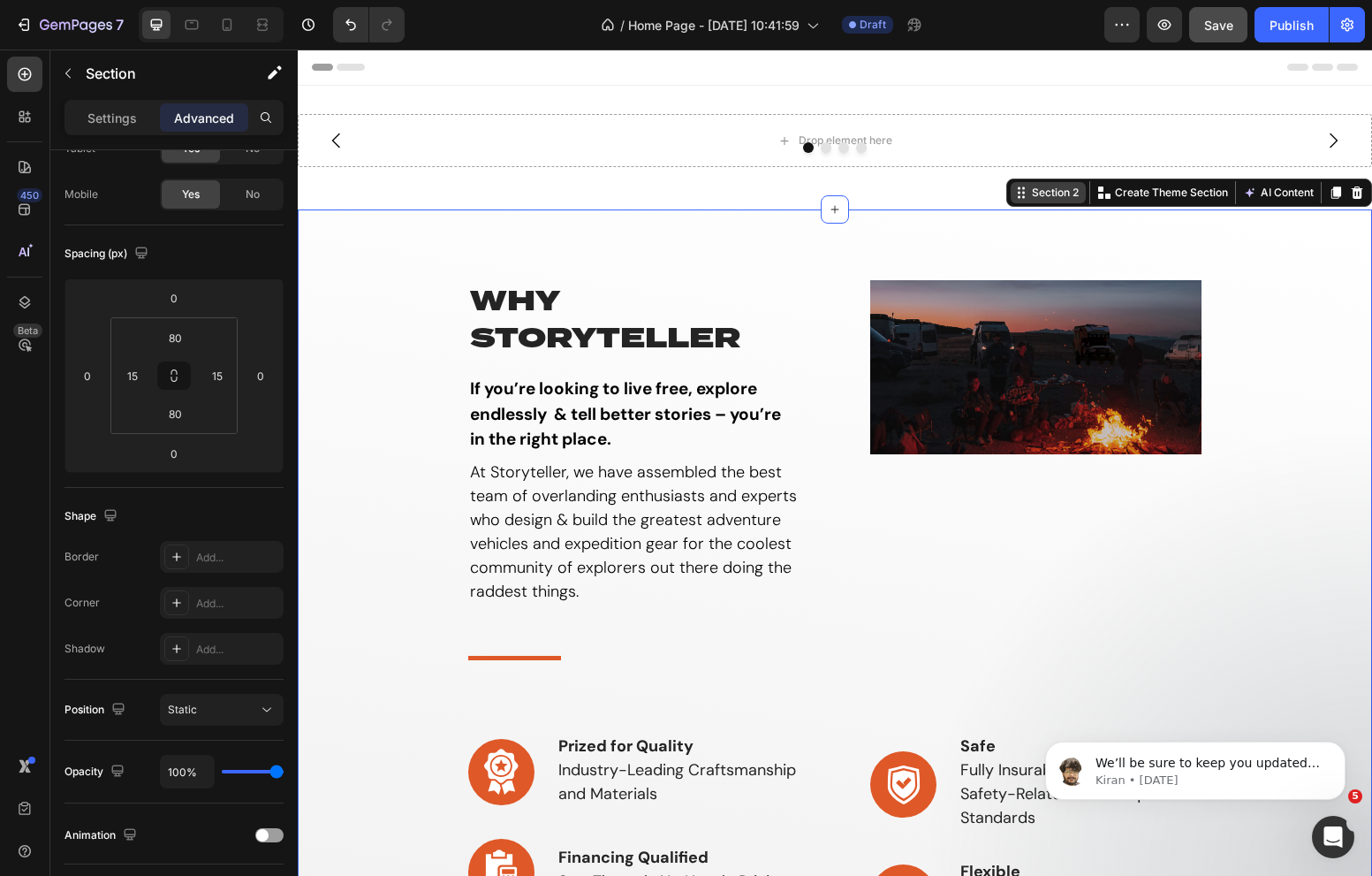
click at [1045, 191] on div "Section 2" at bounding box center [1055, 193] width 54 height 16
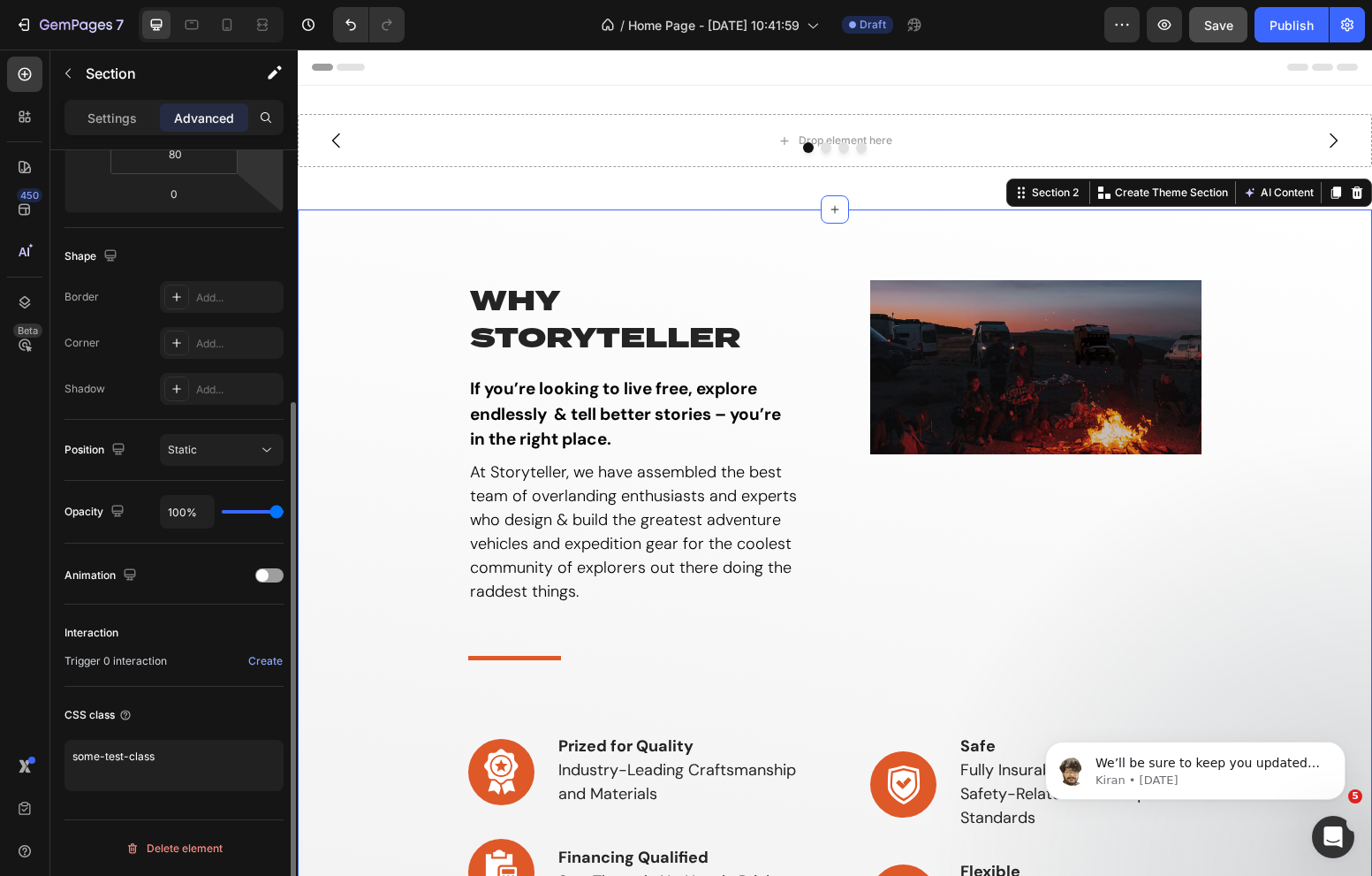
scroll to position [0, 0]
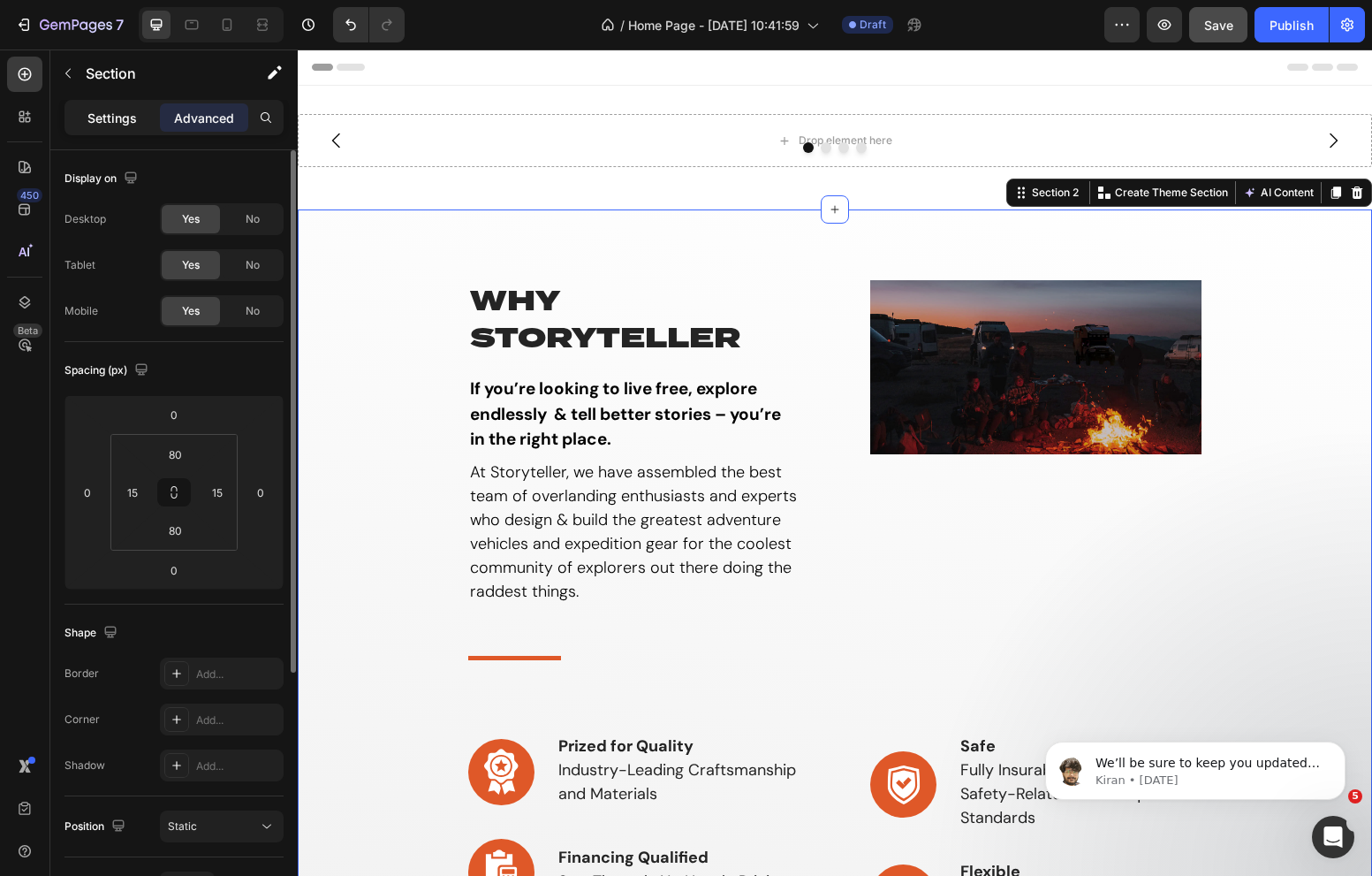
click at [105, 109] on p "Settings" at bounding box center [112, 117] width 49 height 18
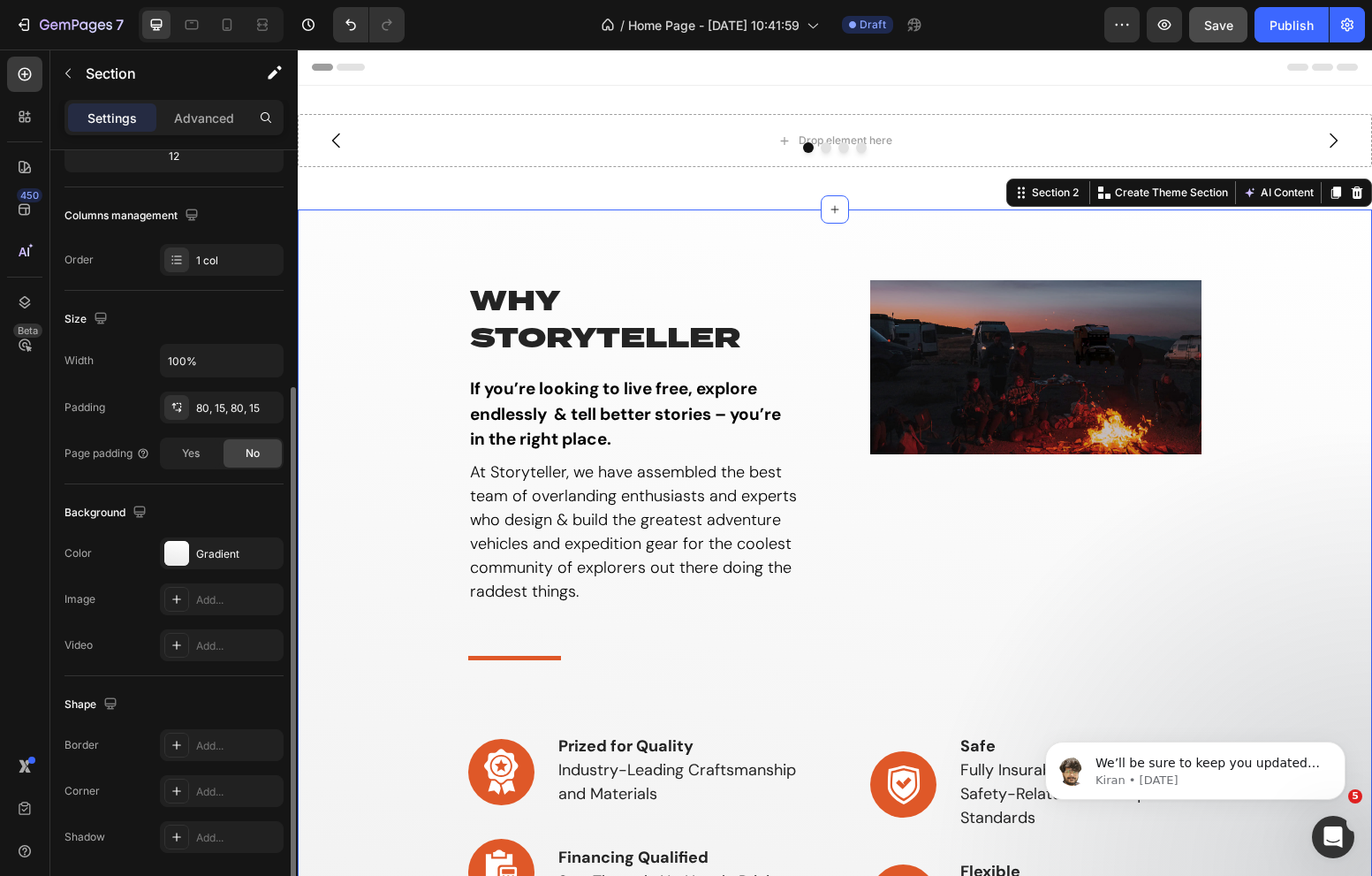
scroll to position [302, 0]
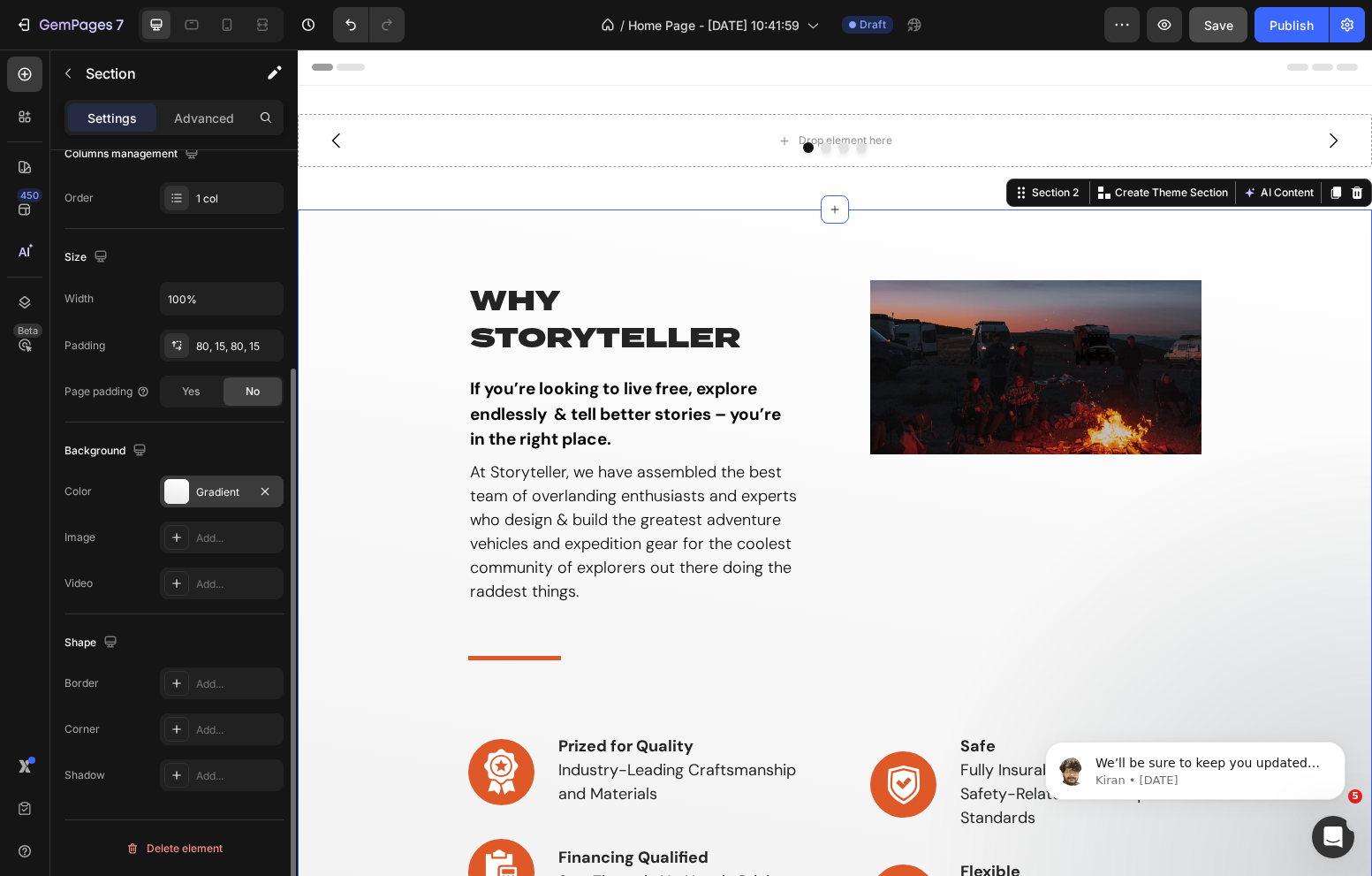
click at [182, 477] on div "Gradient" at bounding box center [221, 491] width 123 height 32
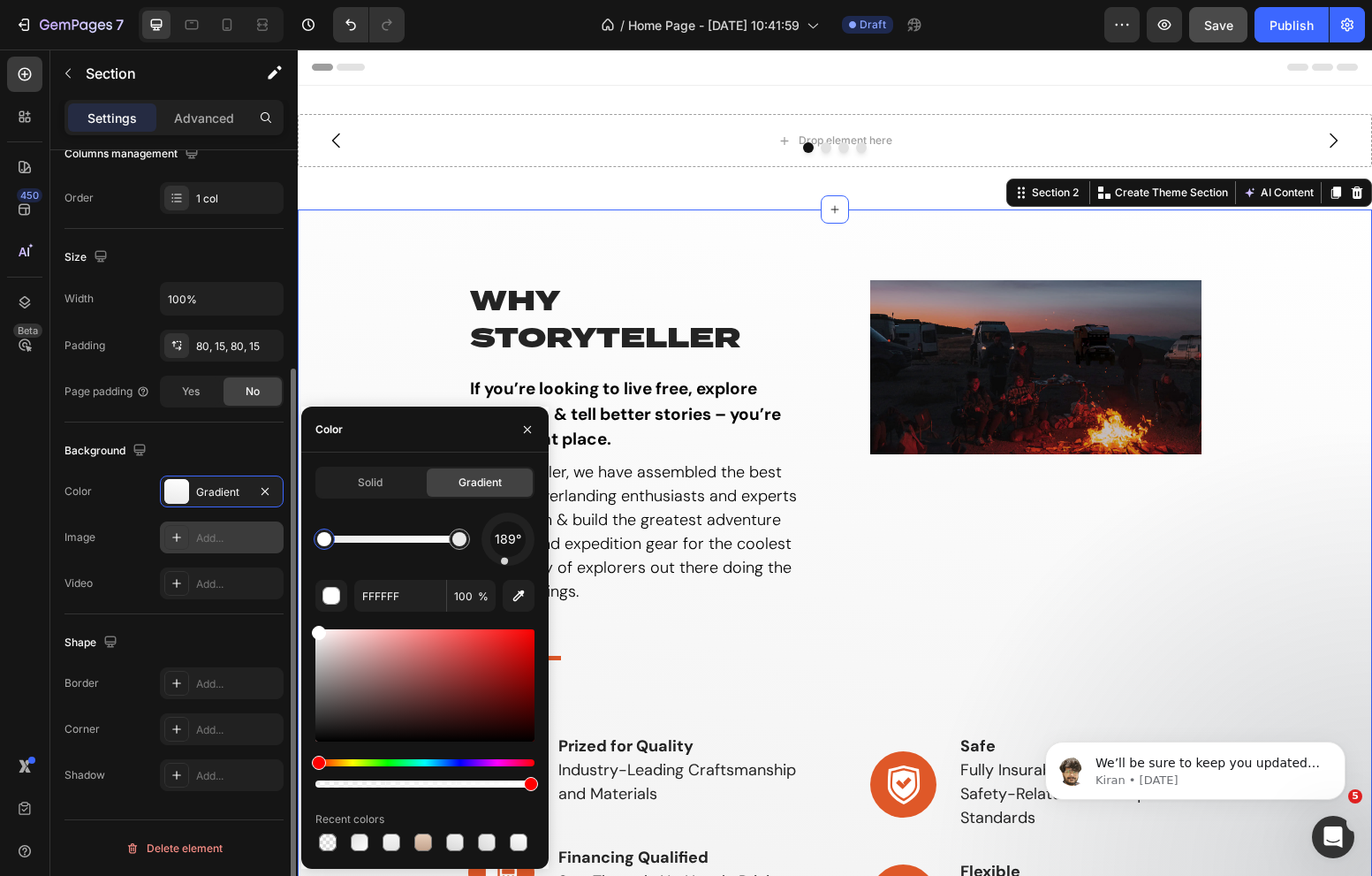
click at [204, 527] on div "Add..." at bounding box center [221, 537] width 123 height 32
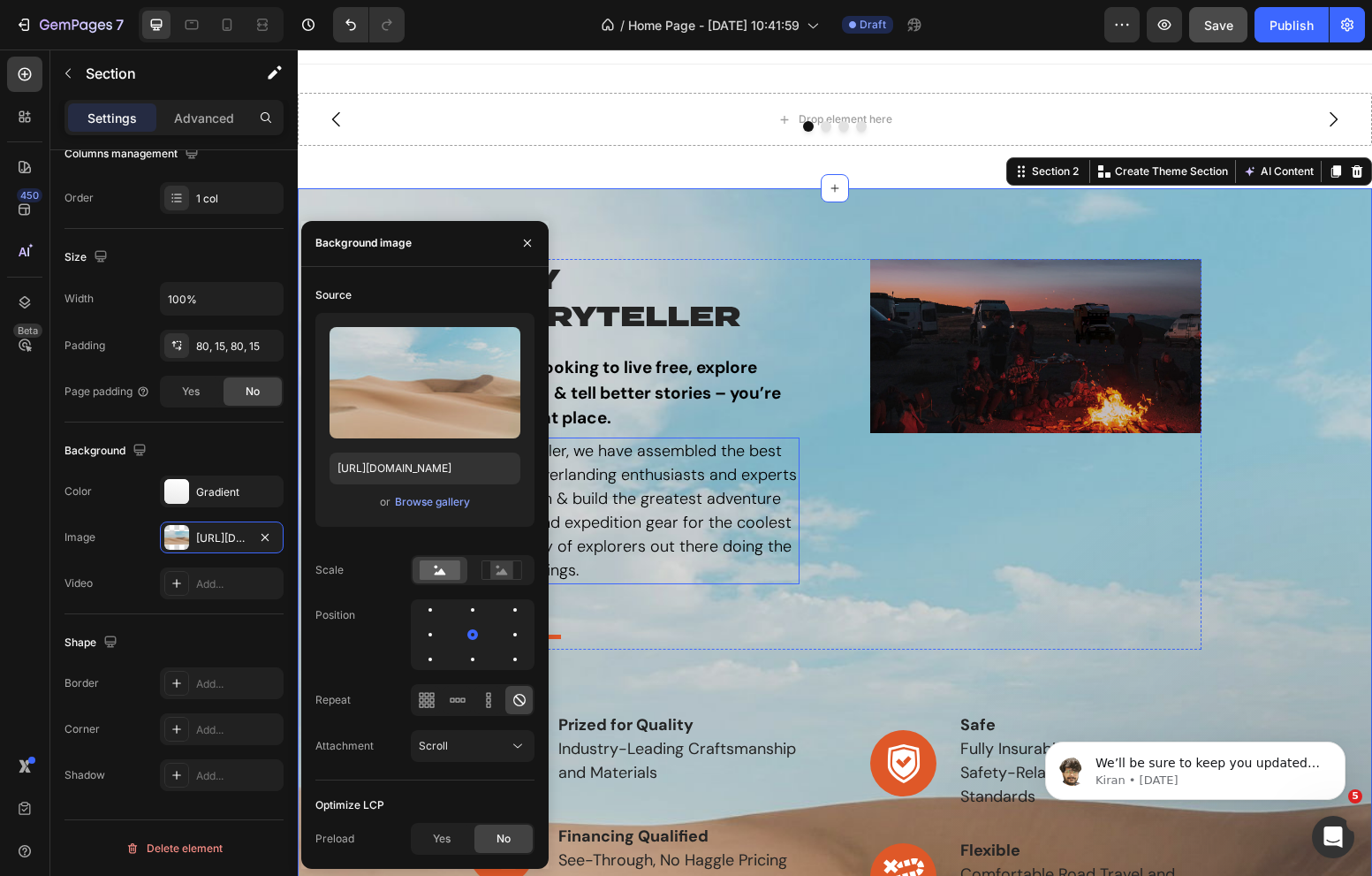
scroll to position [0, 0]
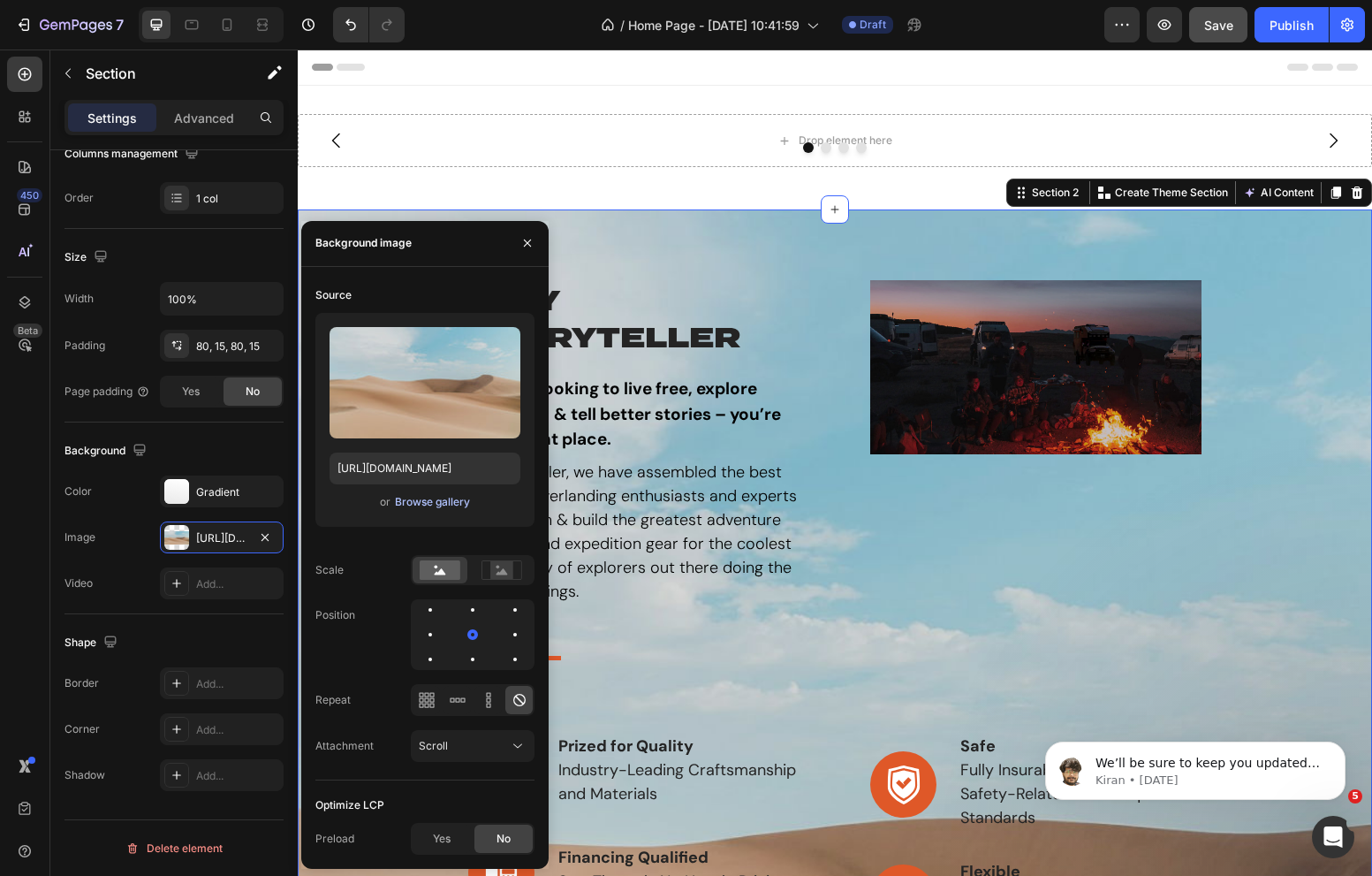
click at [430, 502] on div "Browse gallery" at bounding box center [432, 502] width 75 height 16
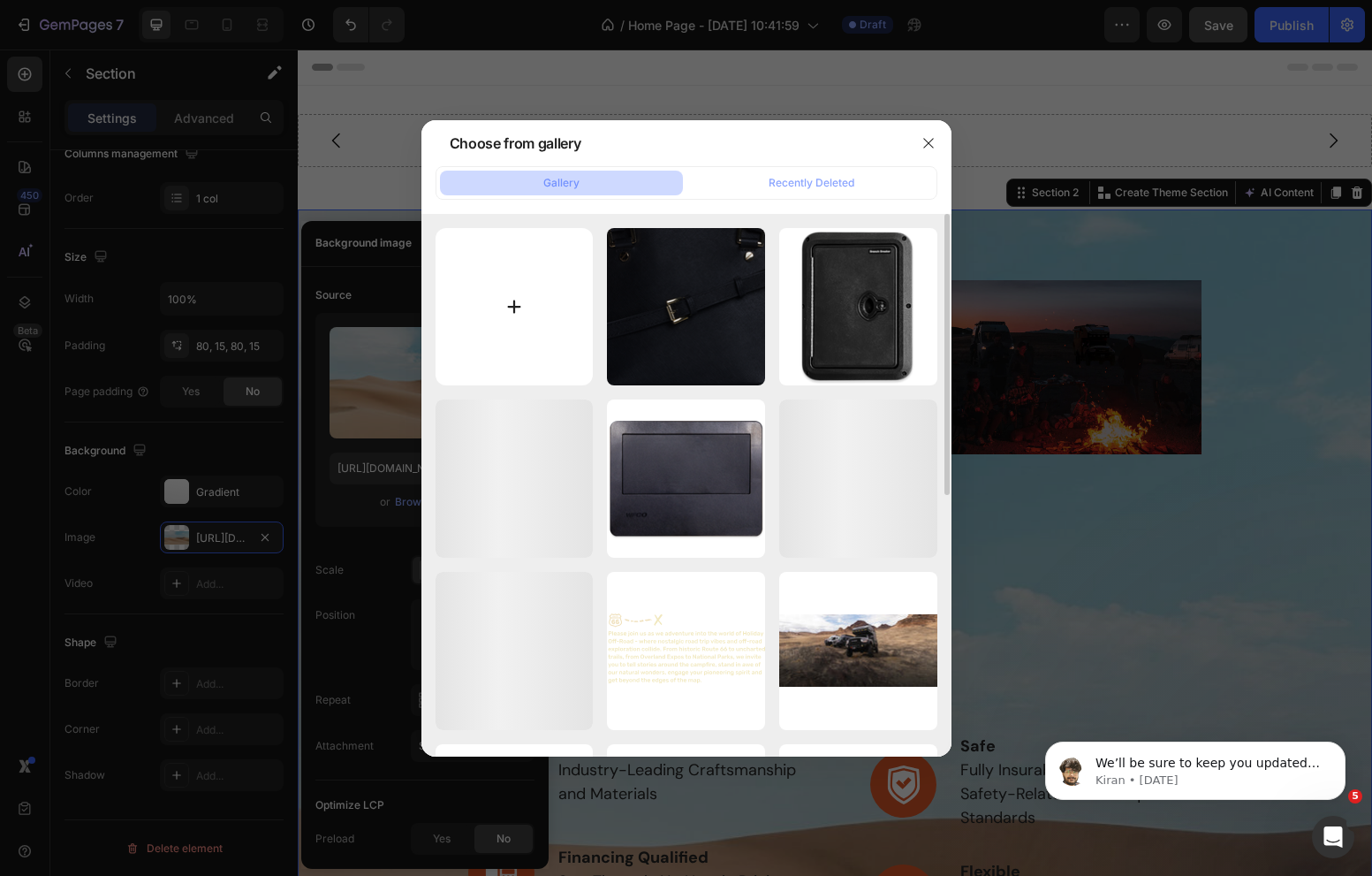
click at [543, 263] on input "file" at bounding box center [514, 307] width 158 height 158
click at [926, 139] on icon "button" at bounding box center [928, 142] width 14 height 14
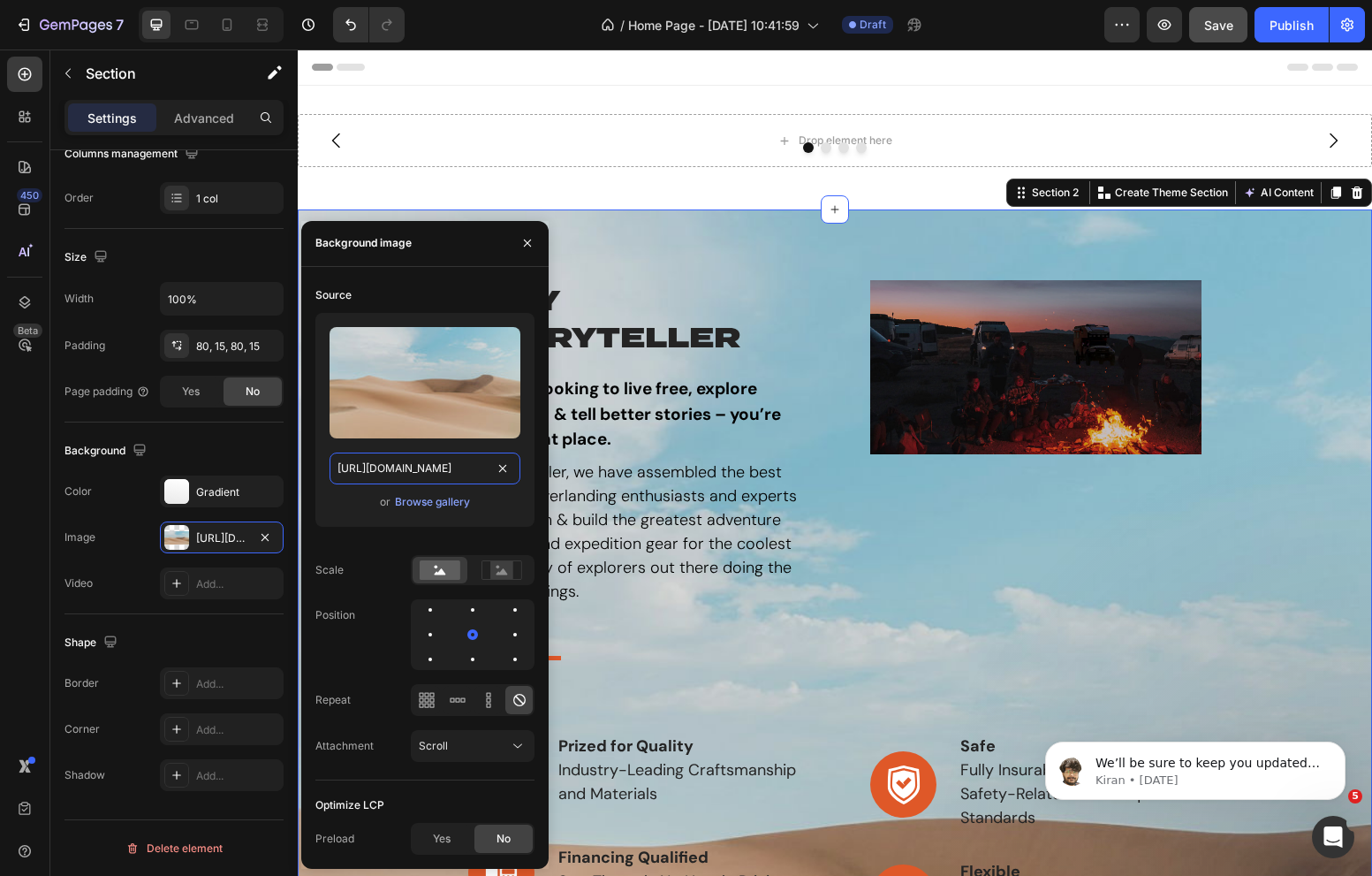
click at [389, 474] on input "[URL][DOMAIN_NAME]" at bounding box center [425, 468] width 191 height 32
paste input "0625/3907/1747/files/Textured_Landscape_Background.webp?v=1756313708"
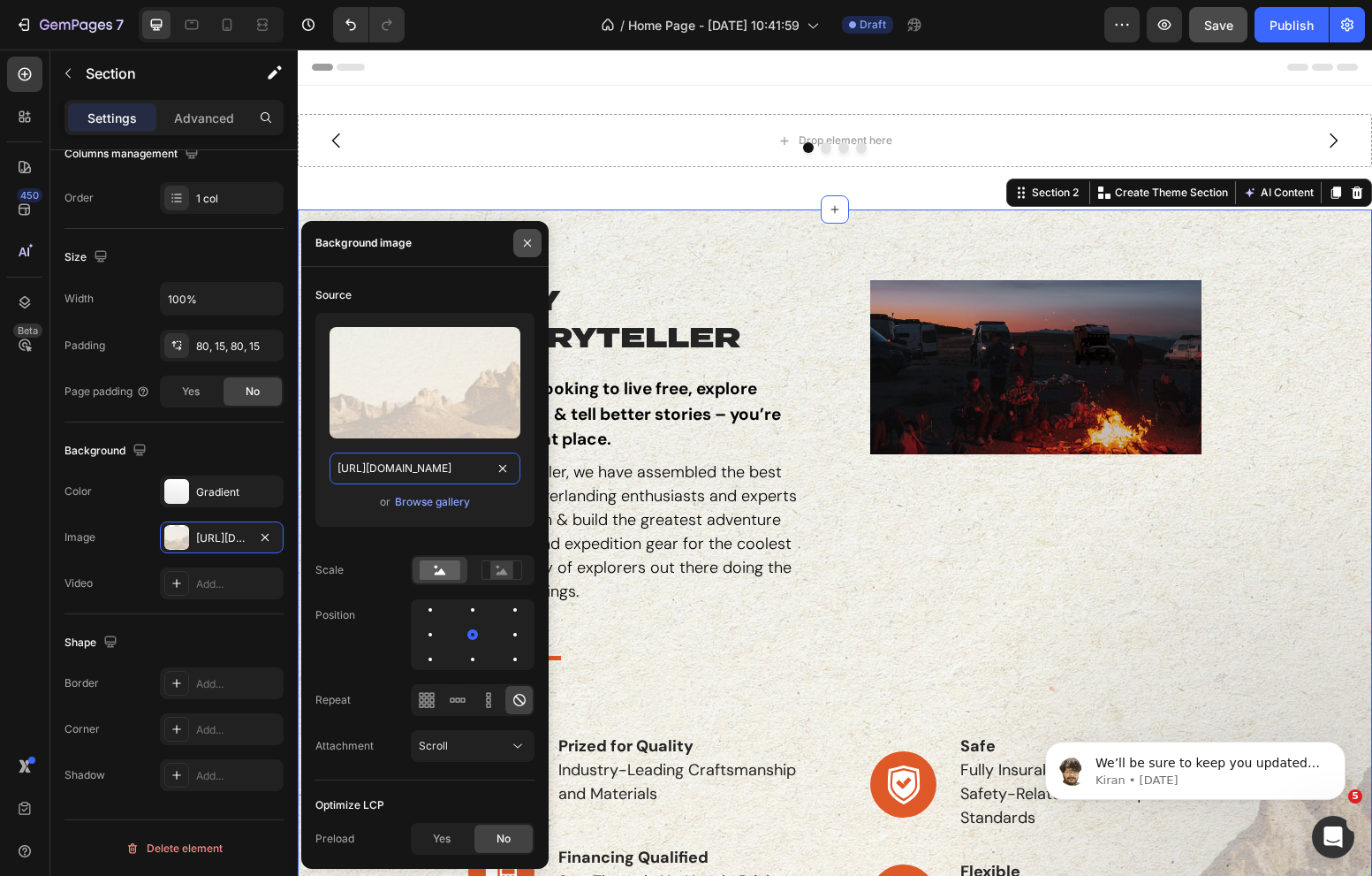
type input "[URL][DOMAIN_NAME]"
click at [529, 242] on icon "button" at bounding box center [527, 243] width 7 height 7
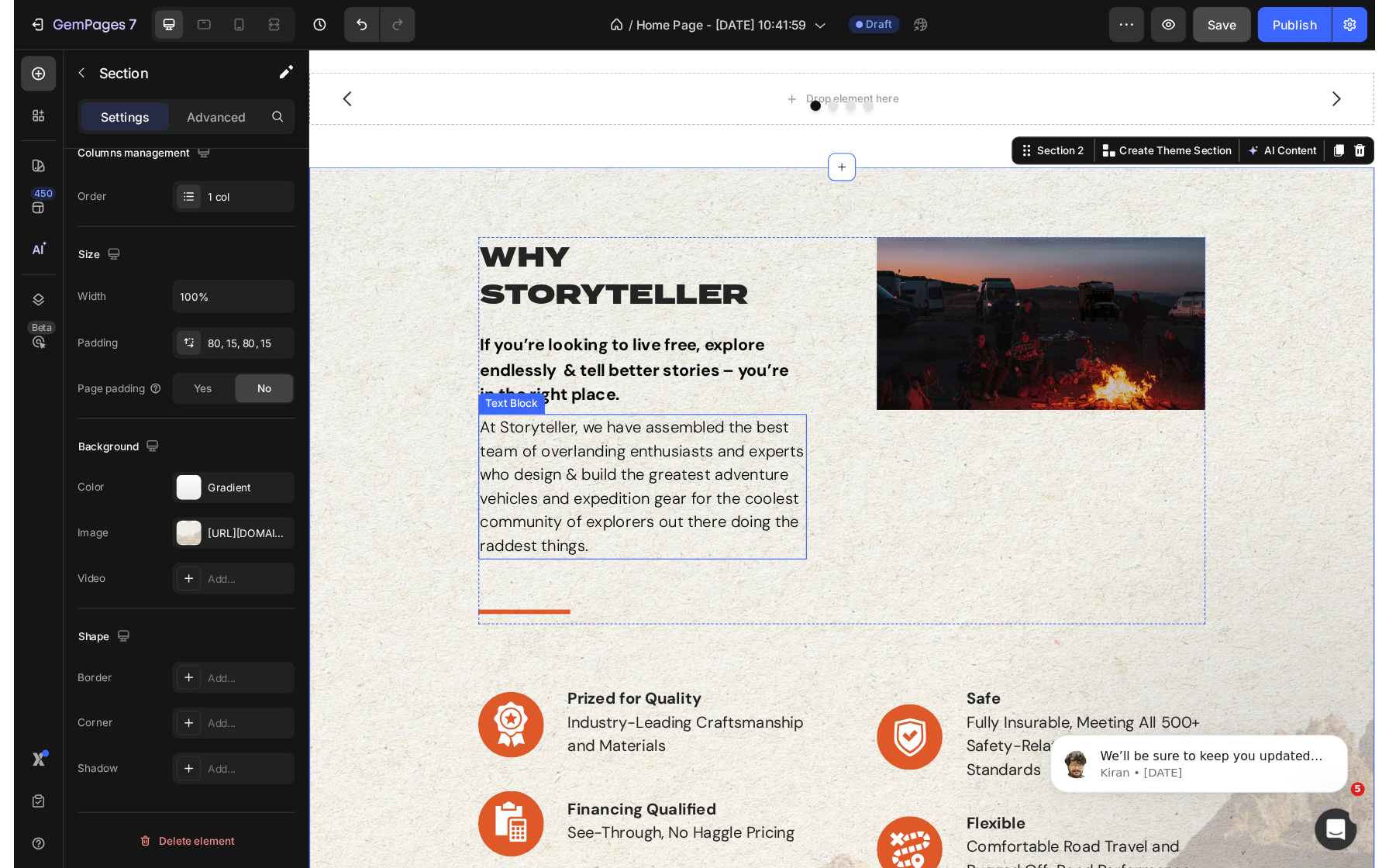
scroll to position [16, 0]
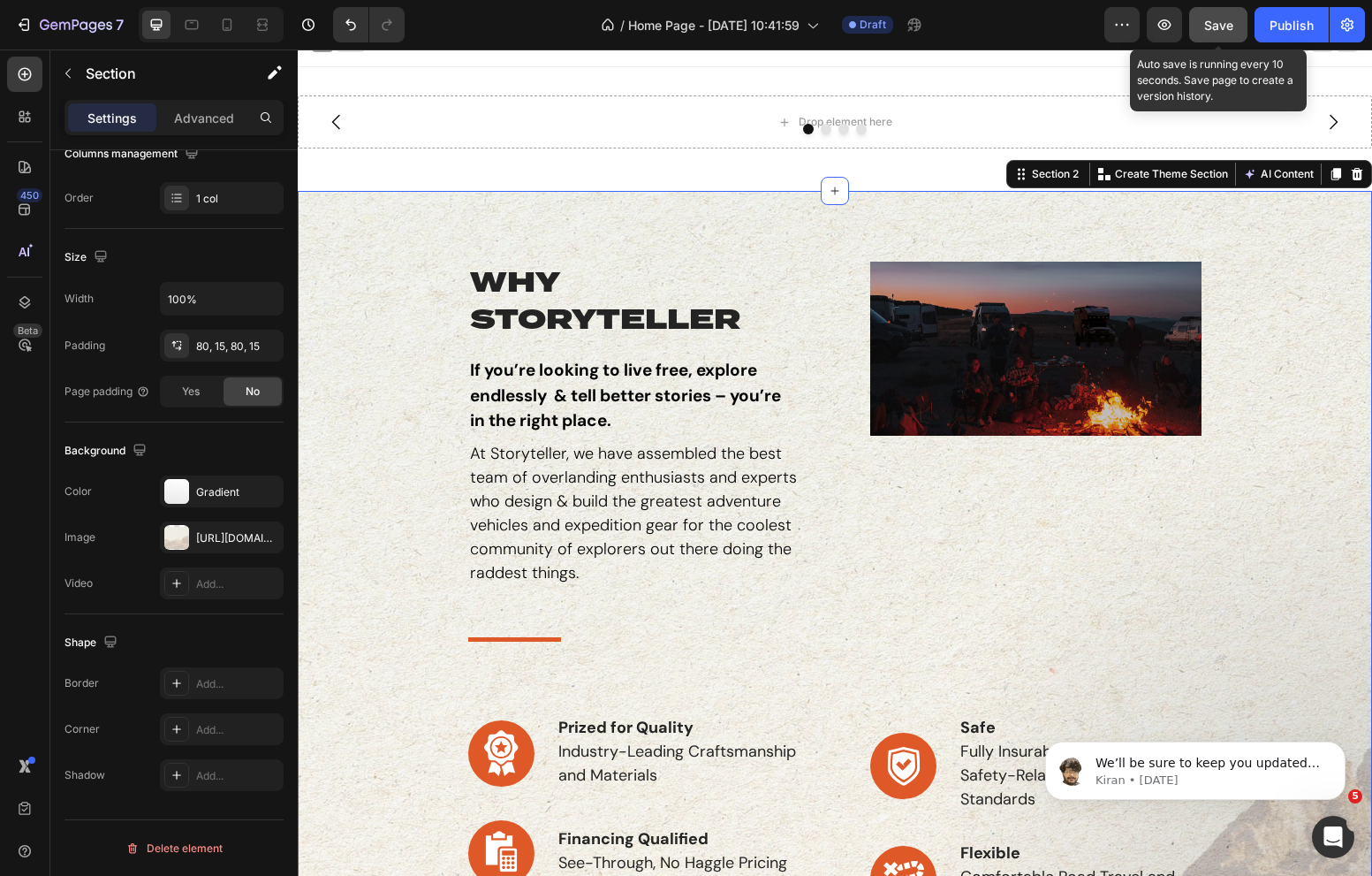
click at [1204, 30] on button "Save" at bounding box center [1218, 24] width 59 height 36
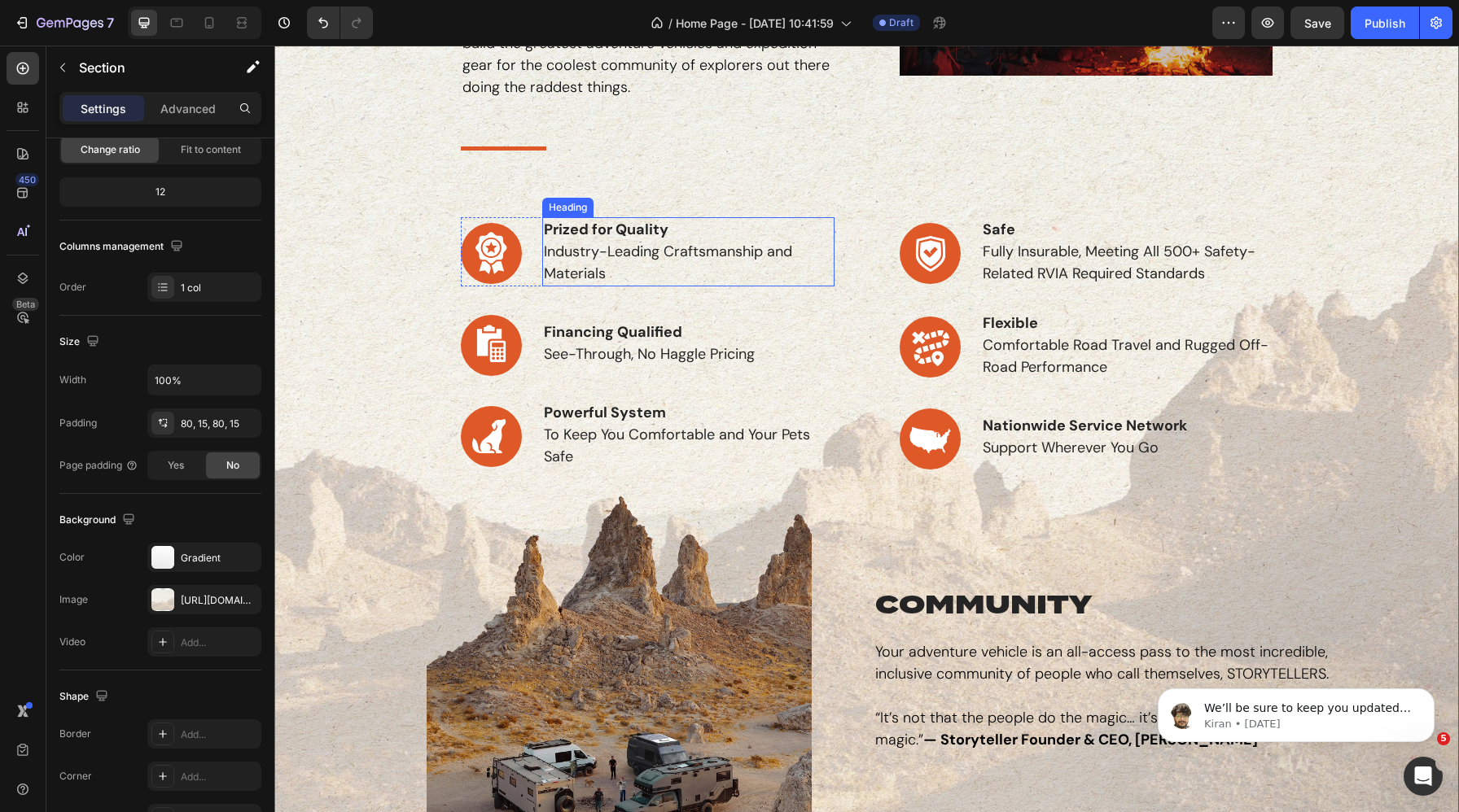
scroll to position [213, 0]
